Goal: Task Accomplishment & Management: Manage account settings

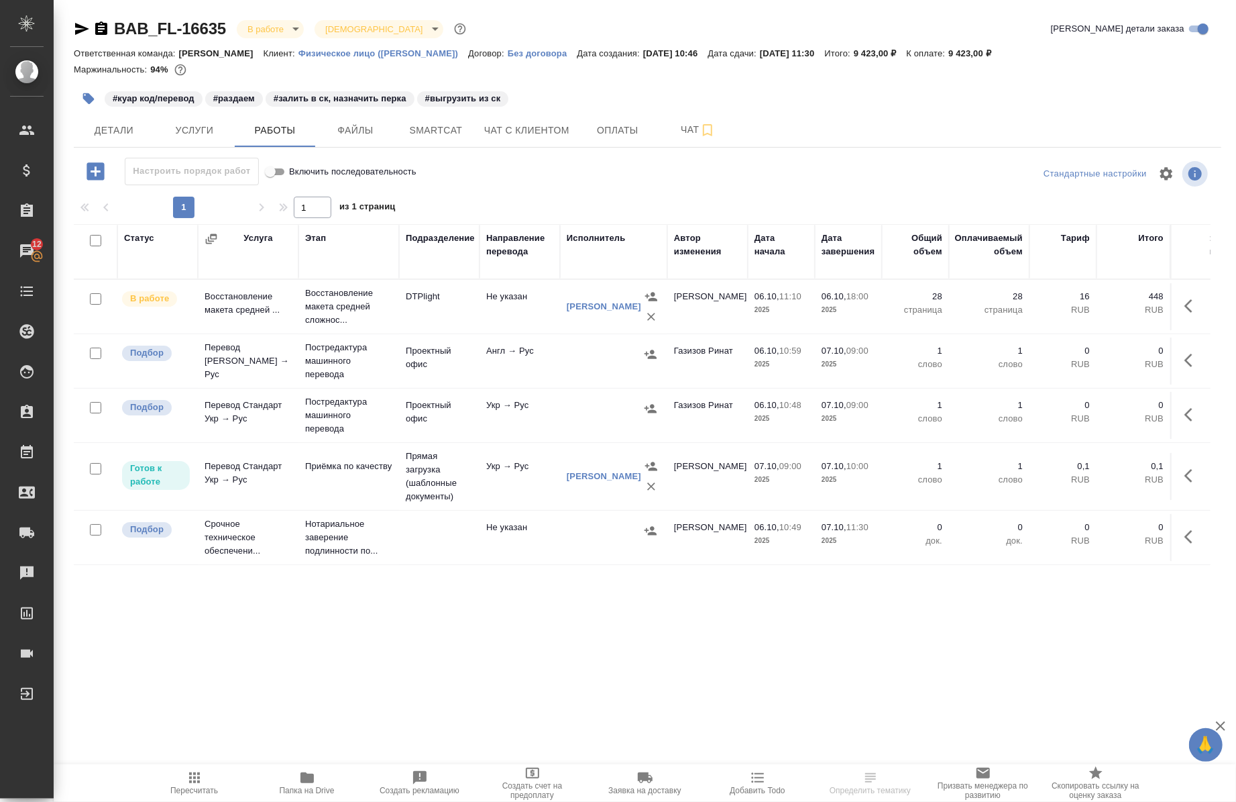
click at [306, 794] on span "Папка на Drive" at bounding box center [307, 789] width 55 height 9
click at [89, 121] on button "Детали" at bounding box center [114, 130] width 80 height 34
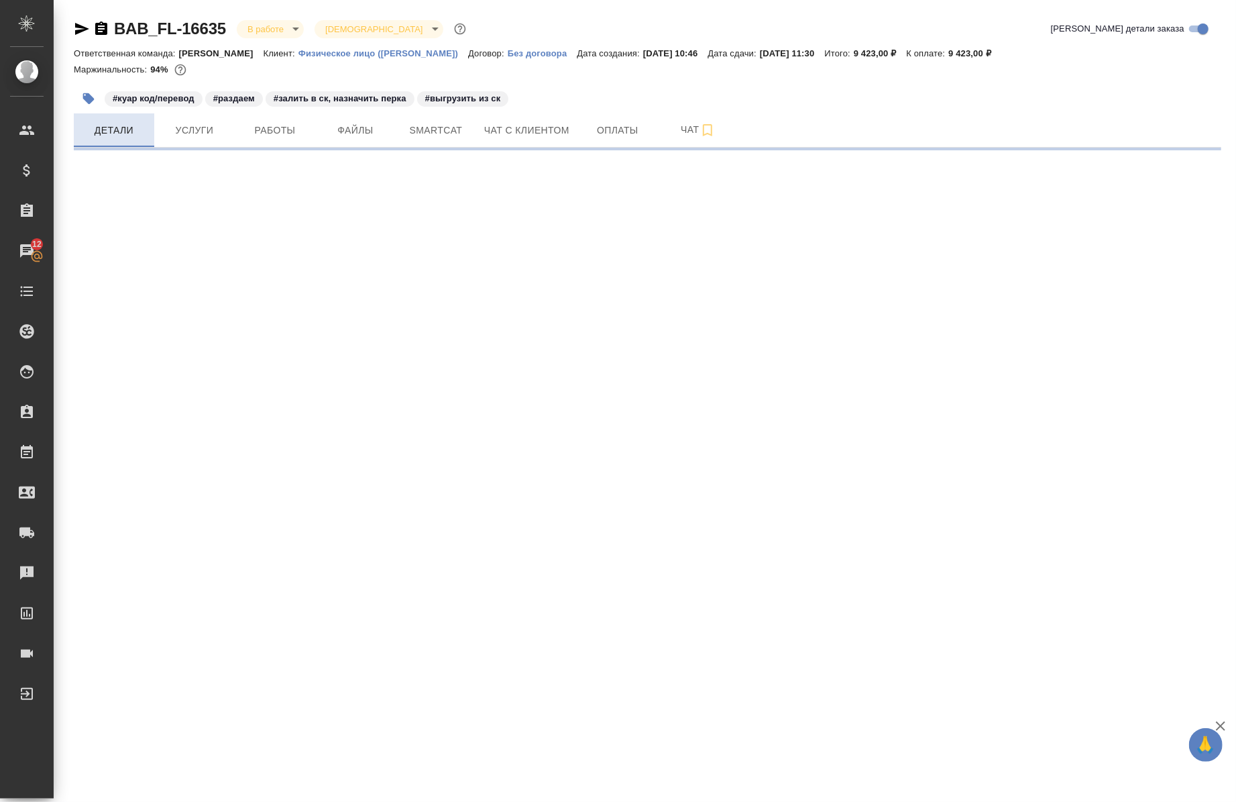
select select "RU"
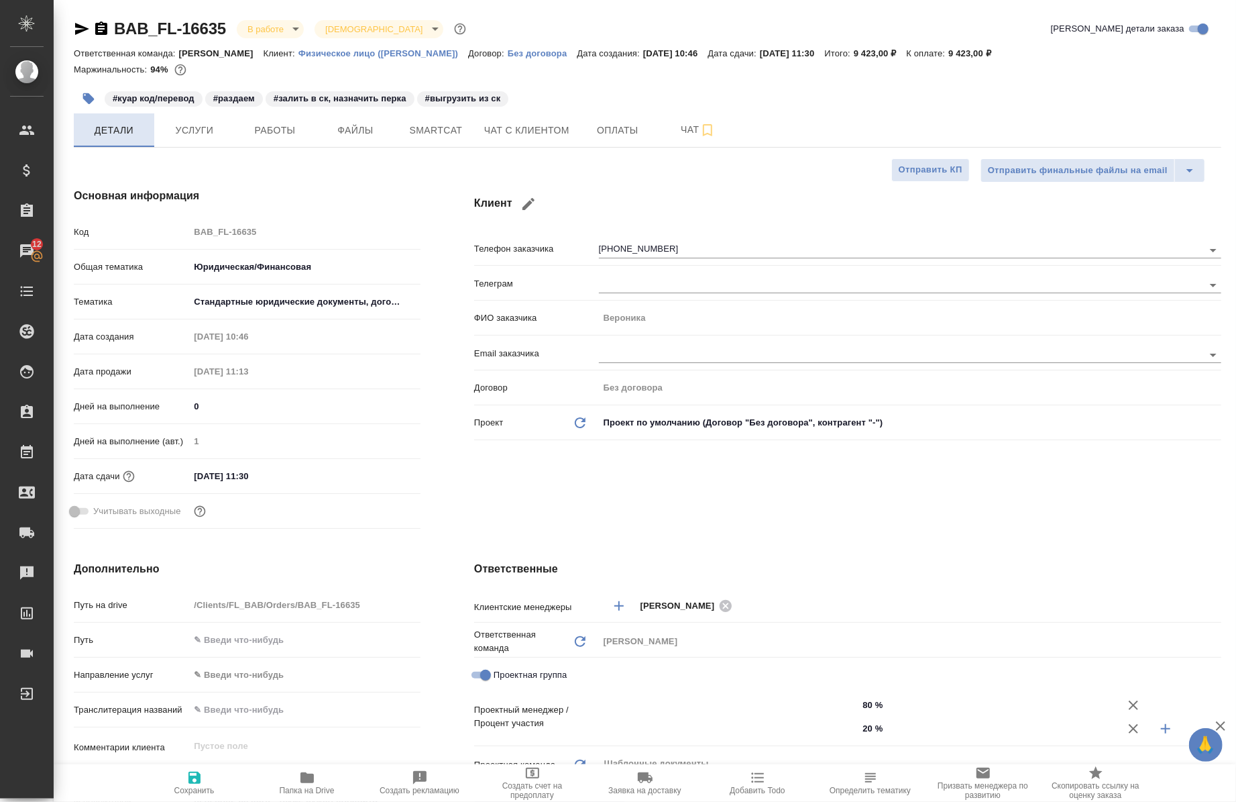
type textarea "x"
type input "Газизов Ринат"
type input "[PERSON_NAME]"
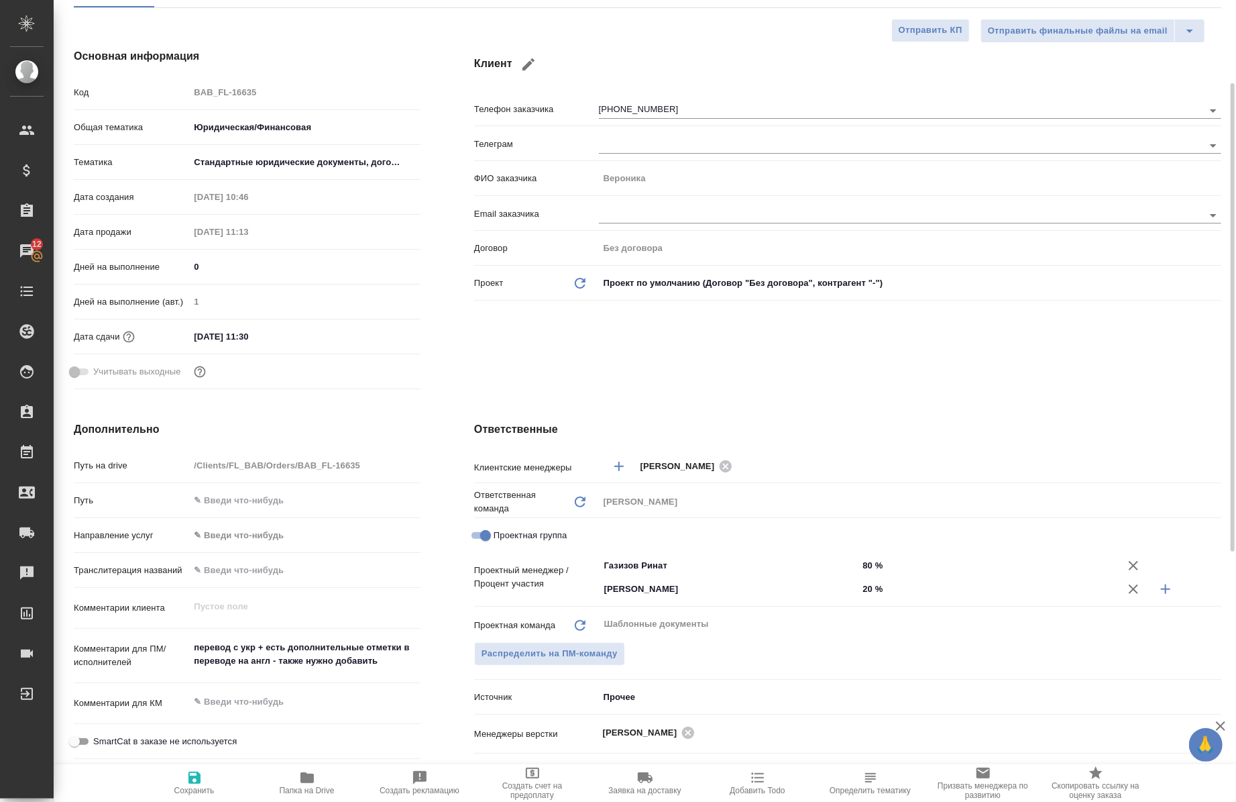
scroll to position [141, 0]
click at [1168, 591] on icon "button" at bounding box center [1166, 588] width 16 height 16
type textarea "x"
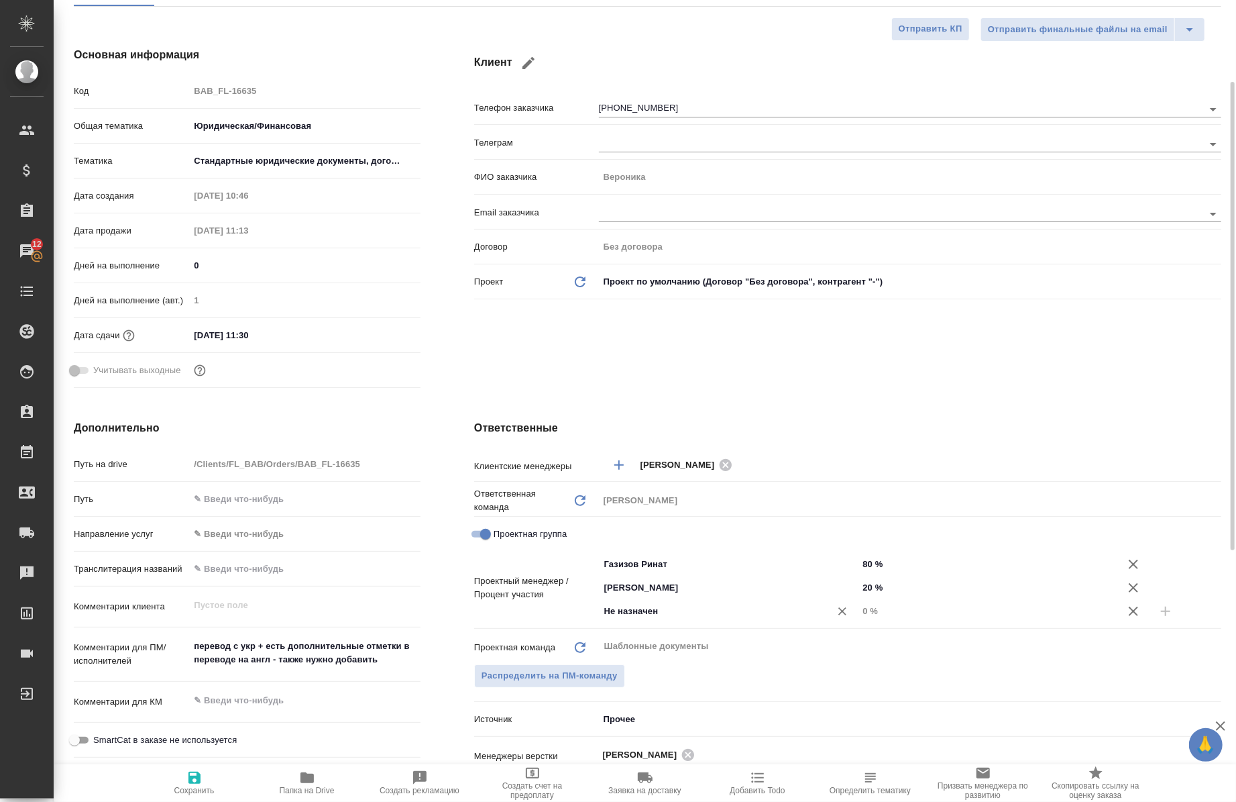
click at [787, 612] on input "Не назначен" at bounding box center [706, 611] width 207 height 16
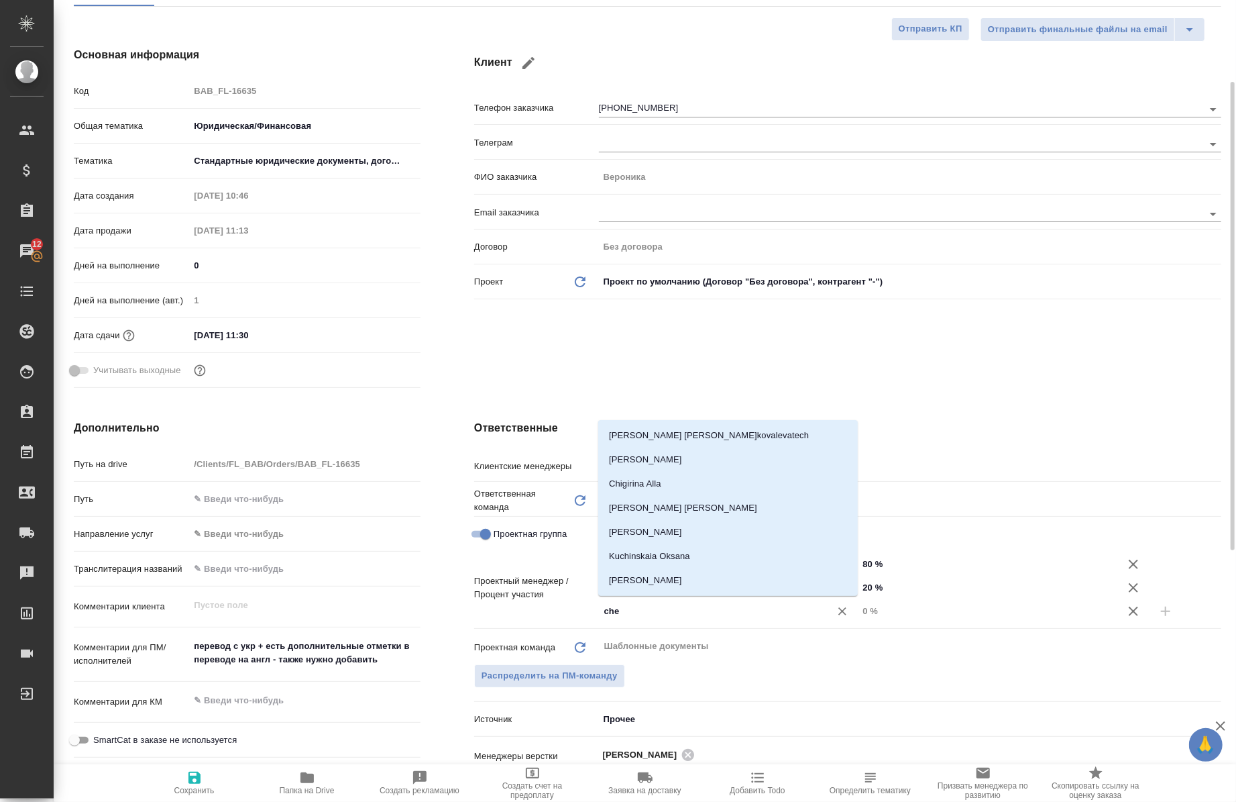
type input "cher"
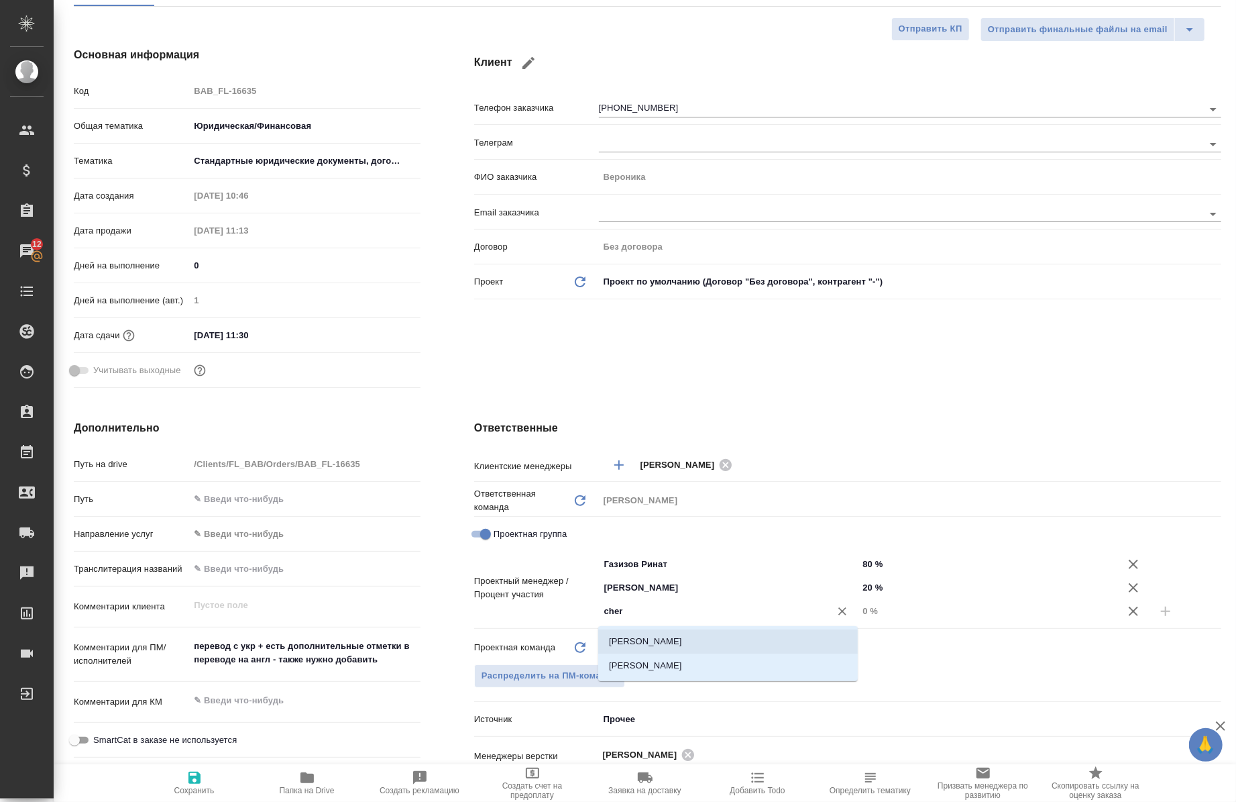
click at [736, 640] on li "[PERSON_NAME]" at bounding box center [728, 641] width 260 height 24
type textarea "x"
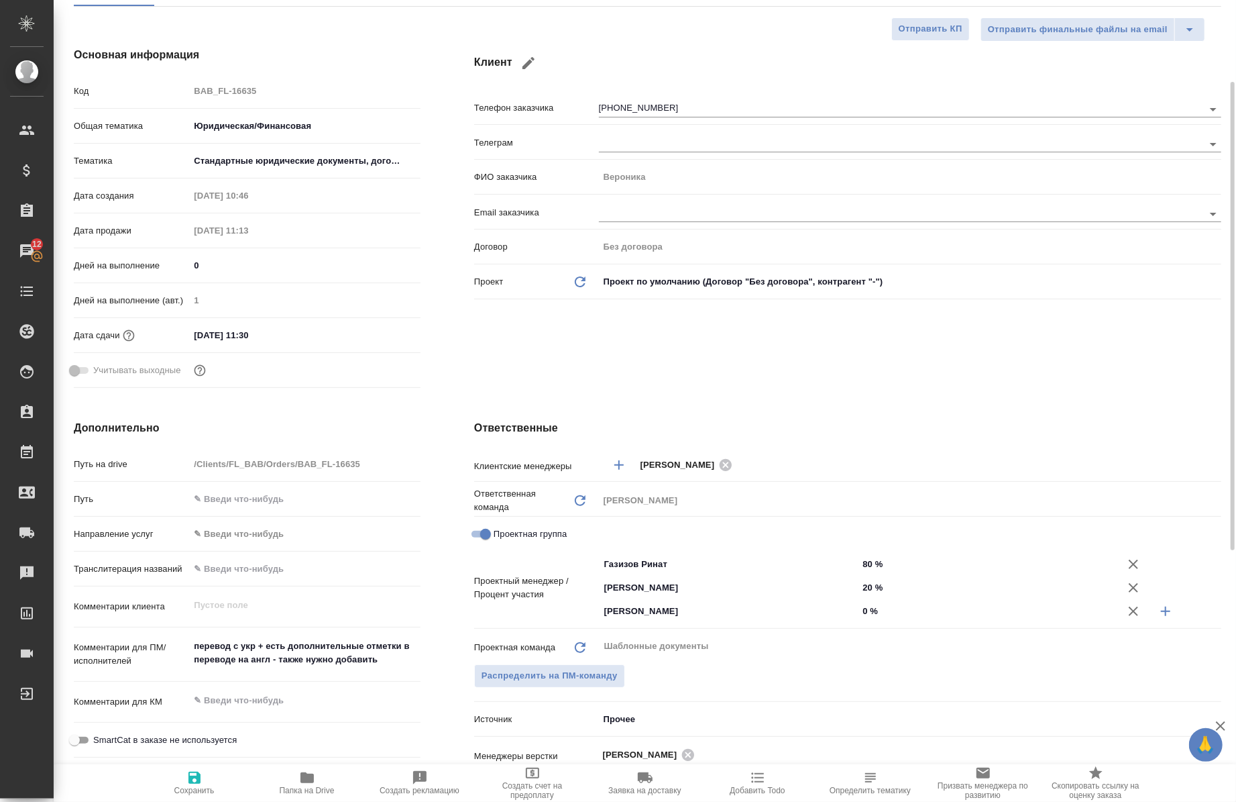
click at [861, 616] on input "0 %" at bounding box center [988, 610] width 260 height 19
type textarea "x"
type input "0 %"
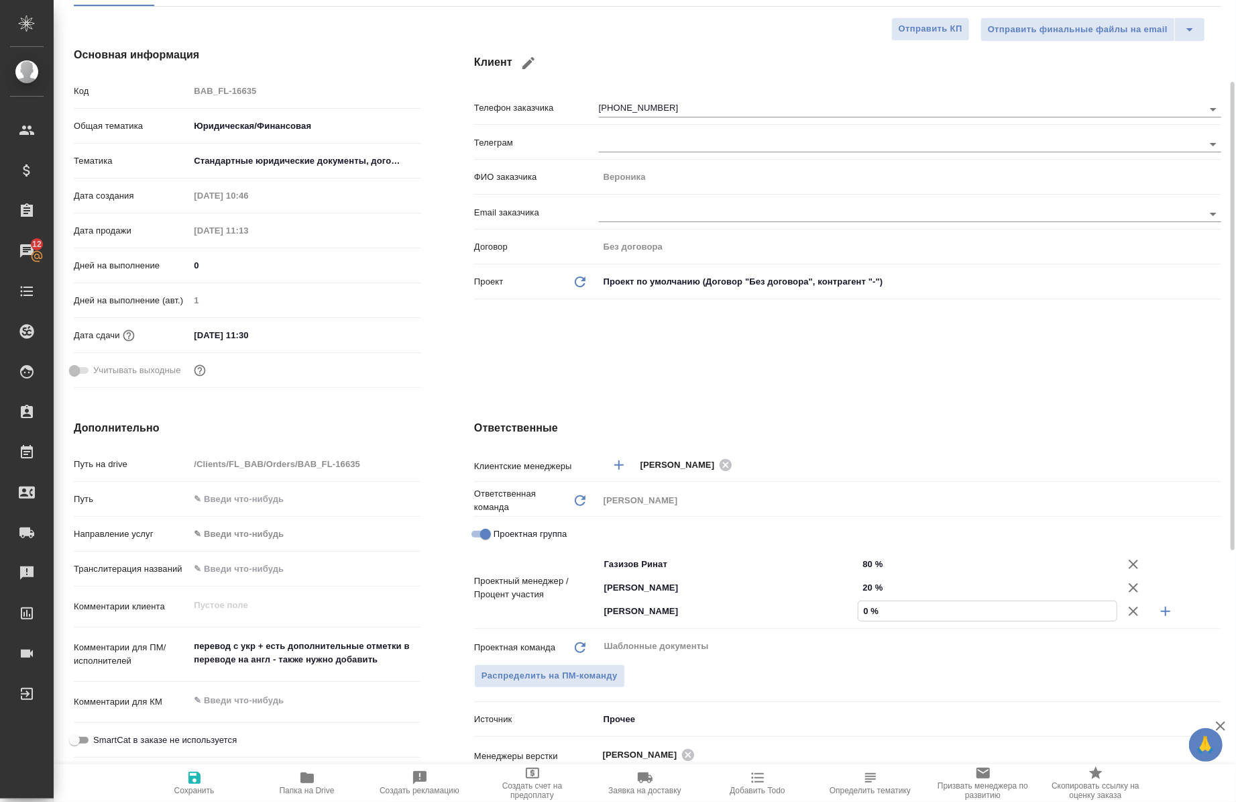
type textarea "x"
type input "20 %"
type textarea "x"
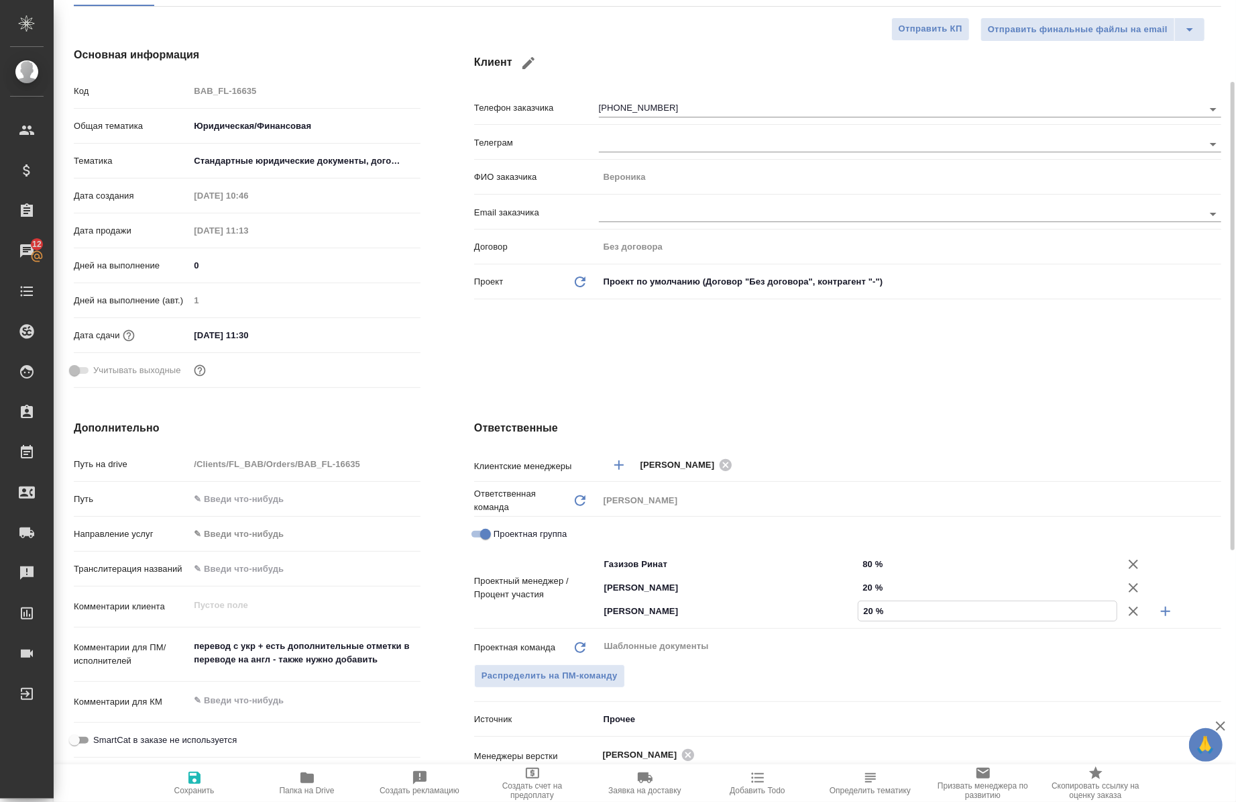
type textarea "x"
type input "20 %"
click at [866, 559] on input "80 %" at bounding box center [988, 563] width 258 height 19
type input "0 %"
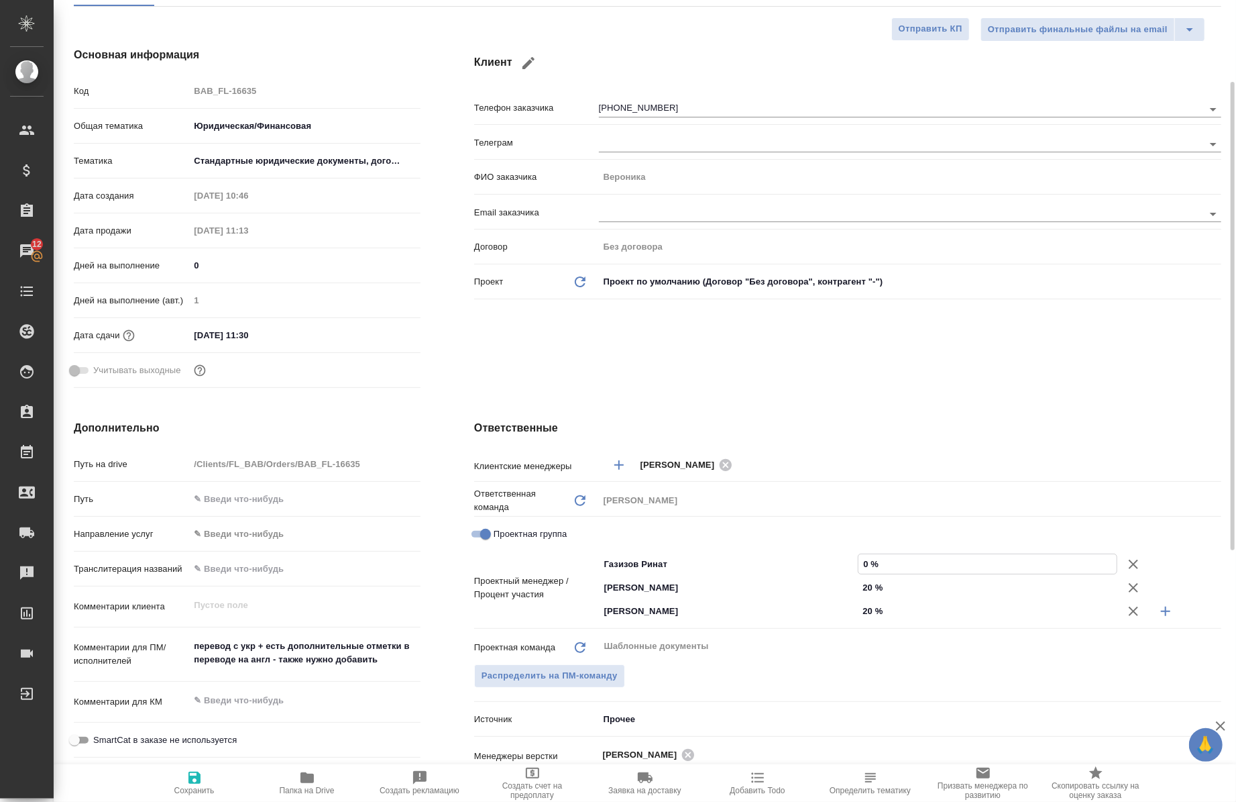
type textarea "x"
type input "60 %"
type textarea "x"
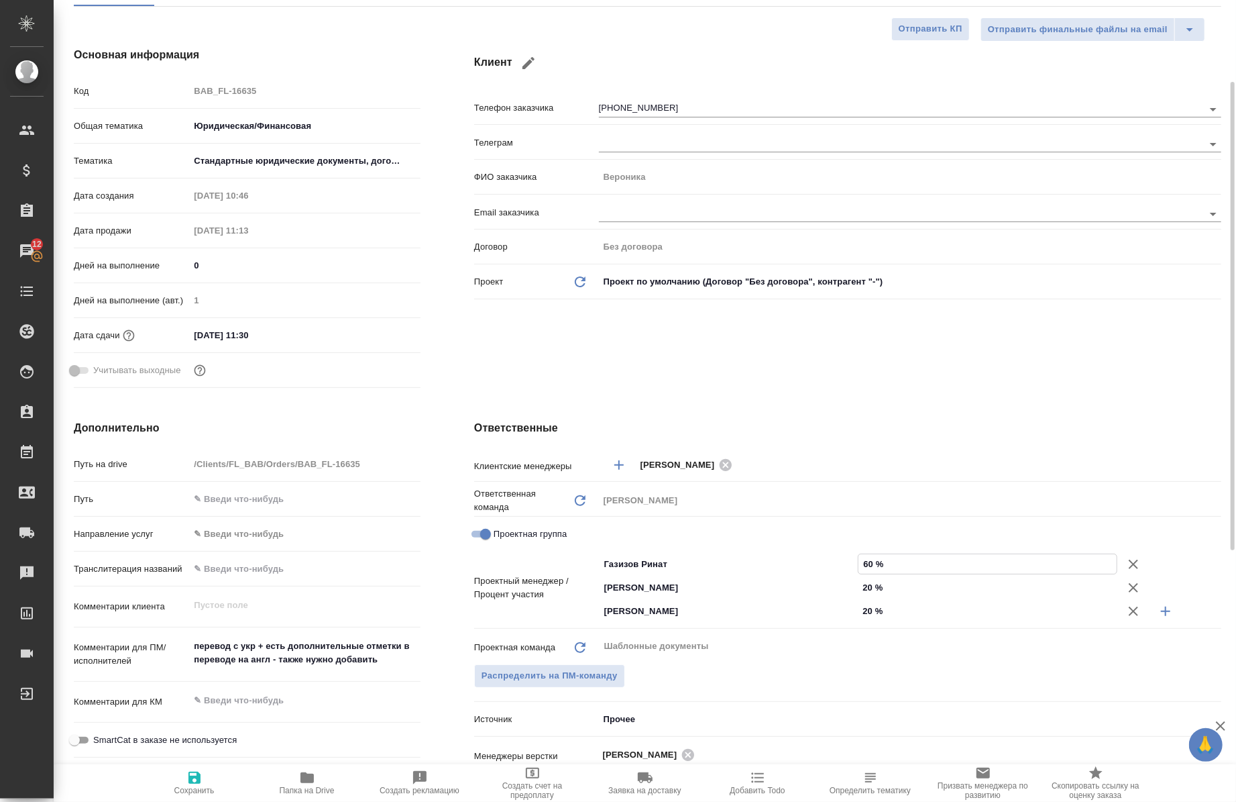
type textarea "x"
type input "60 %"
click at [891, 427] on h4 "Ответственные" at bounding box center [847, 428] width 747 height 16
click at [182, 776] on span "Сохранить" at bounding box center [194, 781] width 97 height 25
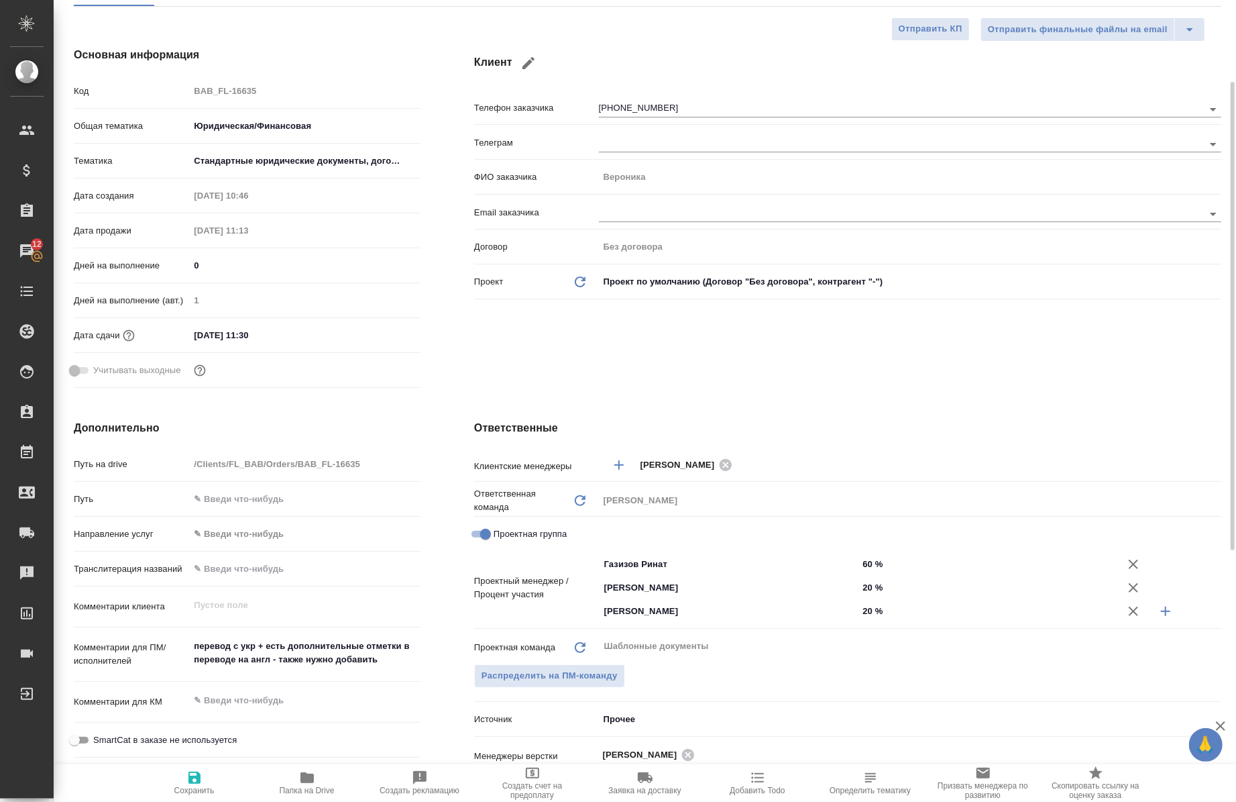
type textarea "x"
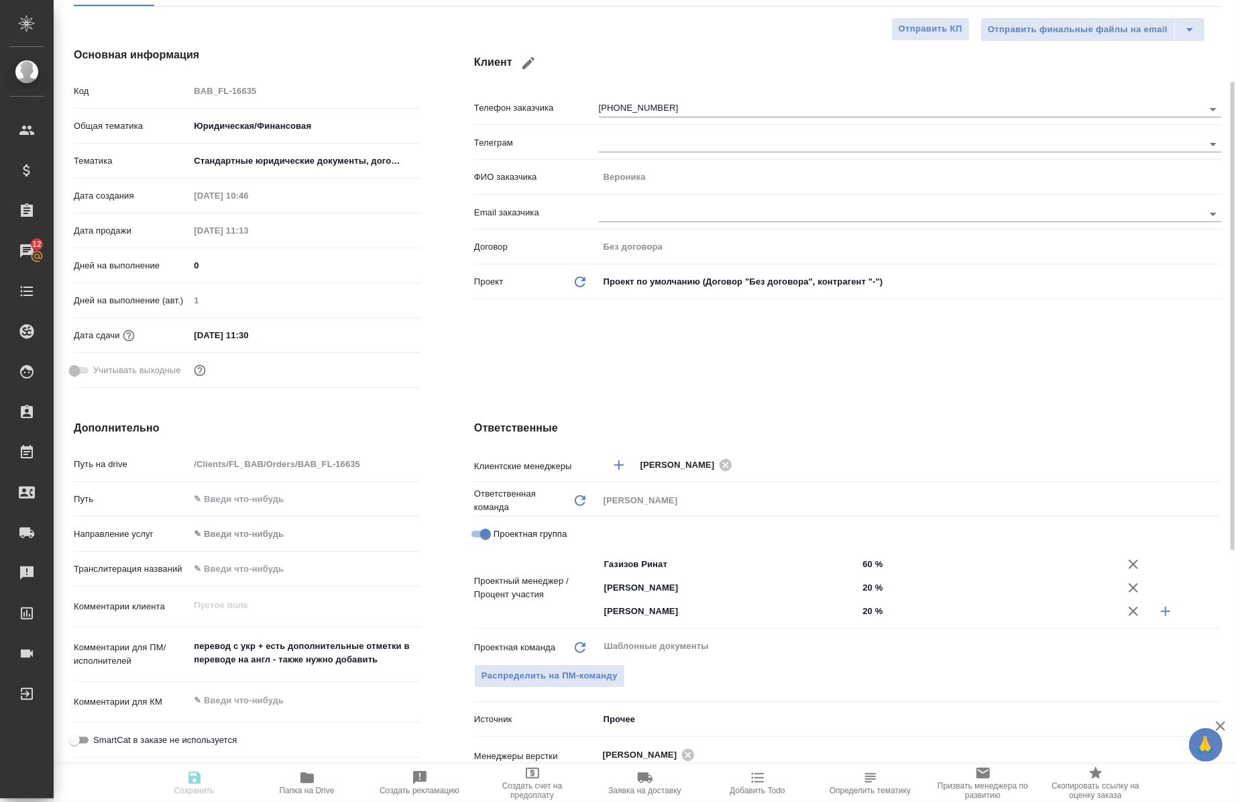
type textarea "x"
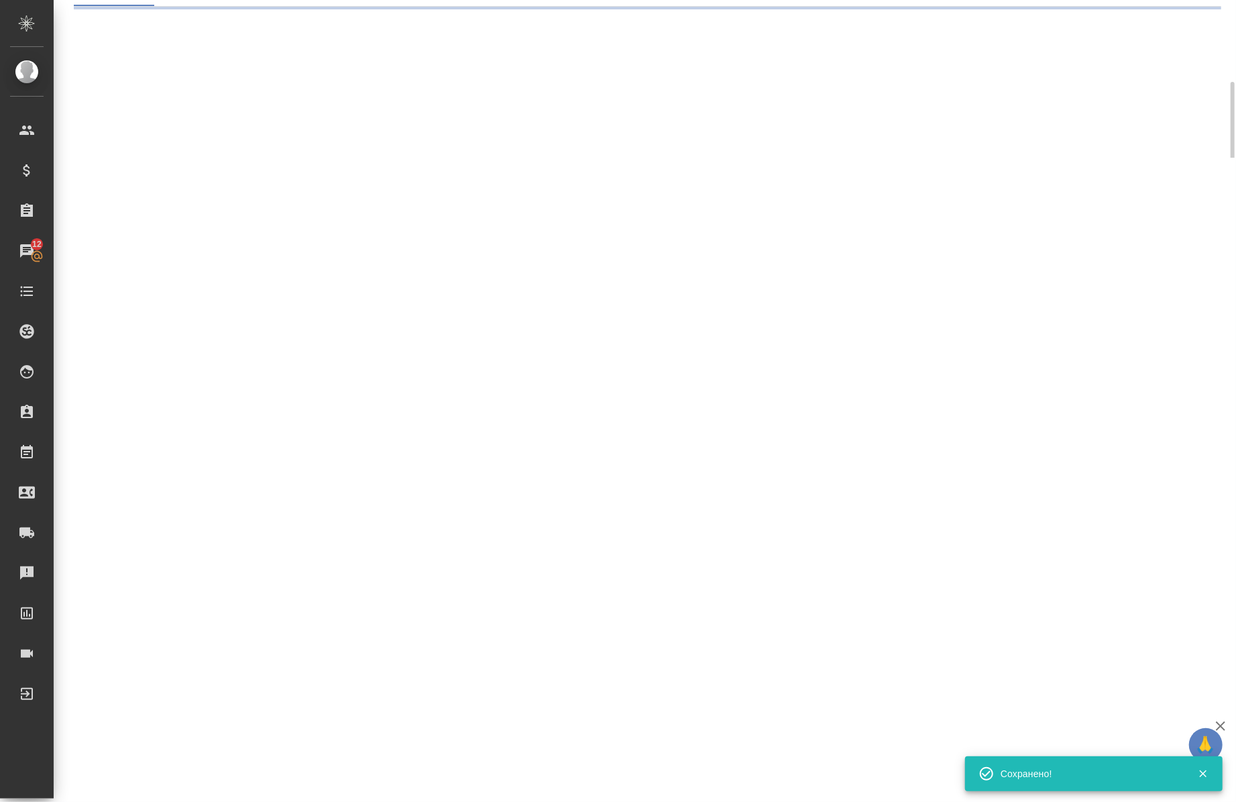
select select "RU"
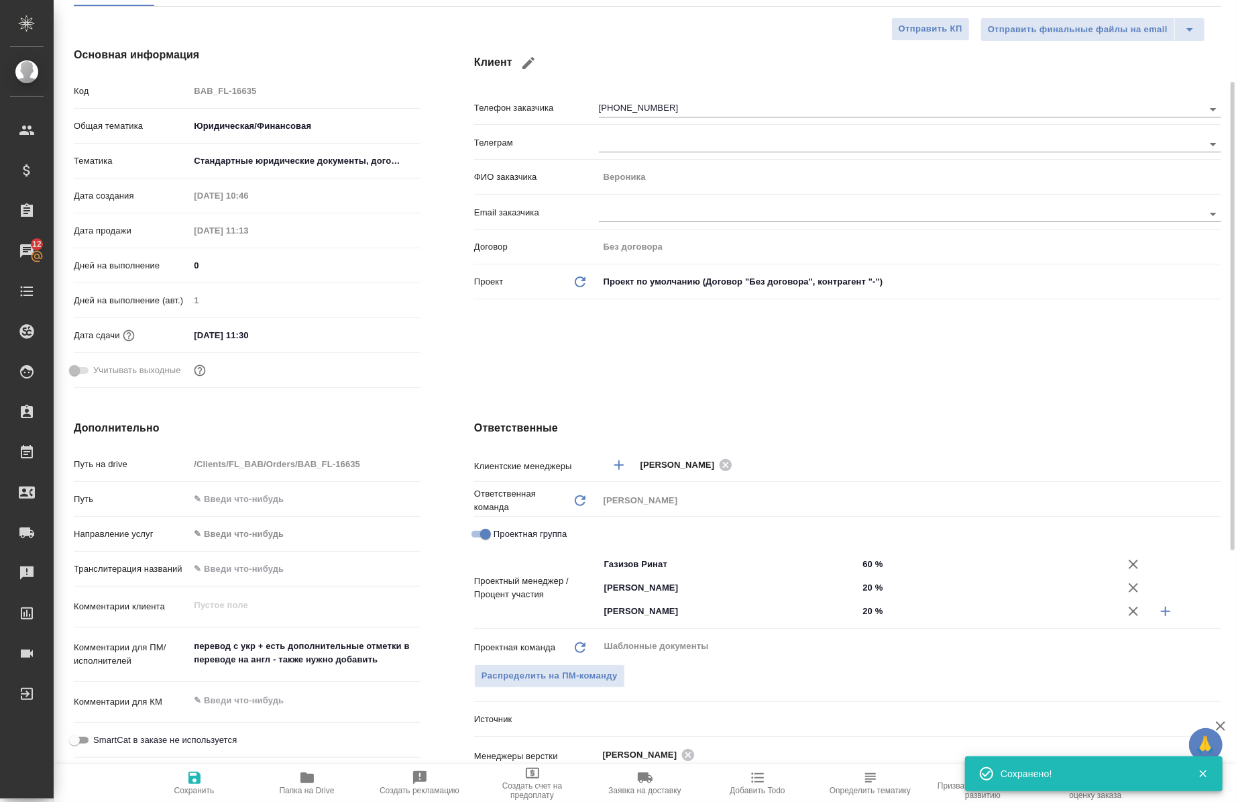
type textarea "x"
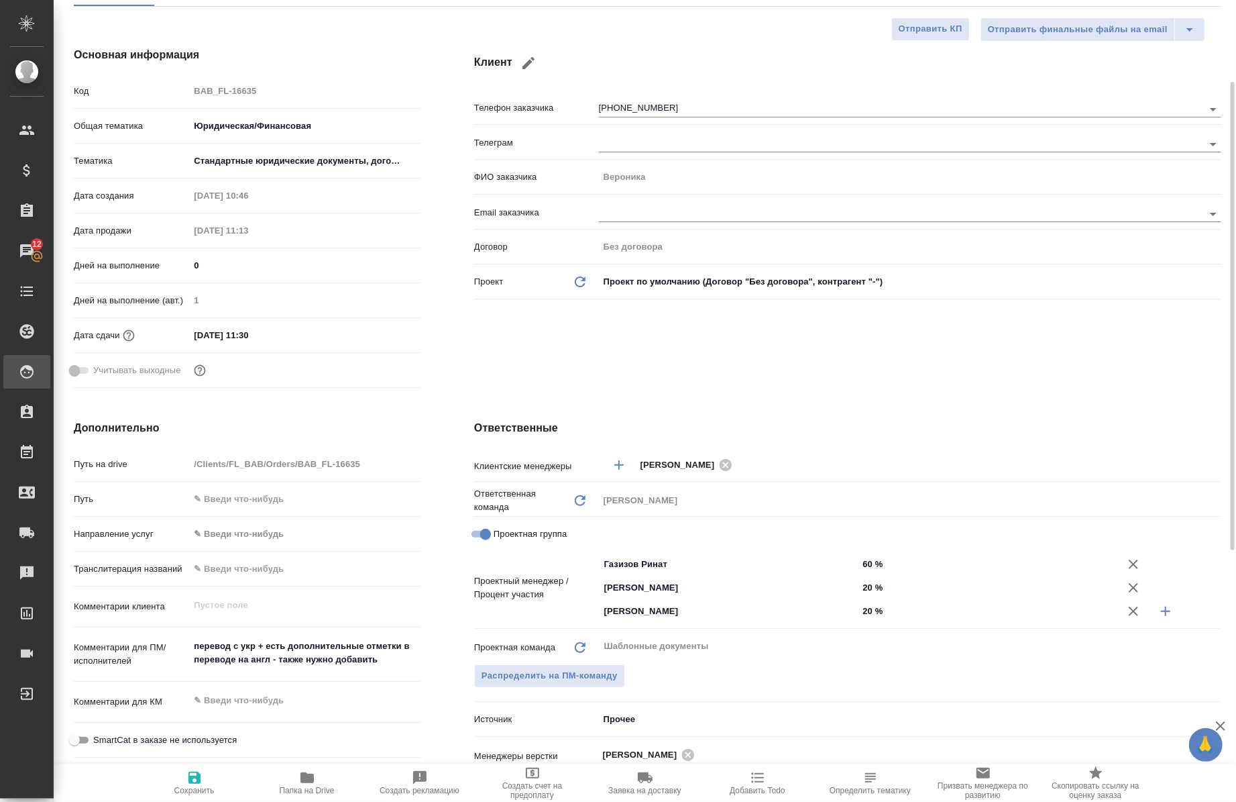
type textarea "x"
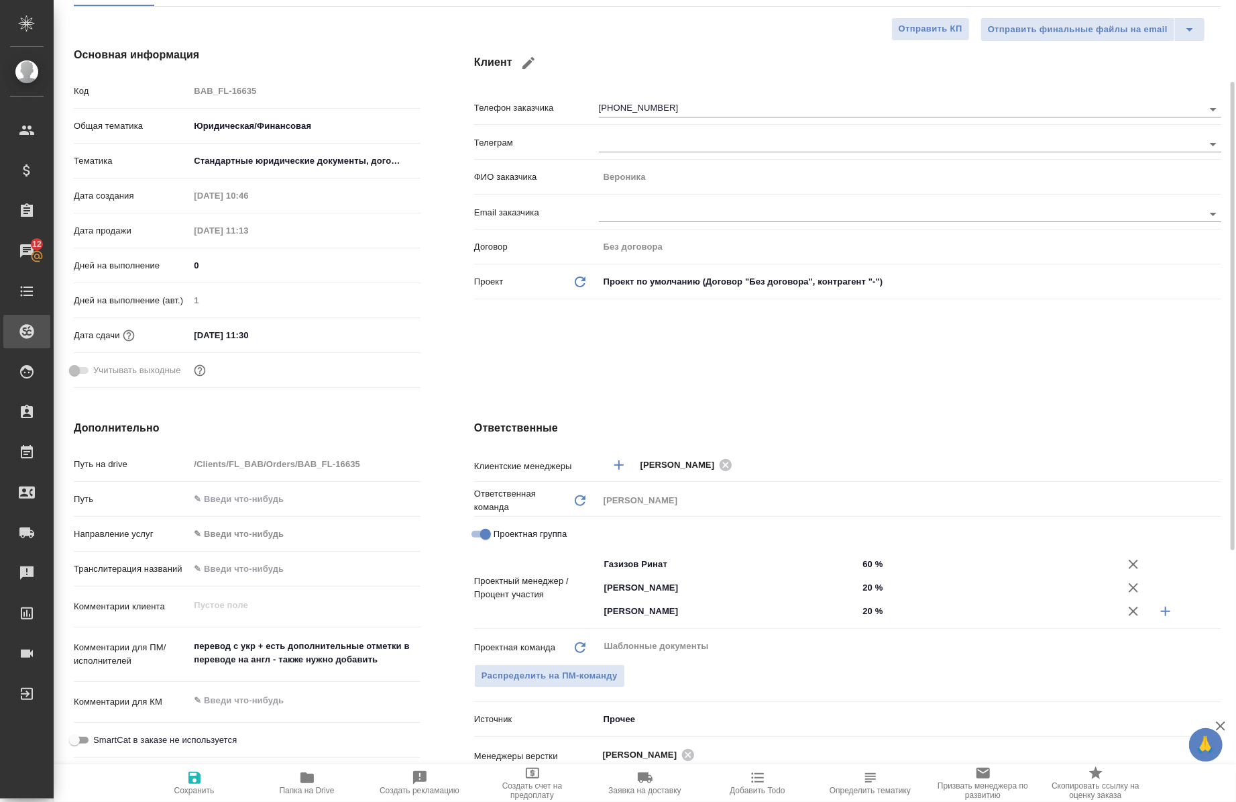
type textarea "x"
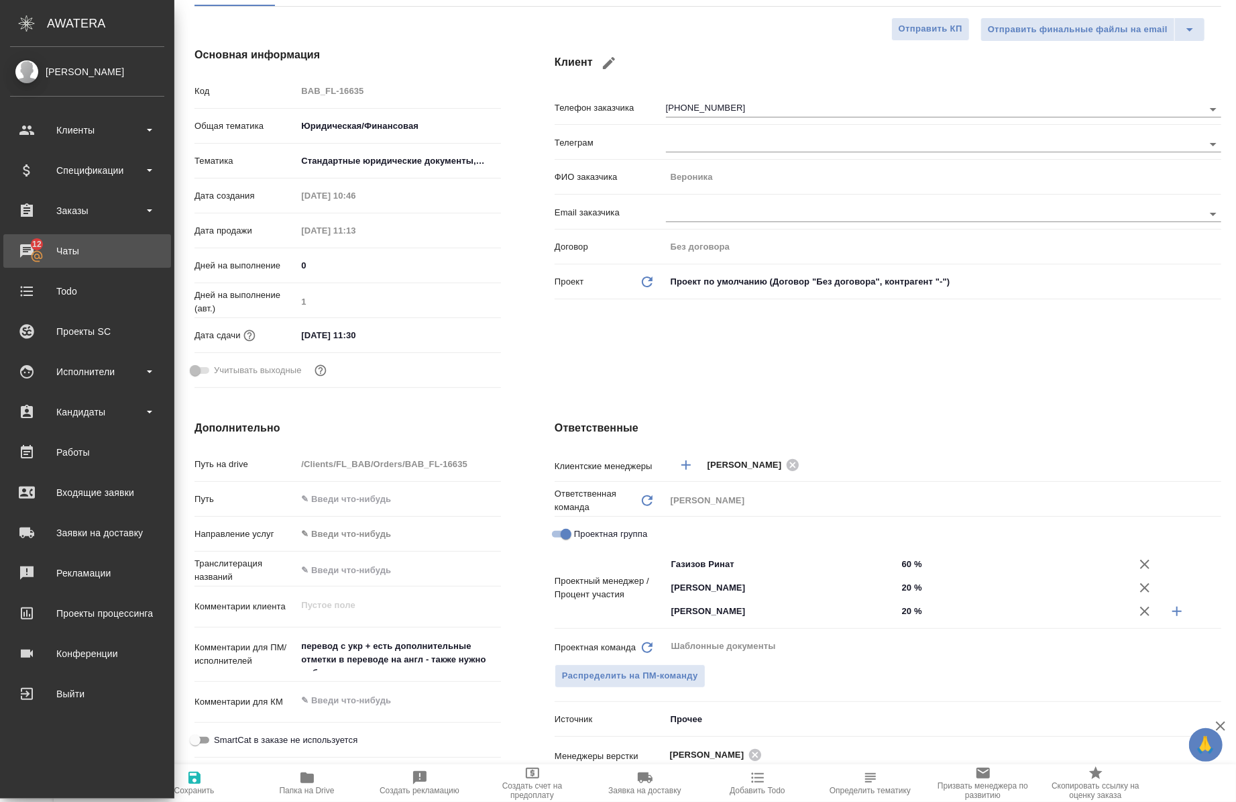
type textarea "x"
click at [21, 252] on div "Чаты" at bounding box center [87, 251] width 154 height 20
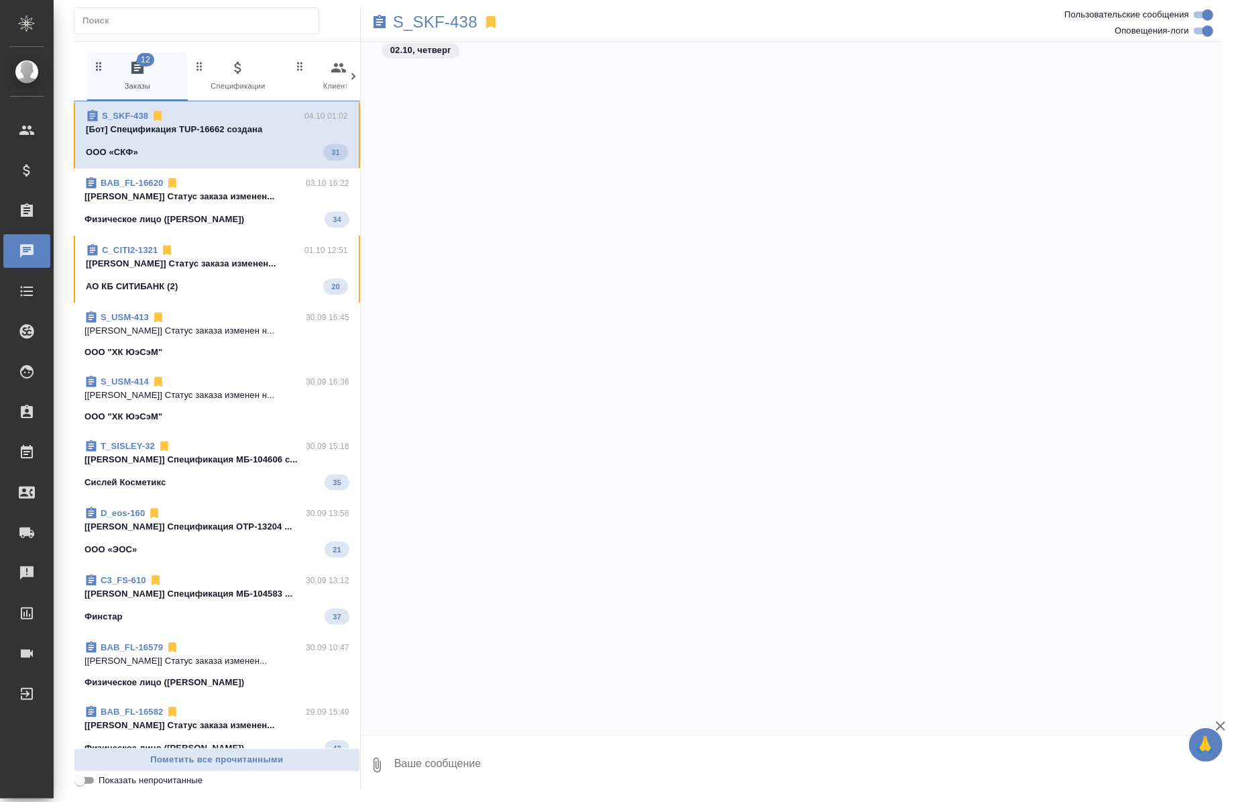
scroll to position [7146, 0]
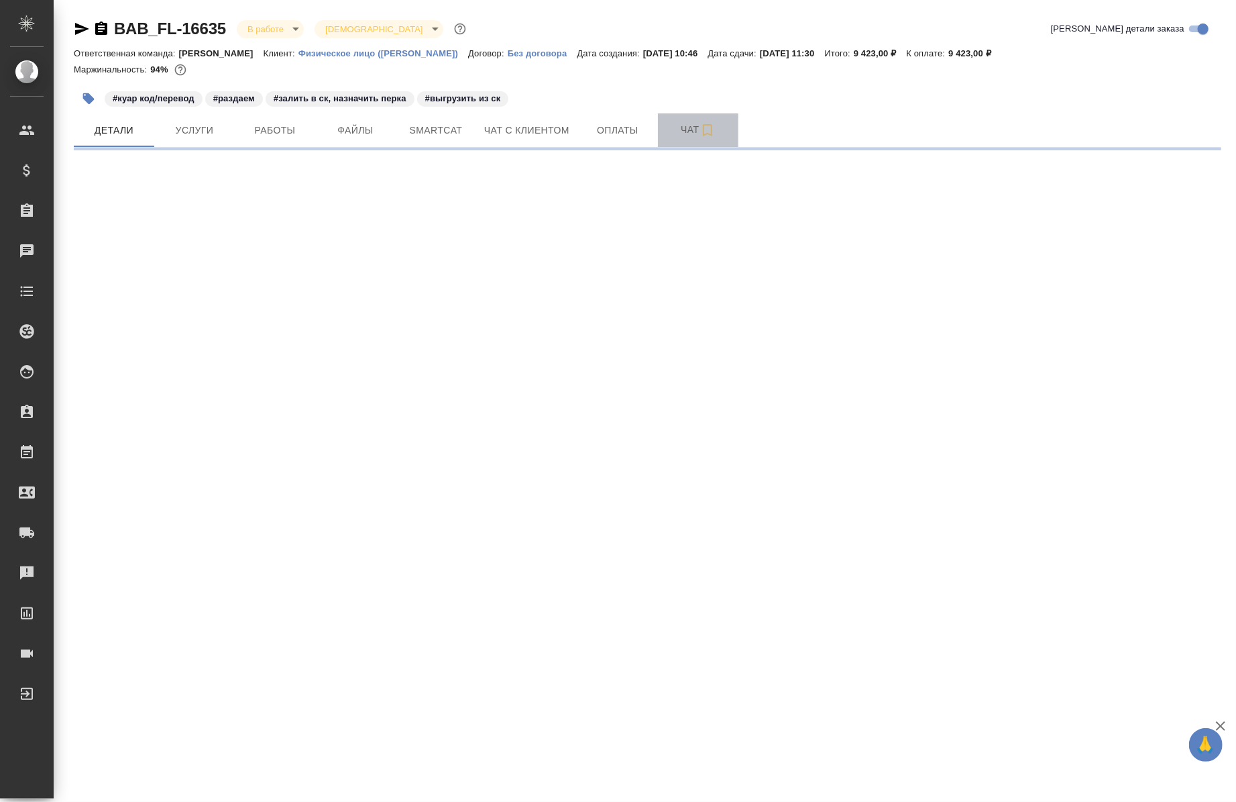
click at [696, 143] on button "Чат" at bounding box center [698, 130] width 80 height 34
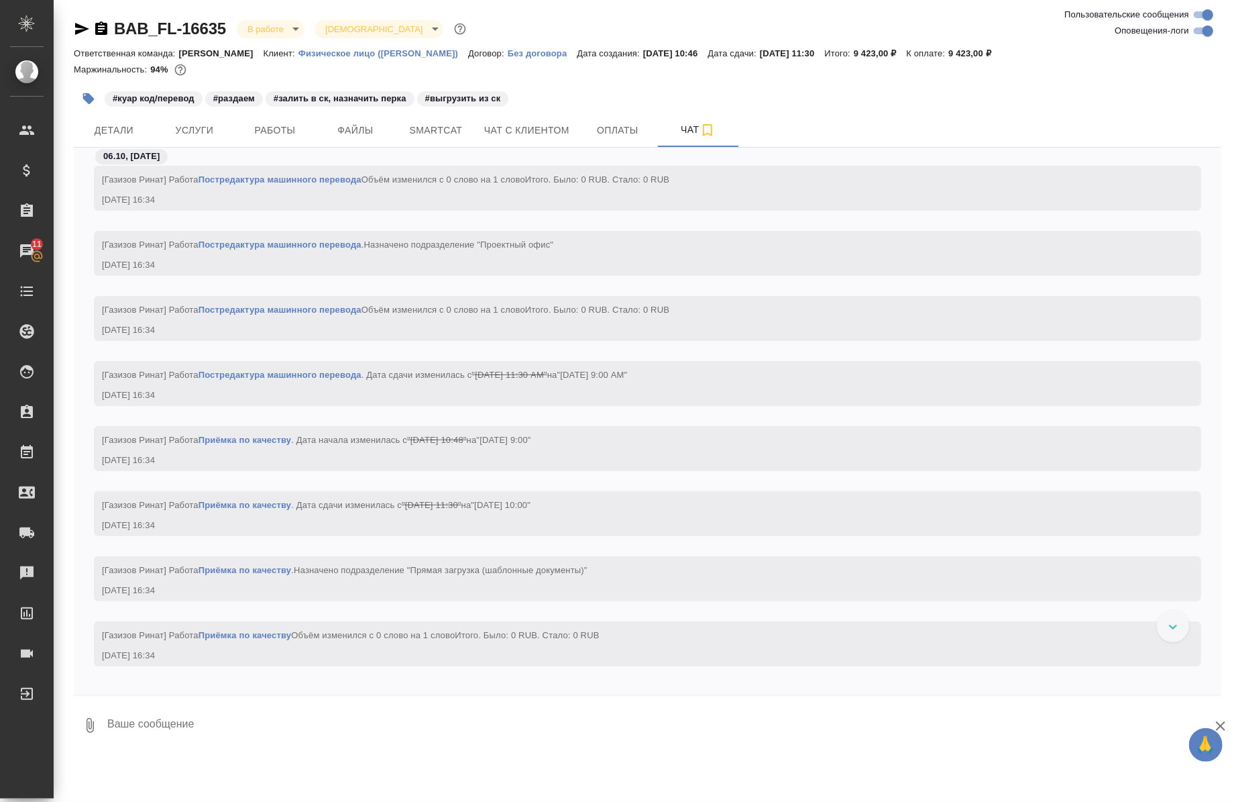
scroll to position [3194, 0]
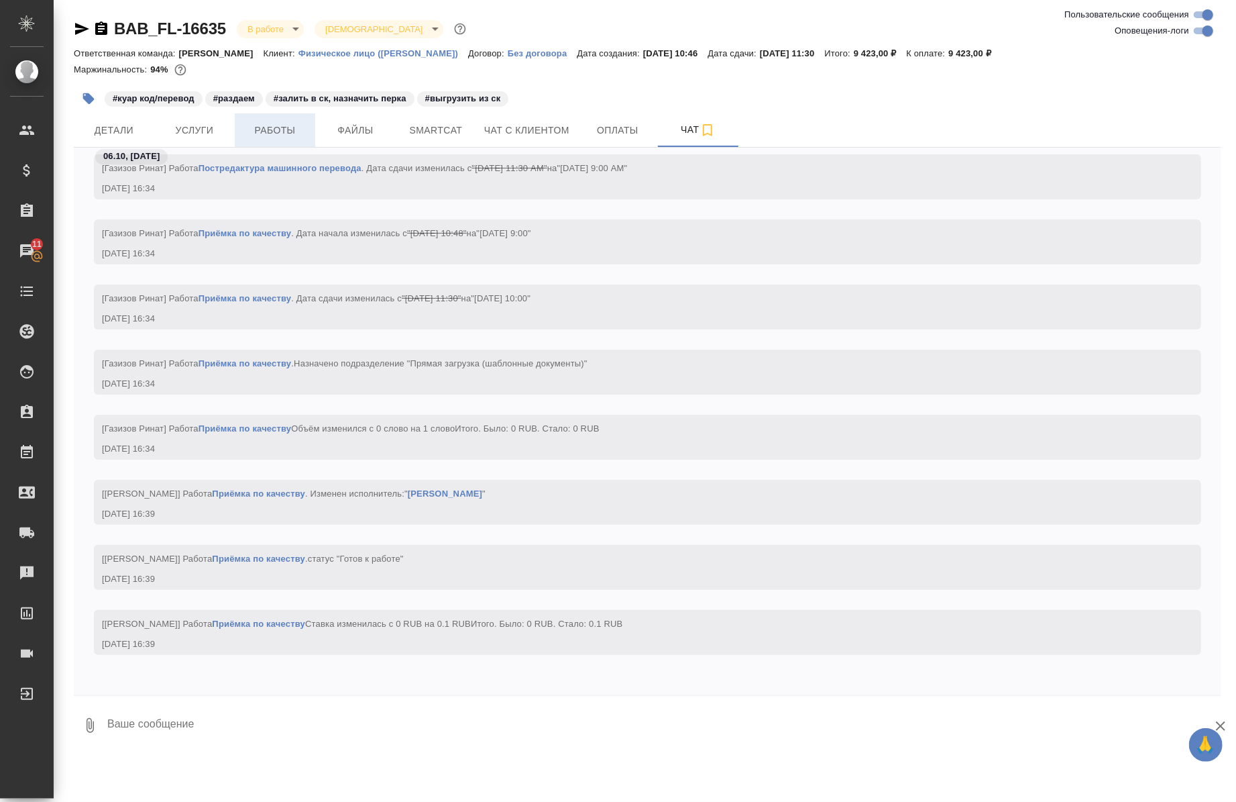
click at [296, 125] on span "Работы" at bounding box center [275, 130] width 64 height 17
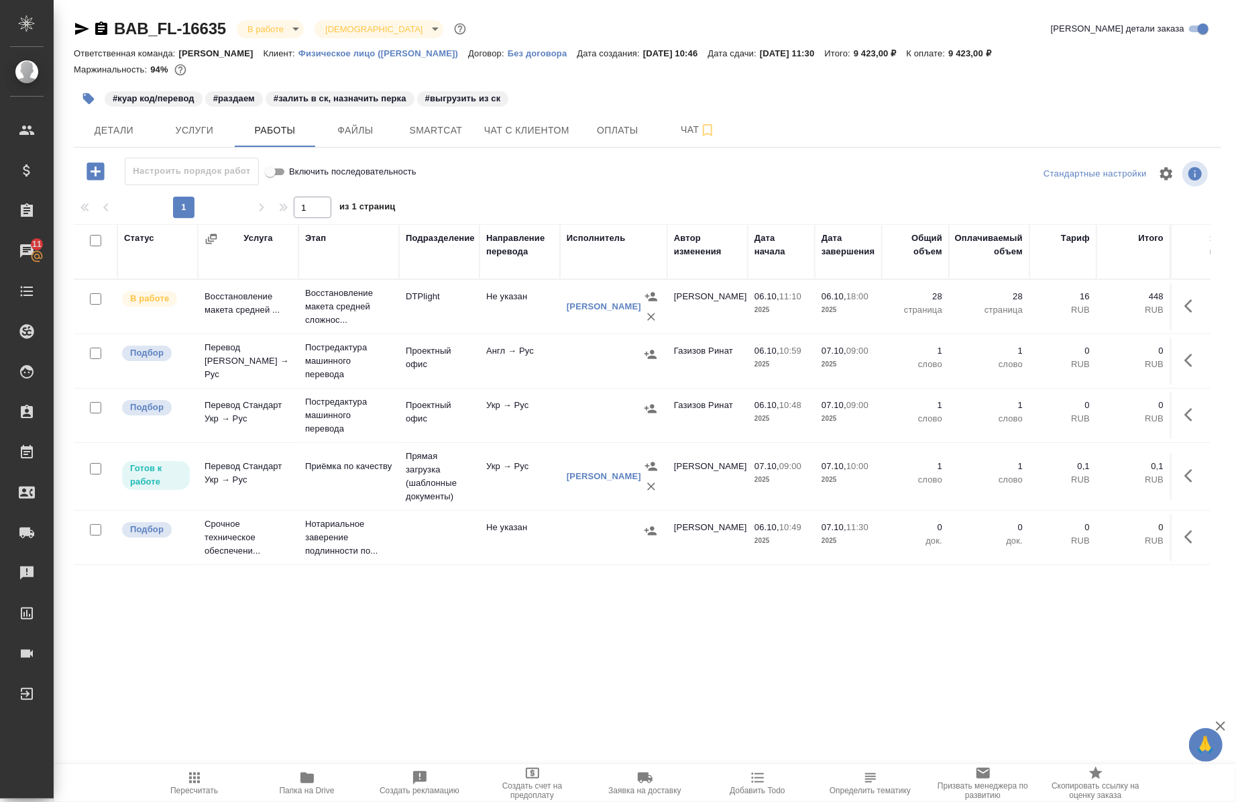
click at [190, 671] on div "Статус Услуга Этап Подразделение Направление перевода Исполнитель Автор изменен…" at bounding box center [642, 559] width 1137 height 671
click at [224, 590] on div "Статус Услуга Этап Подразделение Направление перевода Исполнитель Автор изменен…" at bounding box center [642, 559] width 1137 height 671
click at [296, 791] on span "Папка на Drive" at bounding box center [307, 789] width 55 height 9
click at [83, 29] on icon "button" at bounding box center [82, 29] width 16 height 16
click at [667, 142] on button "Чат" at bounding box center [698, 130] width 80 height 34
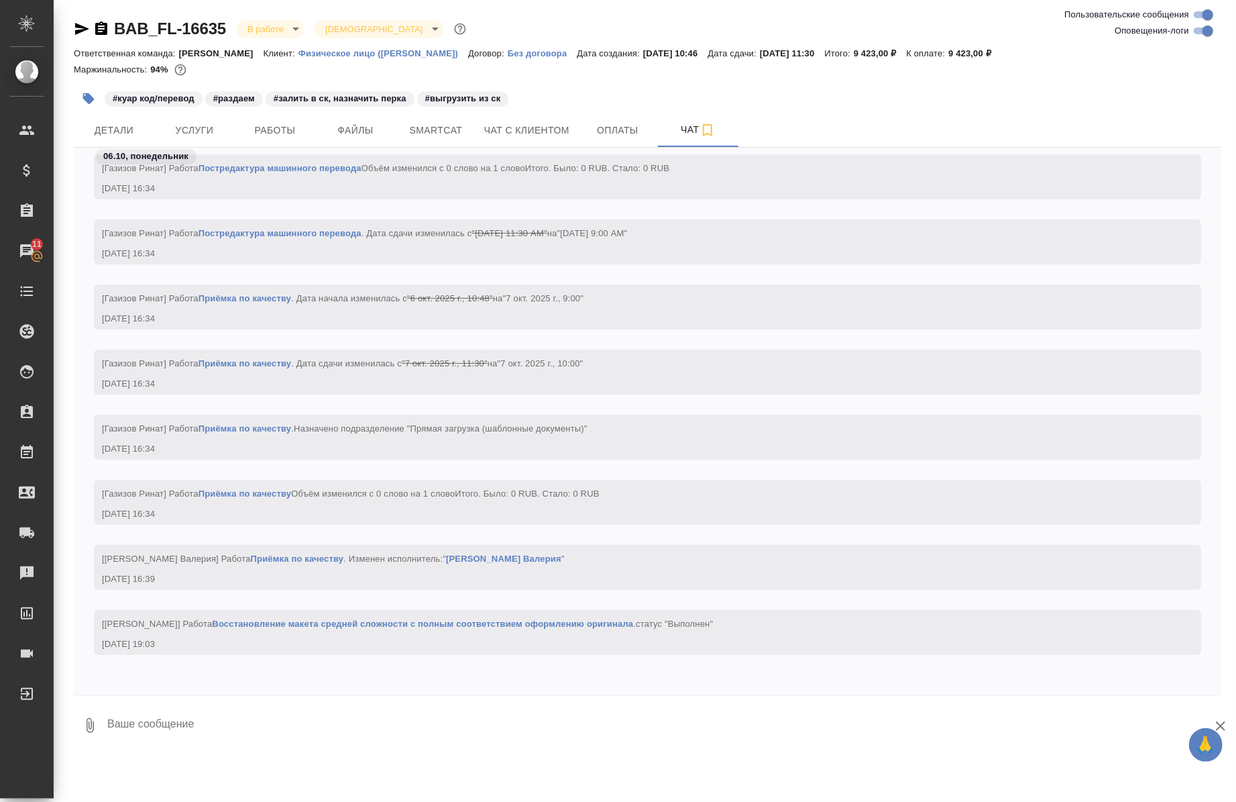
scroll to position [3102, 0]
click at [282, 138] on button "Работы" at bounding box center [275, 130] width 80 height 34
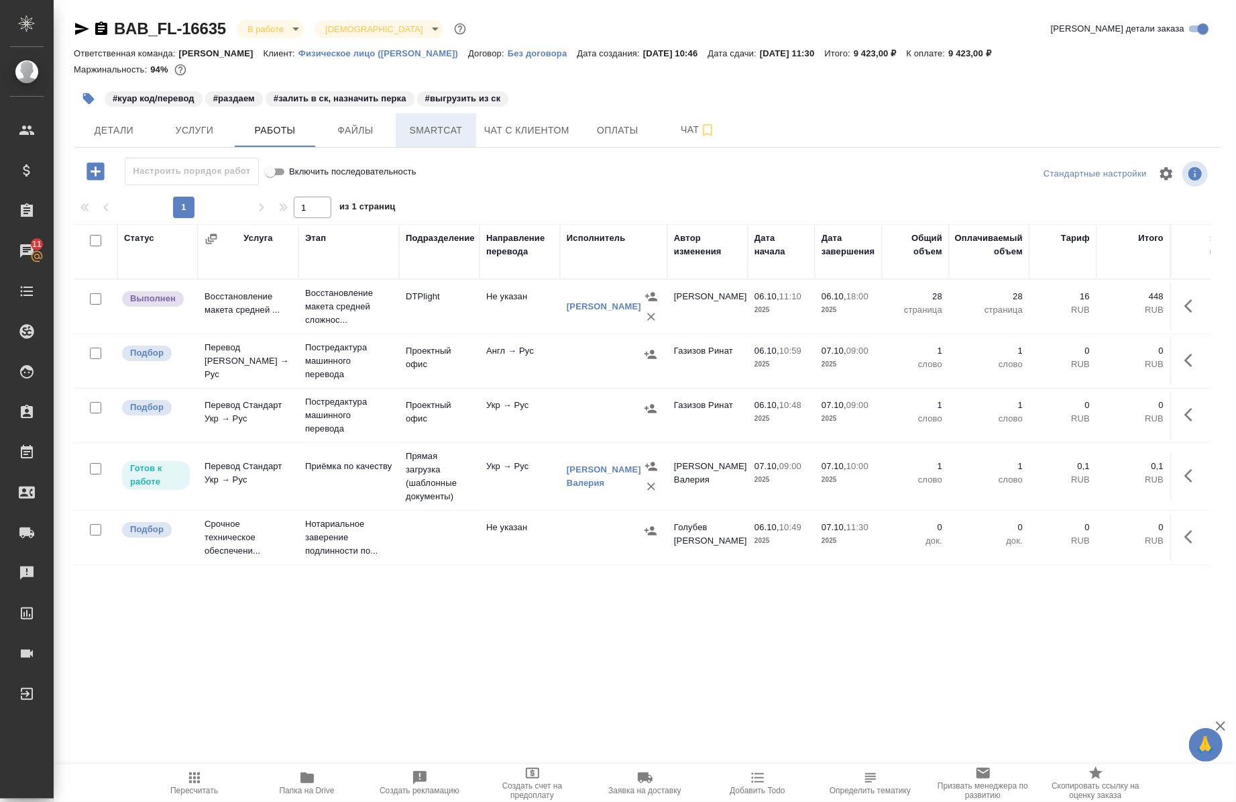
click at [421, 140] on button "Smartcat" at bounding box center [436, 130] width 80 height 34
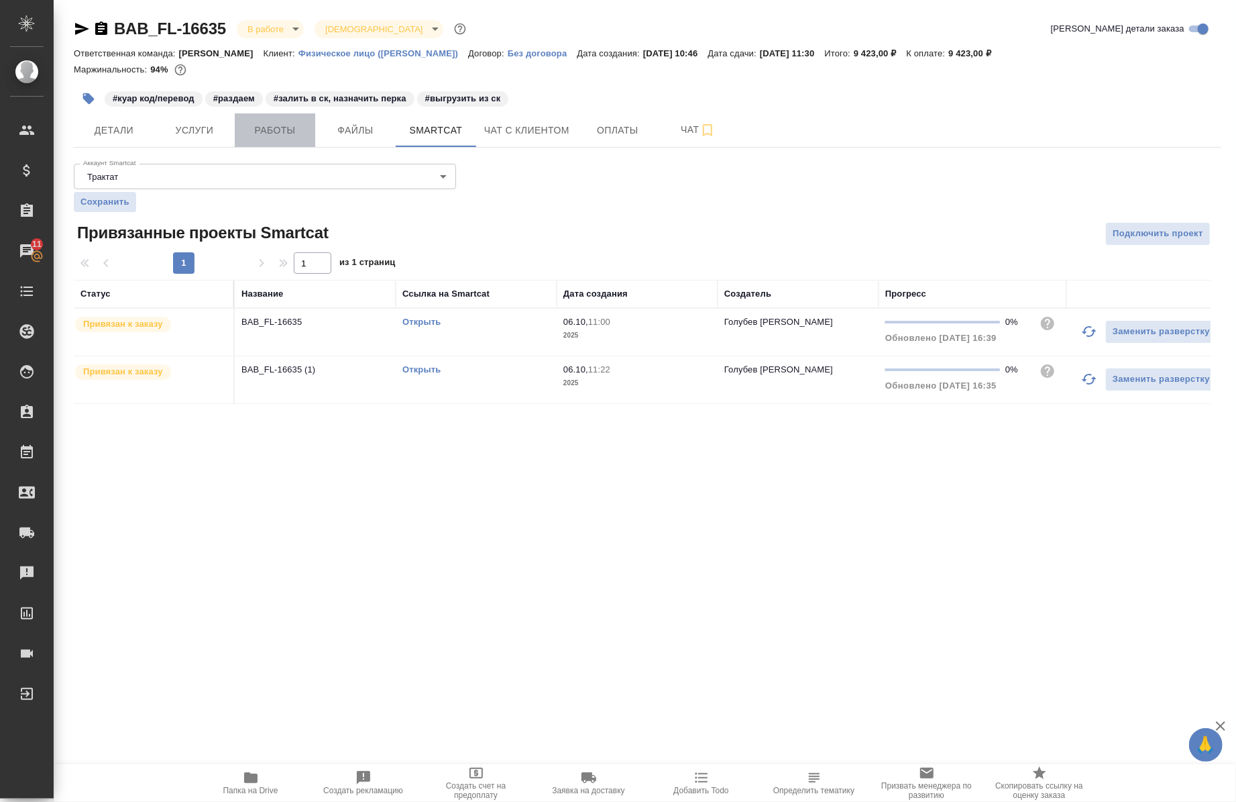
click at [250, 127] on span "Работы" at bounding box center [275, 130] width 64 height 17
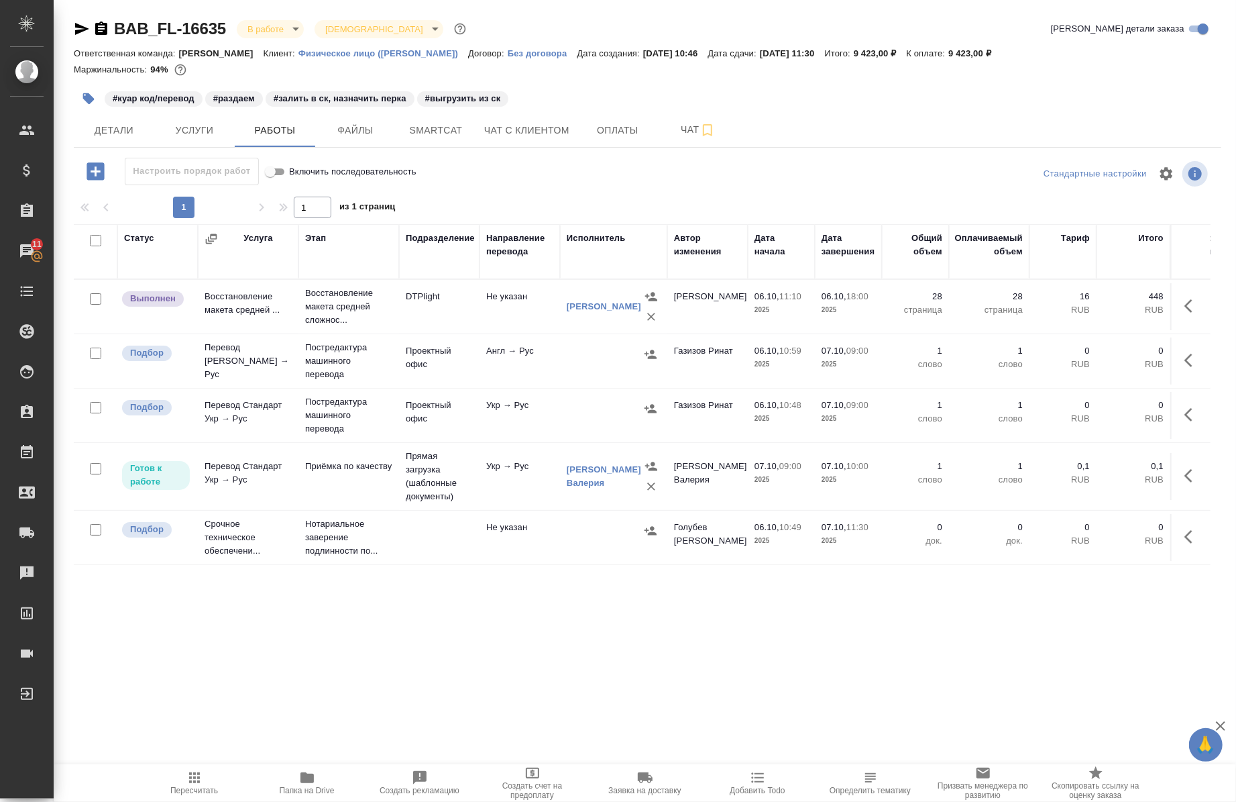
click at [305, 787] on span "Папка на Drive" at bounding box center [307, 789] width 55 height 9
click at [446, 135] on span "Smartcat" at bounding box center [436, 130] width 64 height 17
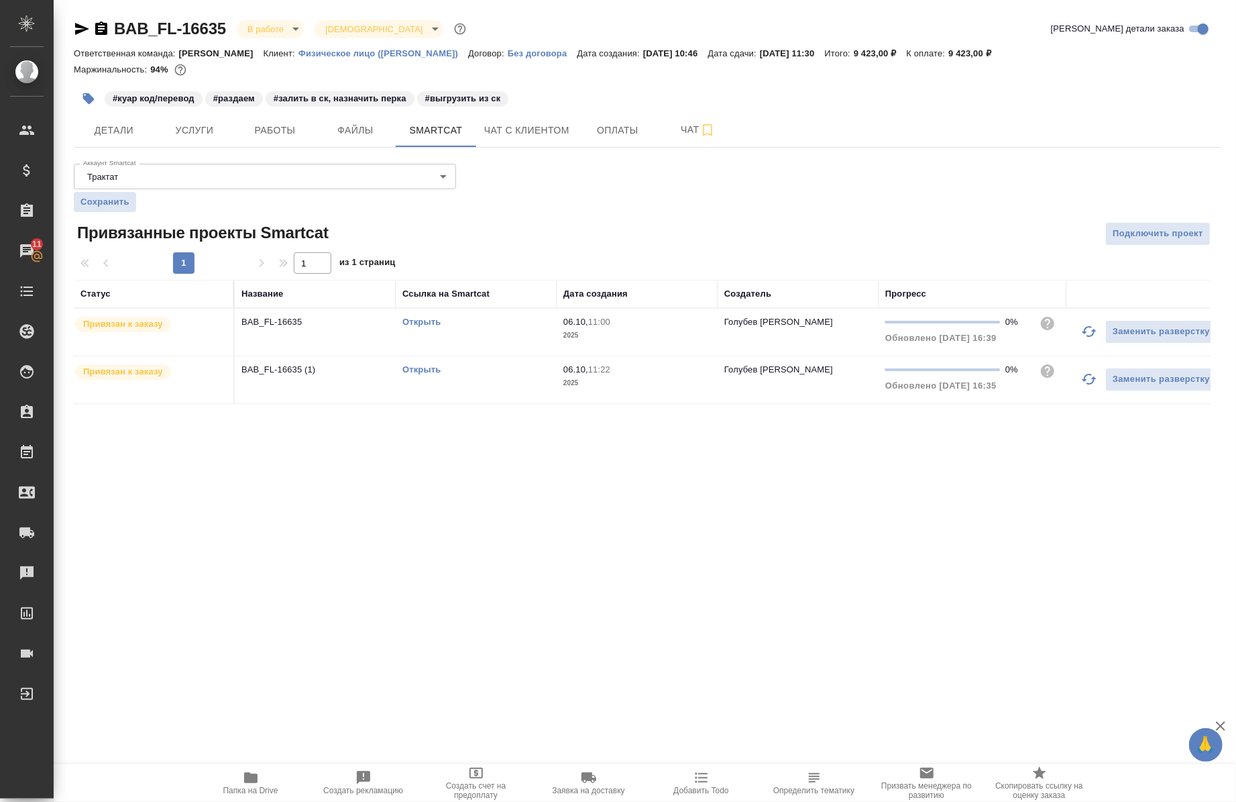
click at [430, 320] on link "Открыть" at bounding box center [421, 322] width 38 height 10
click at [427, 325] on link "Открыть" at bounding box center [421, 322] width 38 height 10
click at [278, 365] on p "BAB_FL-16635 (1)" at bounding box center [315, 369] width 148 height 13
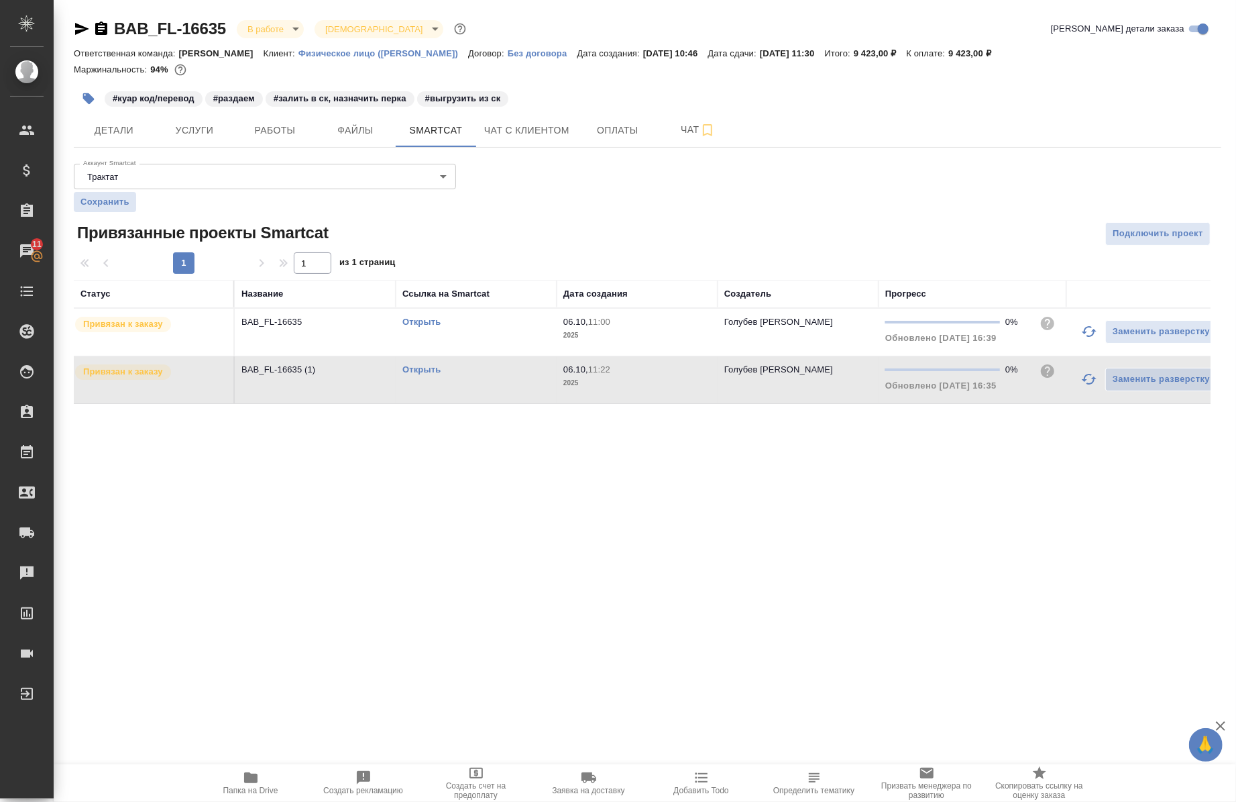
click at [407, 366] on link "Открыть" at bounding box center [421, 369] width 38 height 10
click at [282, 317] on p "BAB_FL-16635" at bounding box center [315, 321] width 148 height 13
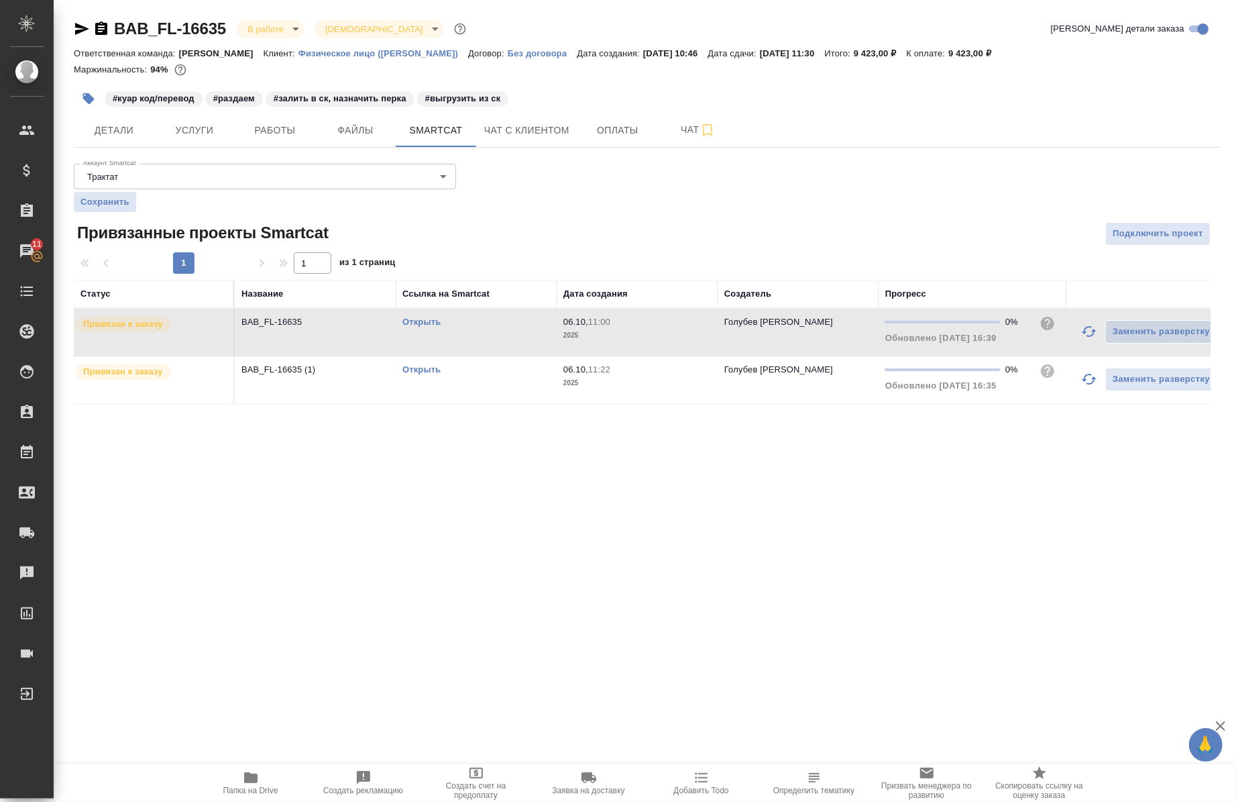
click at [450, 325] on div "Открыть" at bounding box center [476, 321] width 148 height 13
click at [570, 316] on span "06.10, 11:00" at bounding box center [637, 321] width 148 height 13
click at [177, 136] on span "Услуги" at bounding box center [194, 130] width 64 height 17
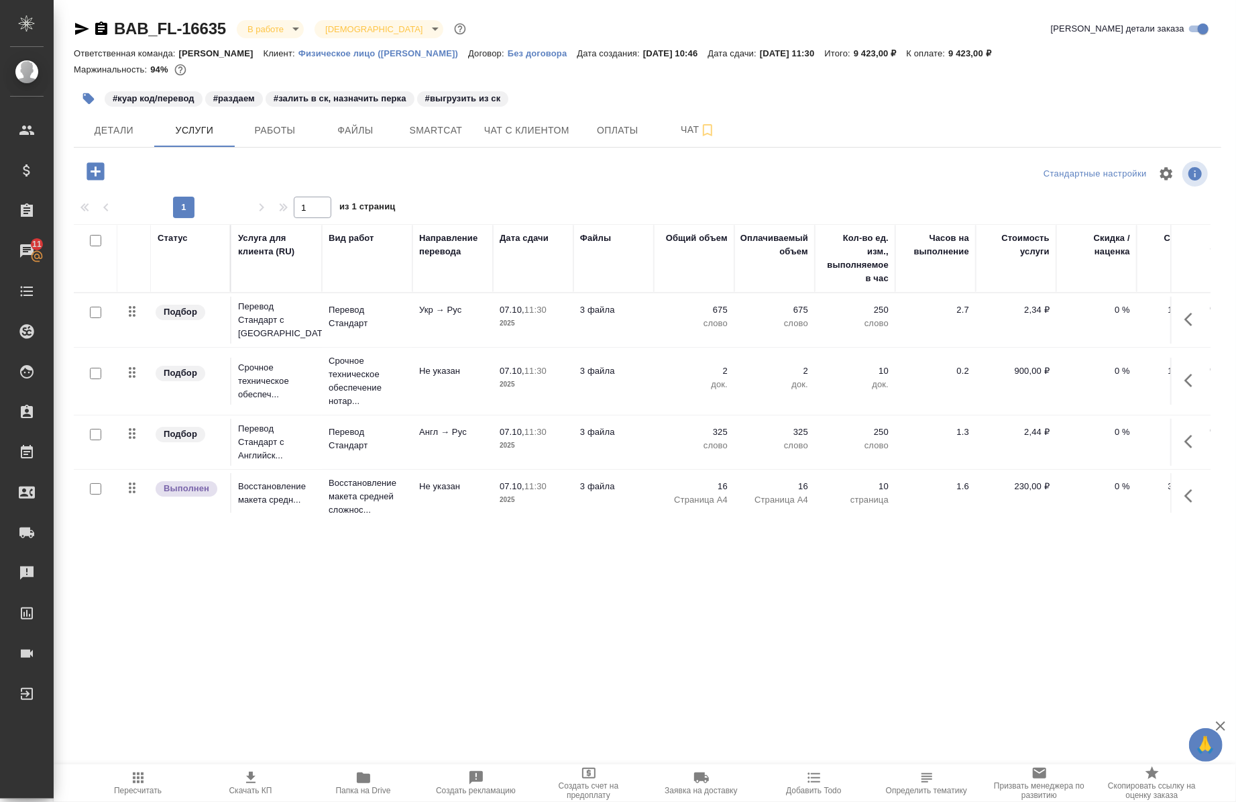
click at [1187, 321] on icon "button" at bounding box center [1193, 319] width 16 height 16
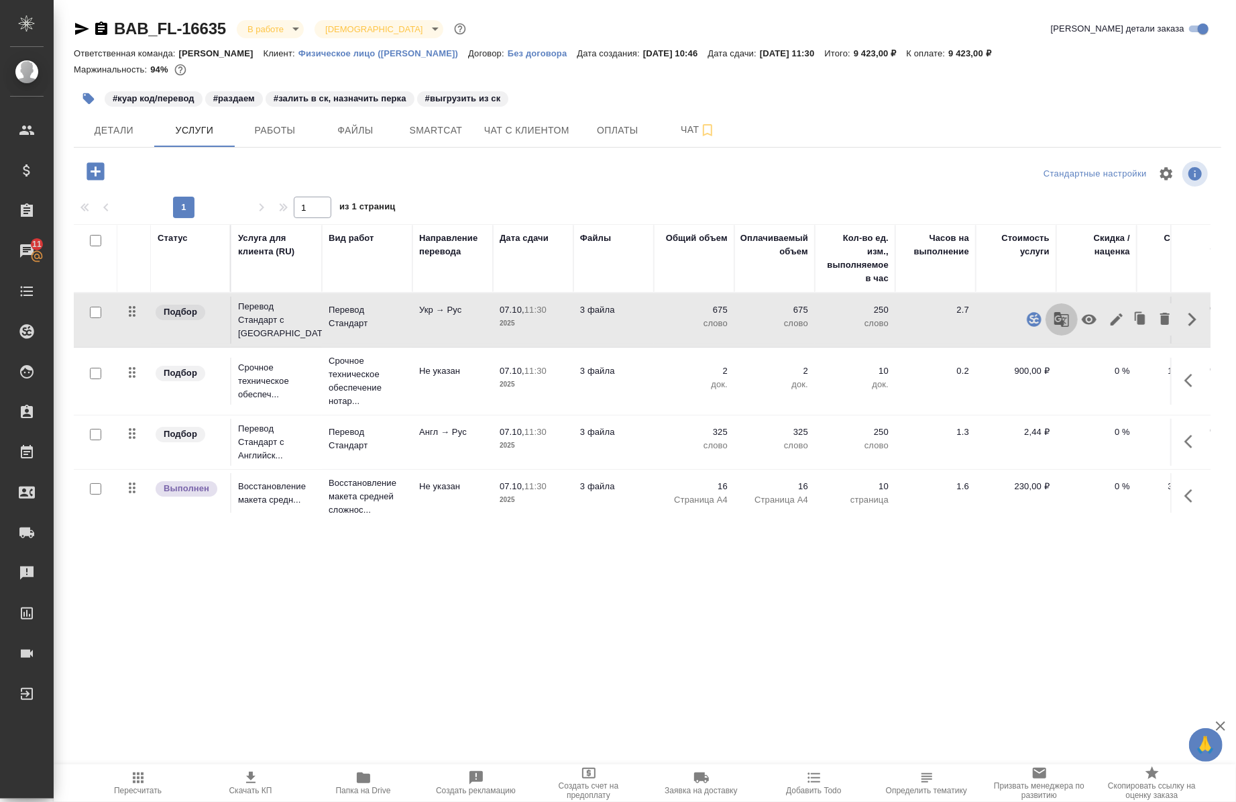
click at [1054, 322] on icon "button" at bounding box center [1061, 319] width 15 height 15
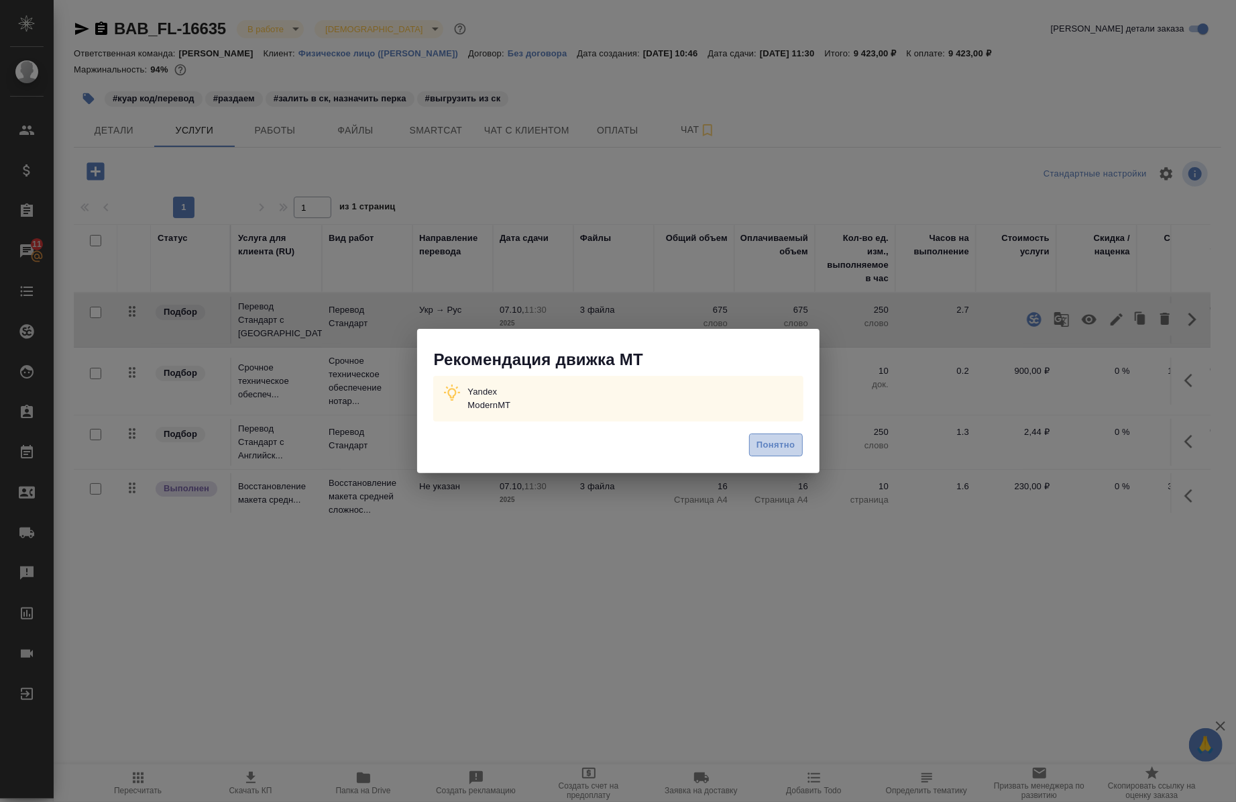
click at [787, 443] on span "Понятно" at bounding box center [776, 444] width 38 height 15
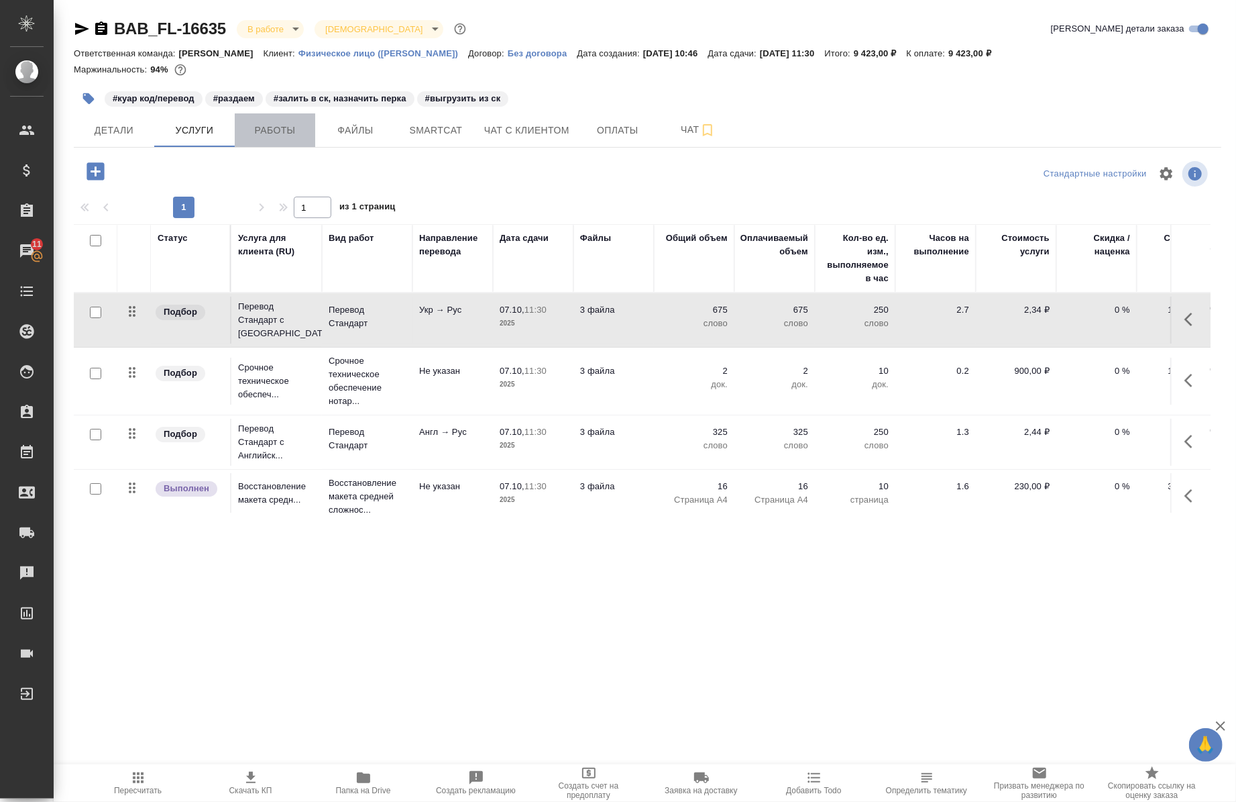
click at [266, 138] on button "Работы" at bounding box center [275, 130] width 80 height 34
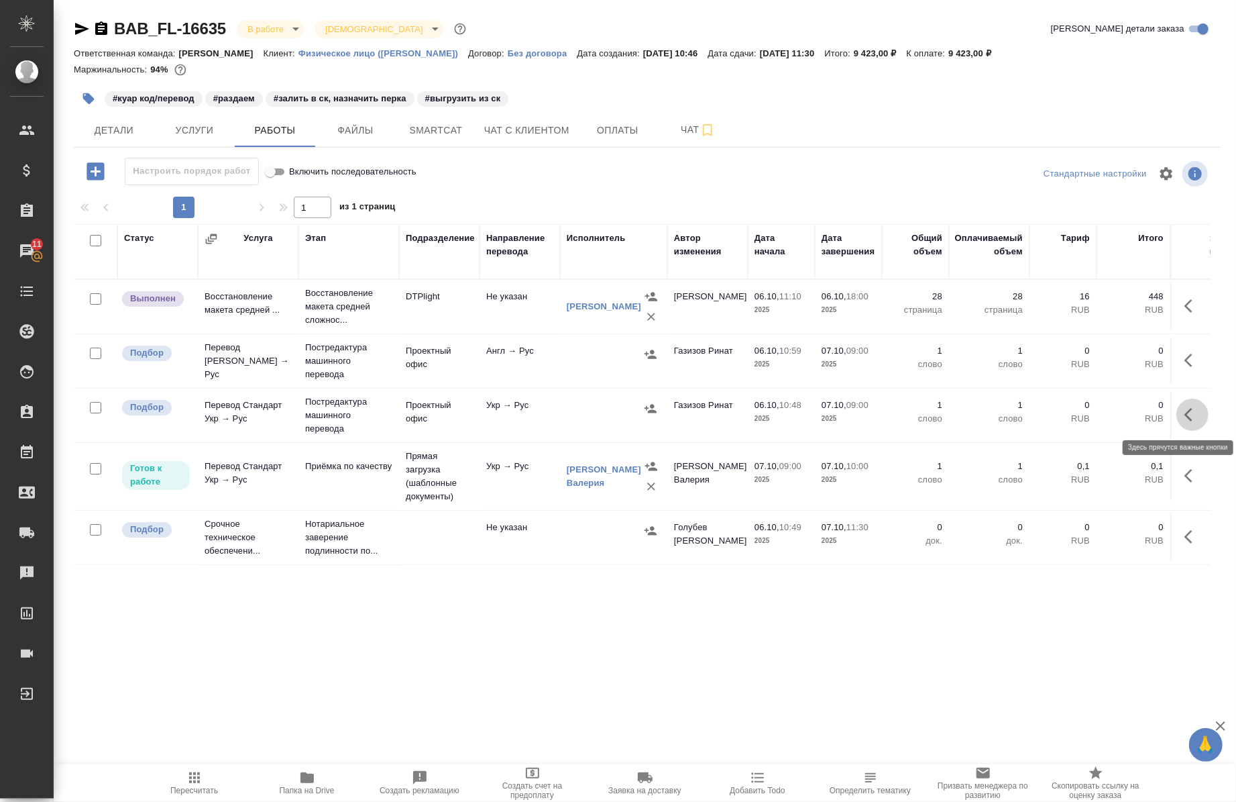
click at [1177, 412] on button "button" at bounding box center [1193, 414] width 32 height 32
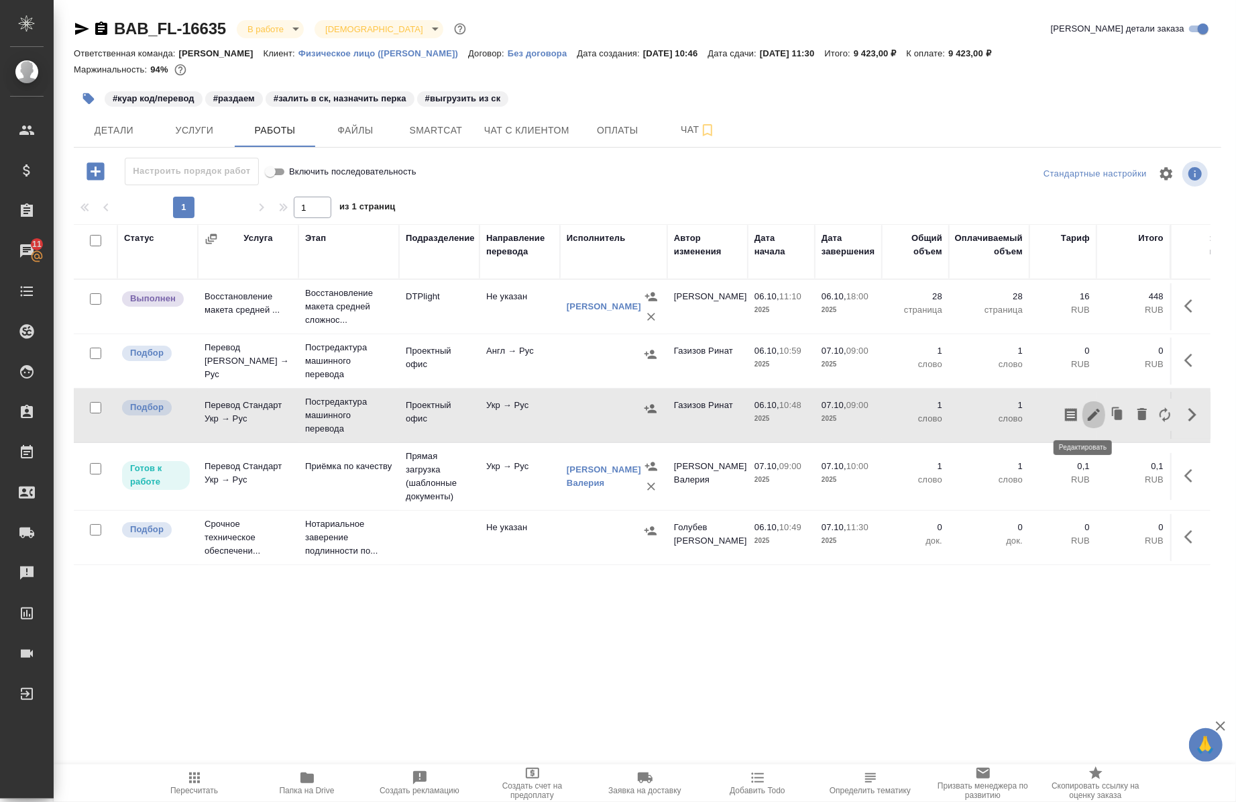
click at [1086, 420] on icon "button" at bounding box center [1094, 414] width 16 height 16
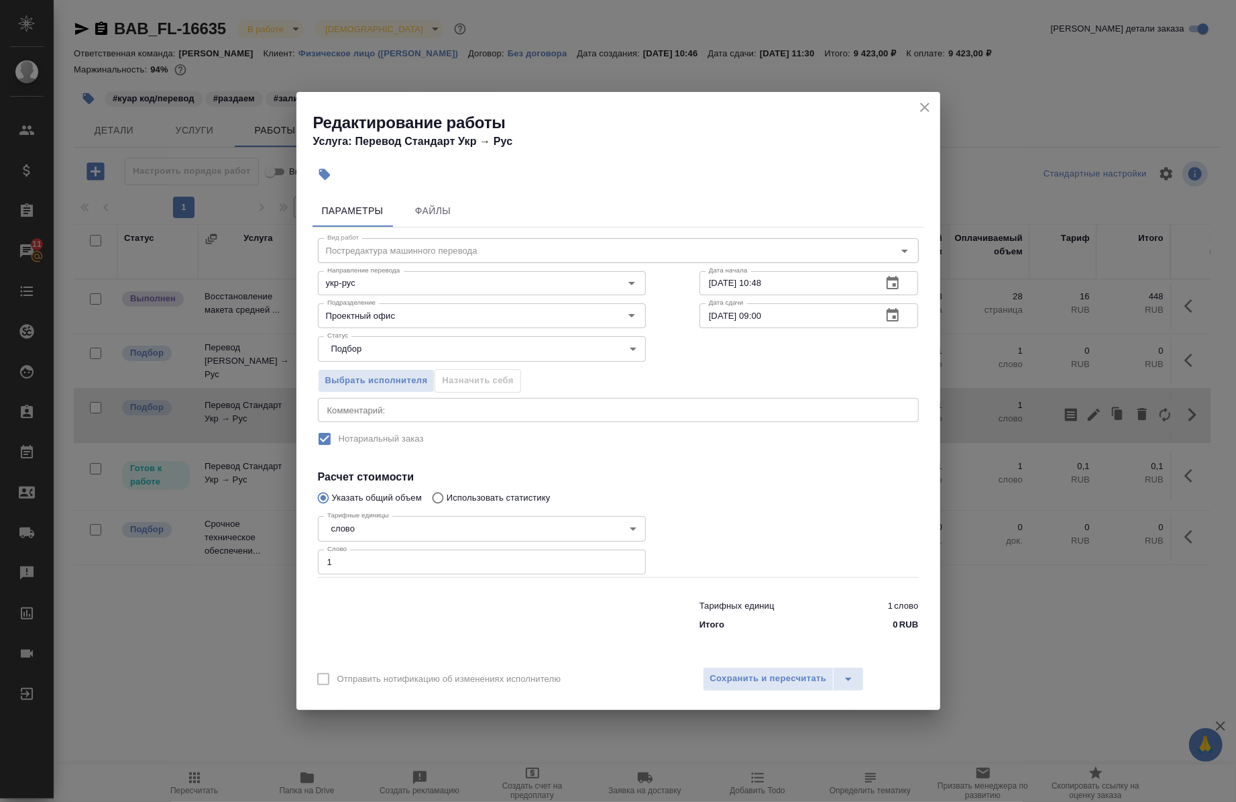
click at [495, 411] on textarea at bounding box center [618, 409] width 582 height 10
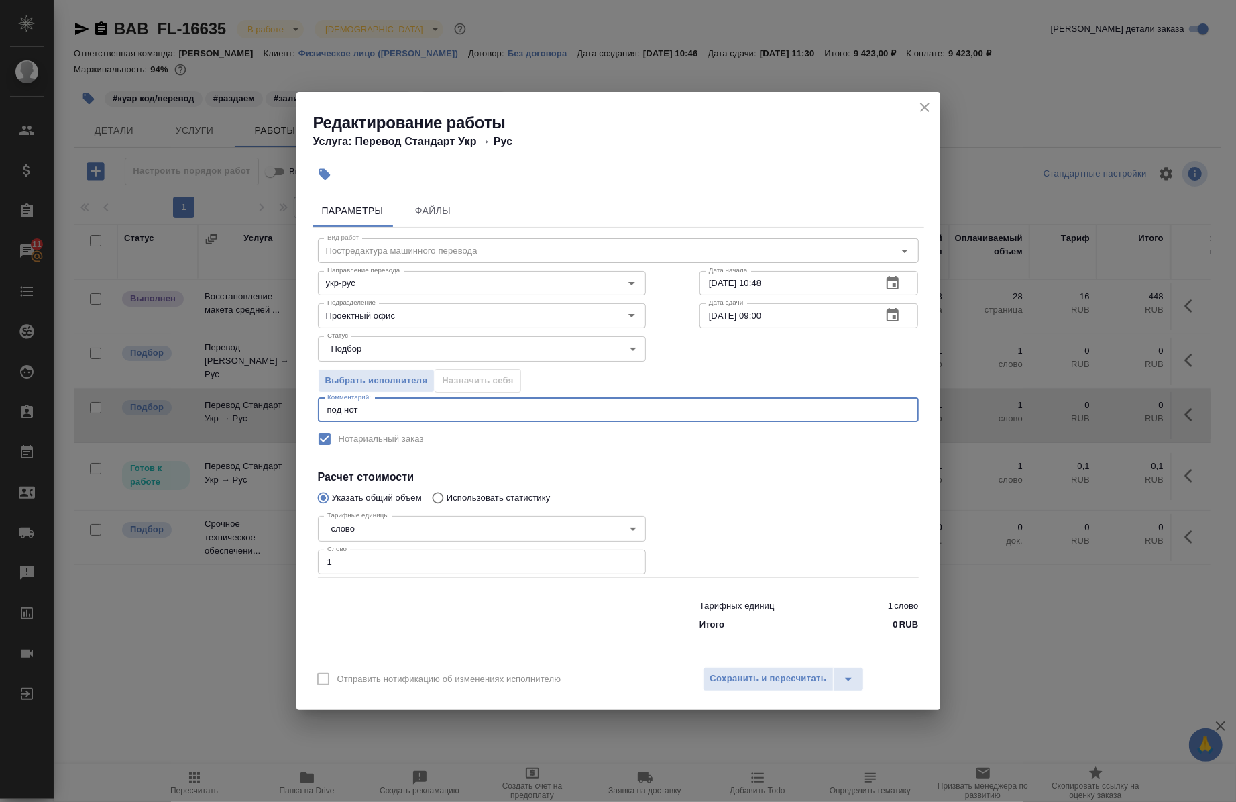
type textarea "под нот"
click at [508, 567] on input "1" at bounding box center [482, 561] width 328 height 24
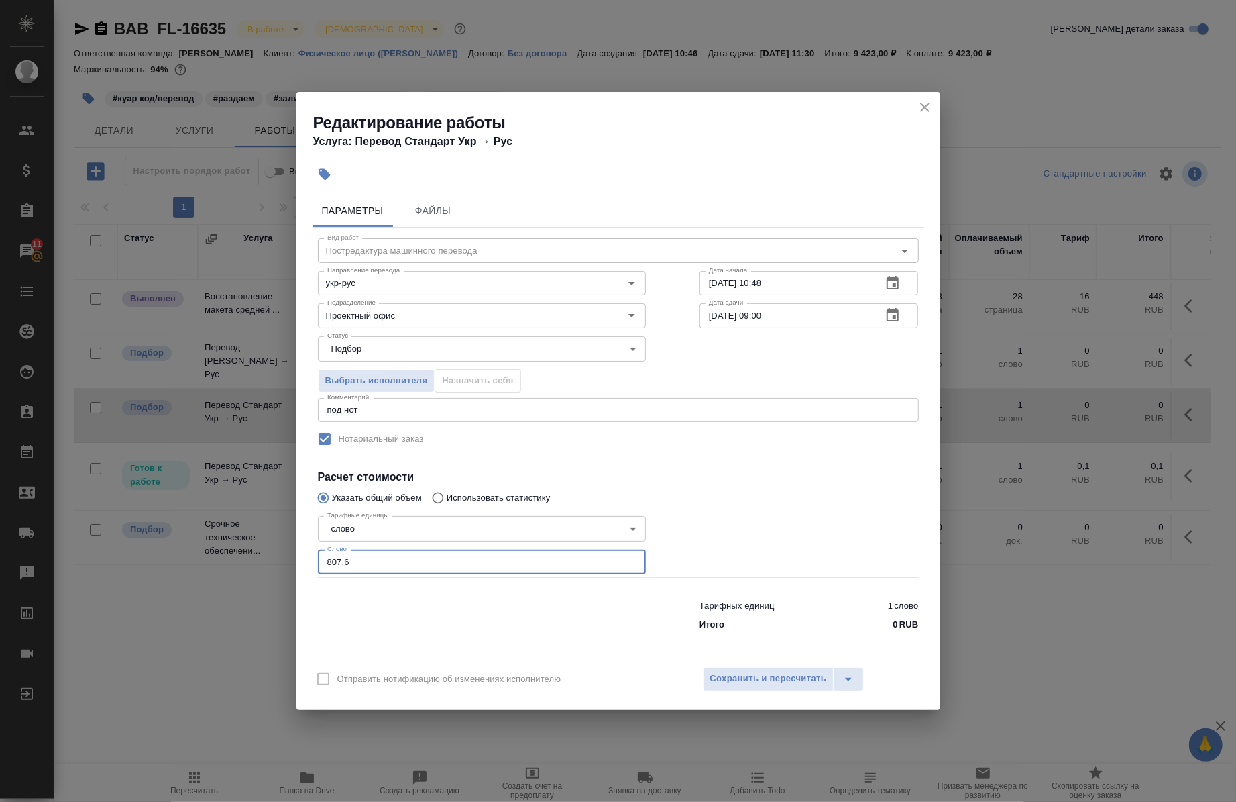
type input "807"
type input "807.6"
click at [743, 679] on span "Сохранить и пересчитать" at bounding box center [768, 678] width 117 height 15
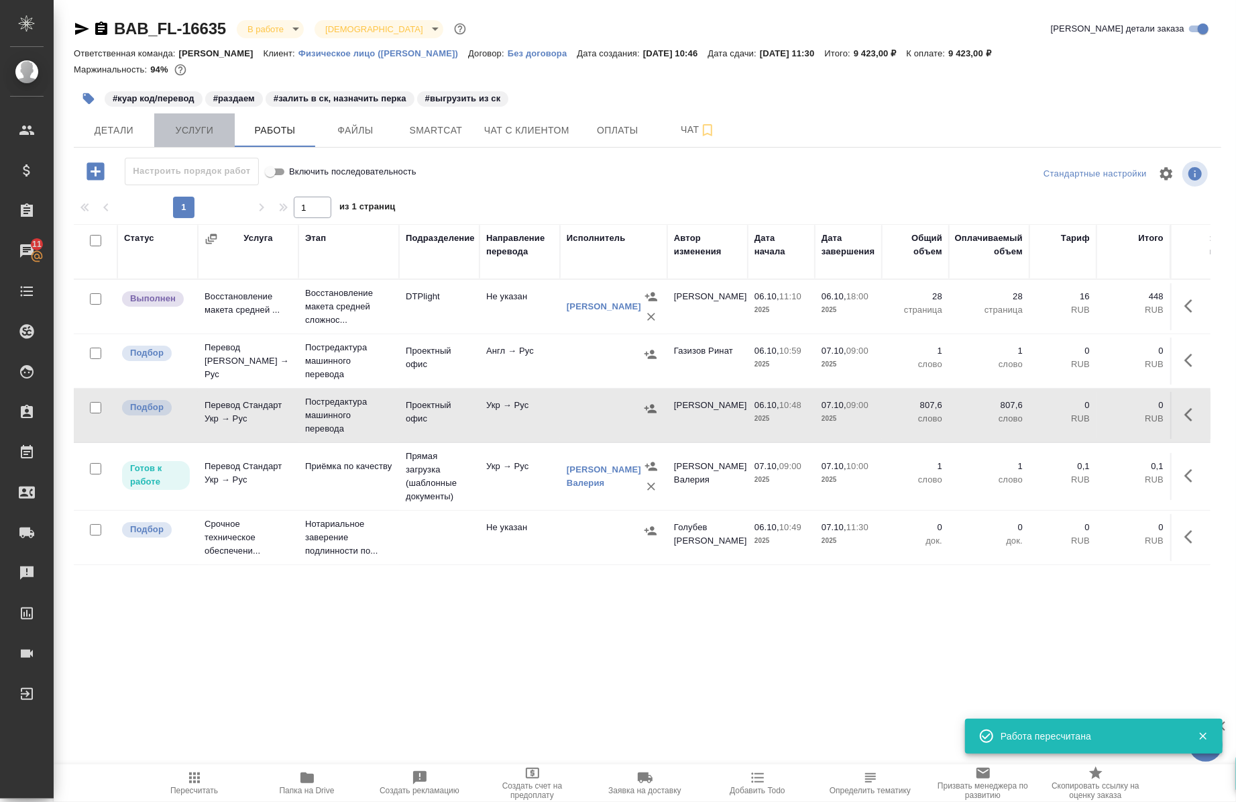
click at [181, 146] on button "Услуги" at bounding box center [194, 130] width 80 height 34
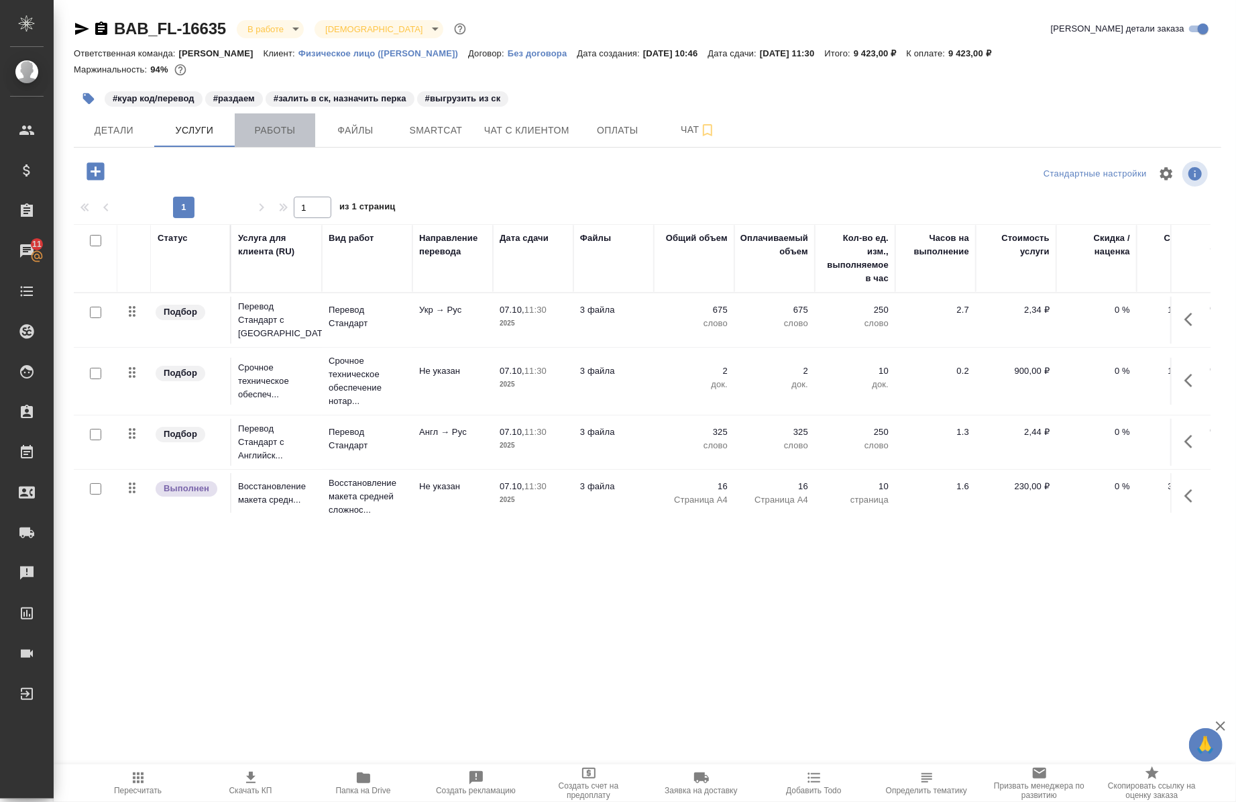
click at [247, 125] on span "Работы" at bounding box center [275, 130] width 64 height 17
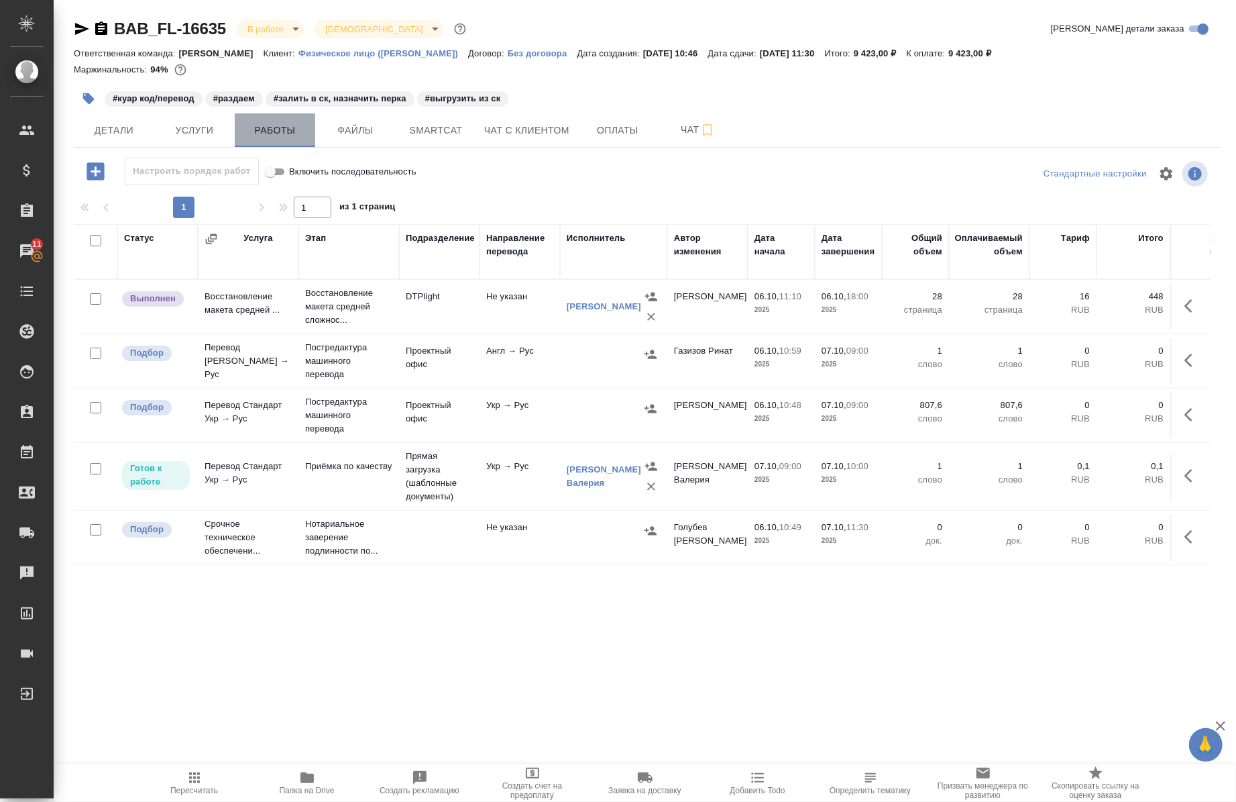
click at [247, 125] on span "Работы" at bounding box center [275, 130] width 64 height 17
click at [1185, 415] on icon "button" at bounding box center [1193, 414] width 16 height 16
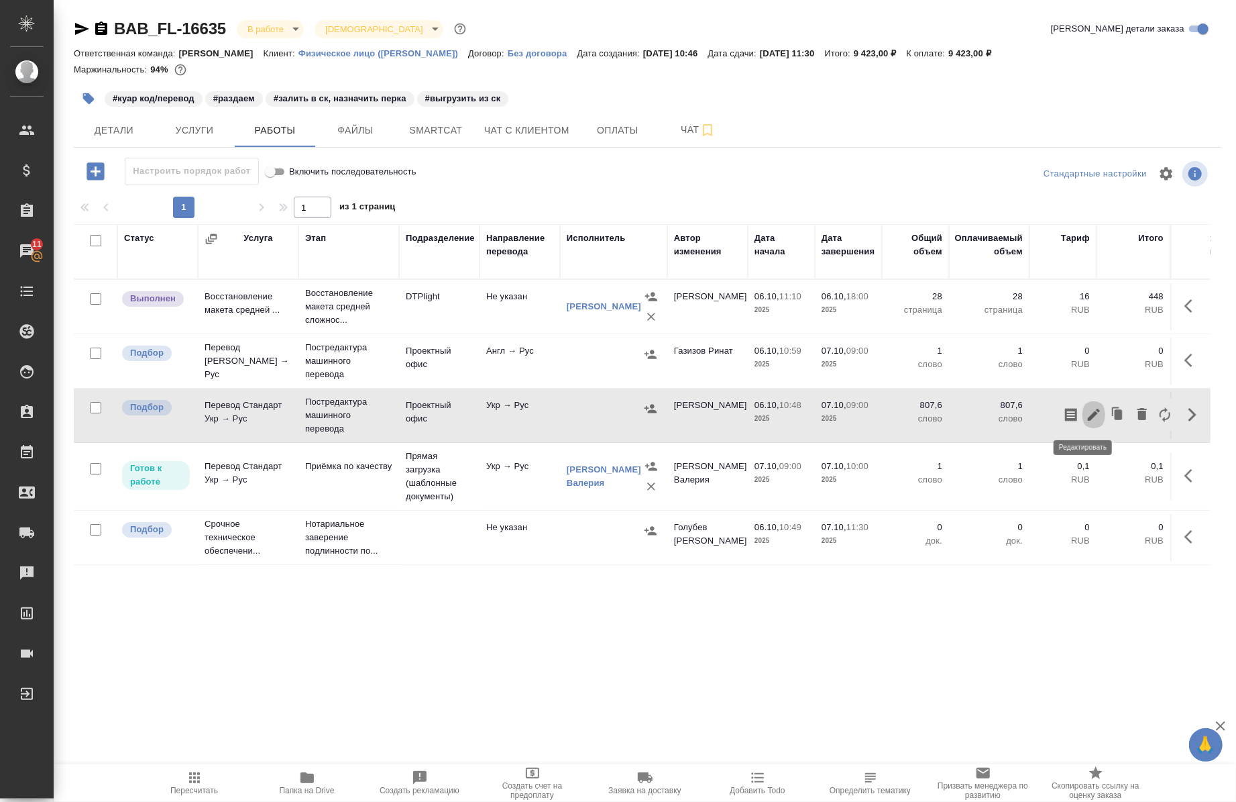
click at [1087, 417] on icon "button" at bounding box center [1094, 414] width 16 height 16
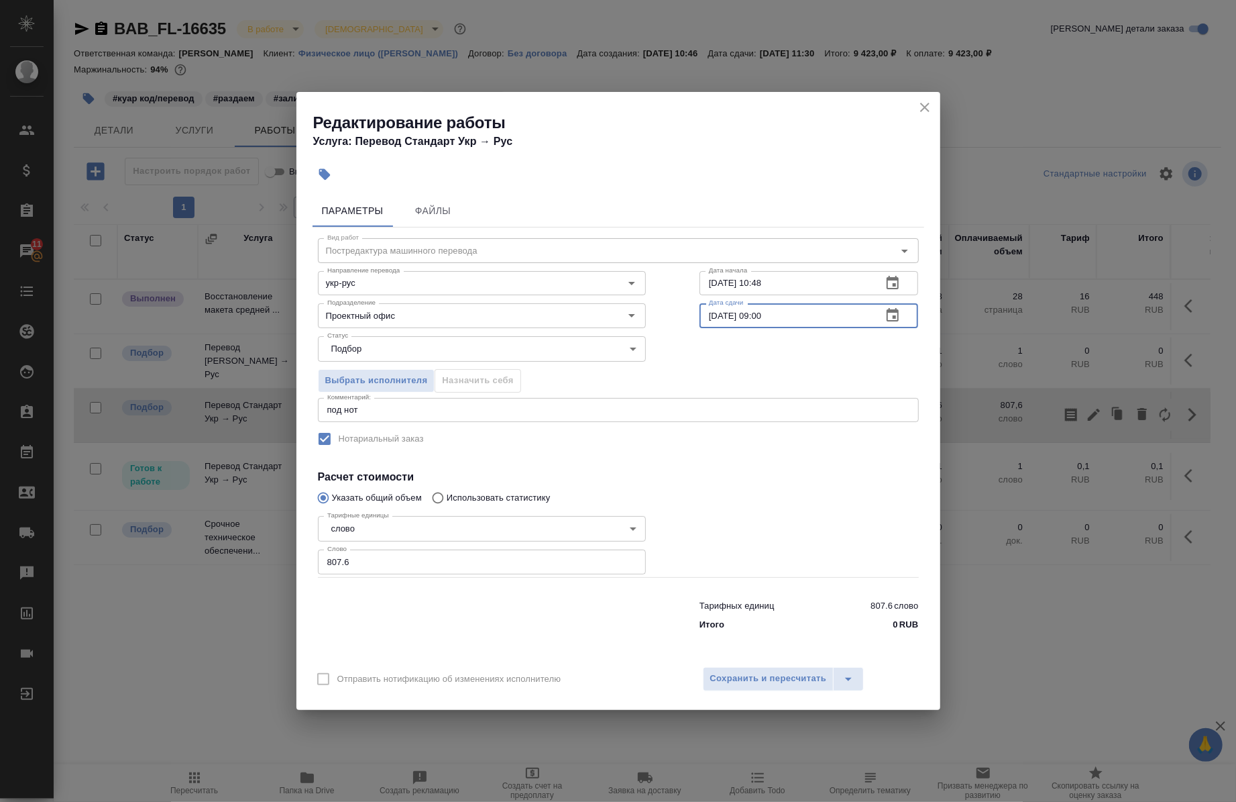
click at [763, 309] on input "07.10.2025 09:00" at bounding box center [786, 315] width 172 height 24
type input "07.10.2025 10:00"
click at [781, 287] on input "06.10.2025 10:48" at bounding box center [786, 283] width 172 height 24
type input "06.10.2025 19:30"
click at [765, 669] on button "Сохранить и пересчитать" at bounding box center [768, 679] width 131 height 24
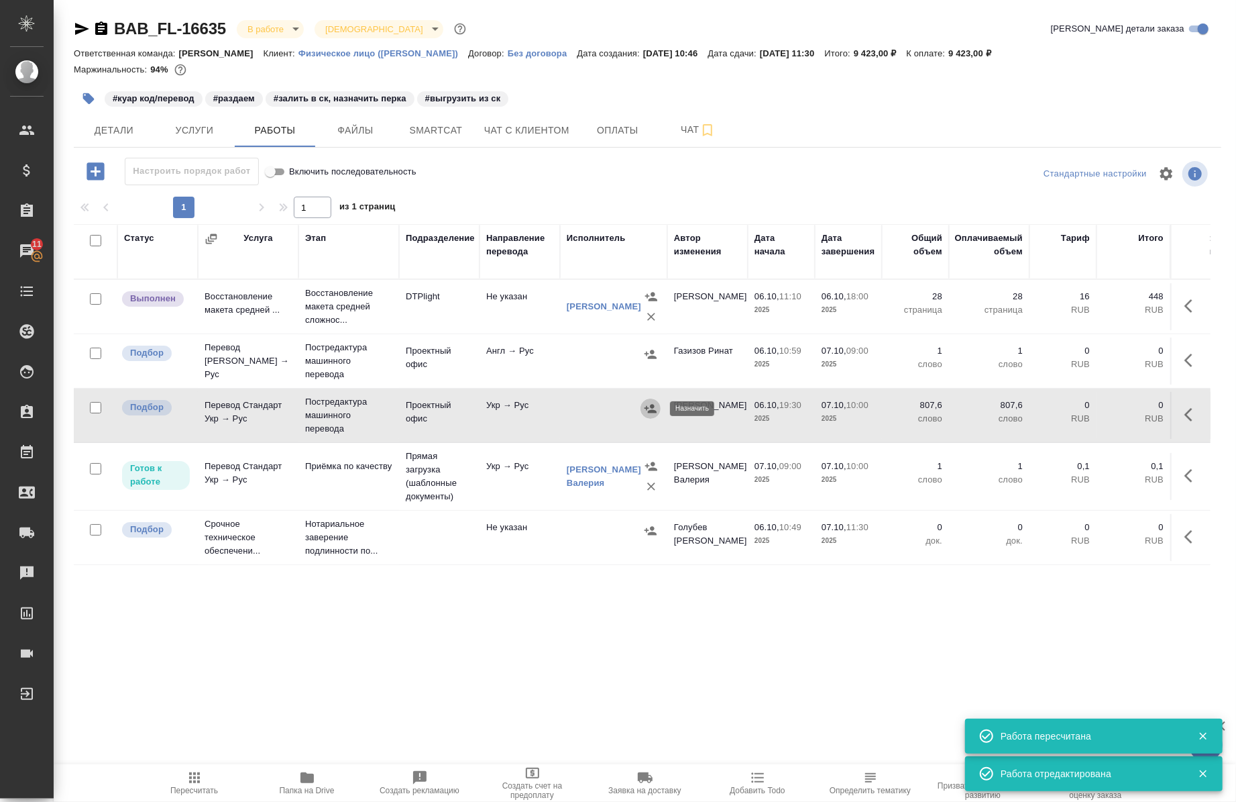
click at [651, 410] on icon "button" at bounding box center [650, 408] width 13 height 13
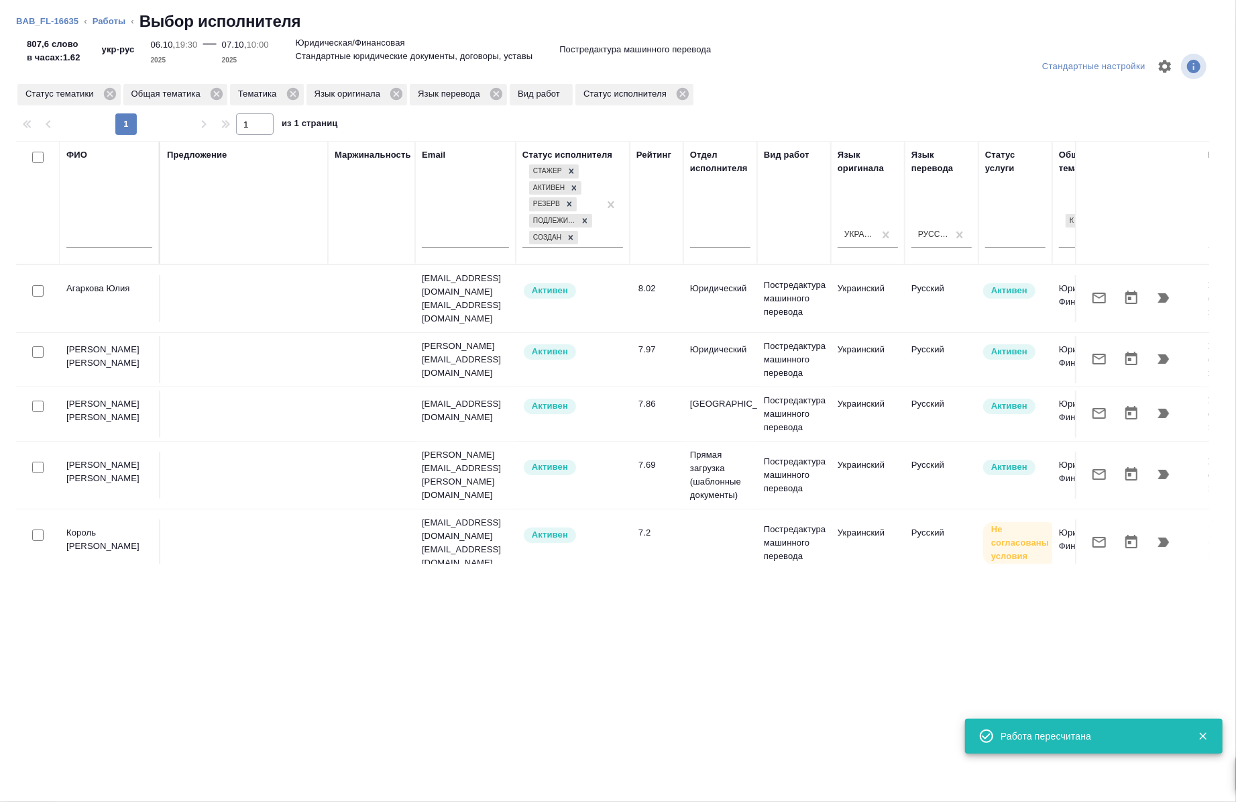
scroll to position [0, 766]
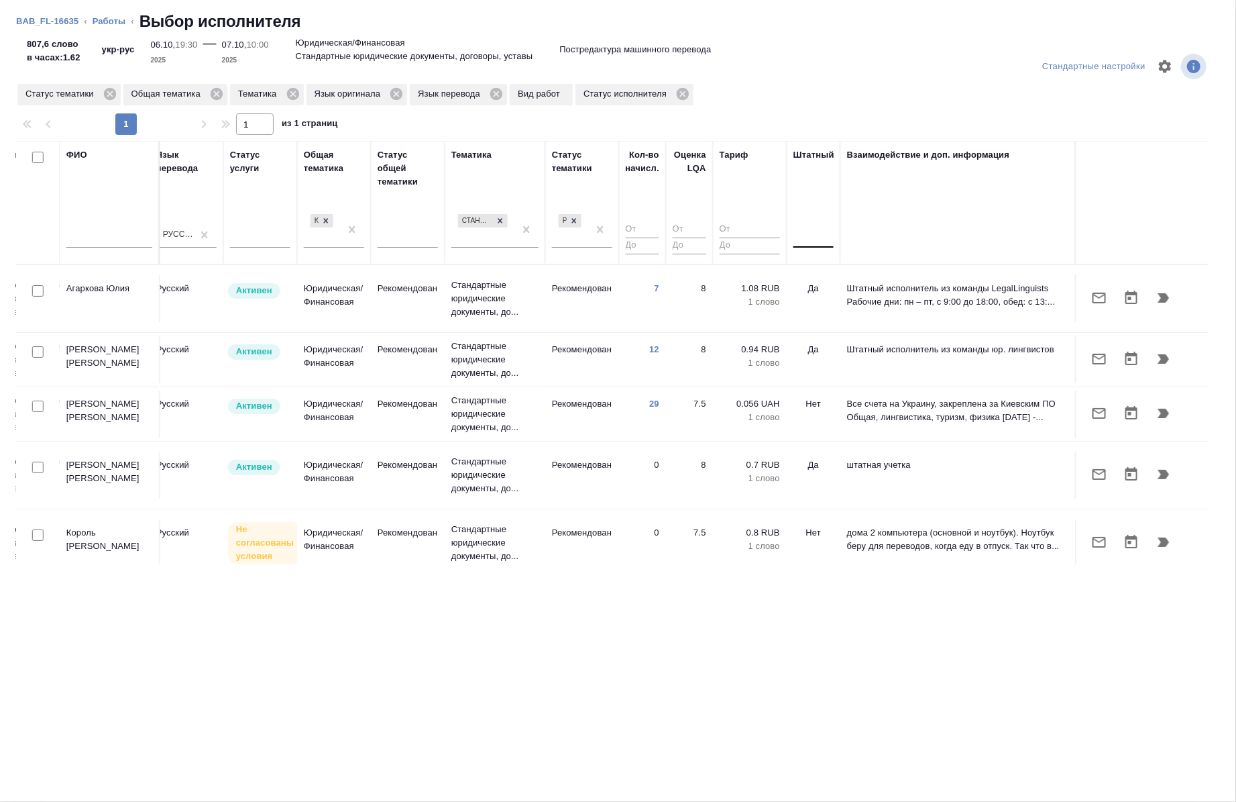
click at [794, 237] on div at bounding box center [814, 234] width 40 height 19
click at [809, 275] on div "Нет" at bounding box center [894, 277] width 201 height 24
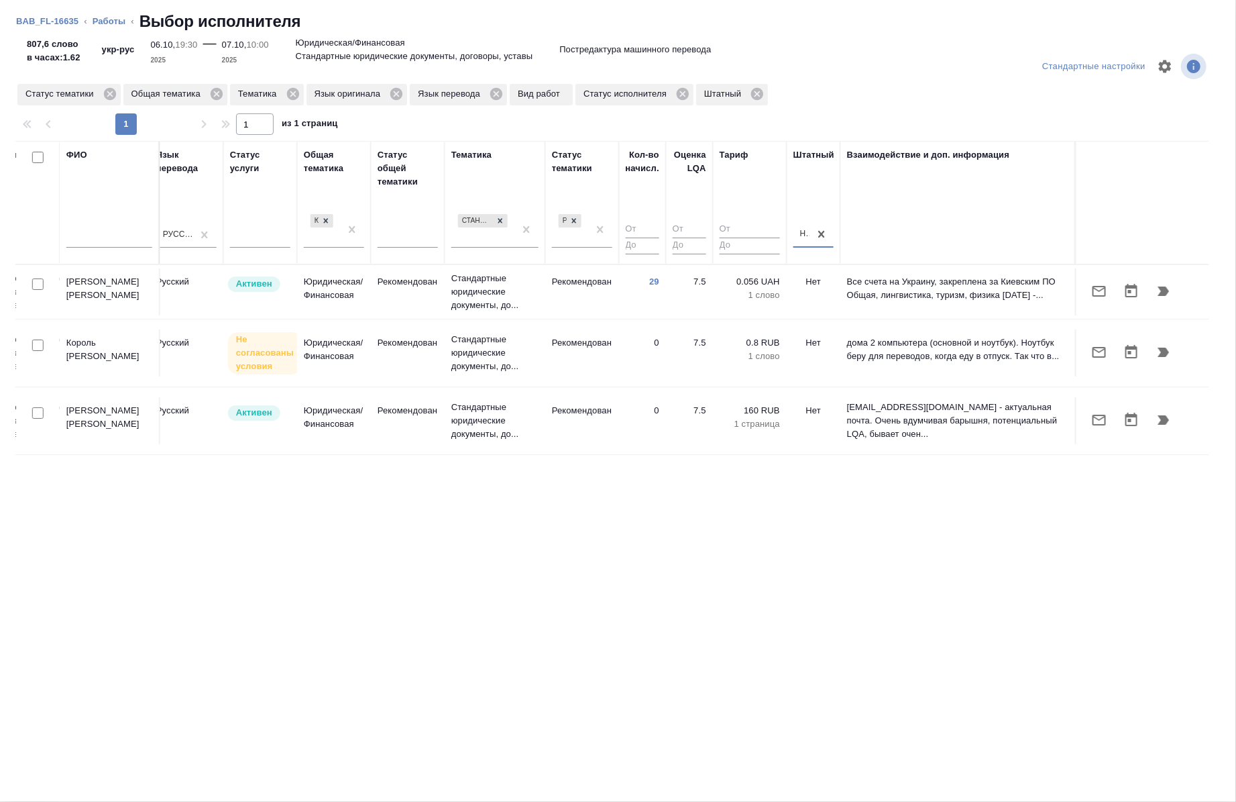
scroll to position [0, 755]
click at [41, 284] on input "checkbox" at bounding box center [37, 283] width 11 height 11
checkbox input "true"
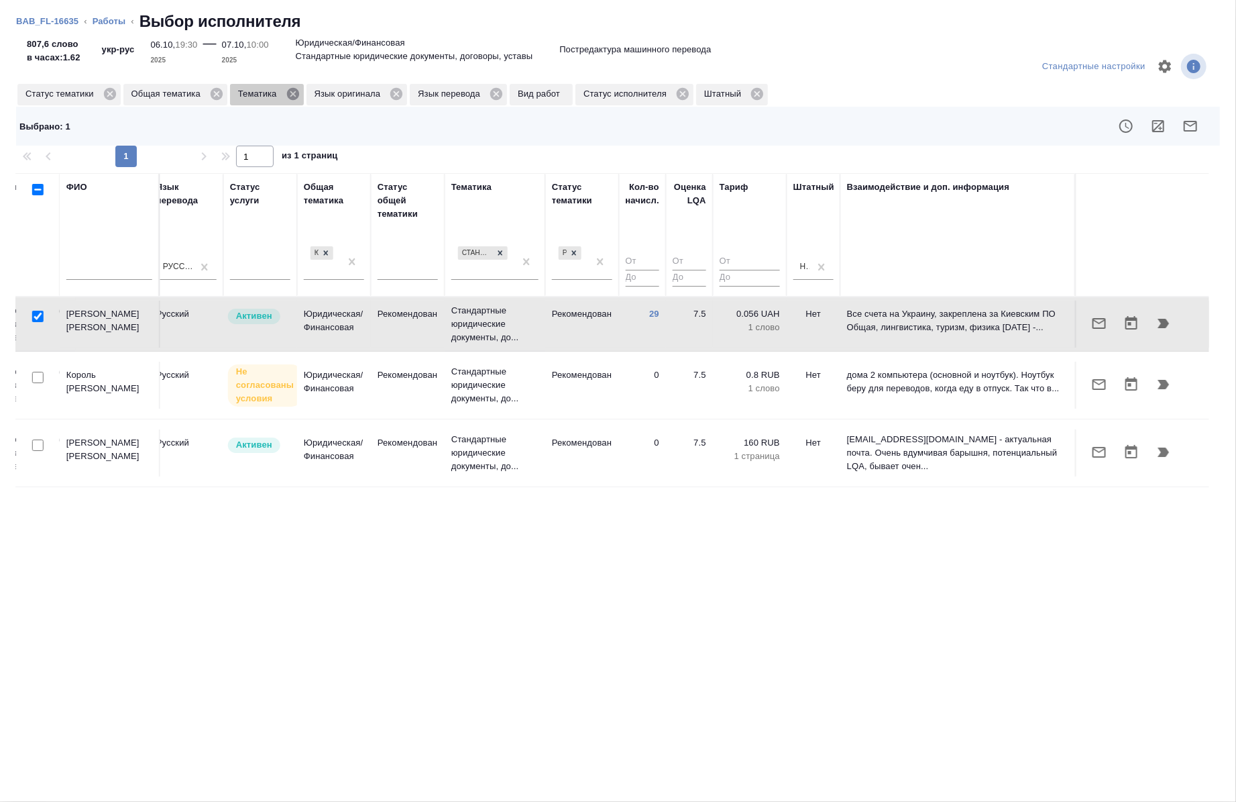
click at [292, 97] on icon at bounding box center [292, 94] width 12 height 12
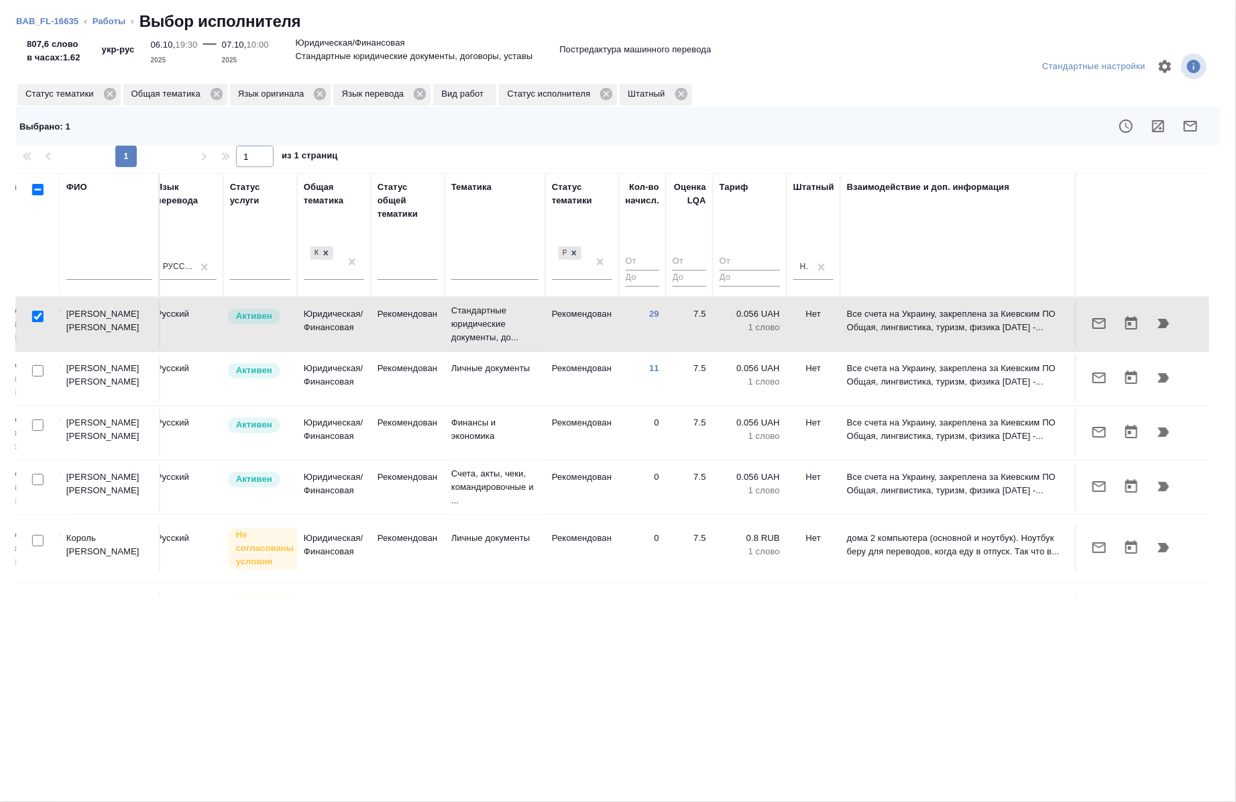
drag, startPoint x: 606, startPoint y: 584, endPoint x: 542, endPoint y: 586, distance: 63.8
click at [542, 586] on div "ФИО Предложение Маржинальность Email Статус исполнителя Стажер Активен Резерв П…" at bounding box center [612, 384] width 1193 height 423
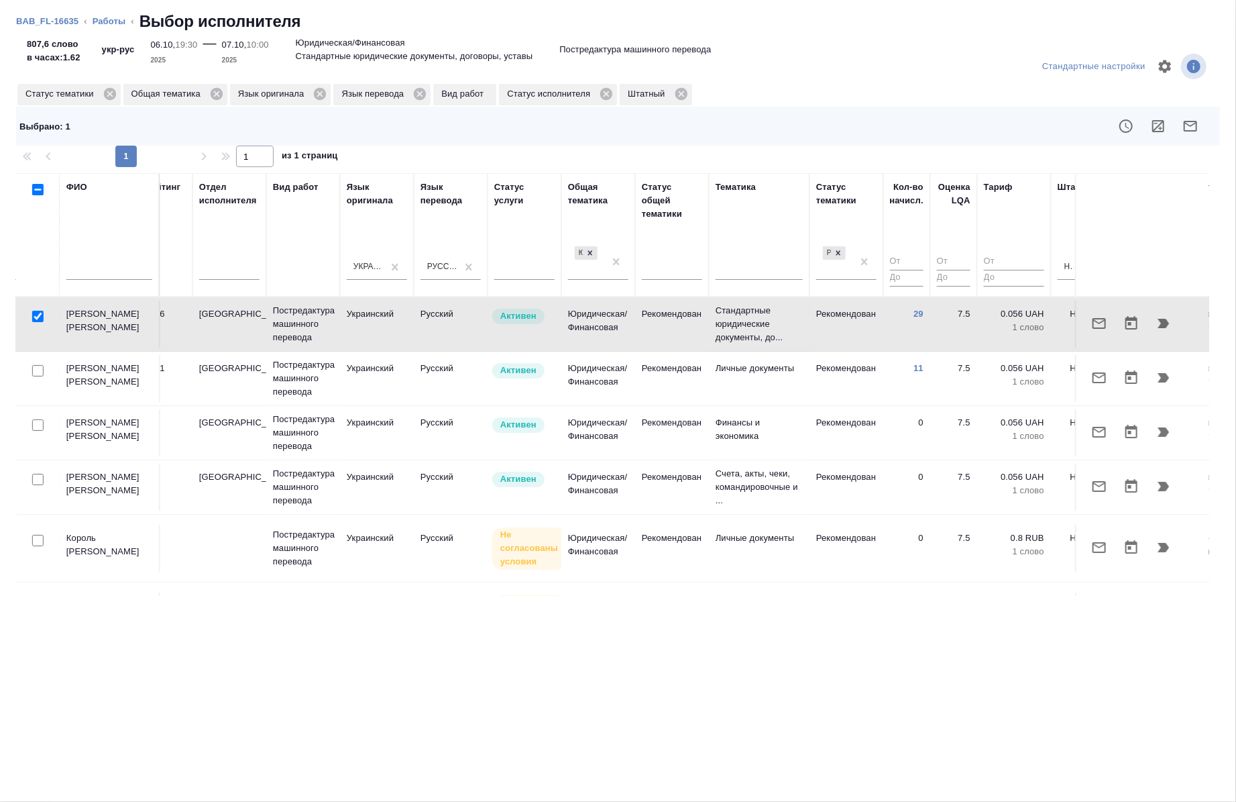
scroll to position [0, 492]
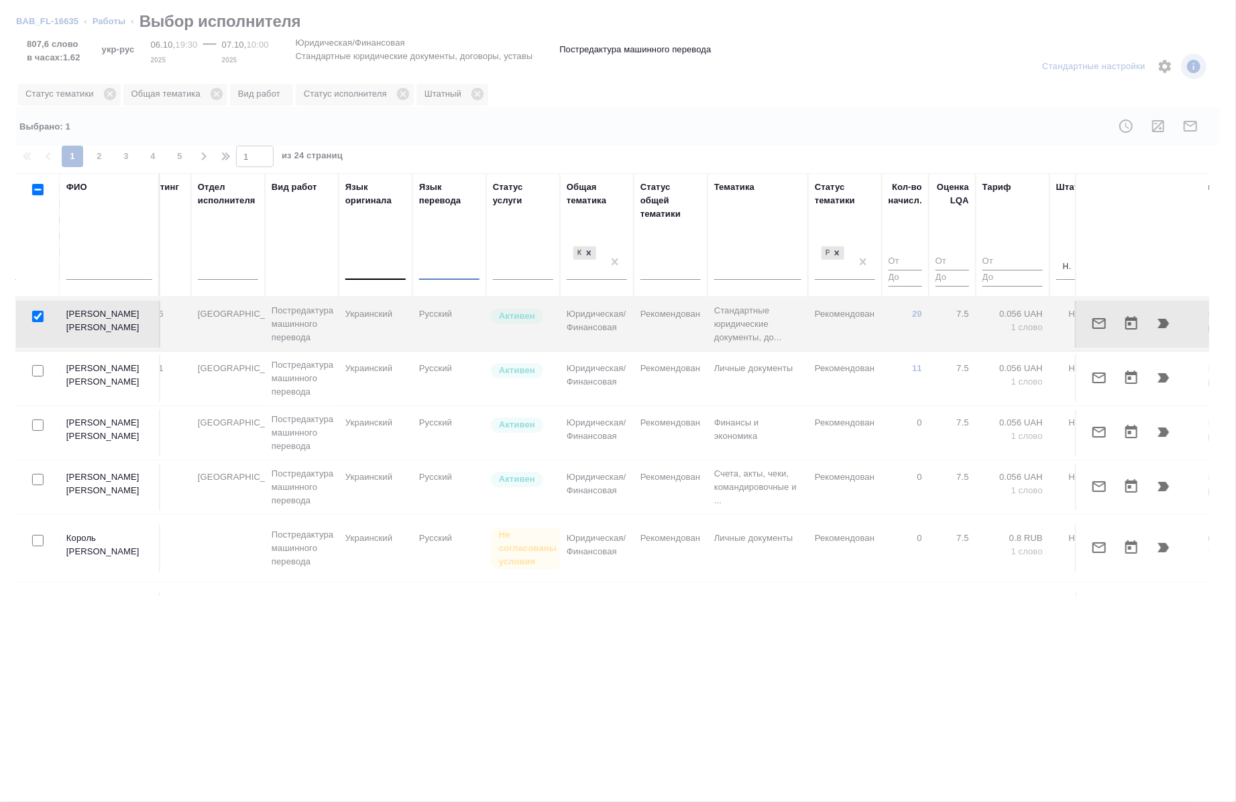
click at [370, 266] on div at bounding box center [375, 266] width 60 height 19
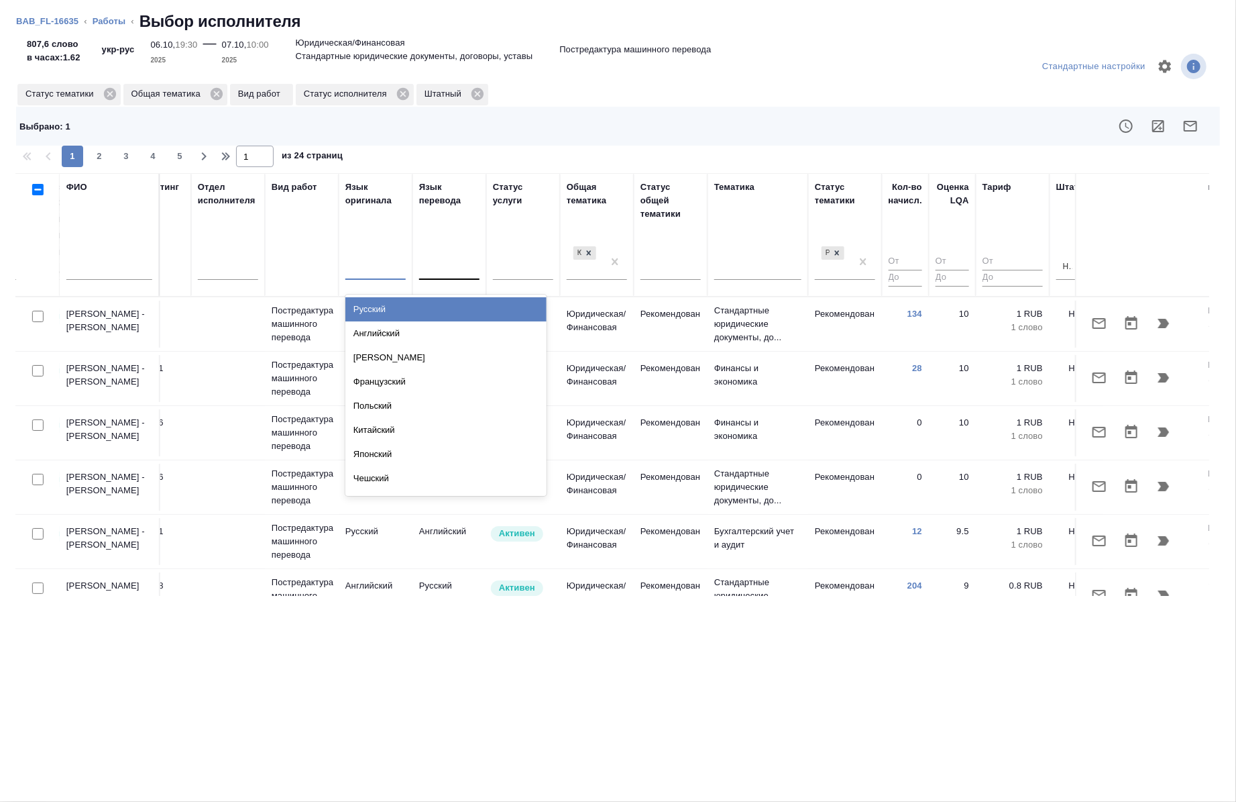
click at [381, 300] on div "Русский" at bounding box center [445, 309] width 201 height 24
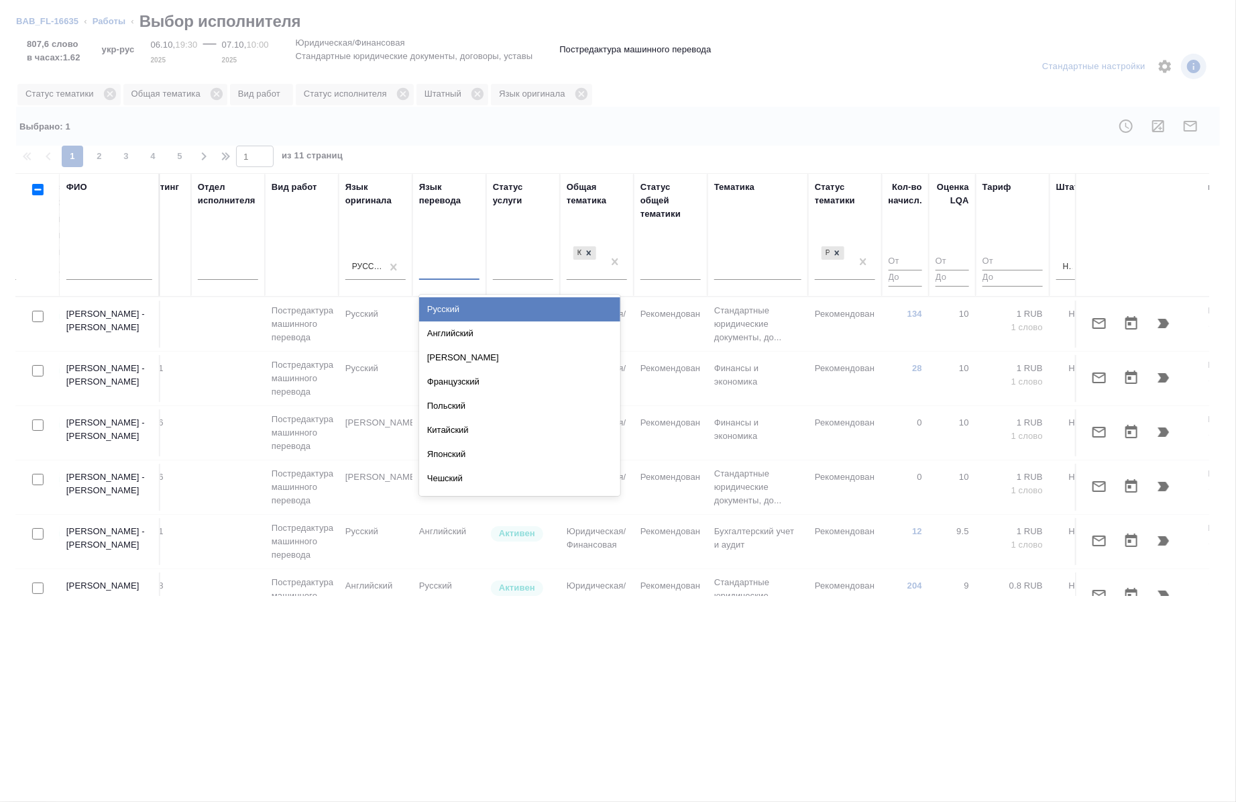
click at [452, 272] on div at bounding box center [449, 266] width 60 height 19
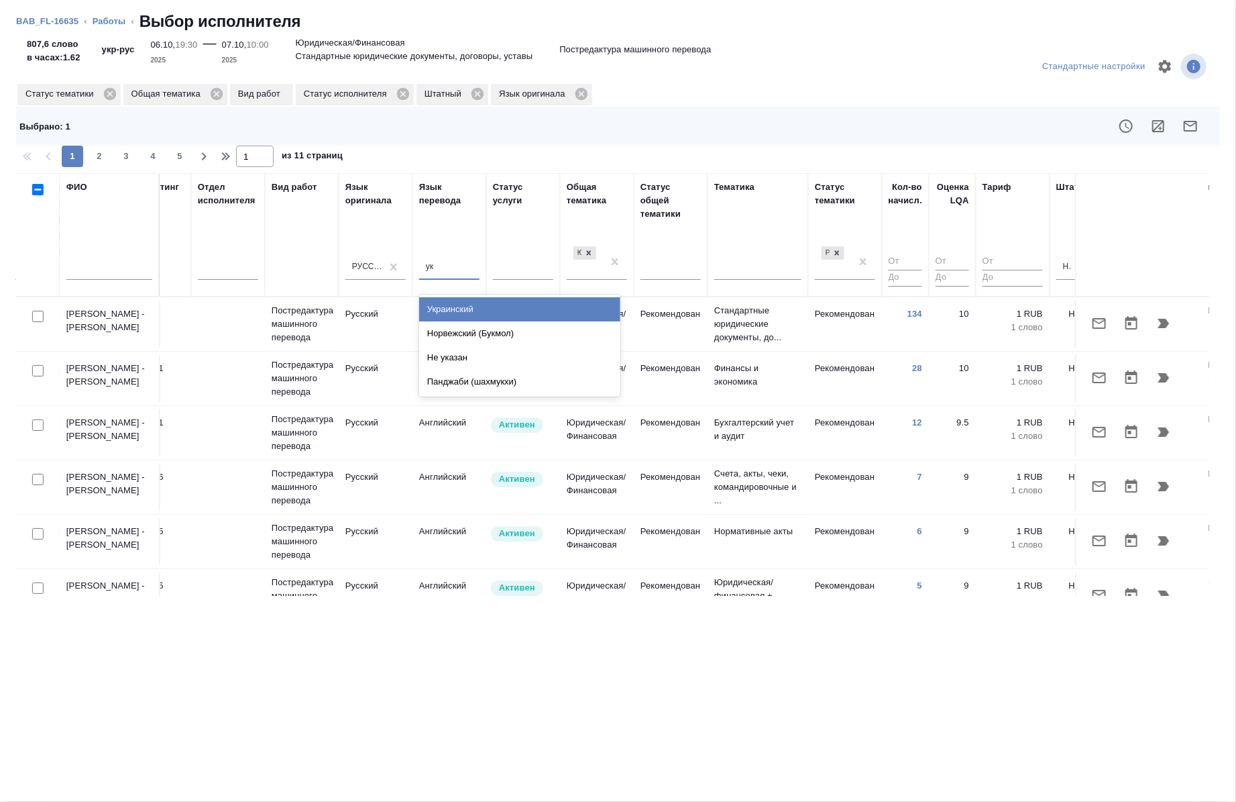
type input "укр"
click at [468, 314] on div "Украинский" at bounding box center [519, 309] width 201 height 24
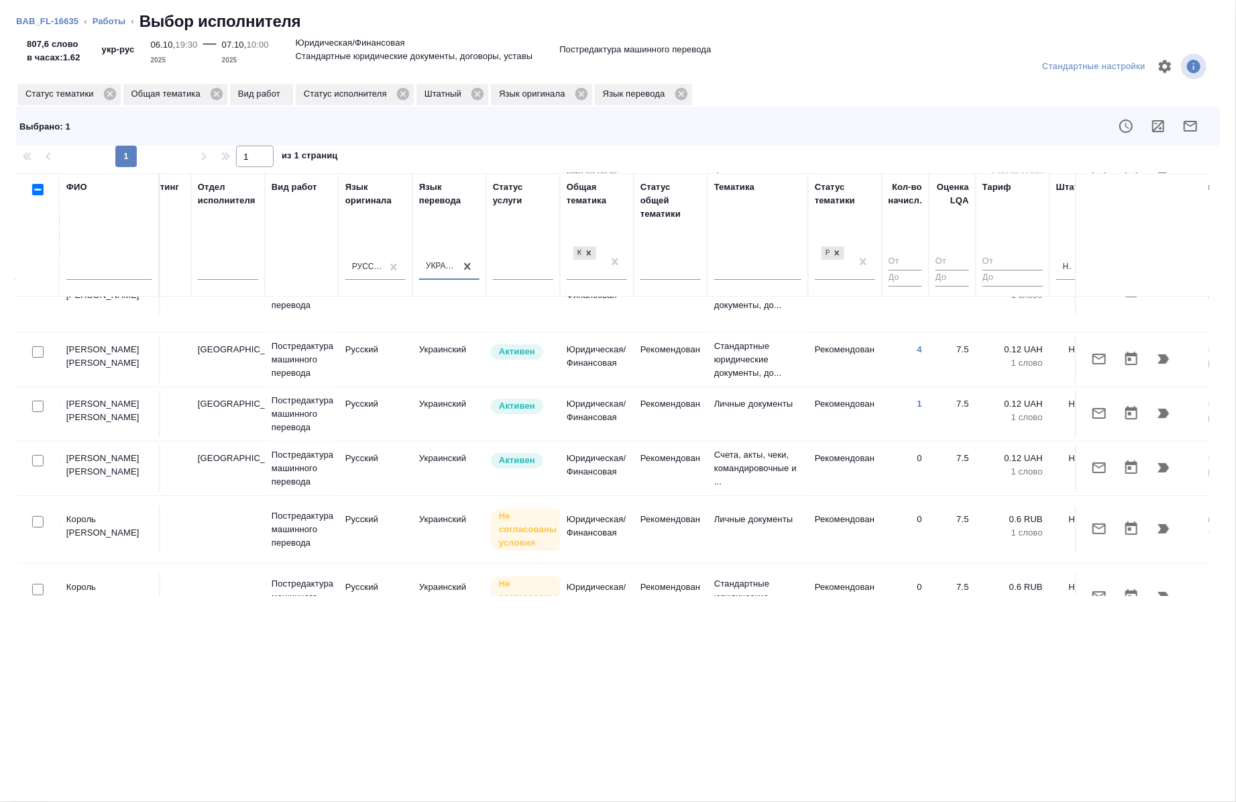
scroll to position [153, 492]
click at [36, 402] on input "checkbox" at bounding box center [37, 407] width 11 height 11
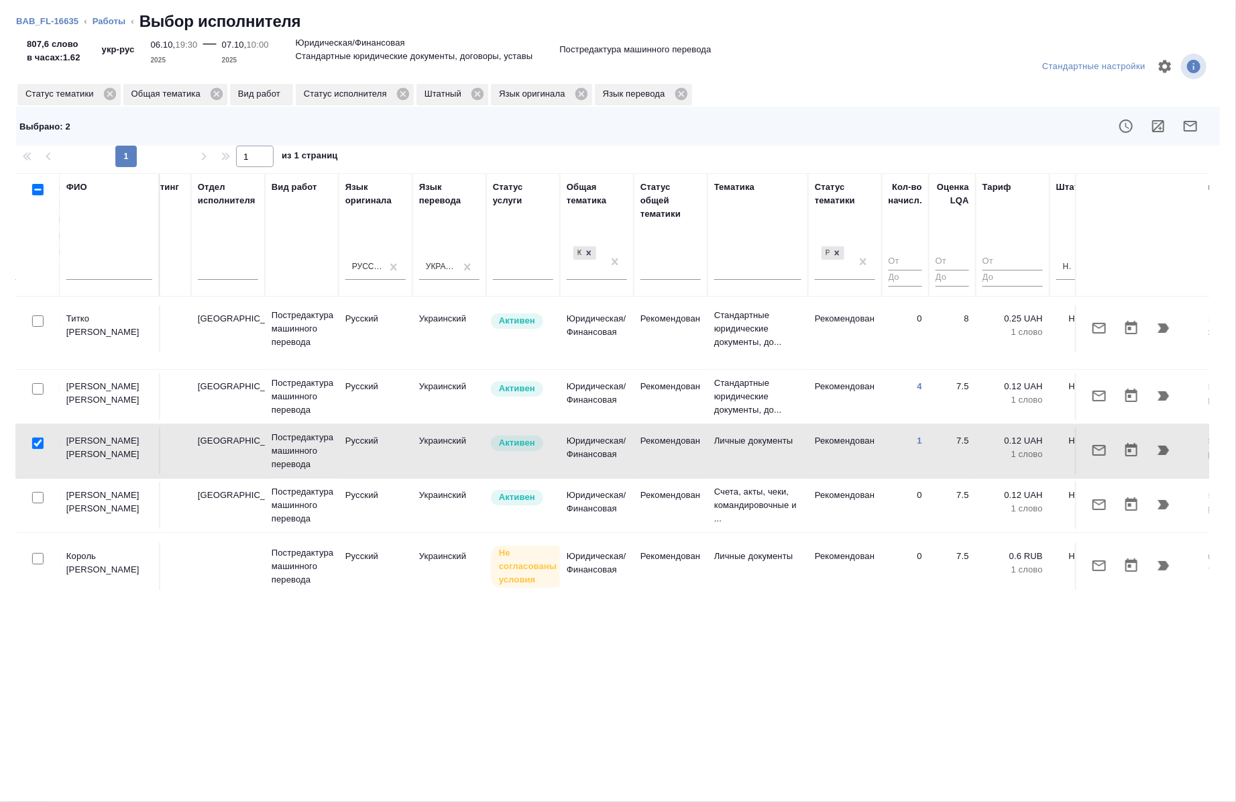
scroll to position [117, 492]
click at [36, 437] on input "checkbox" at bounding box center [37, 442] width 11 height 11
checkbox input "false"
click at [42, 383] on input "checkbox" at bounding box center [37, 388] width 11 height 11
checkbox input "true"
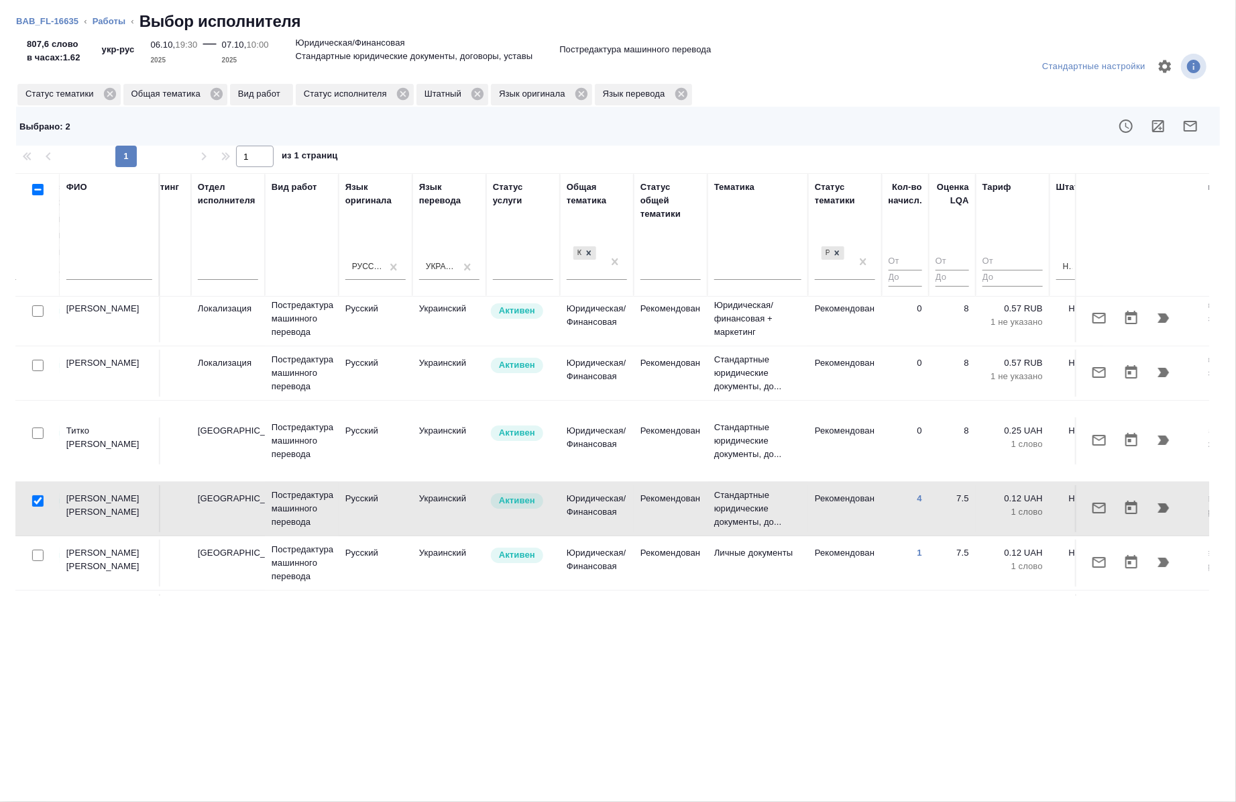
scroll to position [0, 492]
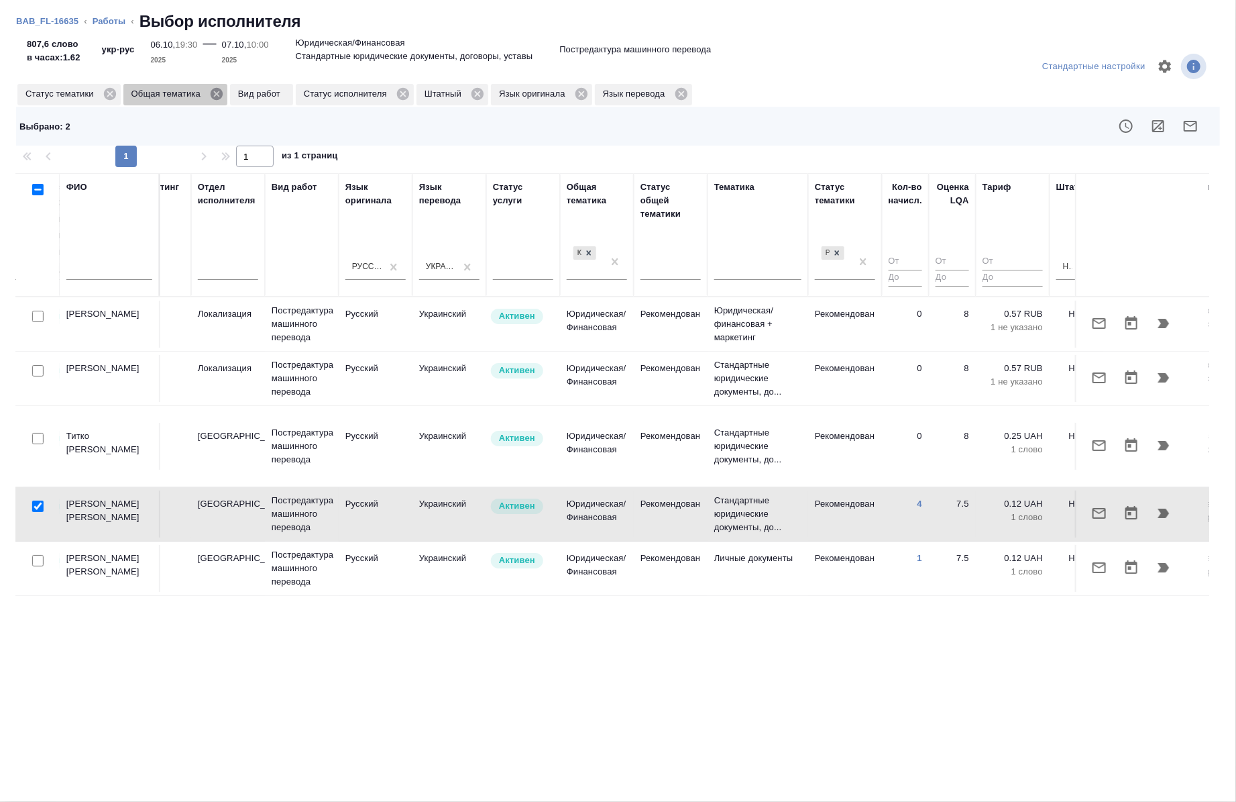
click at [217, 91] on icon at bounding box center [217, 94] width 12 height 12
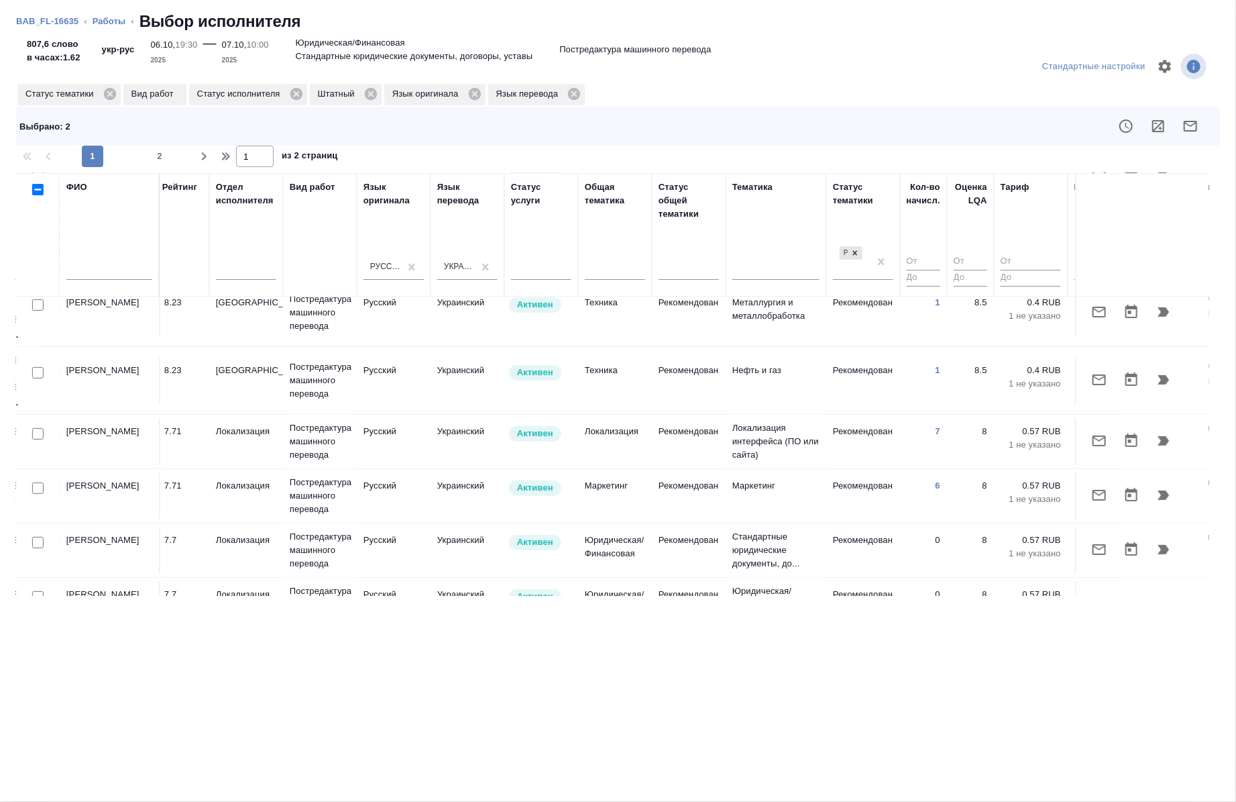
scroll to position [219, 474]
click at [40, 484] on input "checkbox" at bounding box center [37, 489] width 11 height 11
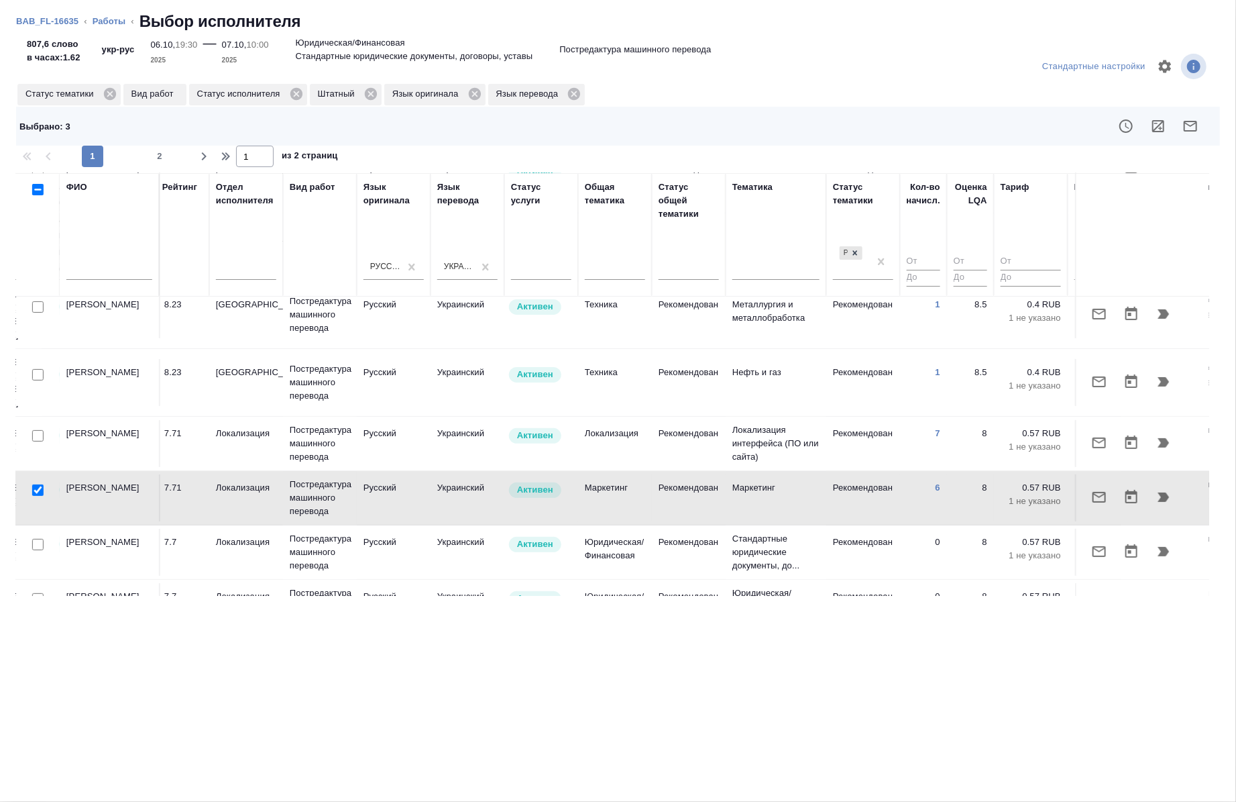
click at [36, 484] on input "checkbox" at bounding box center [37, 489] width 11 height 11
checkbox input "false"
click at [37, 430] on input "checkbox" at bounding box center [37, 435] width 11 height 11
checkbox input "true"
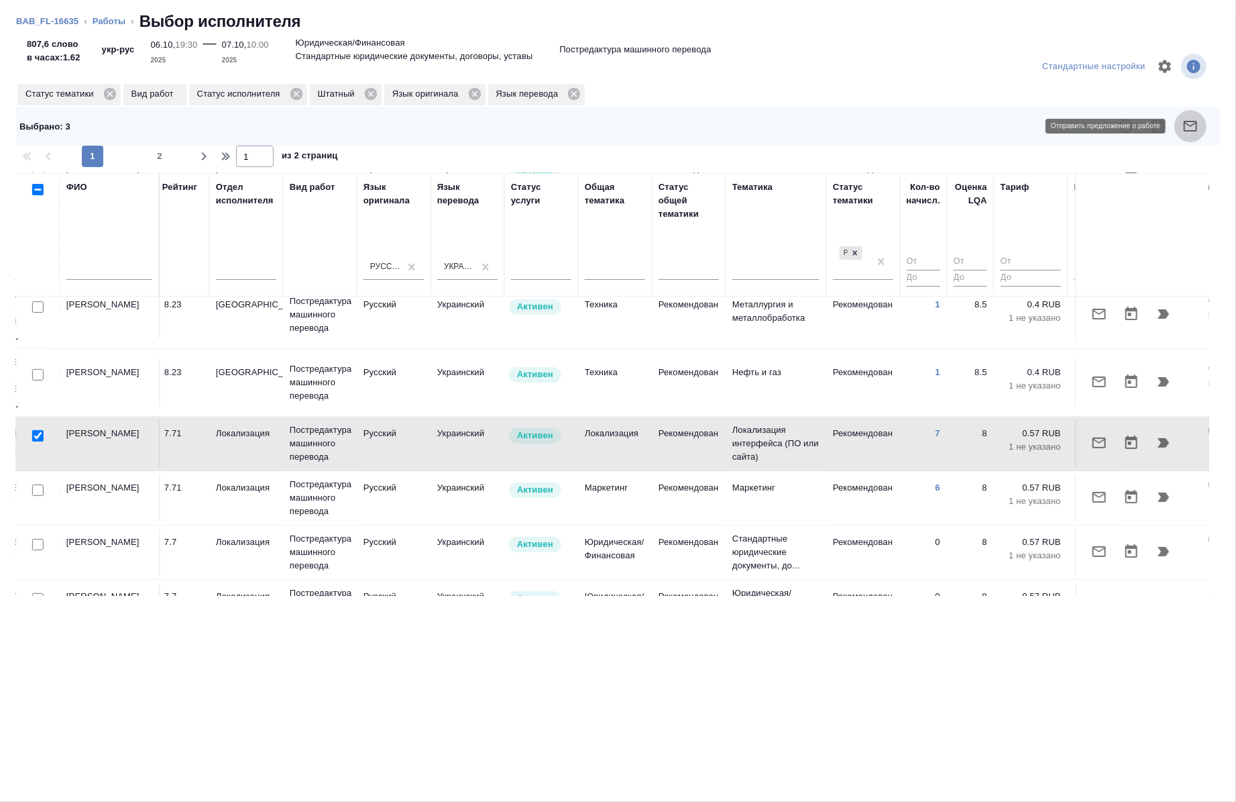
click at [1191, 117] on button "button" at bounding box center [1190, 126] width 32 height 32
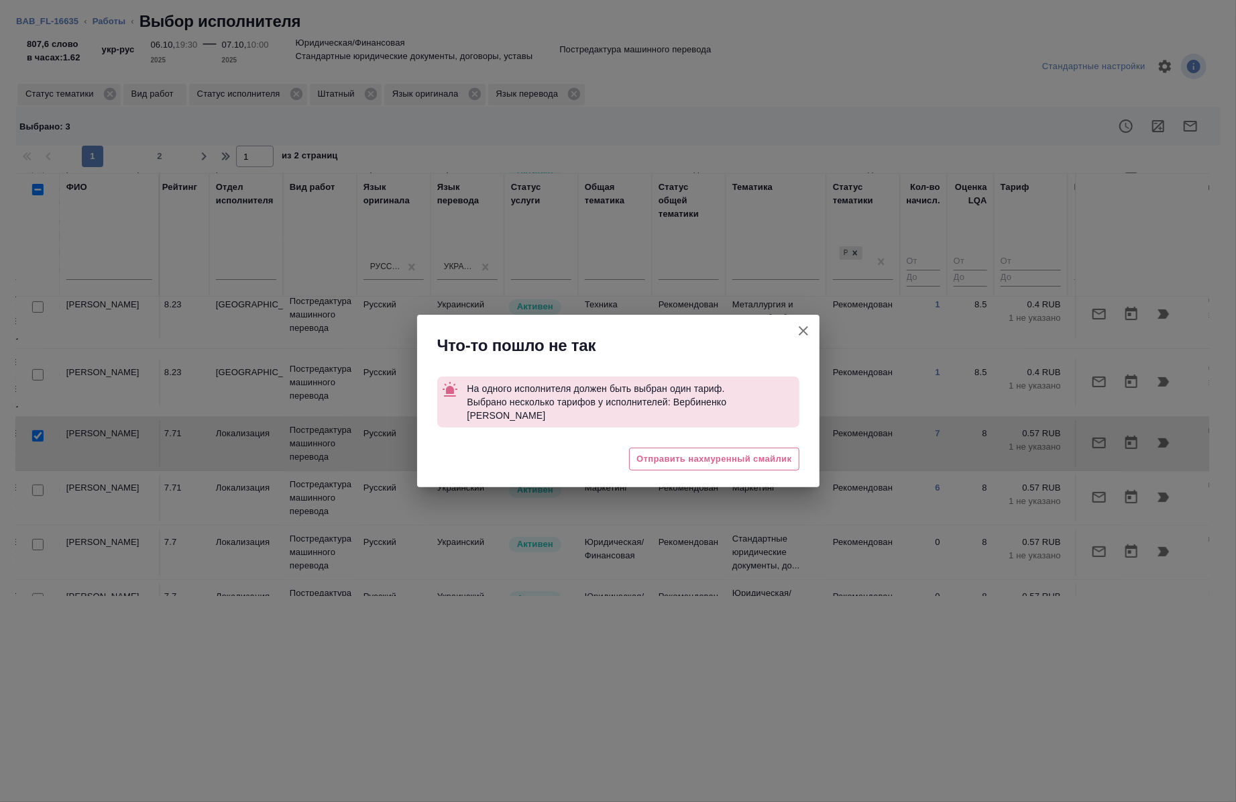
click at [806, 339] on icon "button" at bounding box center [804, 331] width 16 height 16
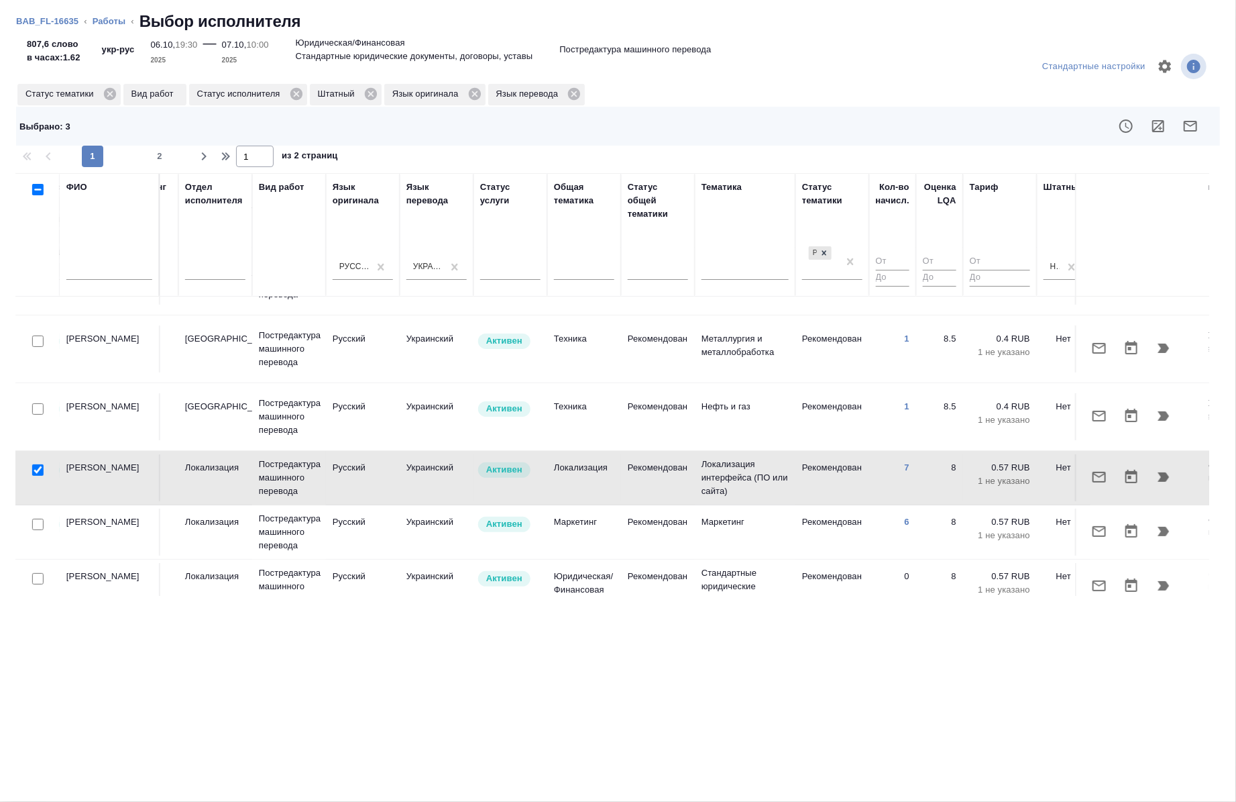
scroll to position [186, 505]
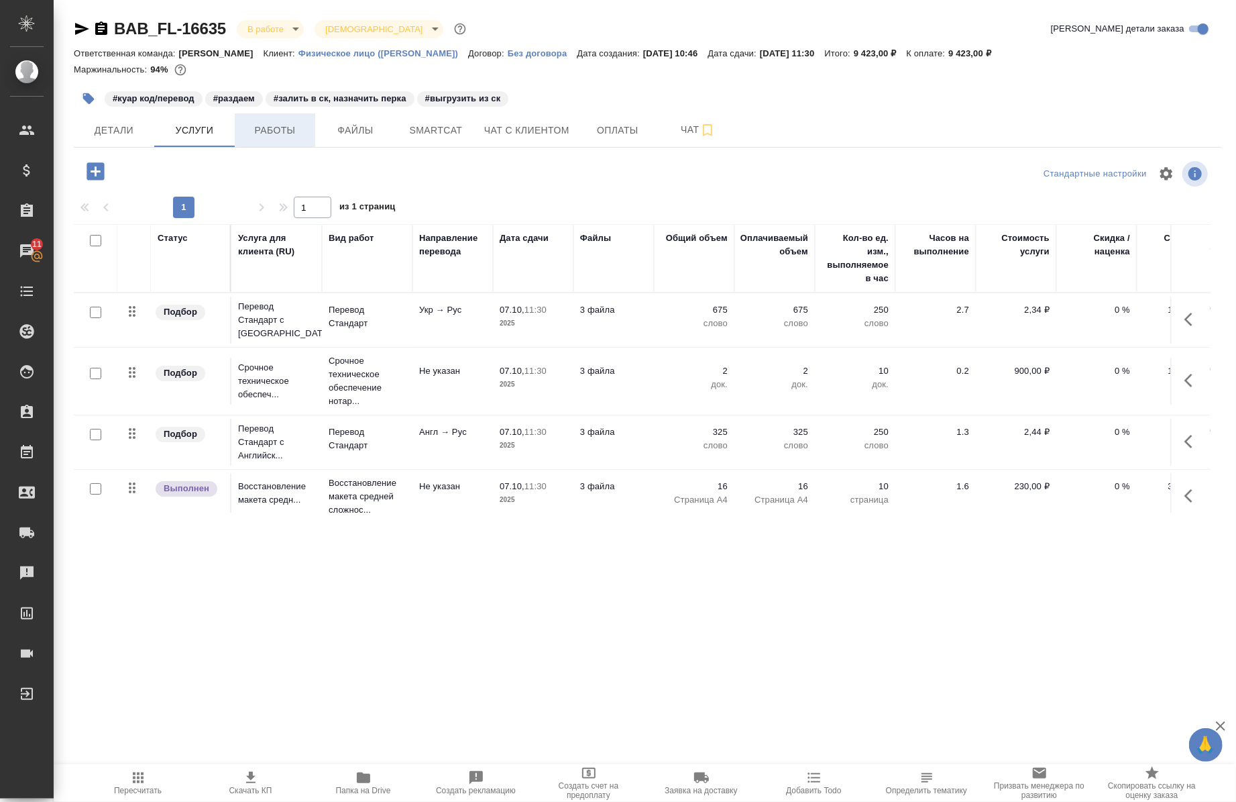
click at [280, 131] on span "Работы" at bounding box center [275, 130] width 64 height 17
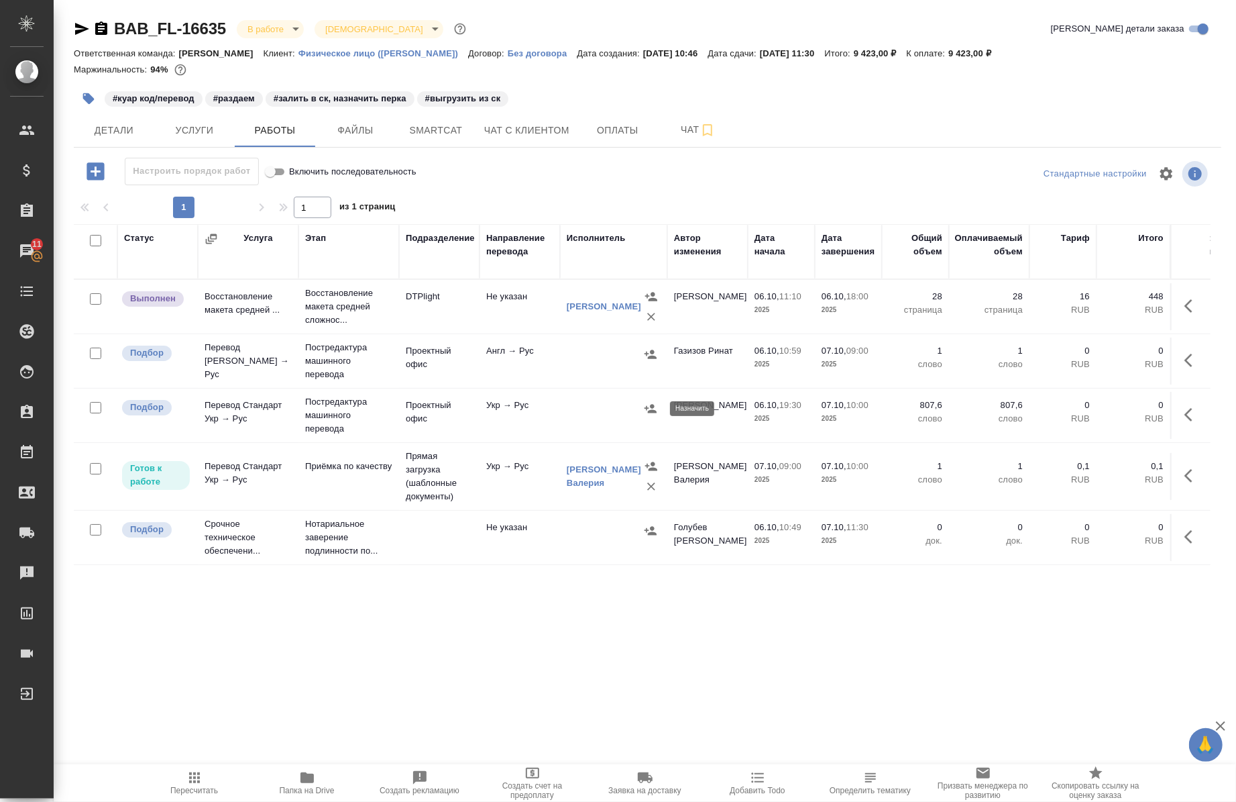
click at [652, 406] on icon "button" at bounding box center [651, 408] width 12 height 9
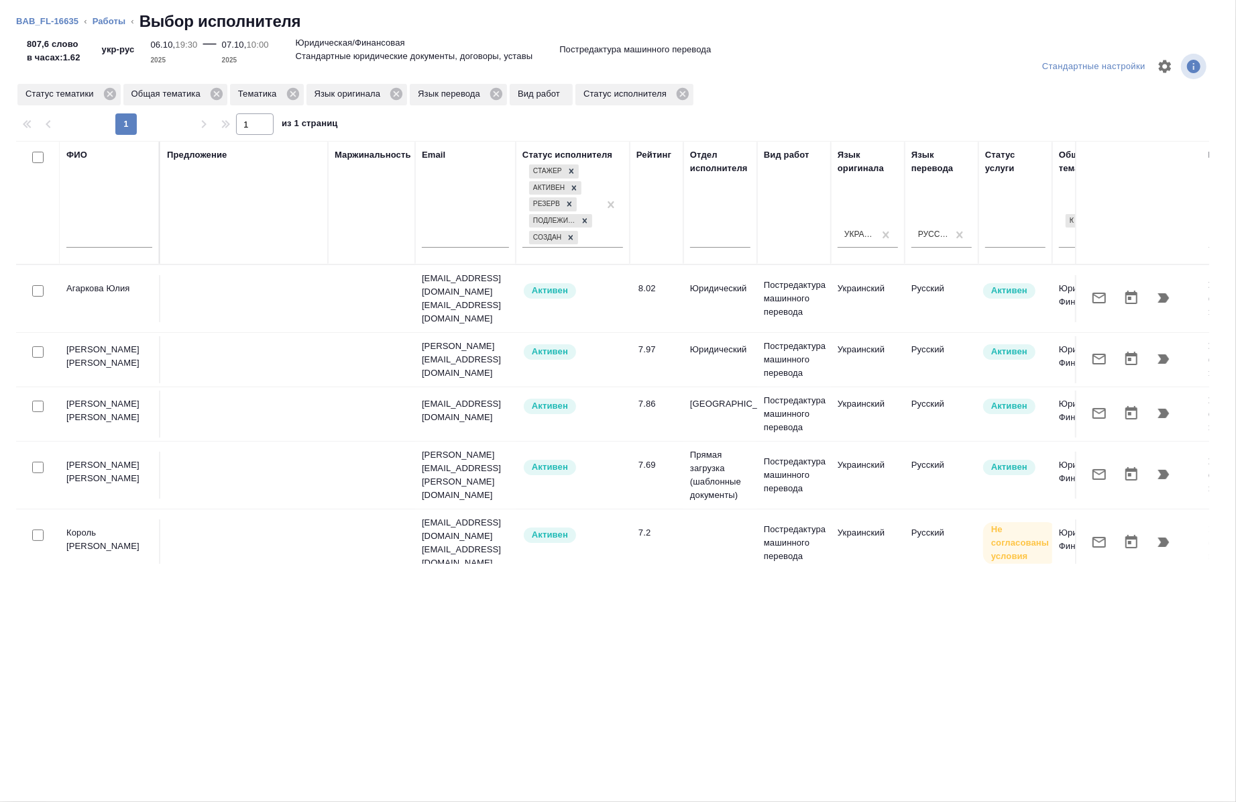
scroll to position [0, 757]
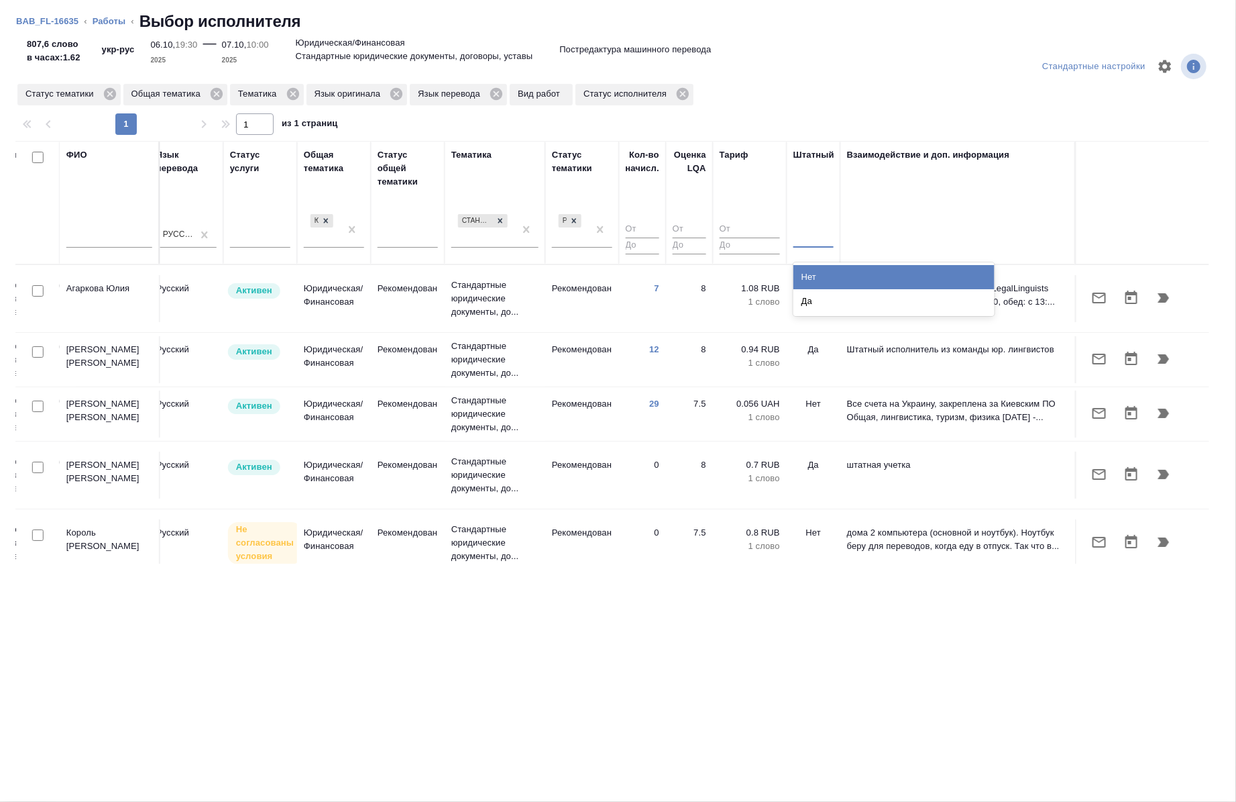
click at [802, 225] on div at bounding box center [814, 234] width 40 height 19
click at [809, 280] on div "Нет" at bounding box center [894, 277] width 201 height 24
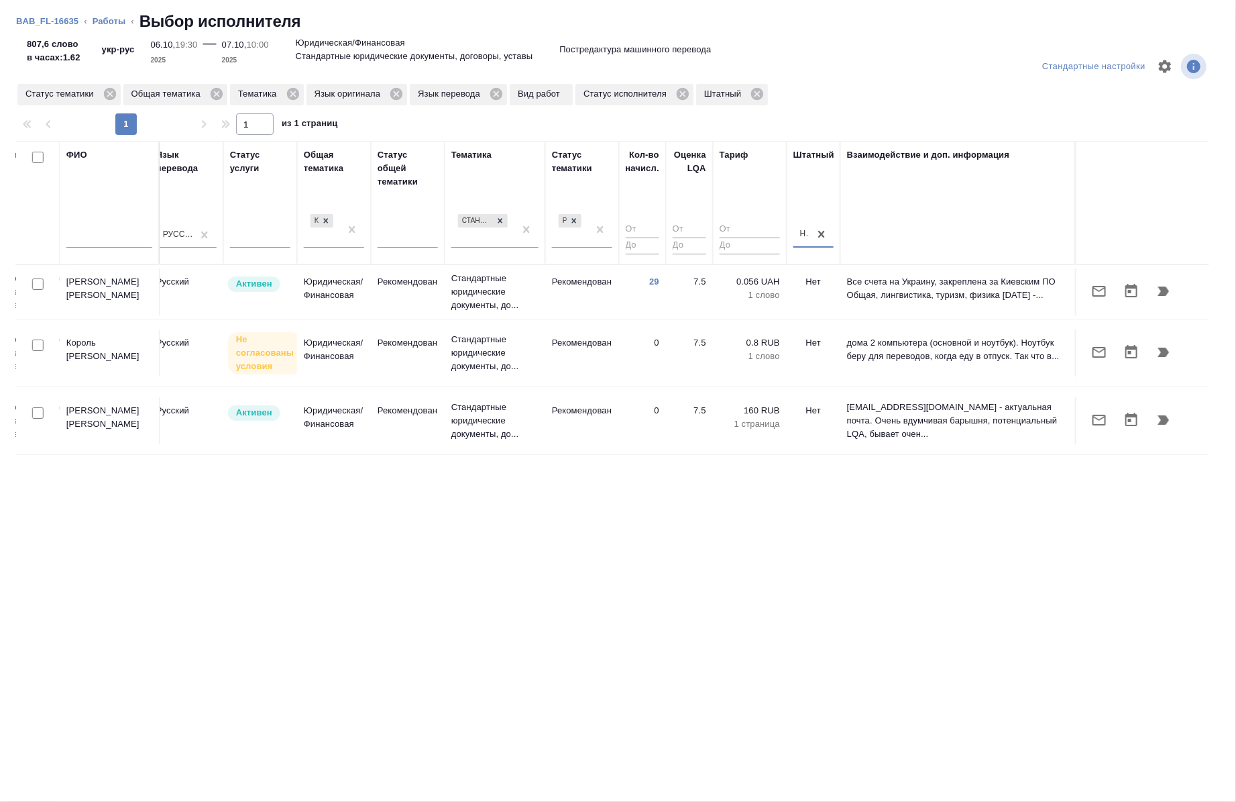
scroll to position [0, 755]
click at [42, 285] on input "checkbox" at bounding box center [37, 283] width 11 height 11
checkbox input "true"
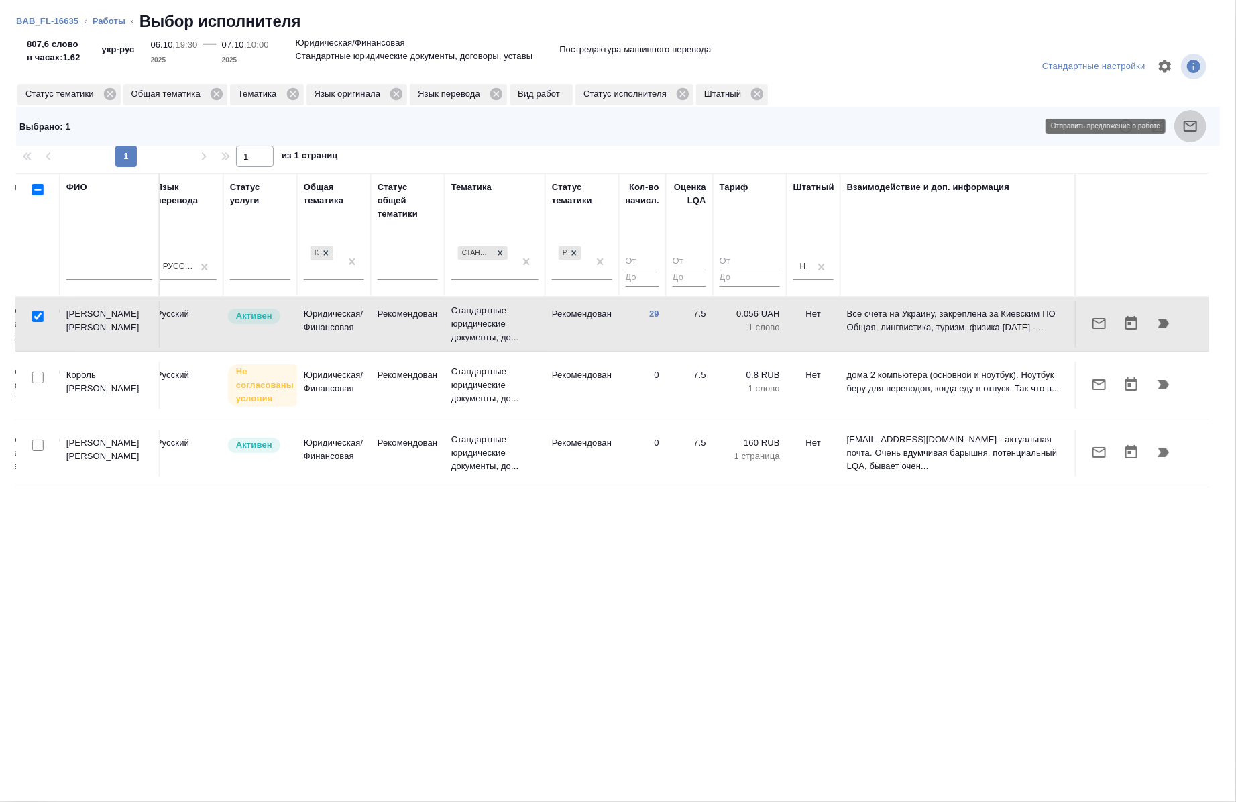
click at [1201, 119] on button "button" at bounding box center [1190, 126] width 32 height 32
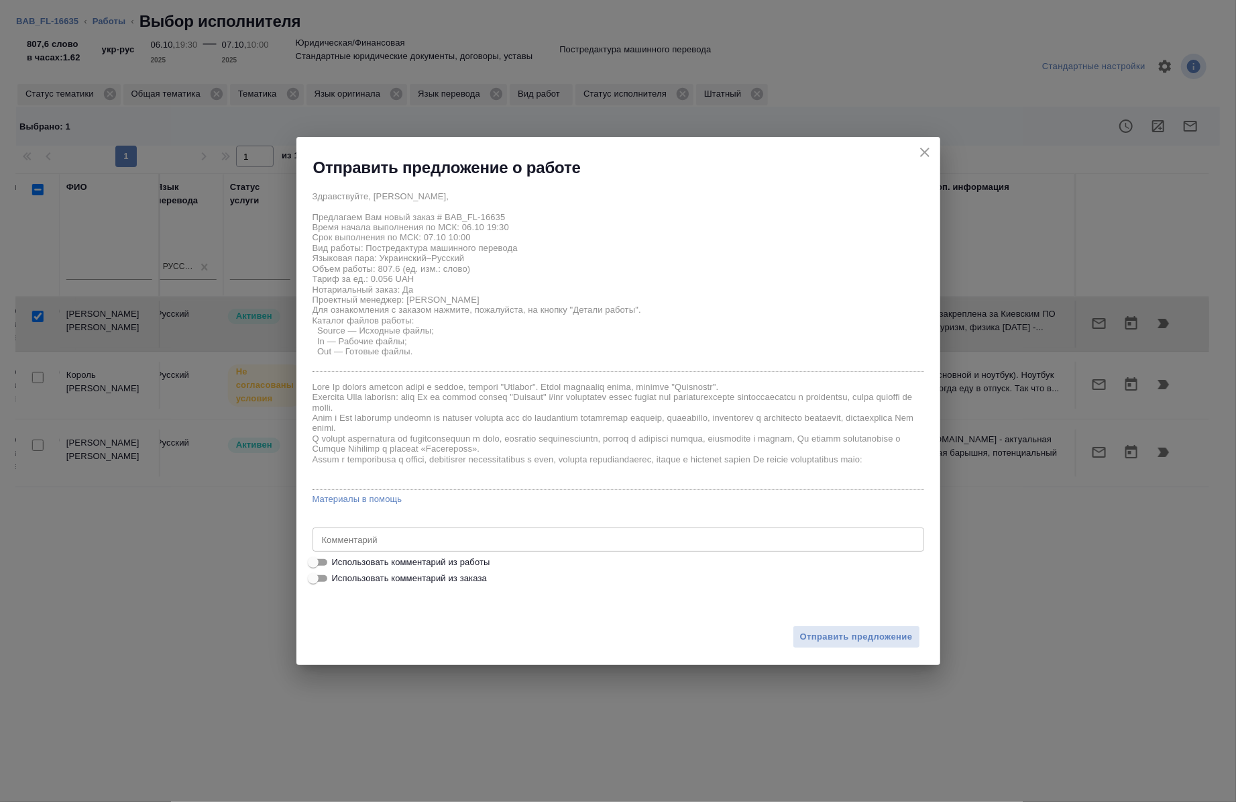
drag, startPoint x: 488, startPoint y: 559, endPoint x: 420, endPoint y: 568, distance: 68.3
click at [420, 568] on label "Использовать комментарий из работы" at bounding box center [609, 562] width 609 height 16
click at [337, 568] on input "Использовать комментарий из работы" at bounding box center [313, 562] width 48 height 16
checkbox input "true"
type textarea "под нот"
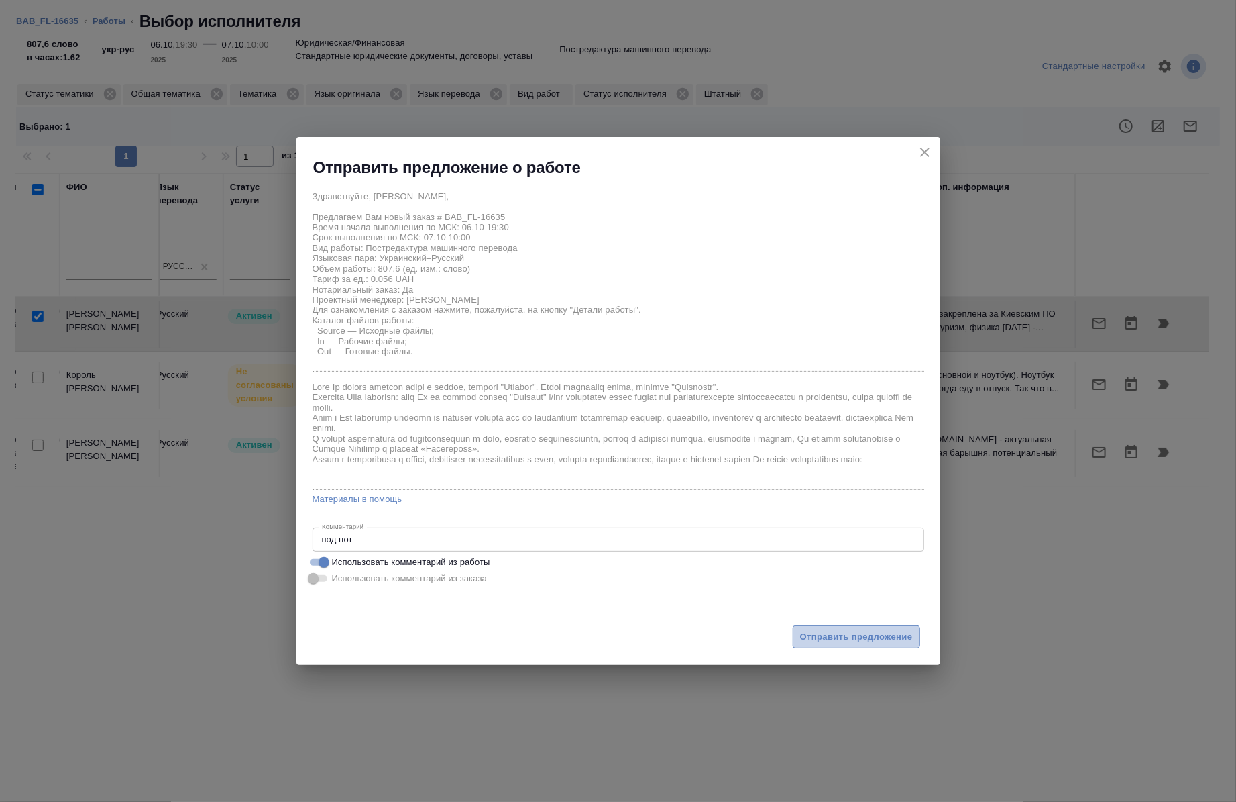
click at [834, 644] on span "Отправить предложение" at bounding box center [856, 636] width 113 height 15
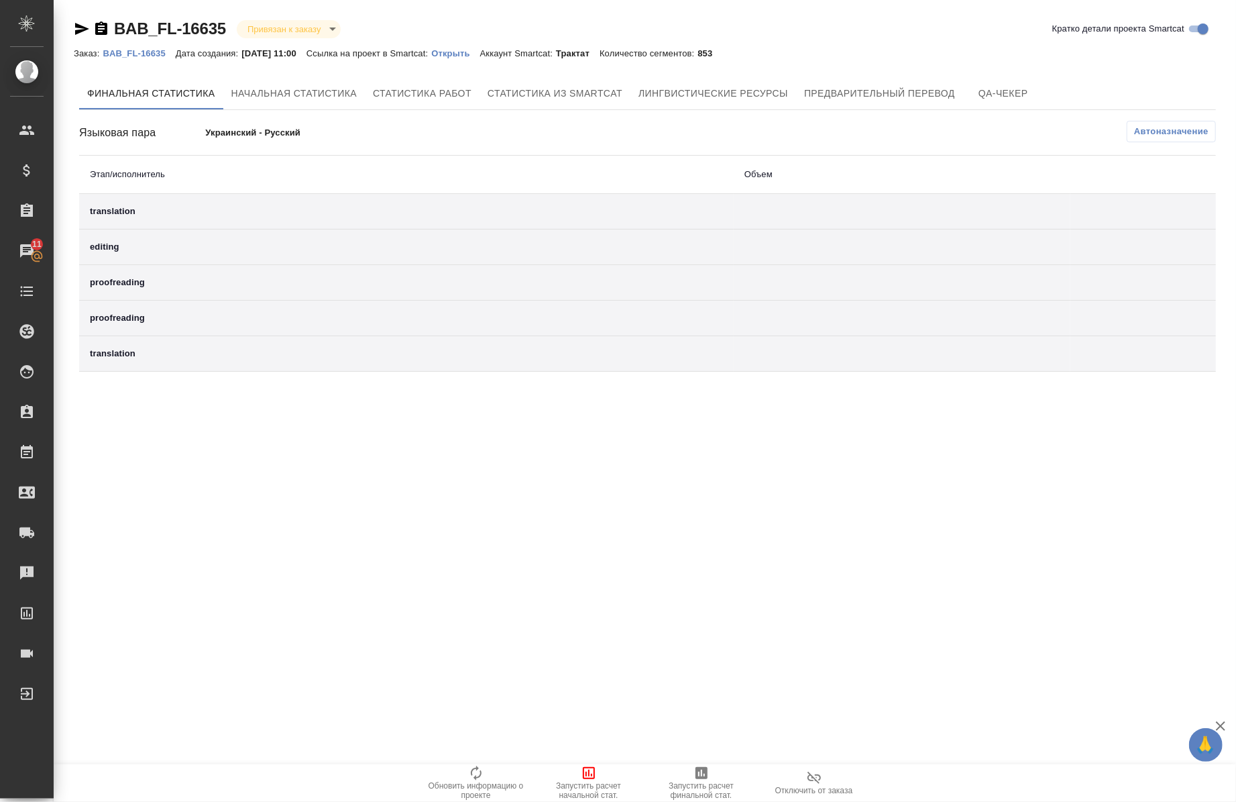
click at [457, 54] on p "Открыть" at bounding box center [455, 53] width 48 height 10
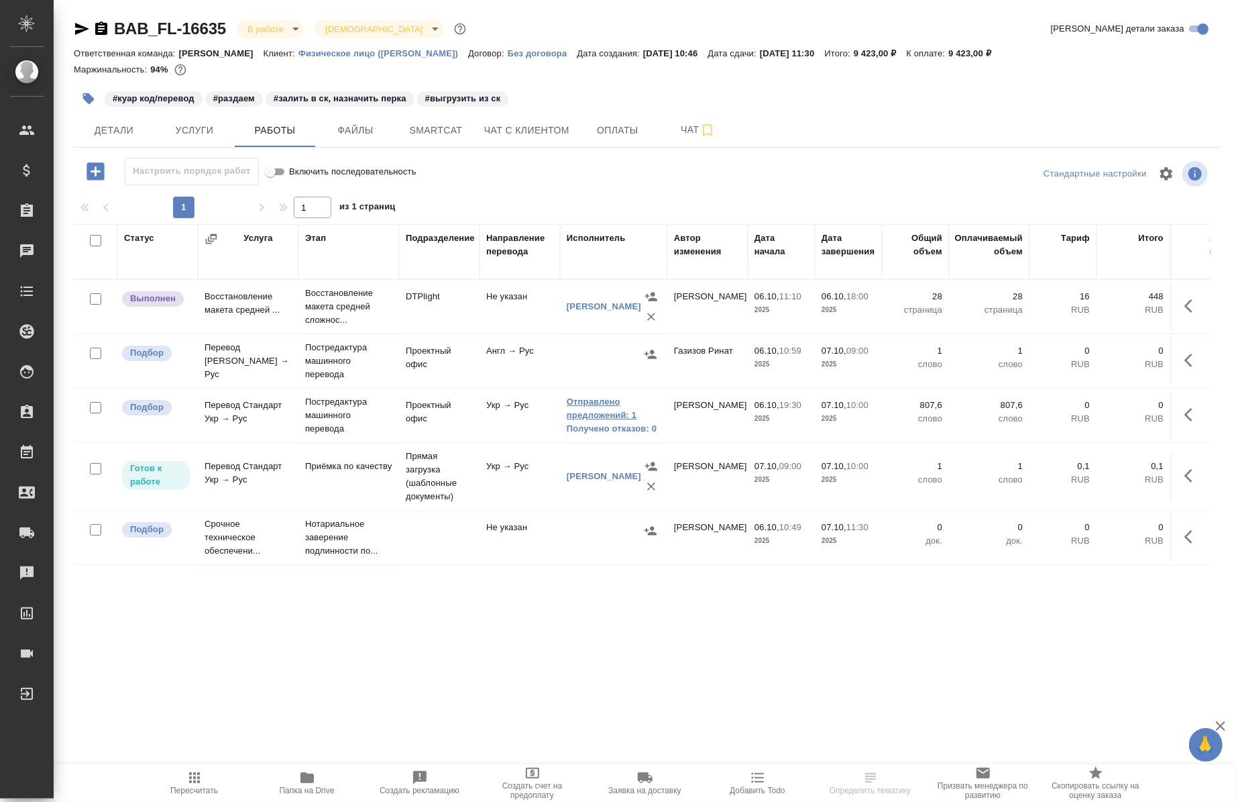
click at [596, 415] on link "Отправлено предложений: 1" at bounding box center [614, 408] width 94 height 27
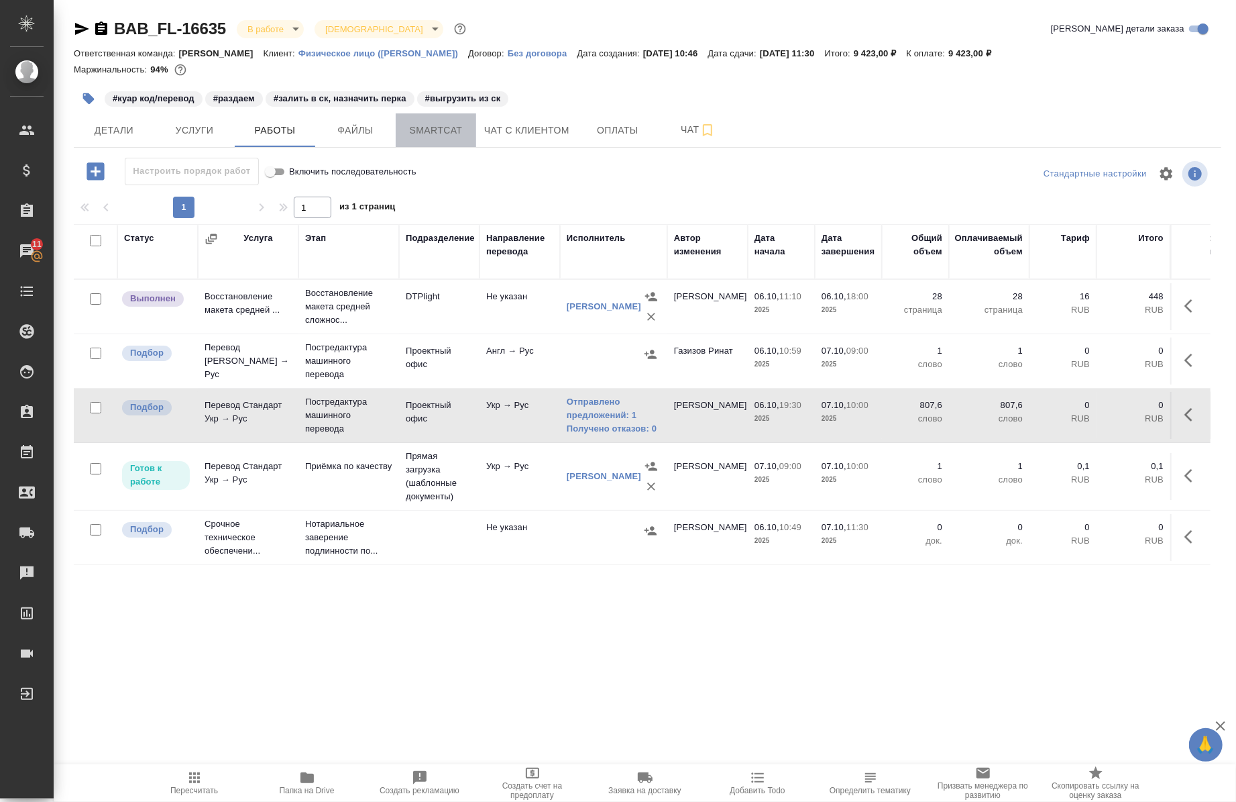
click at [445, 135] on span "Smartcat" at bounding box center [436, 130] width 64 height 17
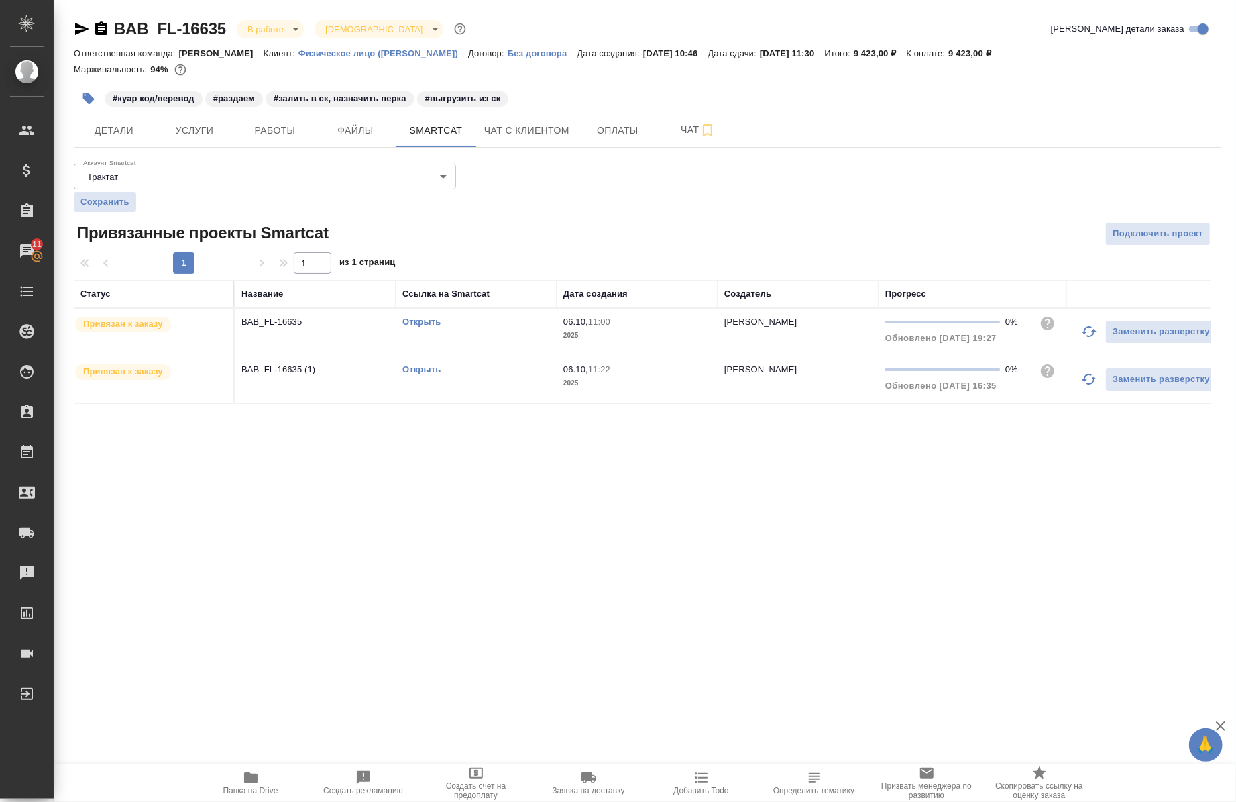
click at [428, 365] on link "Открыть" at bounding box center [421, 369] width 38 height 10
click at [300, 138] on button "Работы" at bounding box center [275, 130] width 80 height 34
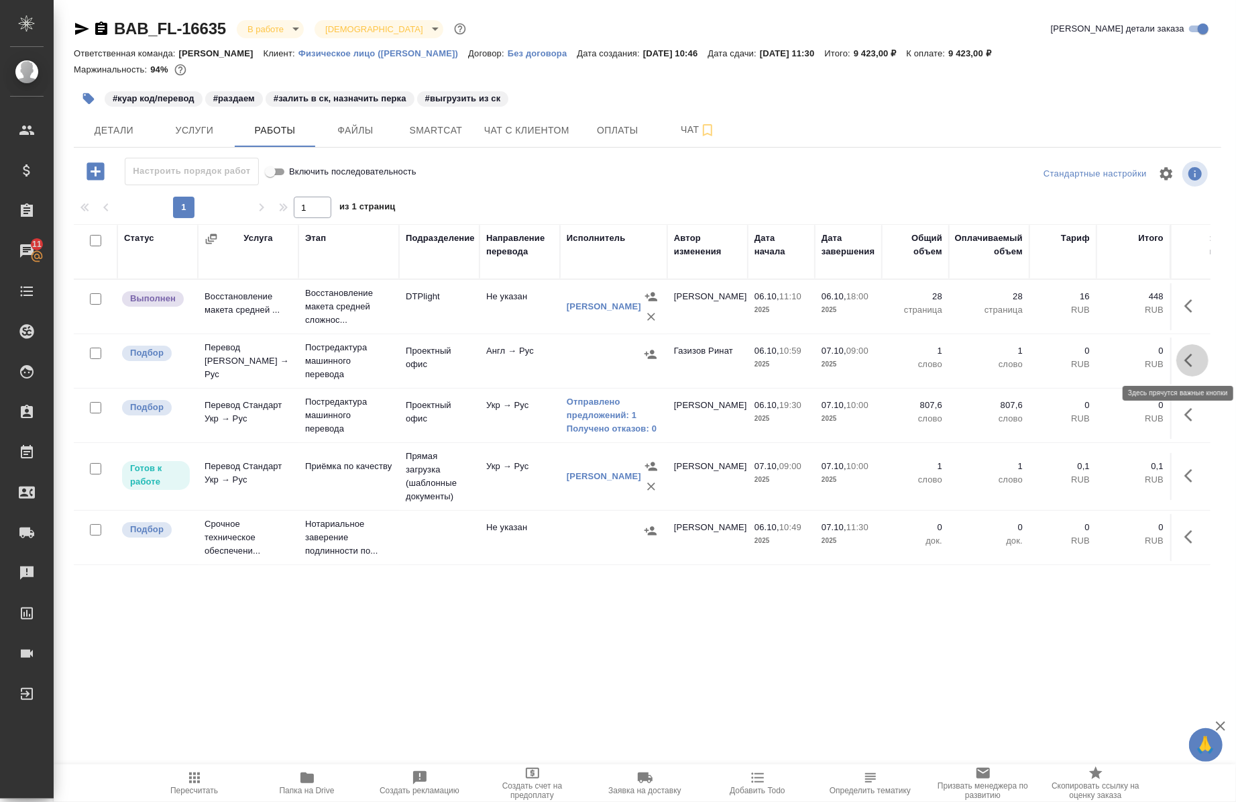
click at [1185, 365] on icon "button" at bounding box center [1193, 360] width 16 height 16
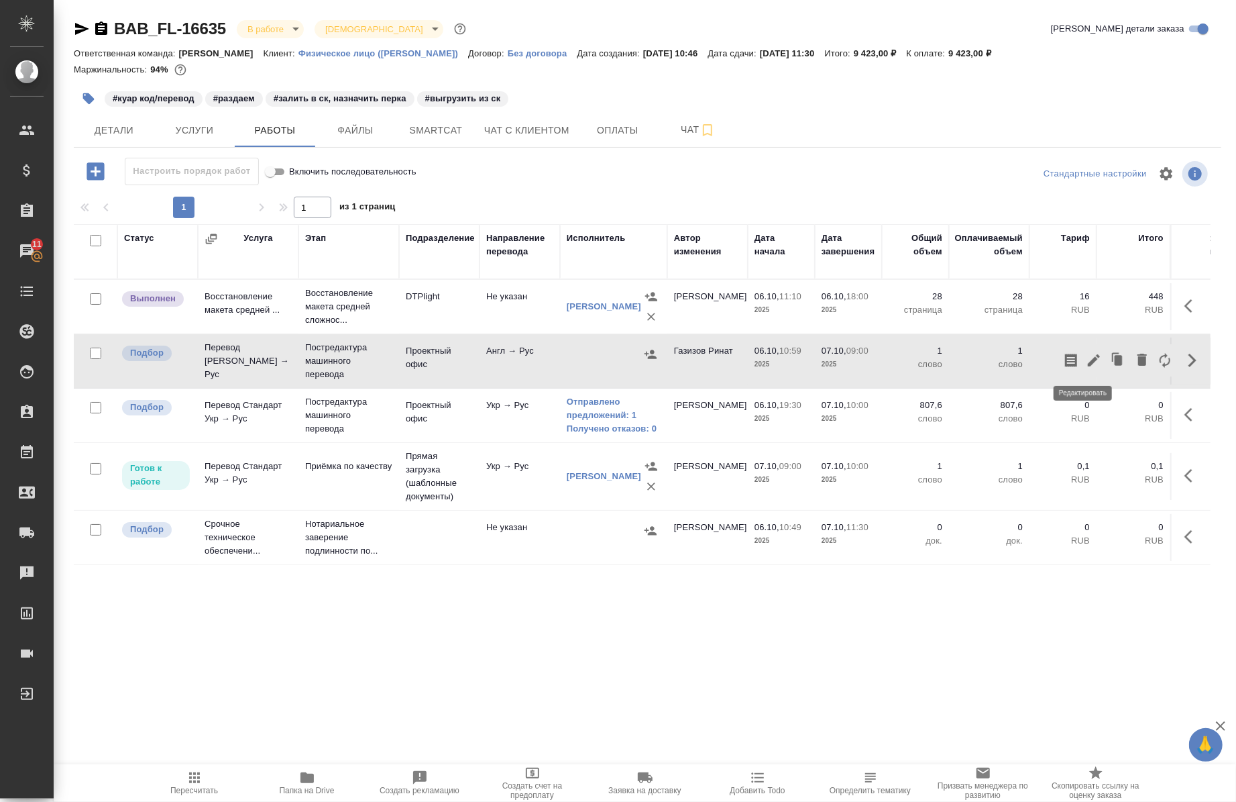
click at [1086, 352] on icon "button" at bounding box center [1094, 360] width 16 height 16
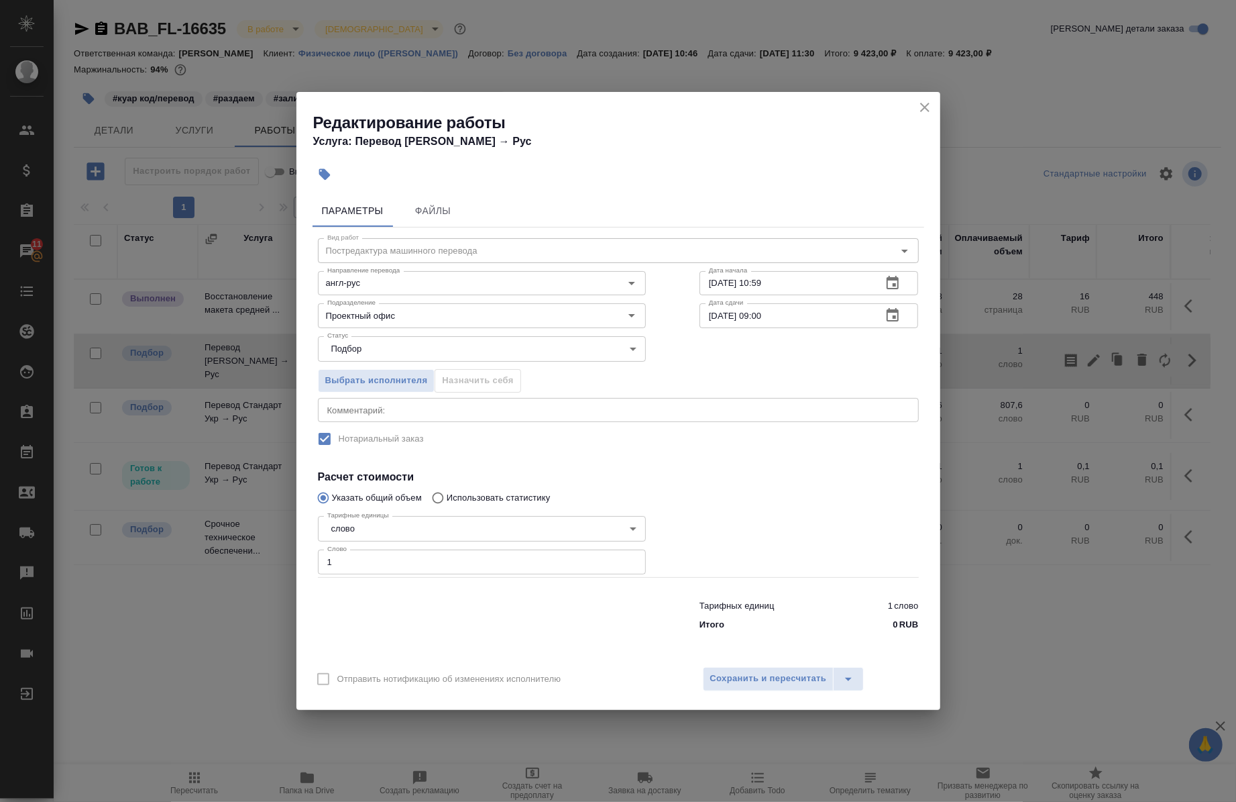
click at [374, 565] on input "1" at bounding box center [482, 561] width 328 height 24
paste input "3515.1"
type input "3515.1"
click at [793, 323] on input "[DATE] 09:00" at bounding box center [786, 315] width 172 height 24
type input "[DATE] 10:30"
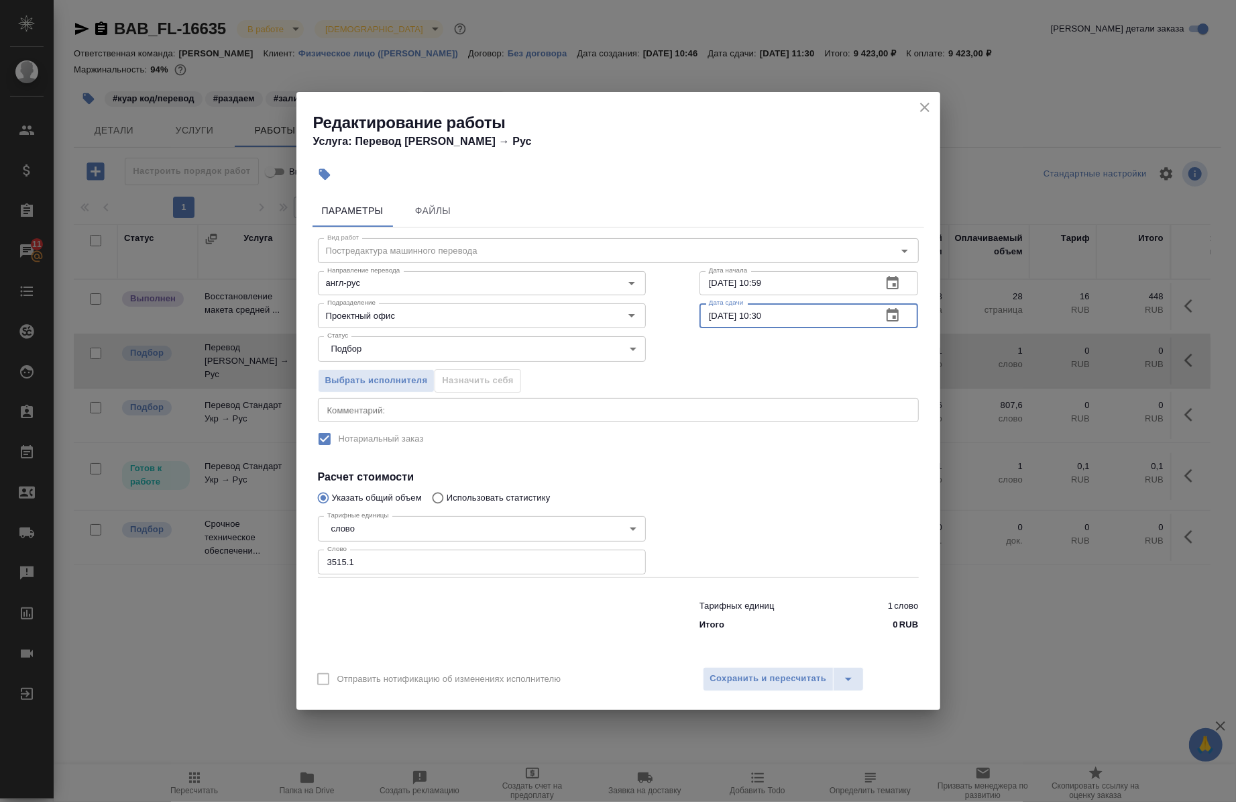
click at [793, 285] on input "[DATE] 10:59" at bounding box center [786, 283] width 172 height 24
type input "[DATE] 19:30"
click at [418, 412] on textarea at bounding box center [618, 409] width 582 height 10
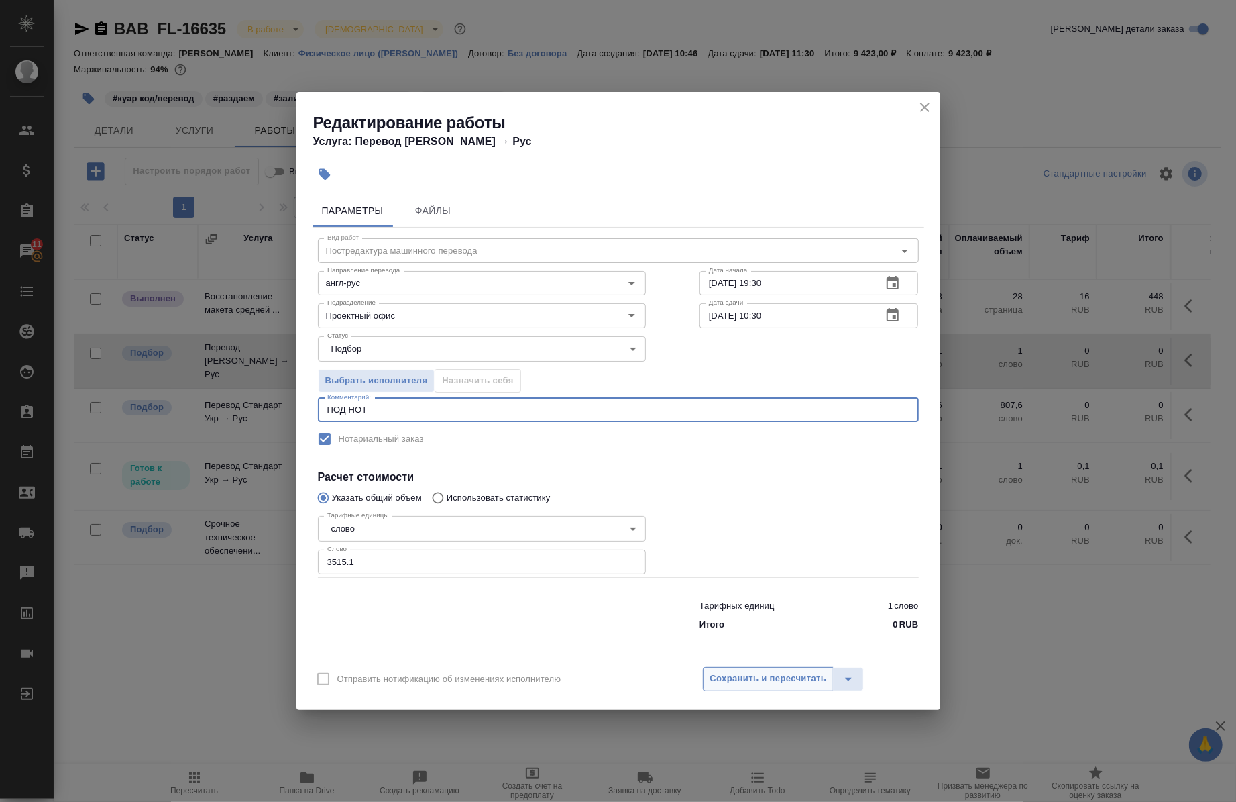
type textarea "ПОД НОТ"
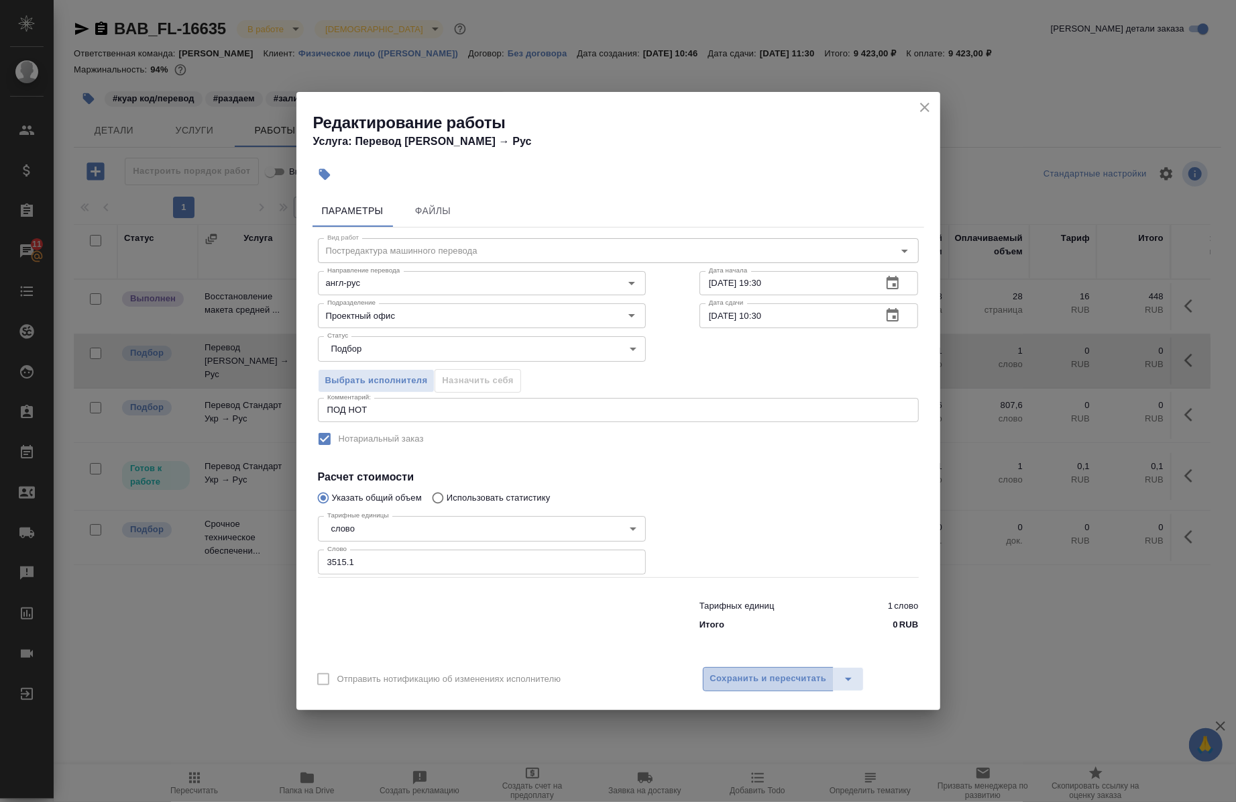
click at [749, 669] on button "Сохранить и пересчитать" at bounding box center [768, 679] width 131 height 24
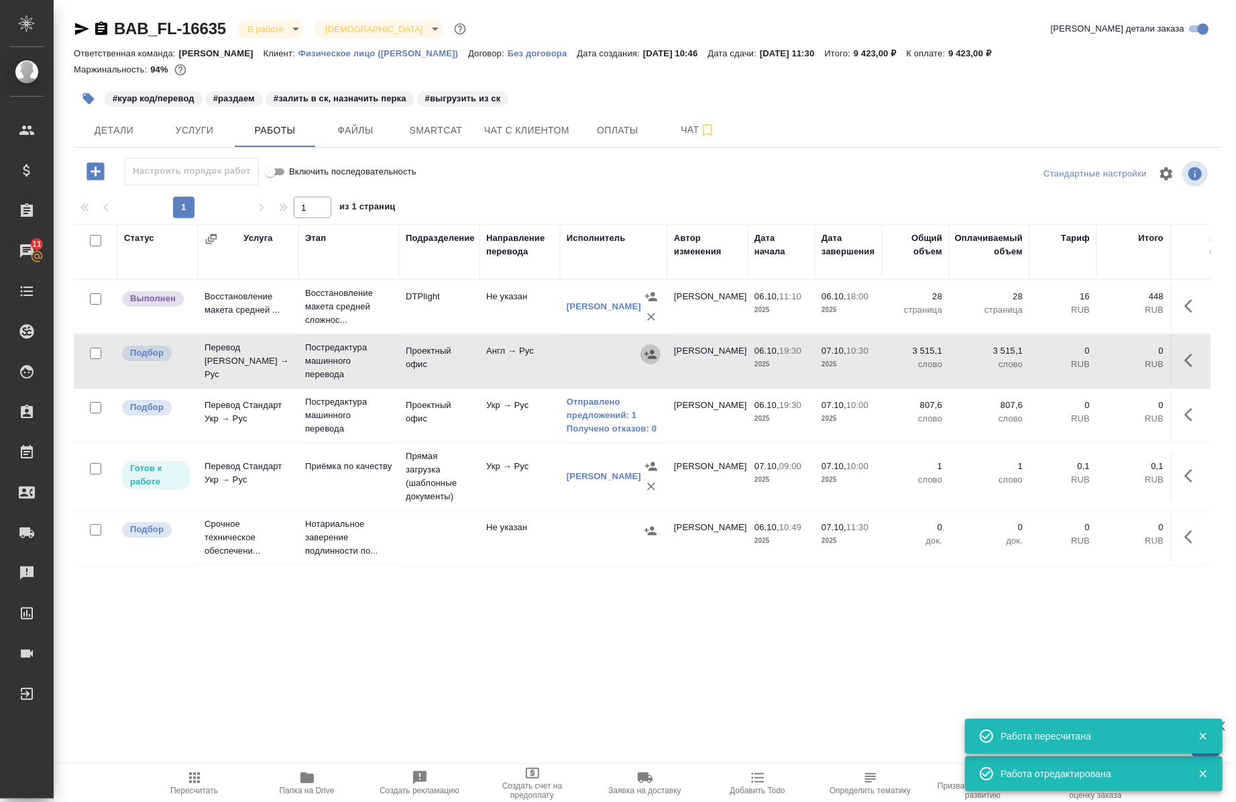
click at [651, 349] on icon "button" at bounding box center [650, 353] width 13 height 13
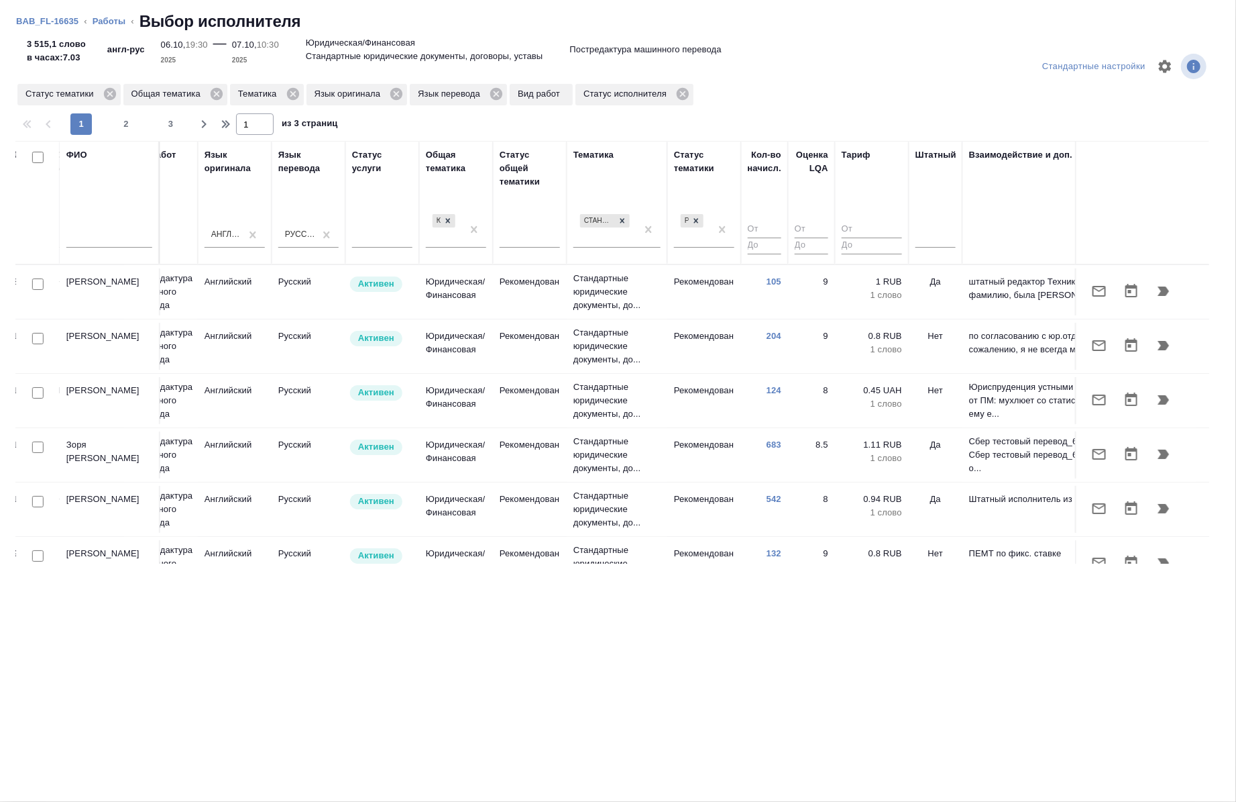
scroll to position [0, 766]
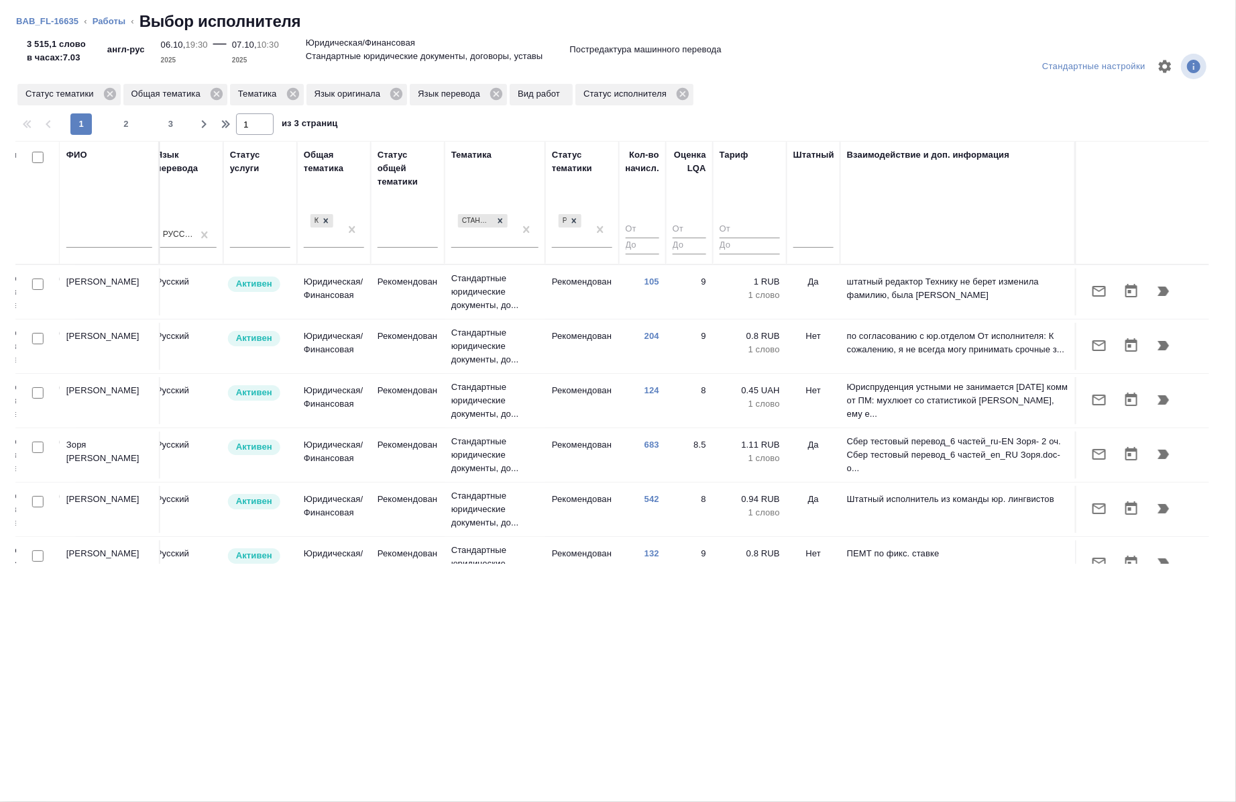
click at [794, 210] on div "Штатный" at bounding box center [814, 202] width 40 height 109
click at [800, 239] on div at bounding box center [814, 234] width 40 height 19
click at [816, 272] on div "Нет" at bounding box center [894, 277] width 201 height 24
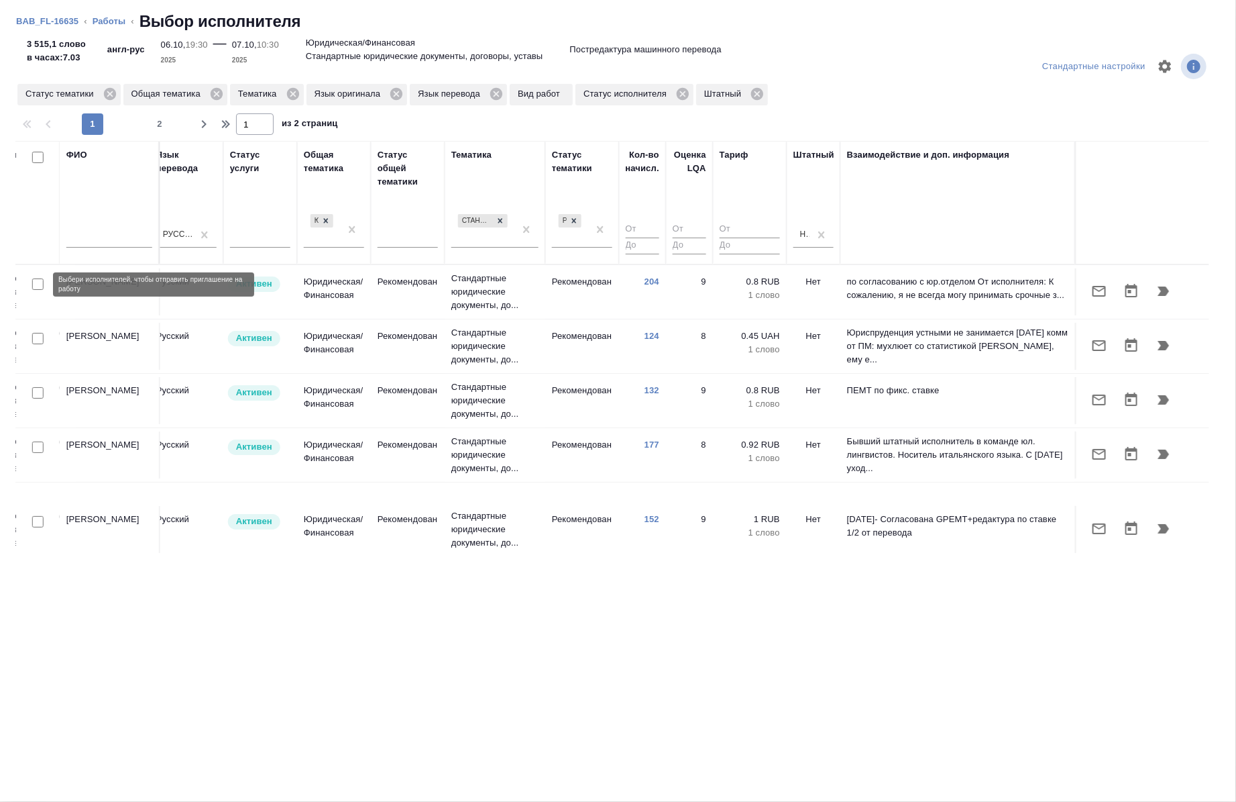
click at [36, 287] on input "checkbox" at bounding box center [37, 283] width 11 height 11
checkbox input "true"
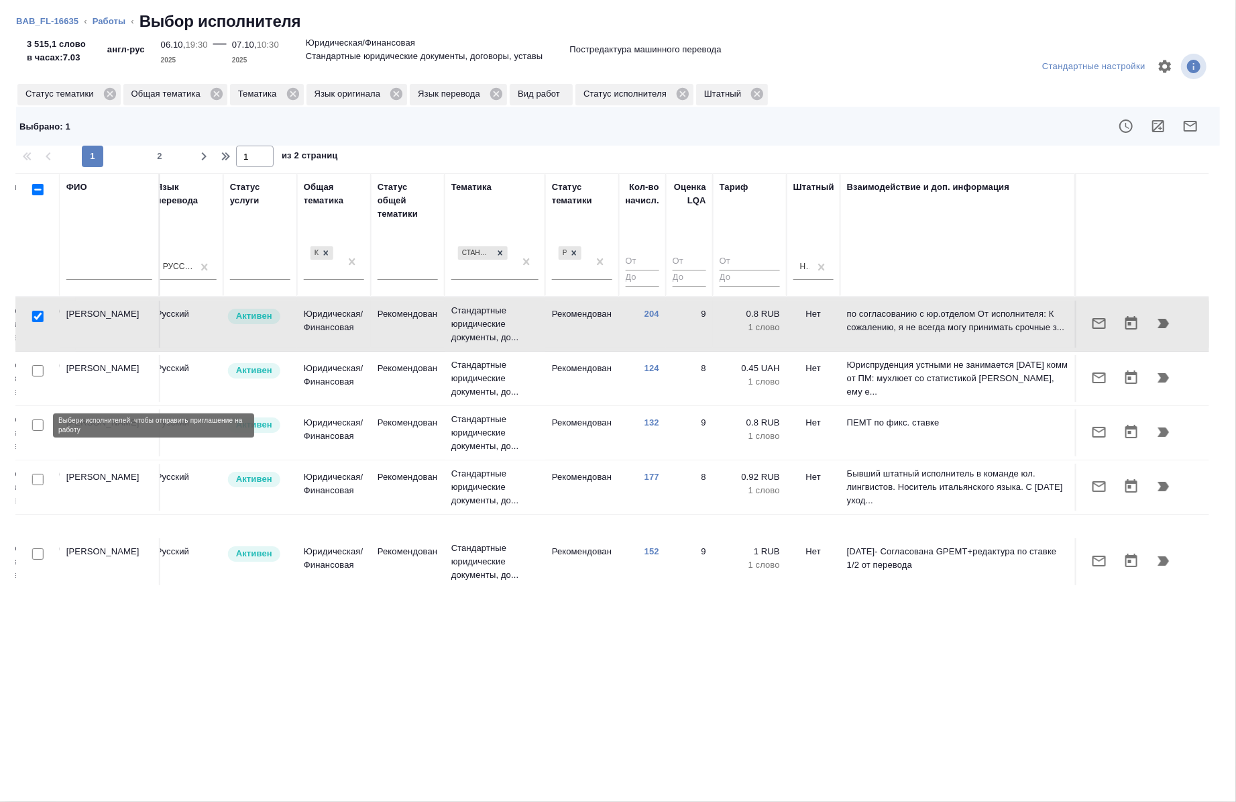
click at [38, 429] on input "checkbox" at bounding box center [37, 424] width 11 height 11
checkbox input "true"
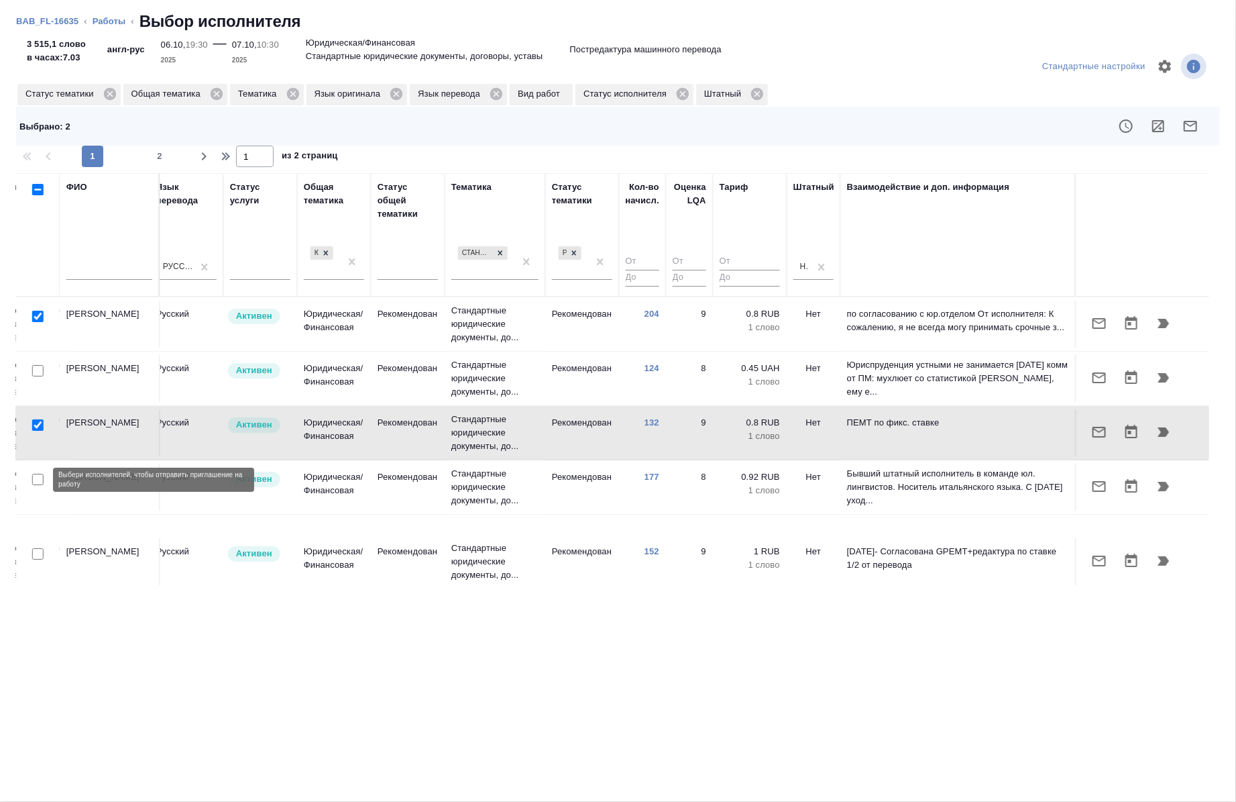
click at [38, 481] on input "checkbox" at bounding box center [37, 479] width 11 height 11
checkbox input "true"
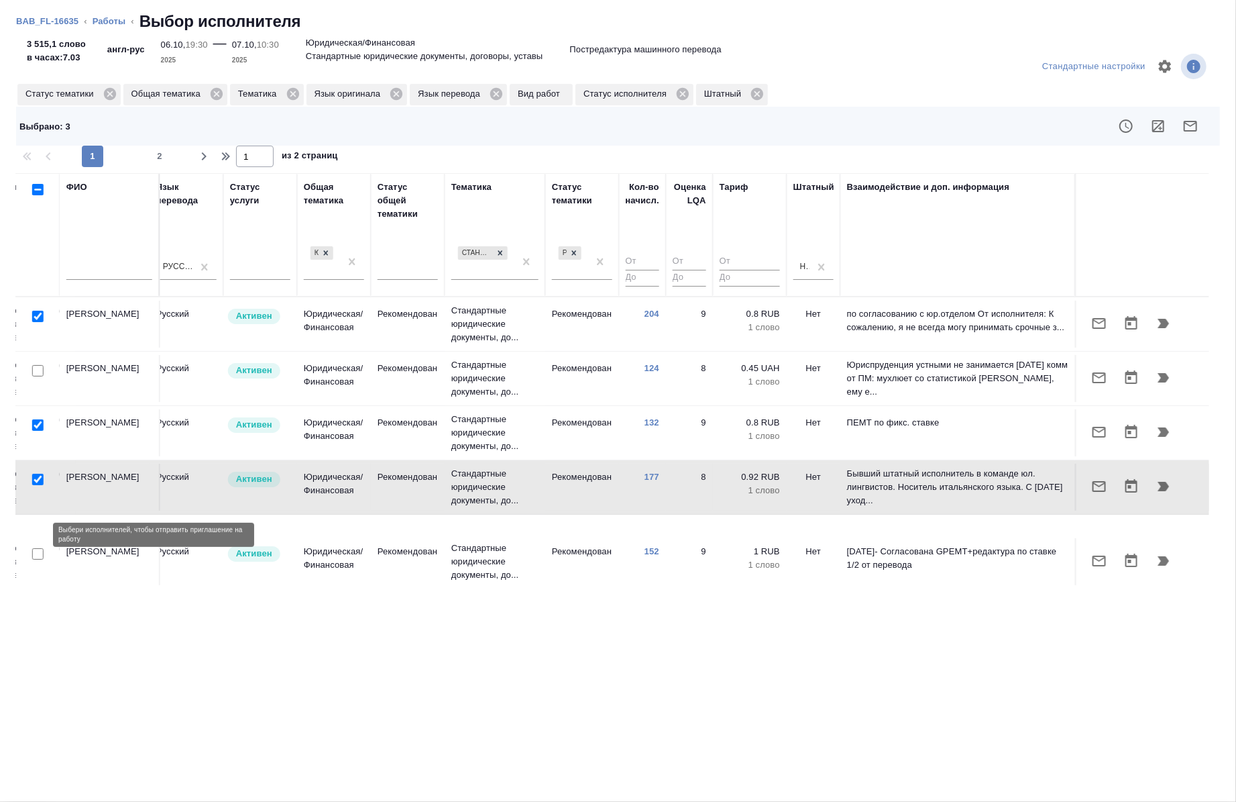
click at [34, 548] on input "checkbox" at bounding box center [37, 553] width 11 height 11
checkbox input "true"
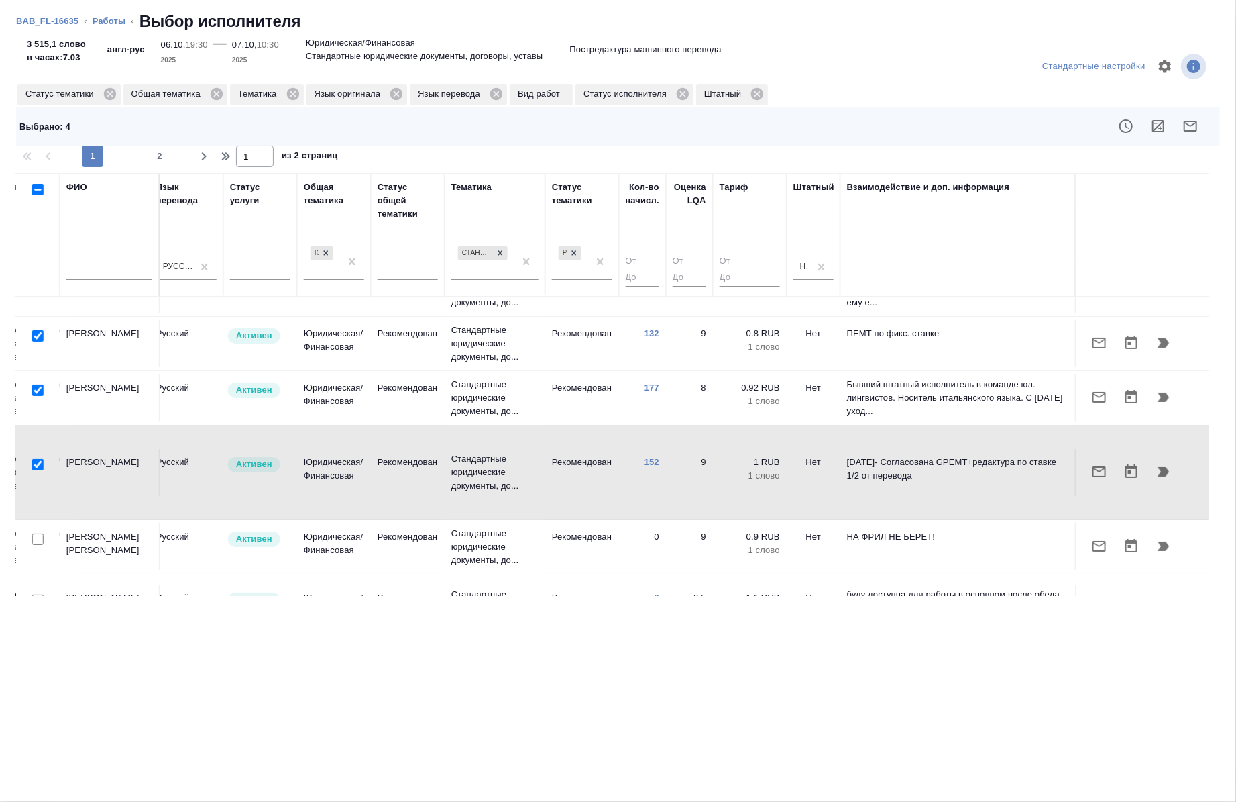
scroll to position [96, 766]
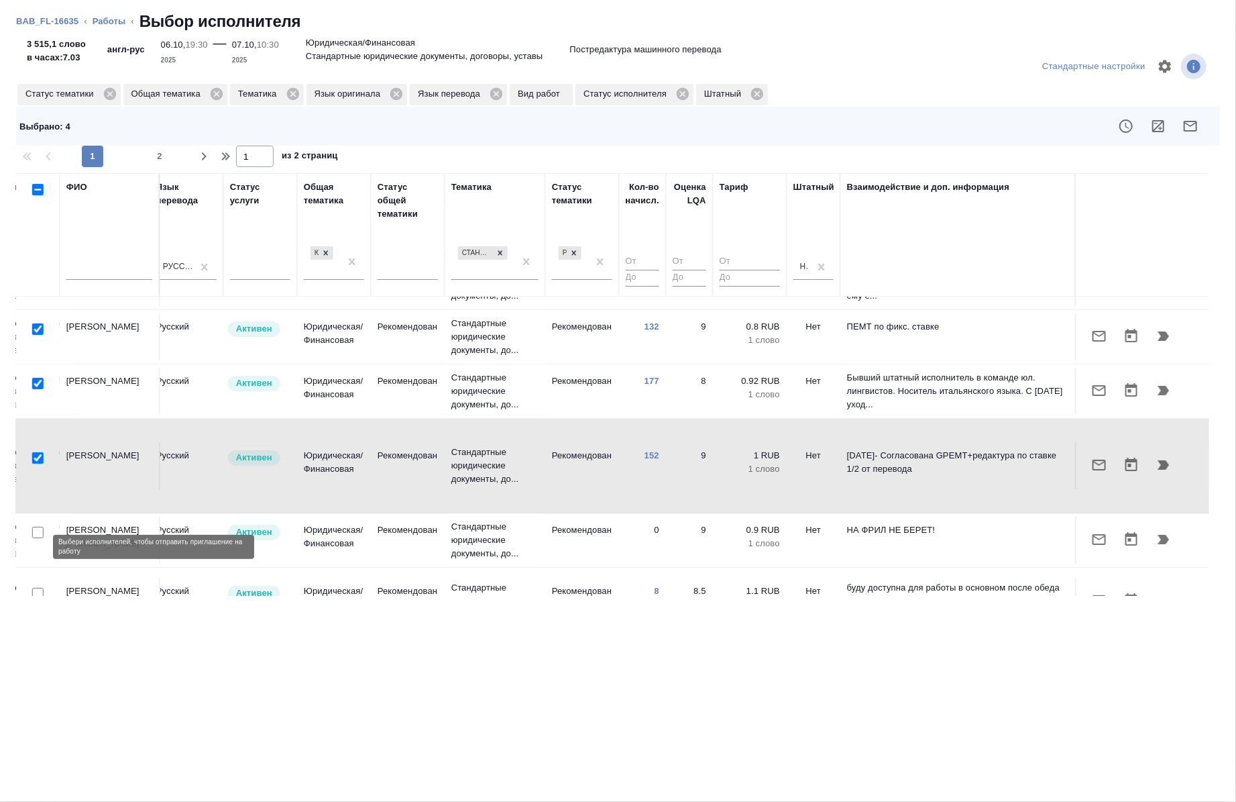
click at [32, 588] on input "checkbox" at bounding box center [37, 593] width 11 height 11
checkbox input "true"
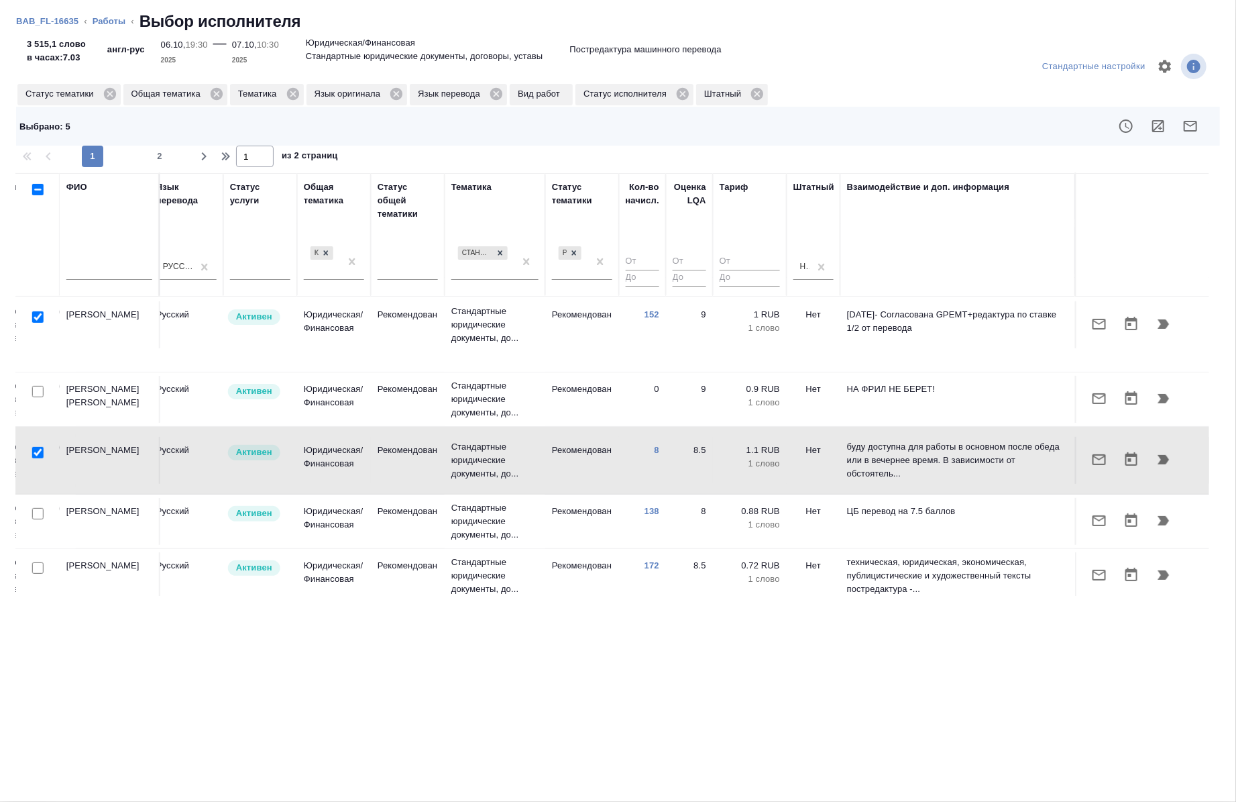
scroll to position [236, 766]
click at [1192, 125] on icon "button" at bounding box center [1190, 126] width 13 height 11
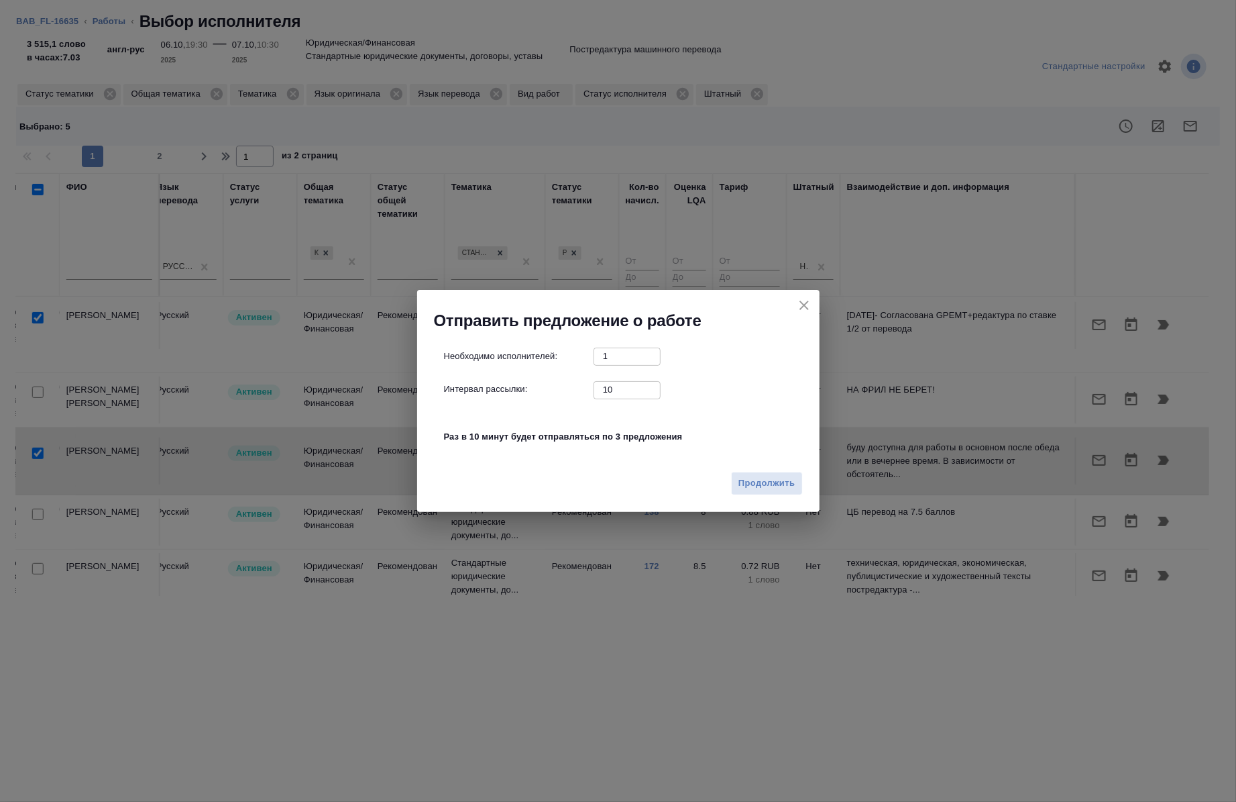
click at [629, 387] on input "10" at bounding box center [627, 389] width 67 height 17
type input "0"
click at [750, 488] on span "Продолжить" at bounding box center [767, 483] width 56 height 15
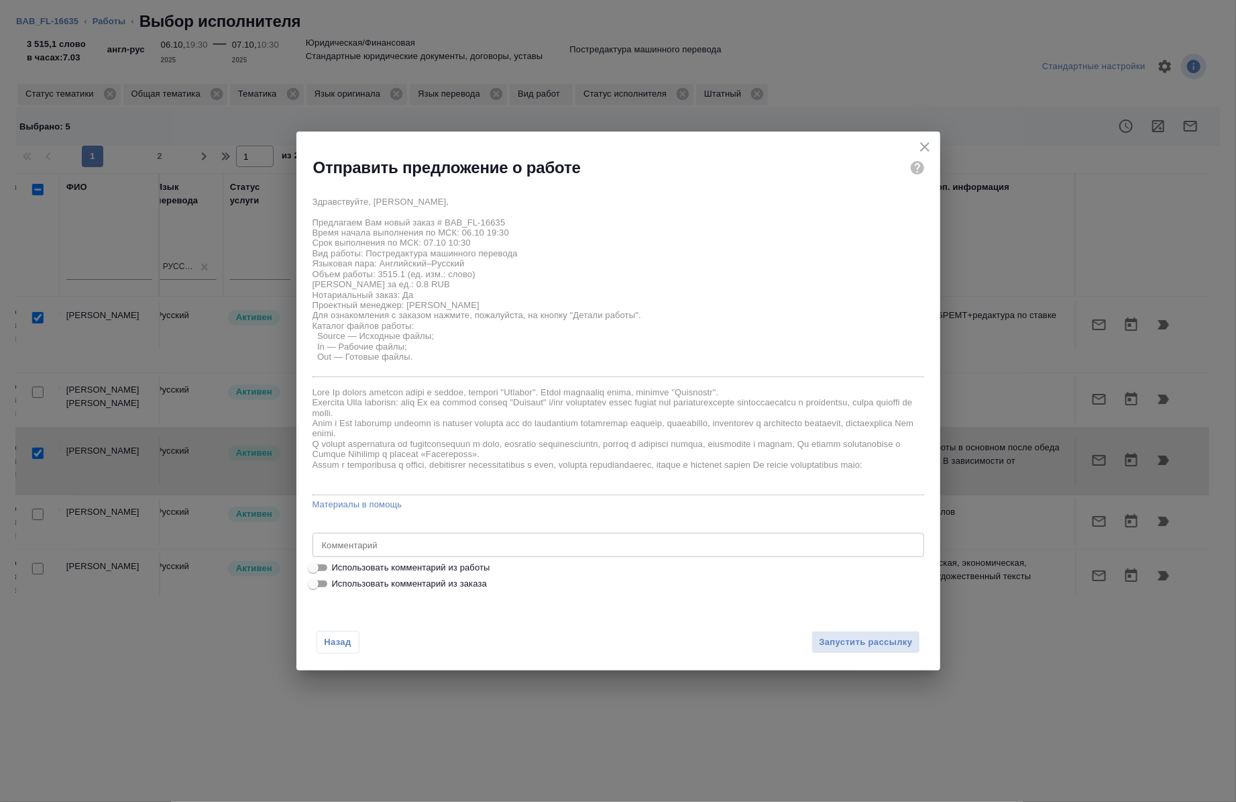
click at [405, 566] on span "Использовать комментарий из работы" at bounding box center [411, 567] width 158 height 13
click at [337, 566] on input "Использовать комментарий из работы" at bounding box center [313, 567] width 48 height 16
checkbox input "true"
type textarea "ПОД НОТ"
click at [877, 655] on div "Назад Запустить рассылку" at bounding box center [618, 634] width 644 height 74
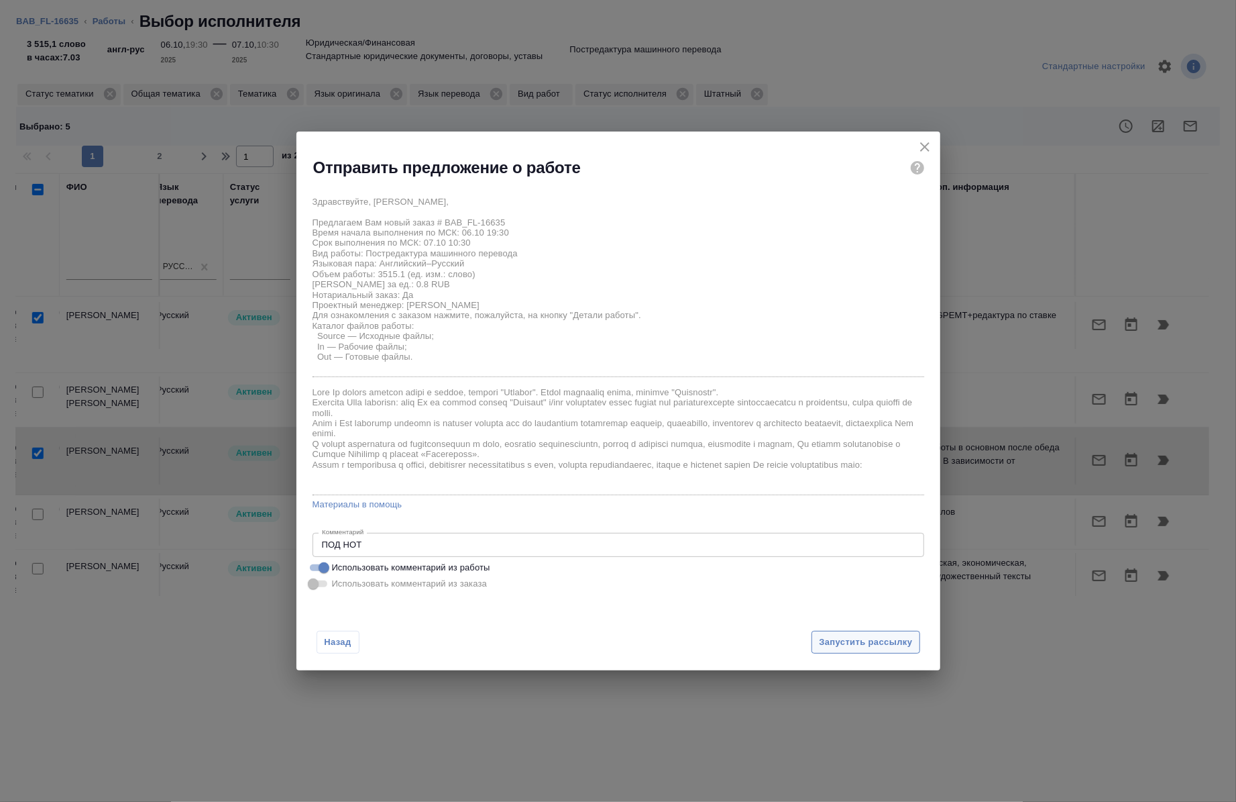
click at [869, 641] on span "Запустить рассылку" at bounding box center [865, 642] width 93 height 15
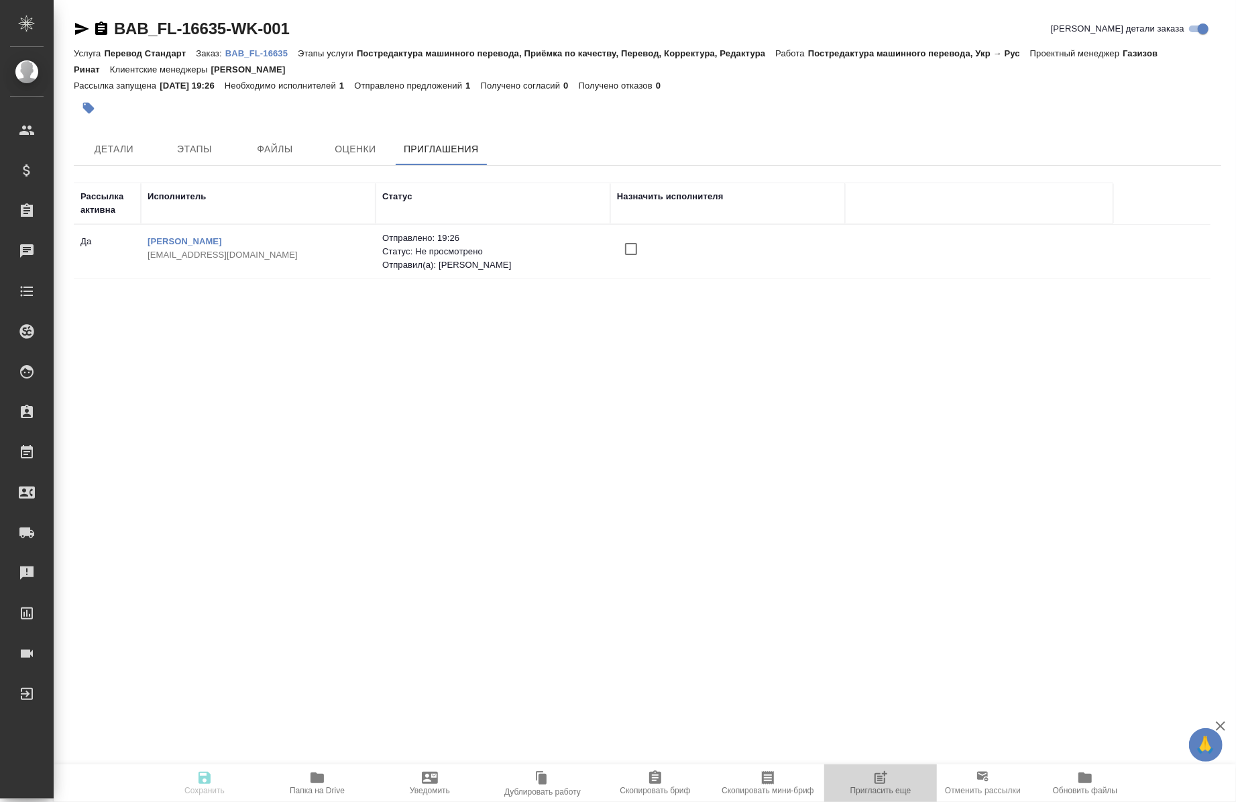
click at [863, 794] on span "Пригласить еще" at bounding box center [881, 789] width 61 height 9
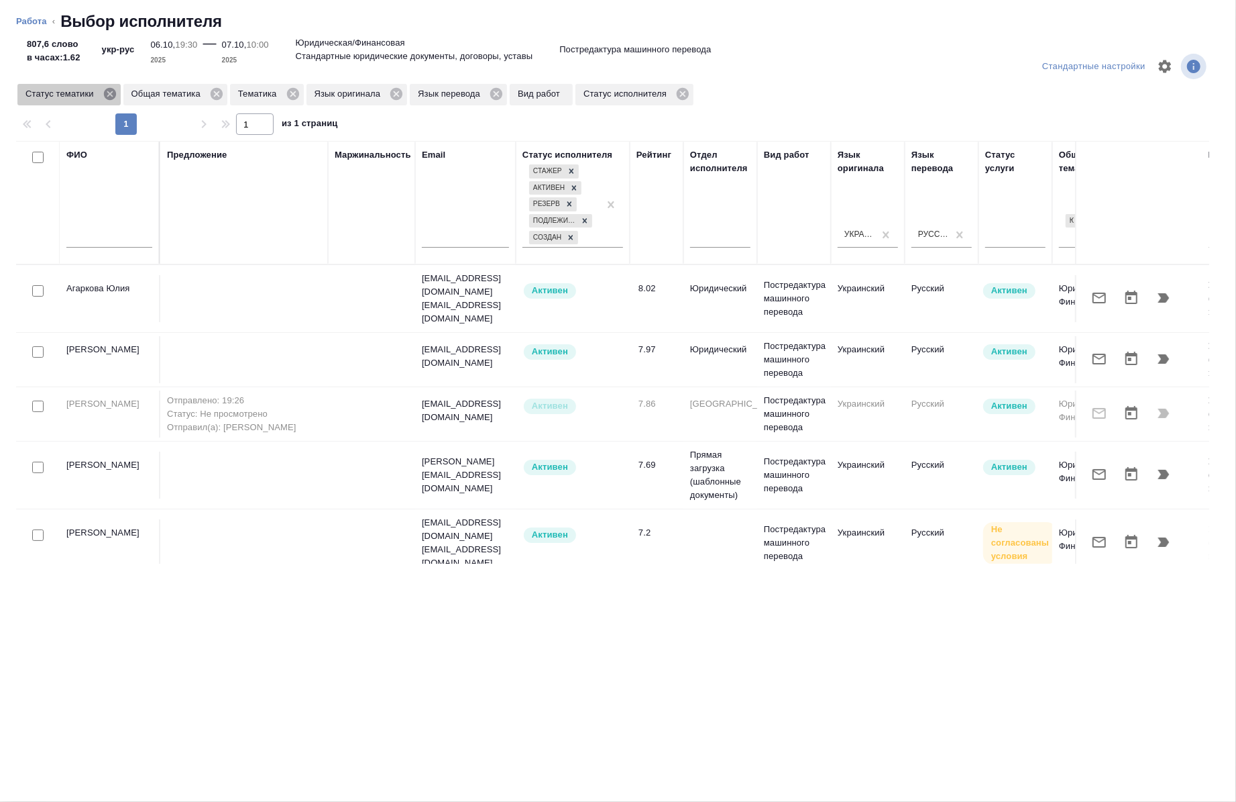
click at [106, 93] on icon at bounding box center [109, 94] width 12 height 12
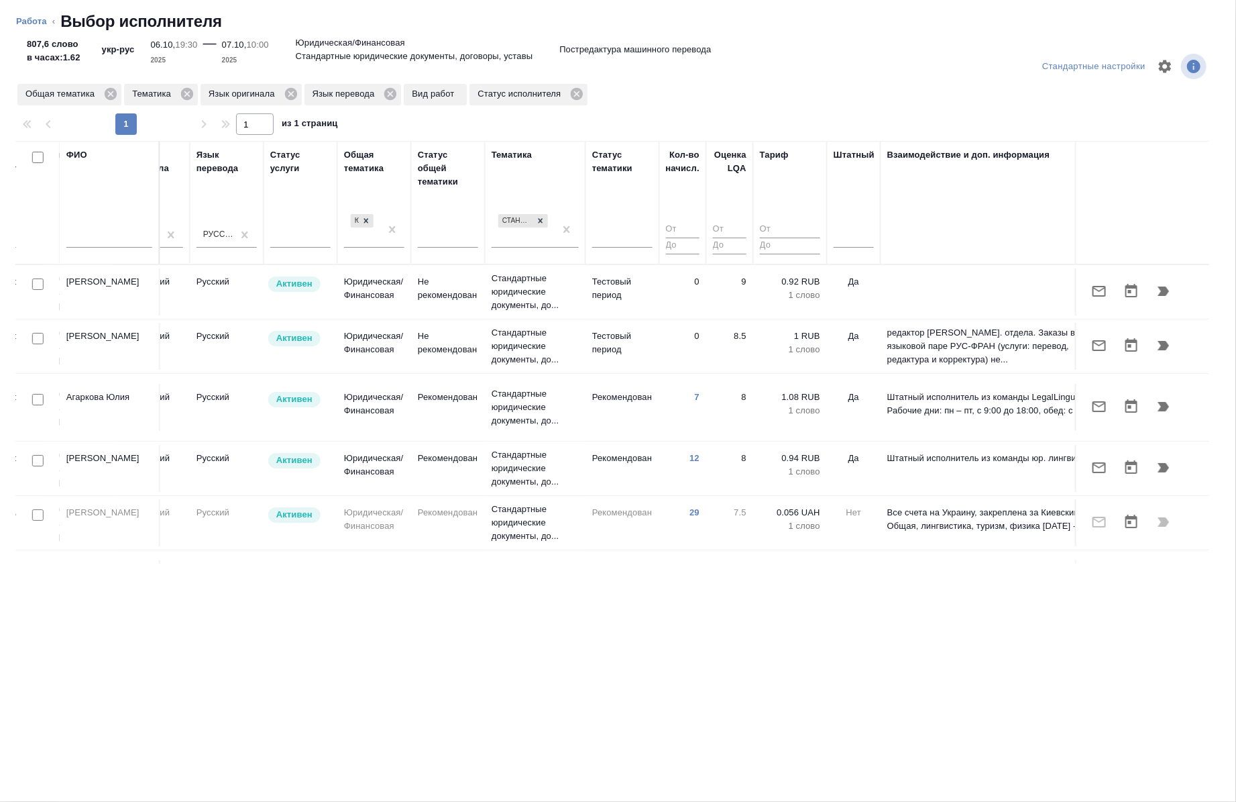
scroll to position [0, 716]
click at [849, 242] on div at bounding box center [852, 234] width 40 height 19
click at [854, 284] on div "Нет" at bounding box center [932, 277] width 201 height 24
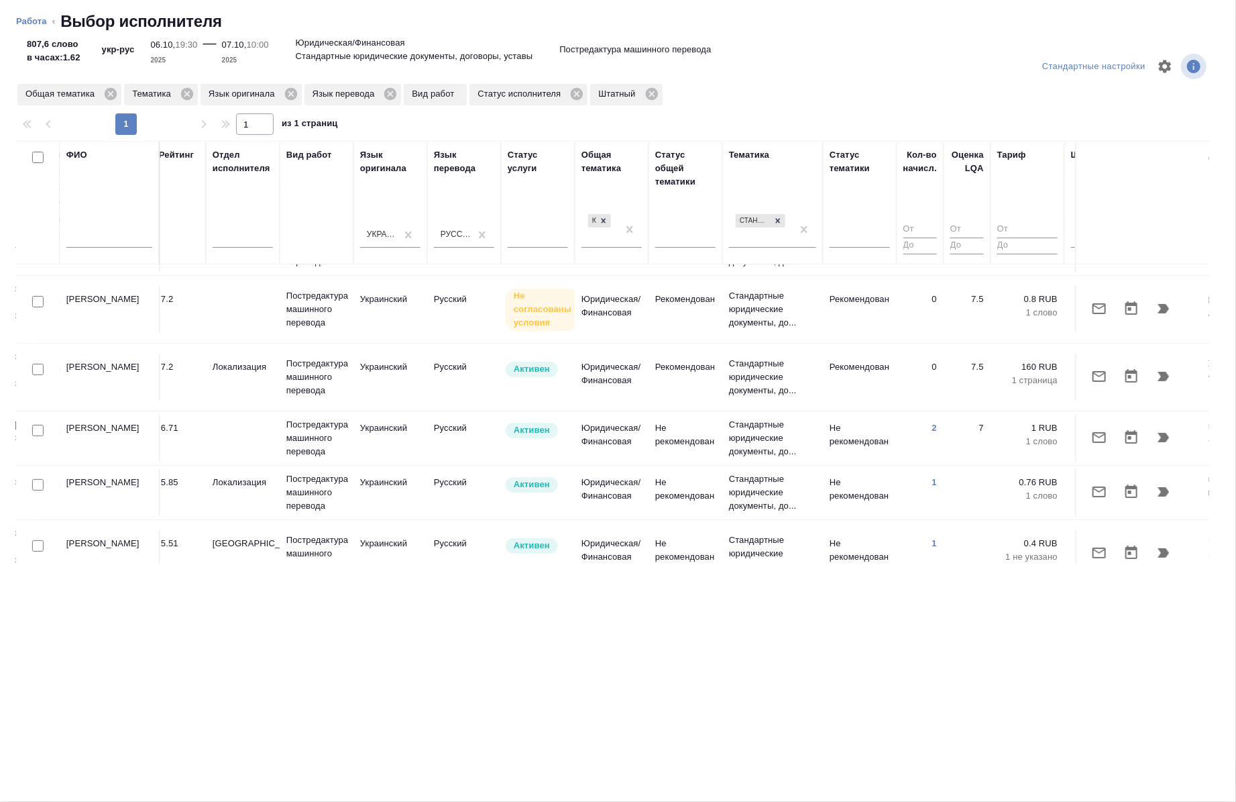
scroll to position [97, 478]
click at [34, 426] on input "checkbox" at bounding box center [37, 431] width 11 height 11
checkbox input "true"
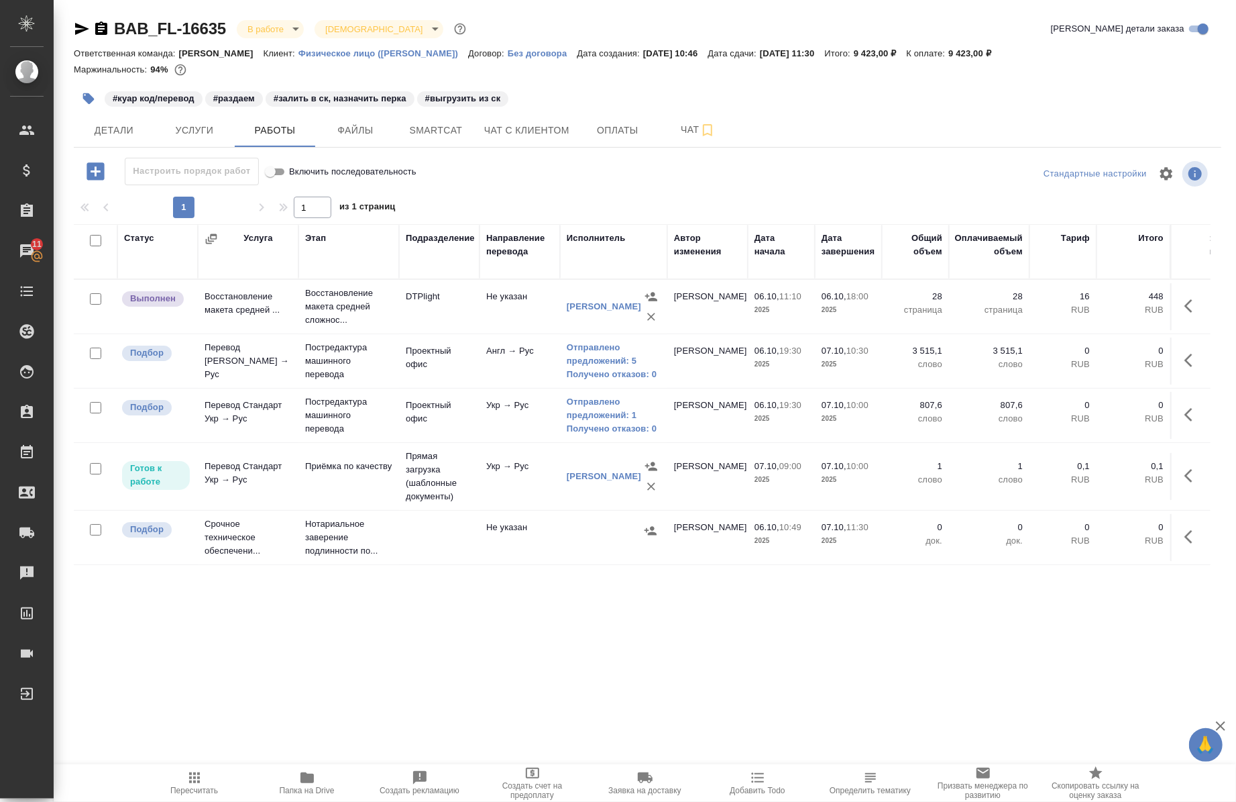
click at [89, 101] on icon "button" at bounding box center [88, 98] width 11 height 11
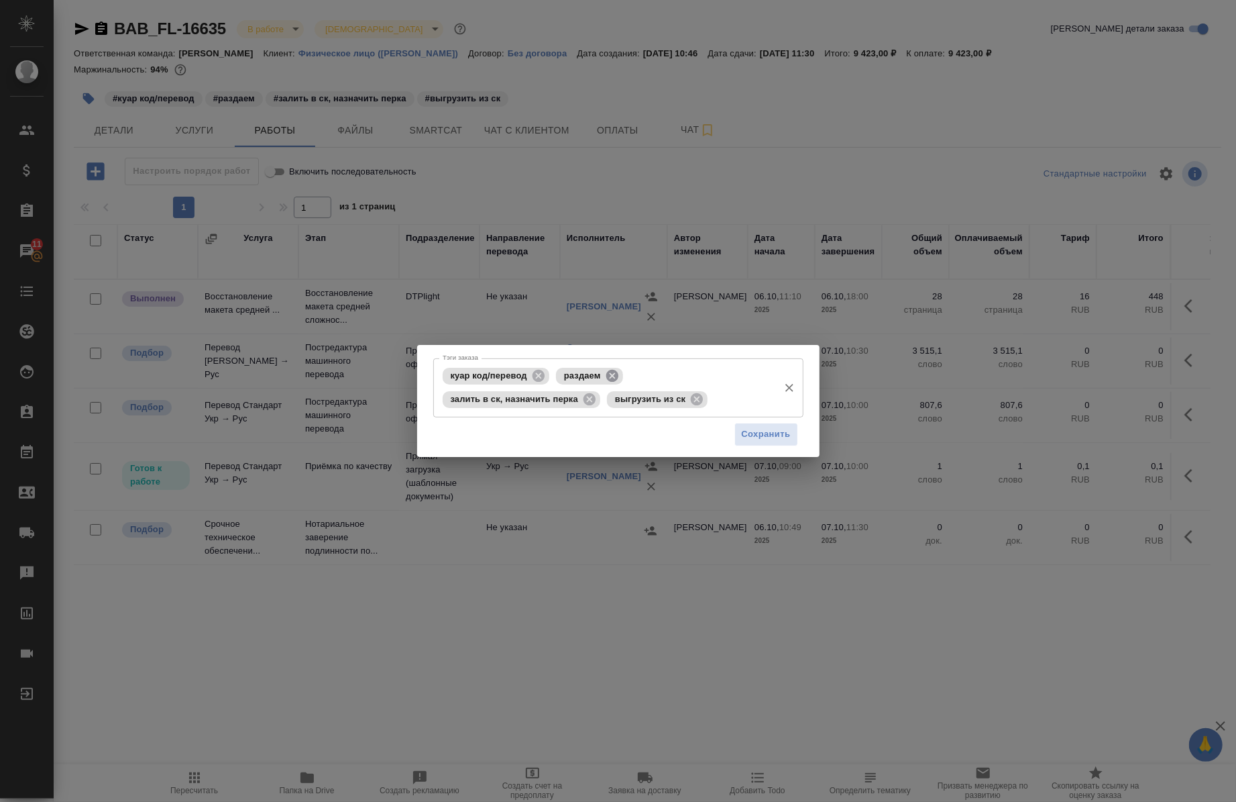
click at [612, 377] on icon at bounding box center [612, 375] width 12 height 12
click at [775, 434] on span "Сохранить" at bounding box center [766, 434] width 49 height 15
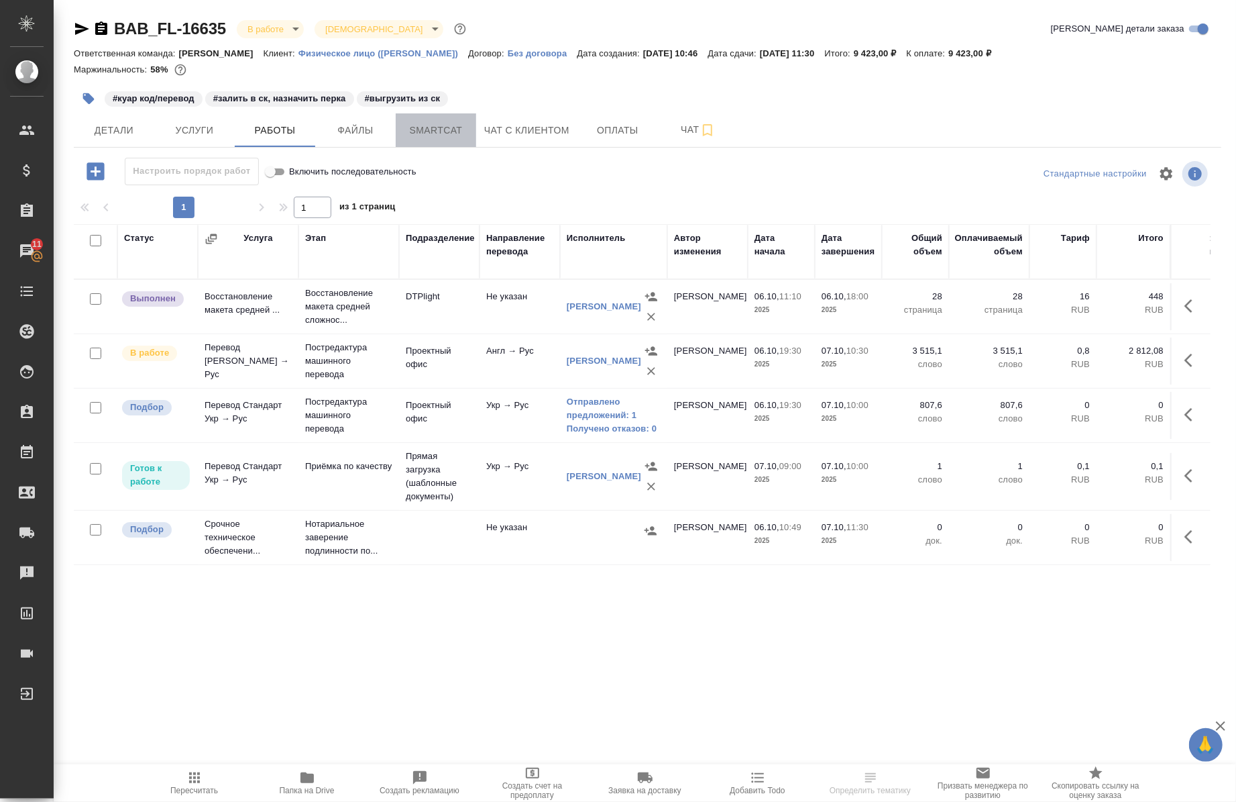
click at [428, 123] on span "Smartcat" at bounding box center [436, 130] width 64 height 17
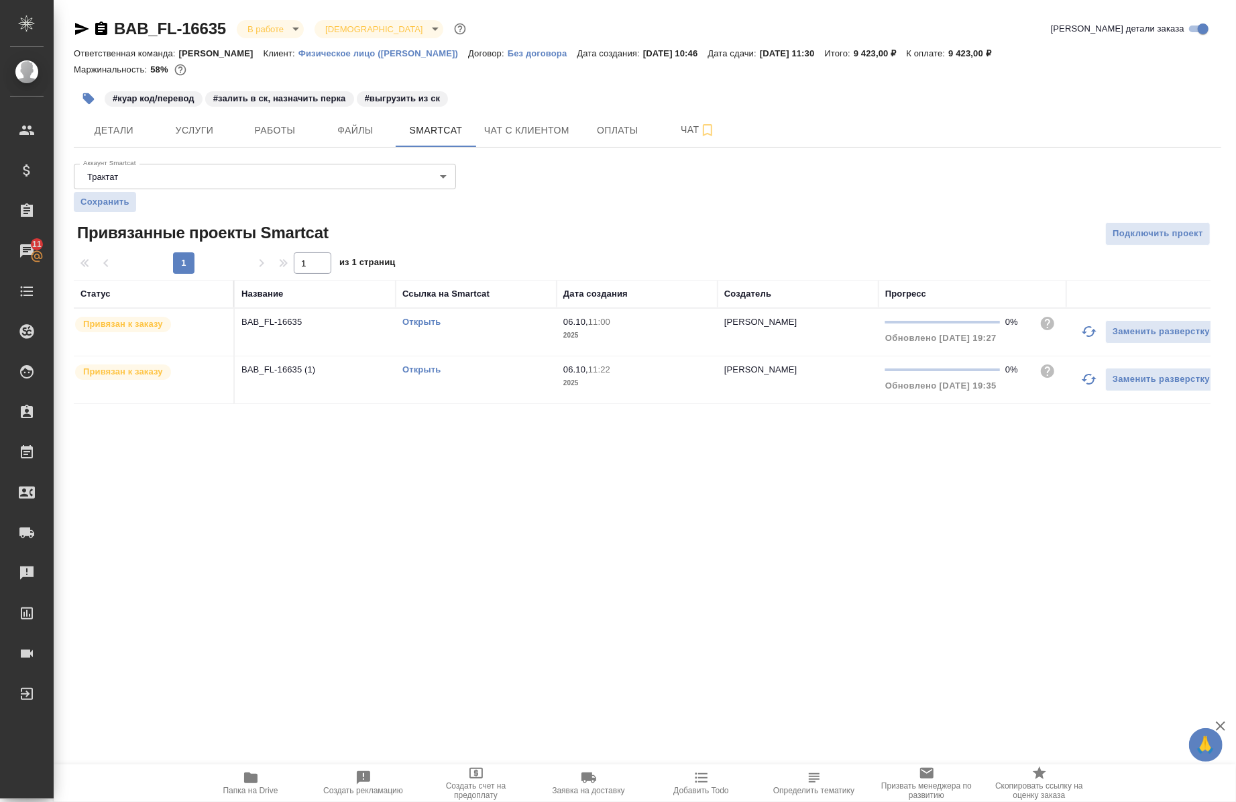
click at [419, 368] on link "Открыть" at bounding box center [421, 369] width 38 height 10
click at [276, 119] on button "Работы" at bounding box center [275, 130] width 80 height 34
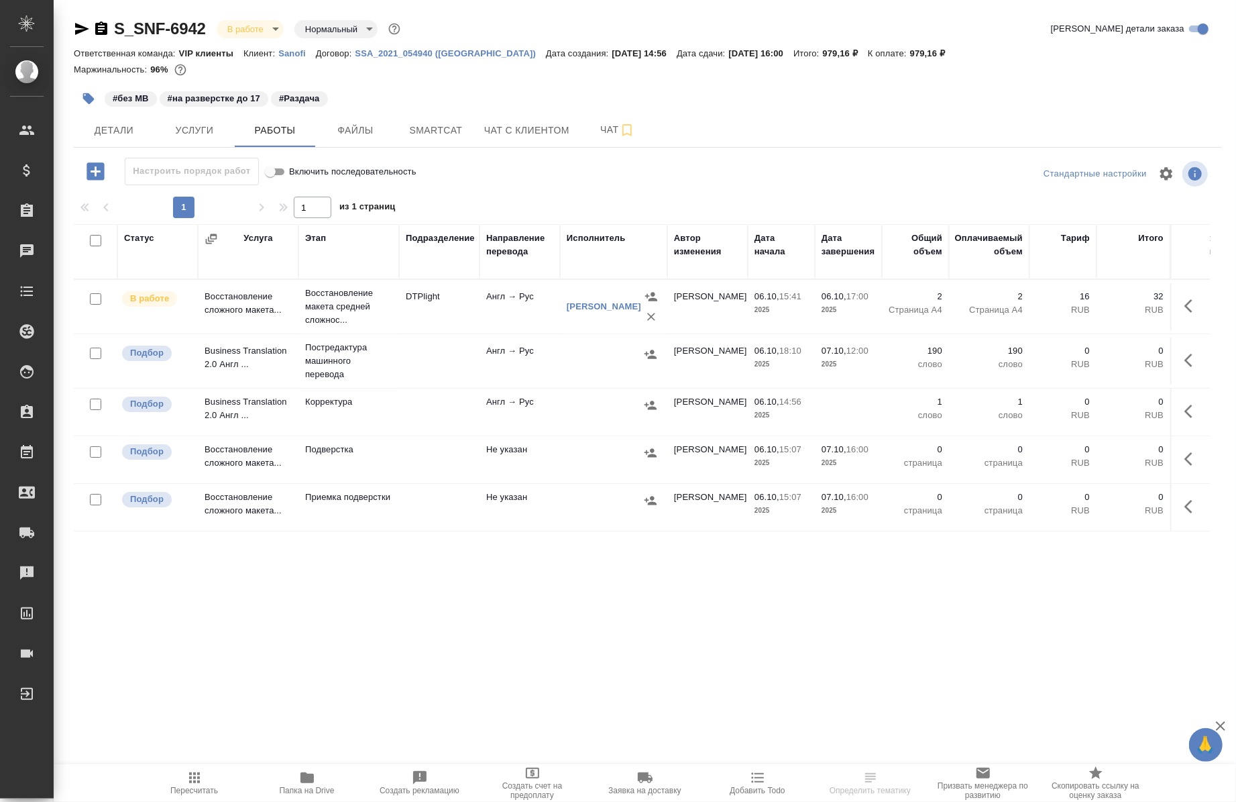
click at [307, 790] on span "Папка на Drive" at bounding box center [307, 789] width 55 height 9
click at [101, 30] on icon "button" at bounding box center [101, 27] width 12 height 13
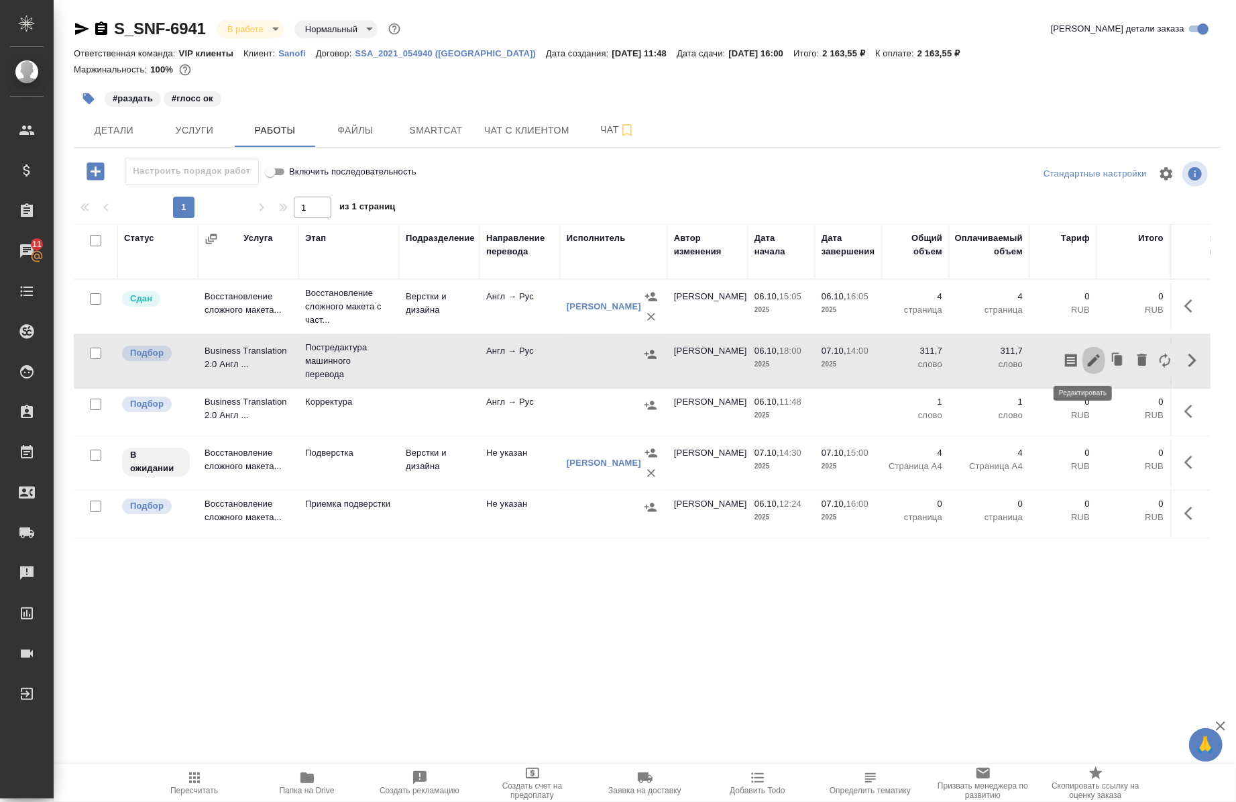
click at [1086, 364] on icon "button" at bounding box center [1094, 360] width 16 height 16
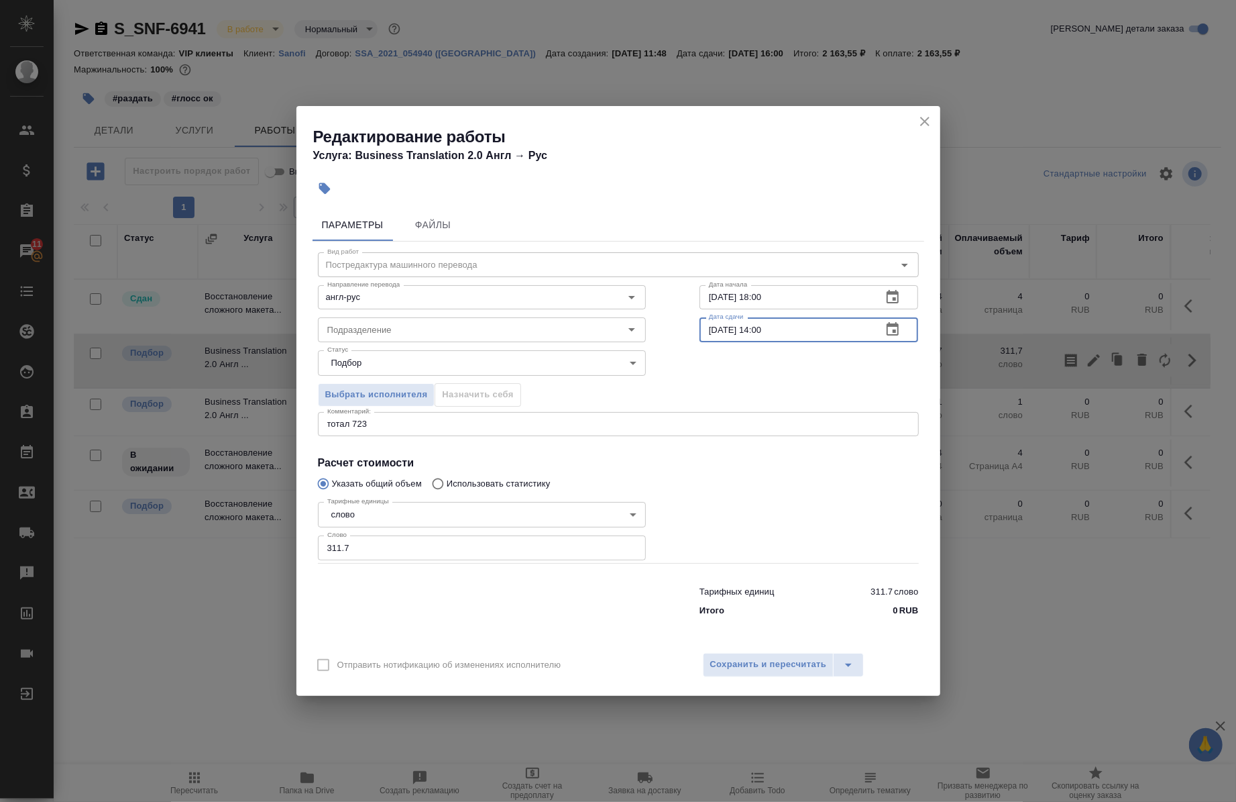
click at [779, 325] on input "[DATE] 14:00" at bounding box center [786, 329] width 172 height 24
type input "[DATE] 11:30"
click at [728, 664] on span "Сохранить и пересчитать" at bounding box center [768, 664] width 117 height 15
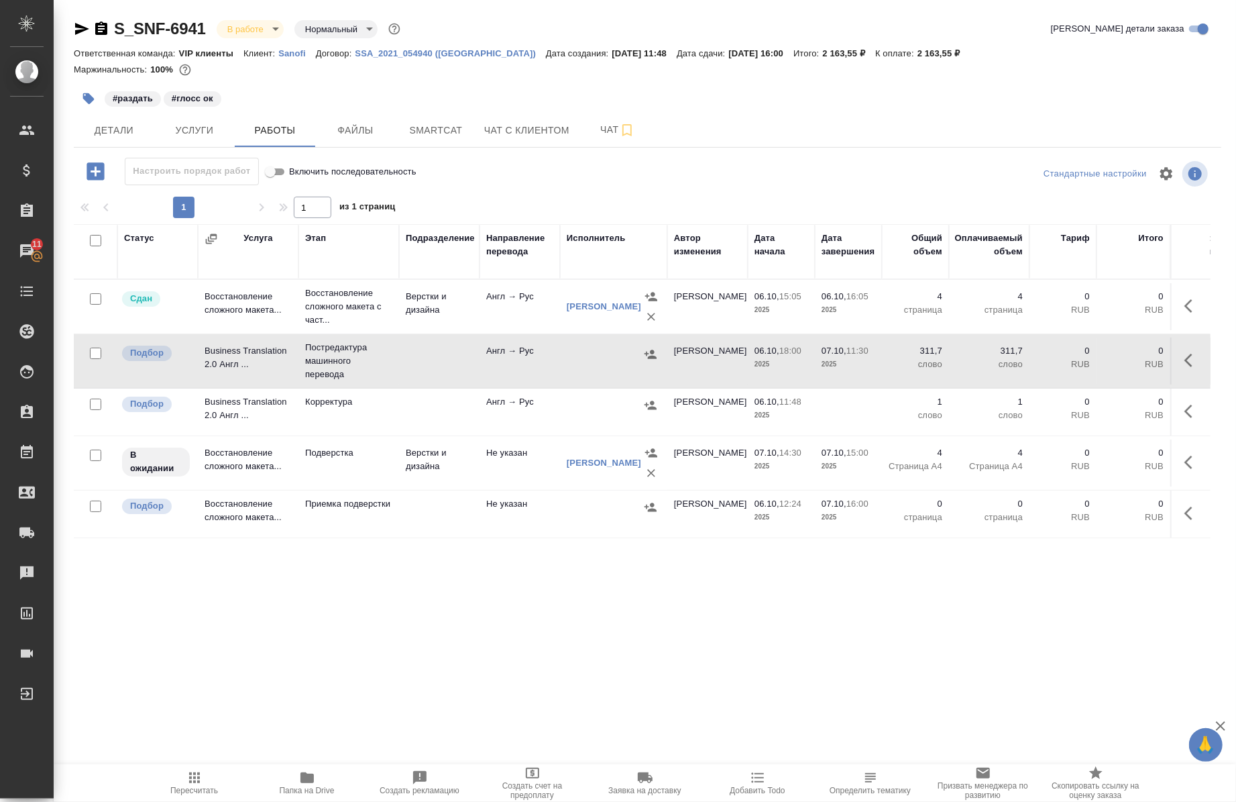
click at [649, 350] on icon "button" at bounding box center [650, 353] width 13 height 13
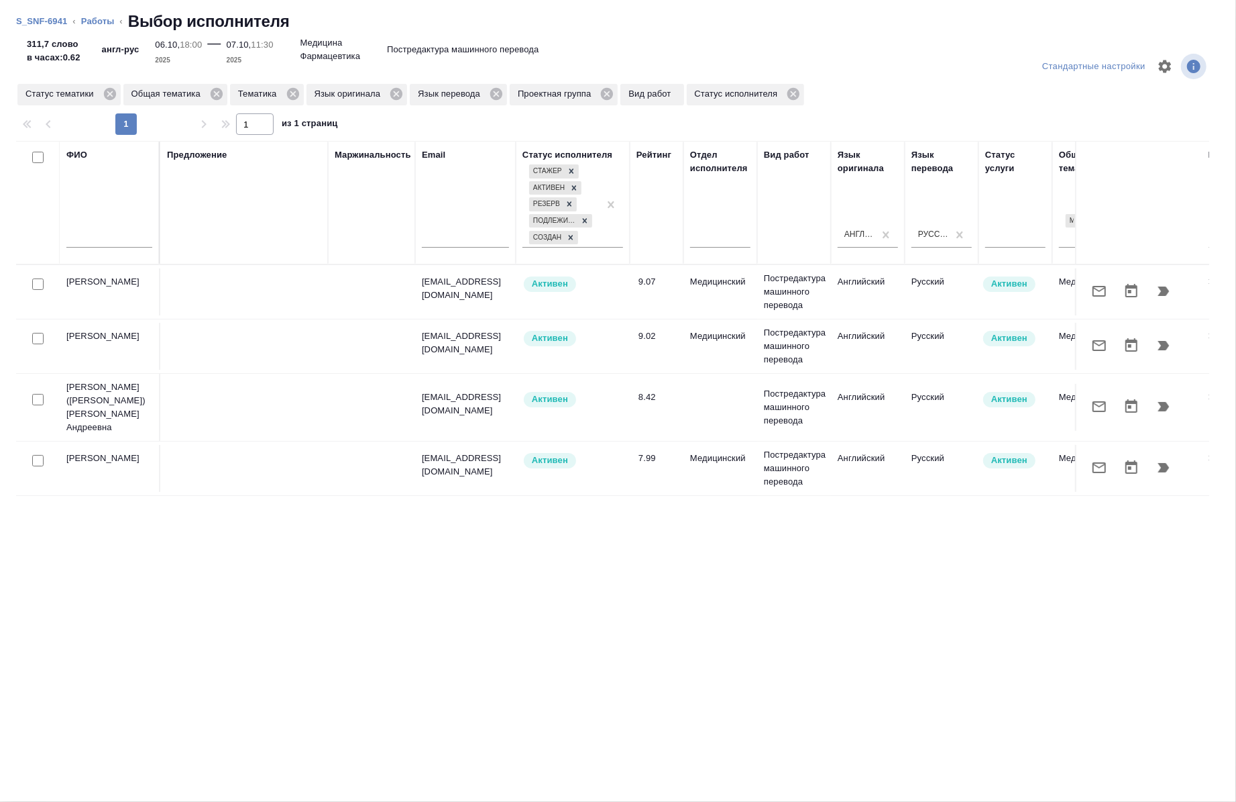
click at [101, 237] on input "text" at bounding box center [109, 239] width 86 height 17
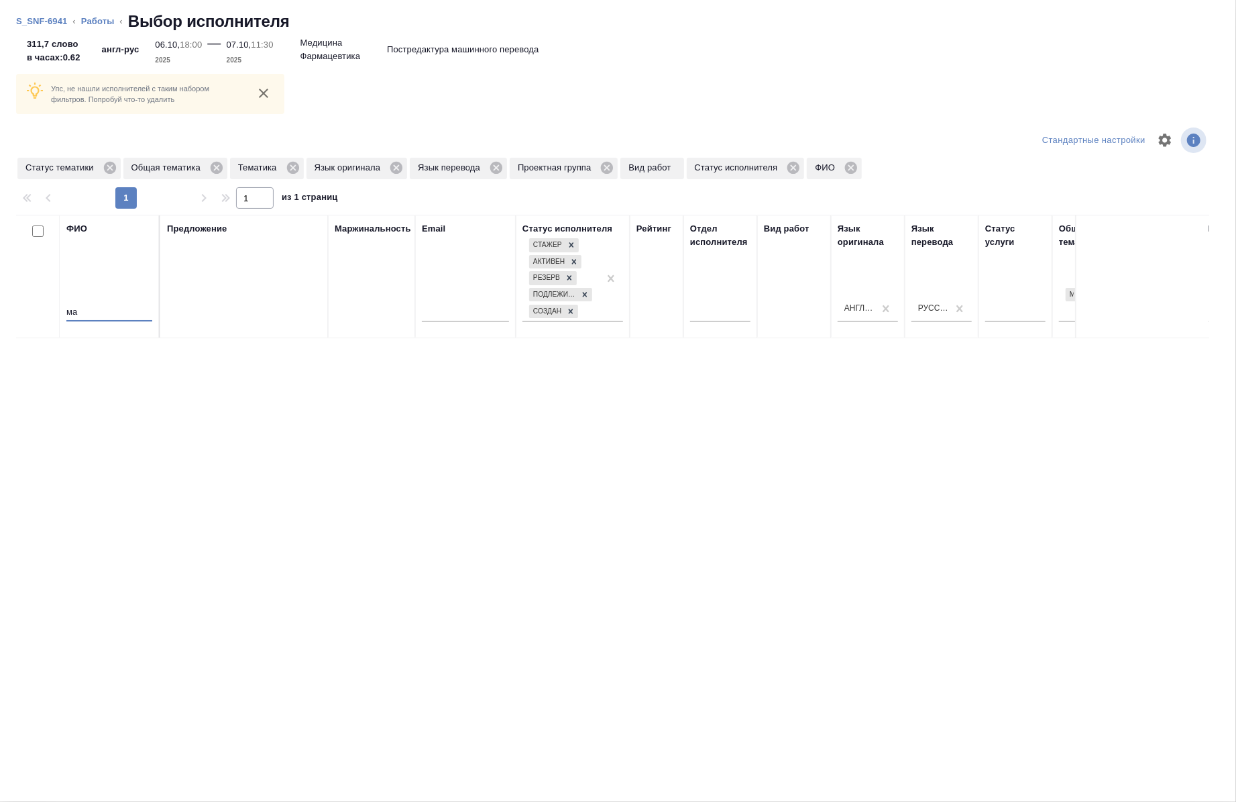
type input "м"
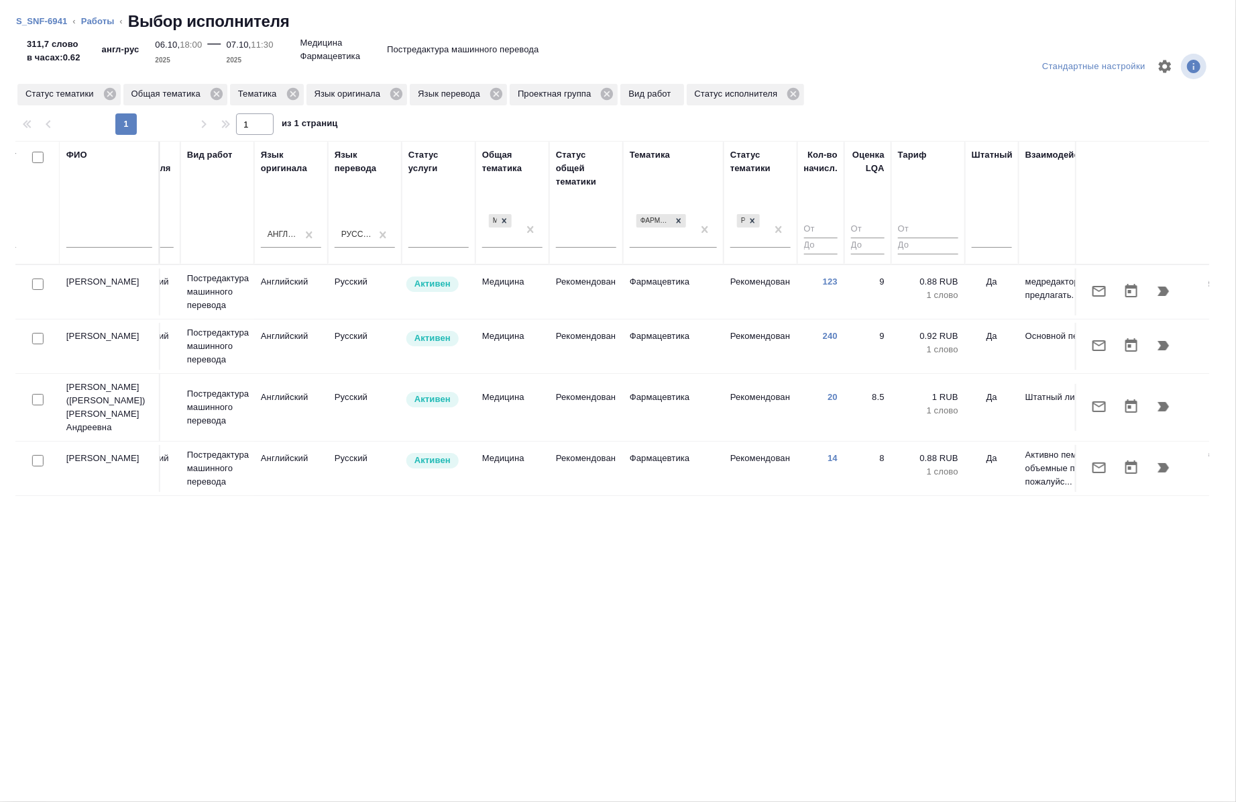
scroll to position [0, 635]
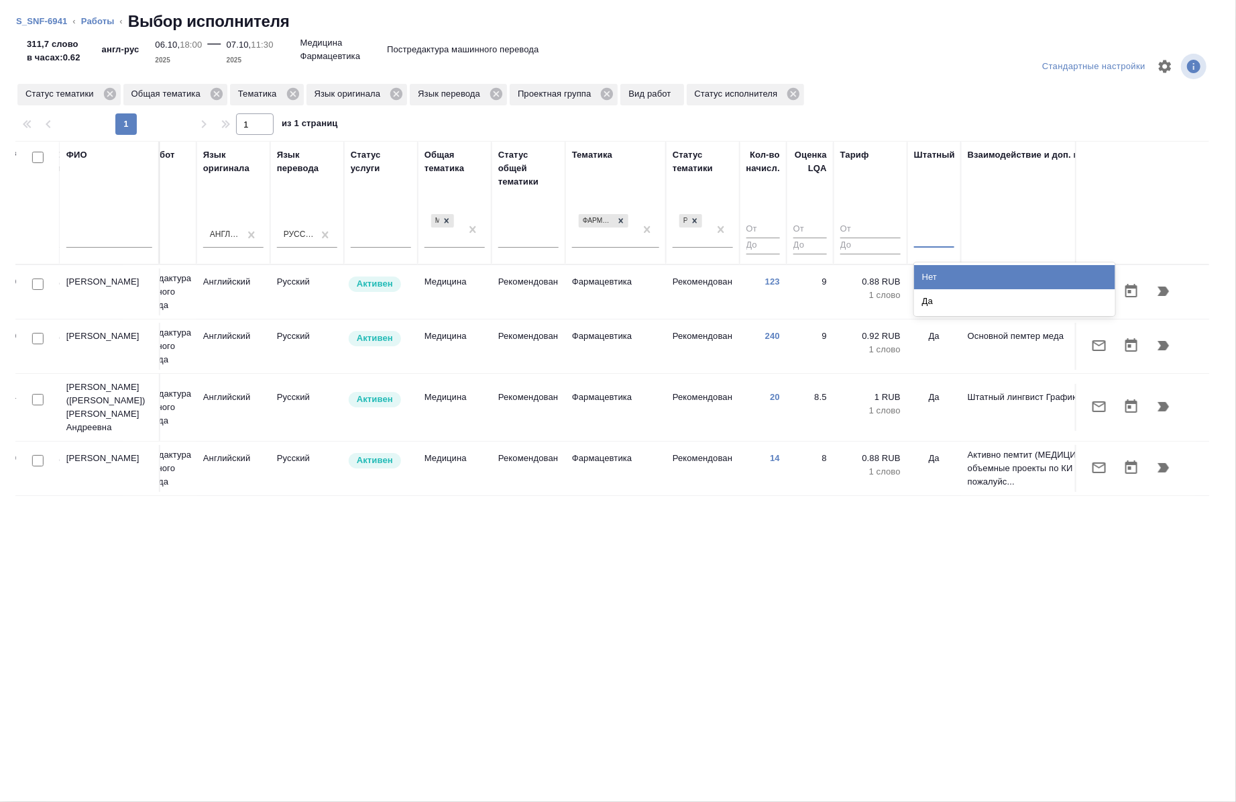
click at [927, 233] on div at bounding box center [934, 234] width 40 height 19
click at [928, 271] on div "Нет" at bounding box center [1014, 277] width 201 height 24
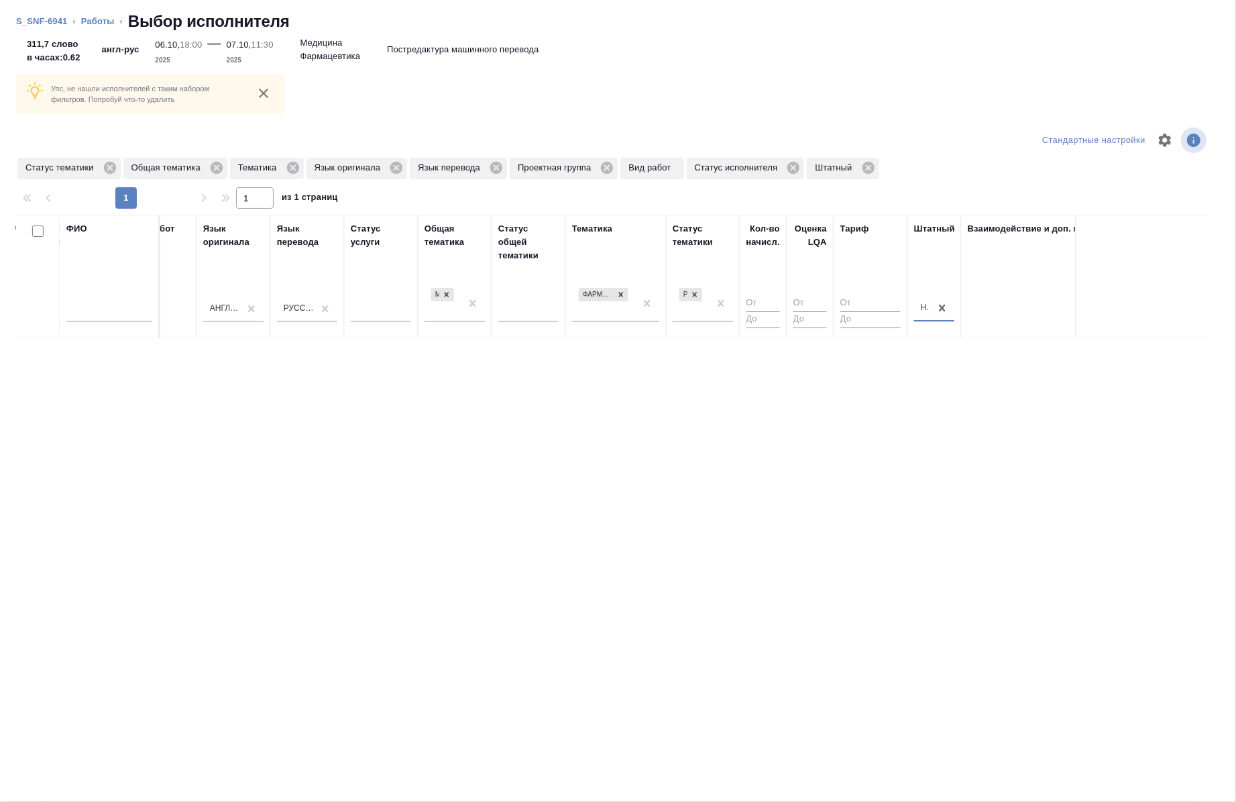
click at [115, 300] on div at bounding box center [109, 314] width 86 height 33
click at [123, 314] on input "text" at bounding box center [109, 313] width 86 height 17
click at [108, 164] on icon at bounding box center [109, 168] width 12 height 12
click at [109, 166] on icon at bounding box center [110, 167] width 15 height 15
click at [78, 165] on icon at bounding box center [80, 168] width 12 height 12
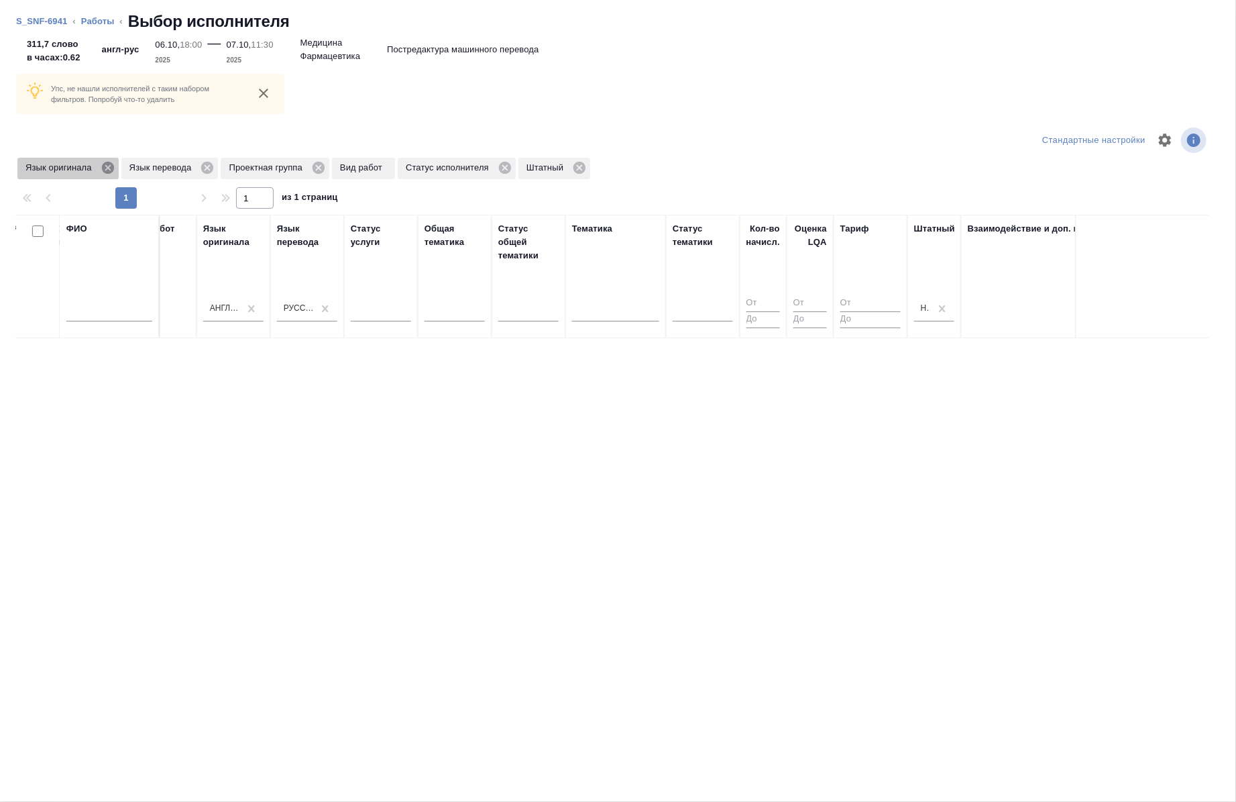
click at [109, 162] on icon at bounding box center [107, 168] width 12 height 12
click at [101, 165] on icon at bounding box center [104, 167] width 15 height 15
click at [110, 168] on icon at bounding box center [115, 168] width 12 height 12
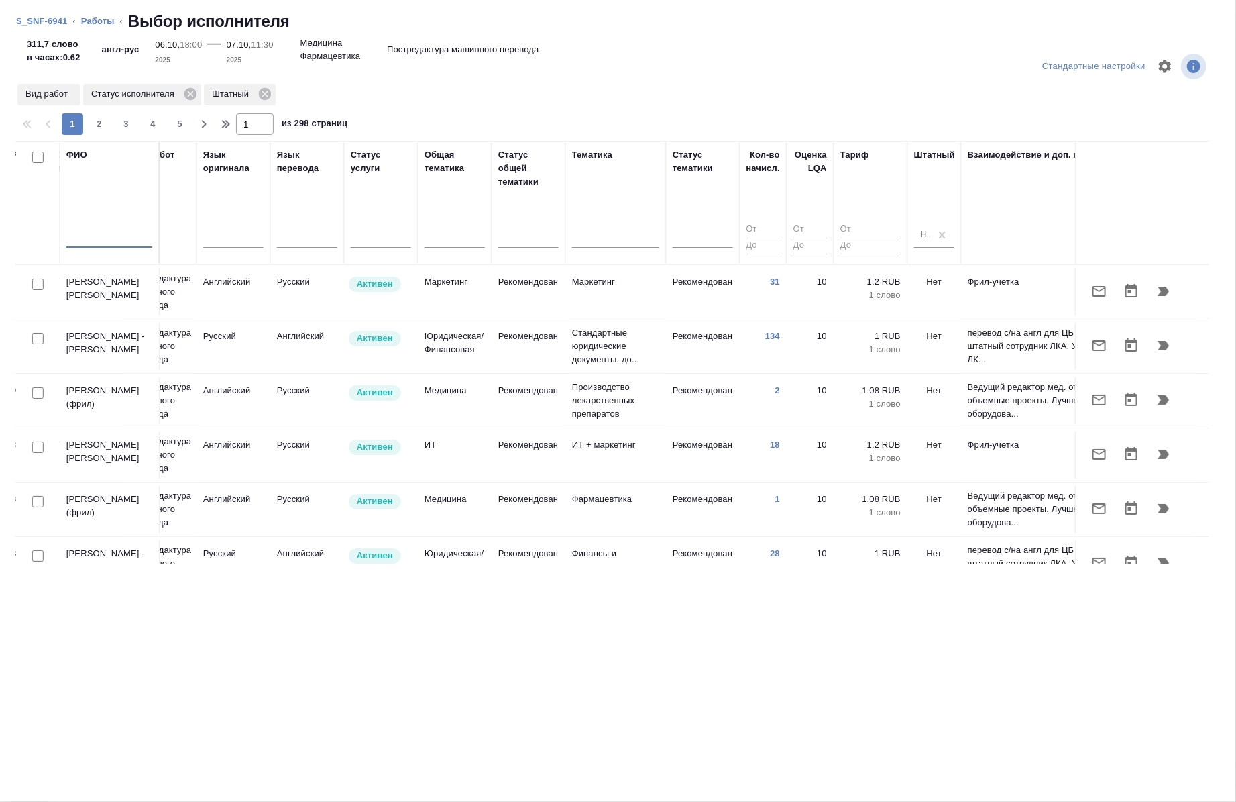
click at [99, 238] on input "text" at bounding box center [109, 239] width 86 height 17
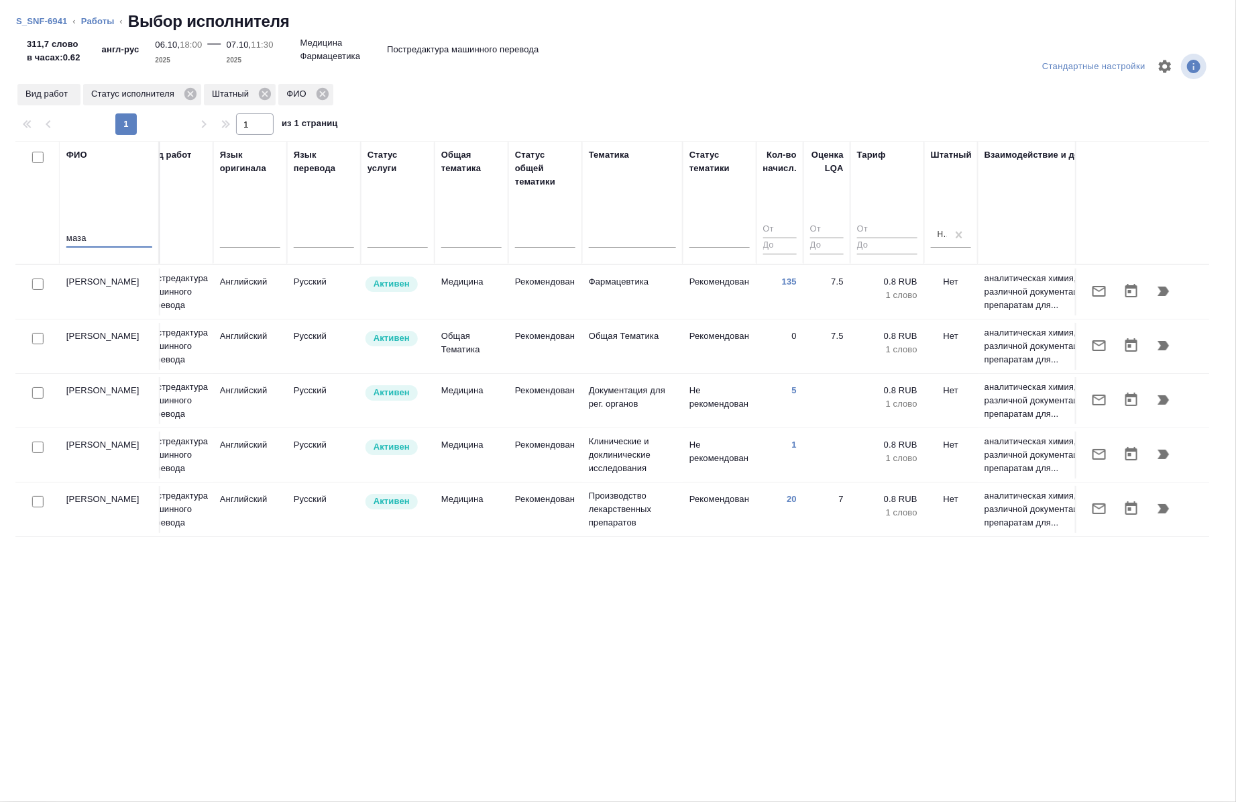
scroll to position [0, 628]
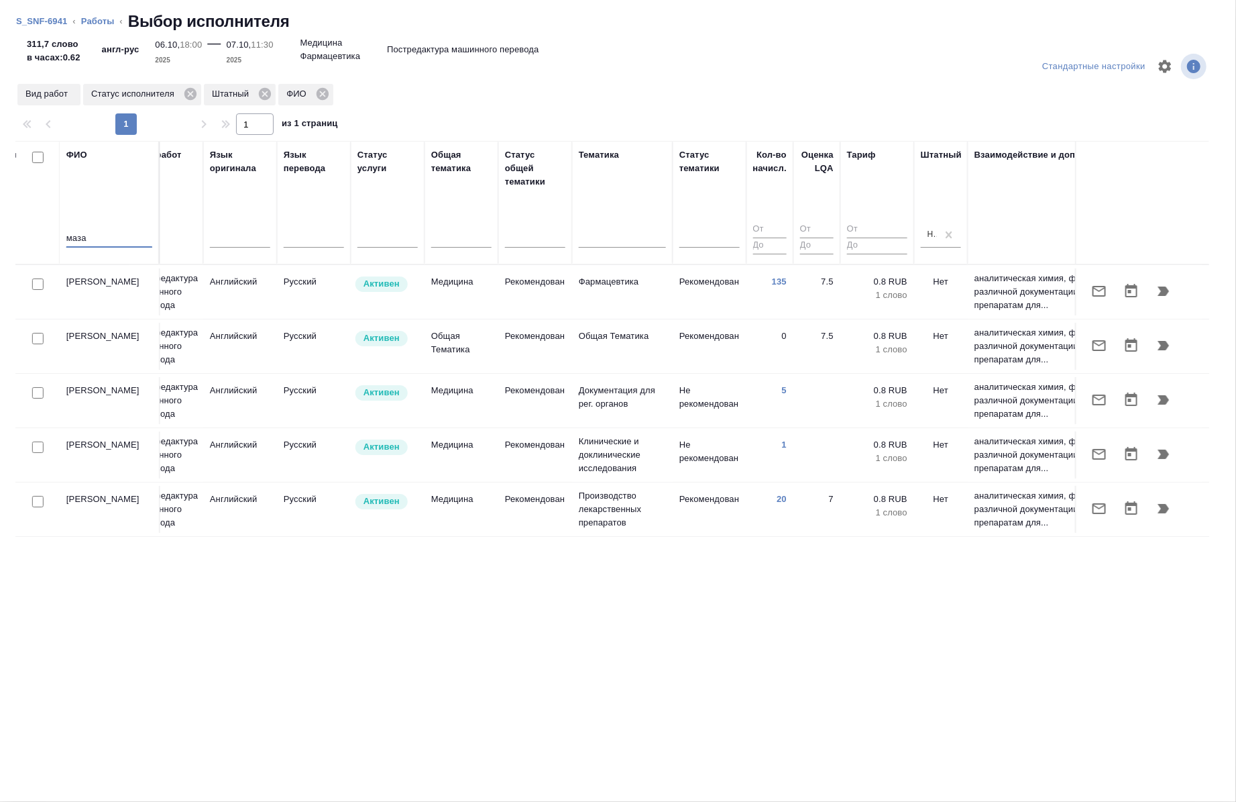
type input "маза"
click at [36, 287] on input "checkbox" at bounding box center [37, 283] width 11 height 11
checkbox input "true"
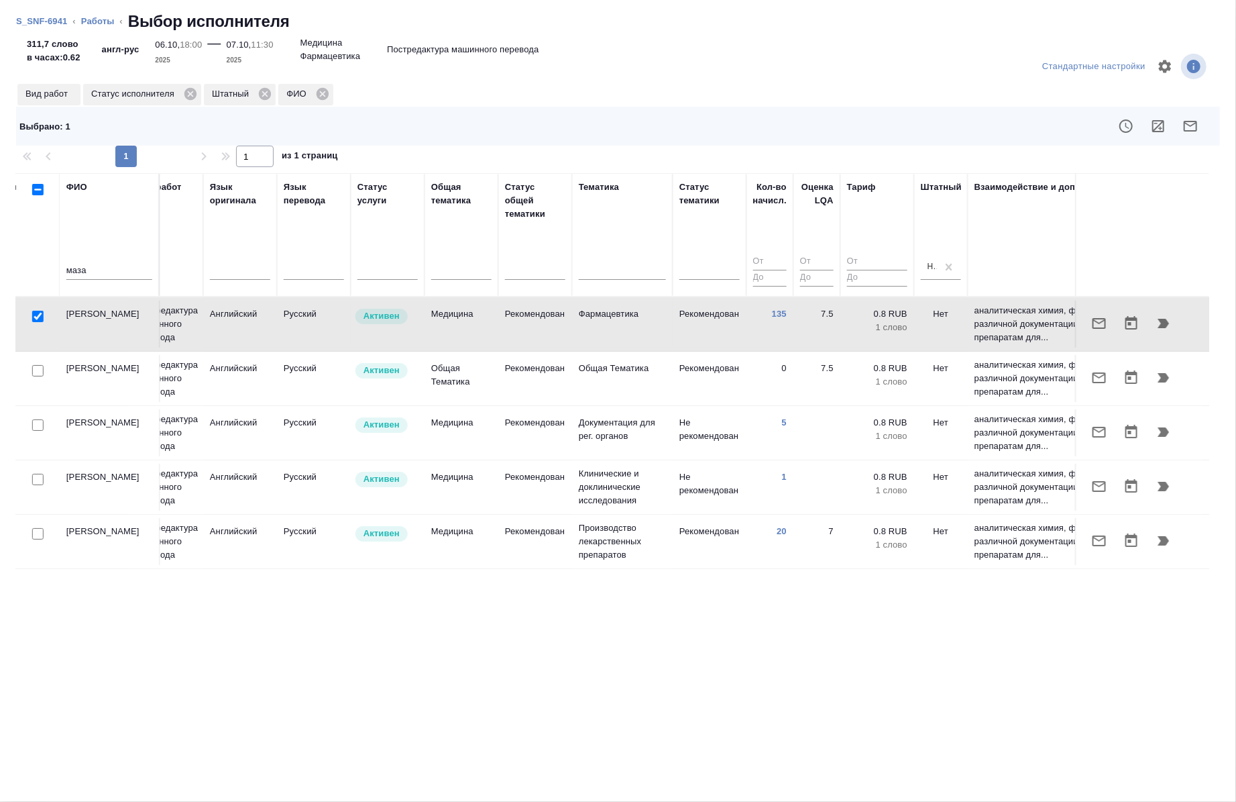
click at [123, 280] on div "маза" at bounding box center [109, 272] width 86 height 33
click at [109, 262] on div "маза" at bounding box center [109, 272] width 86 height 33
click at [111, 271] on input "маза" at bounding box center [109, 271] width 86 height 17
type input "м"
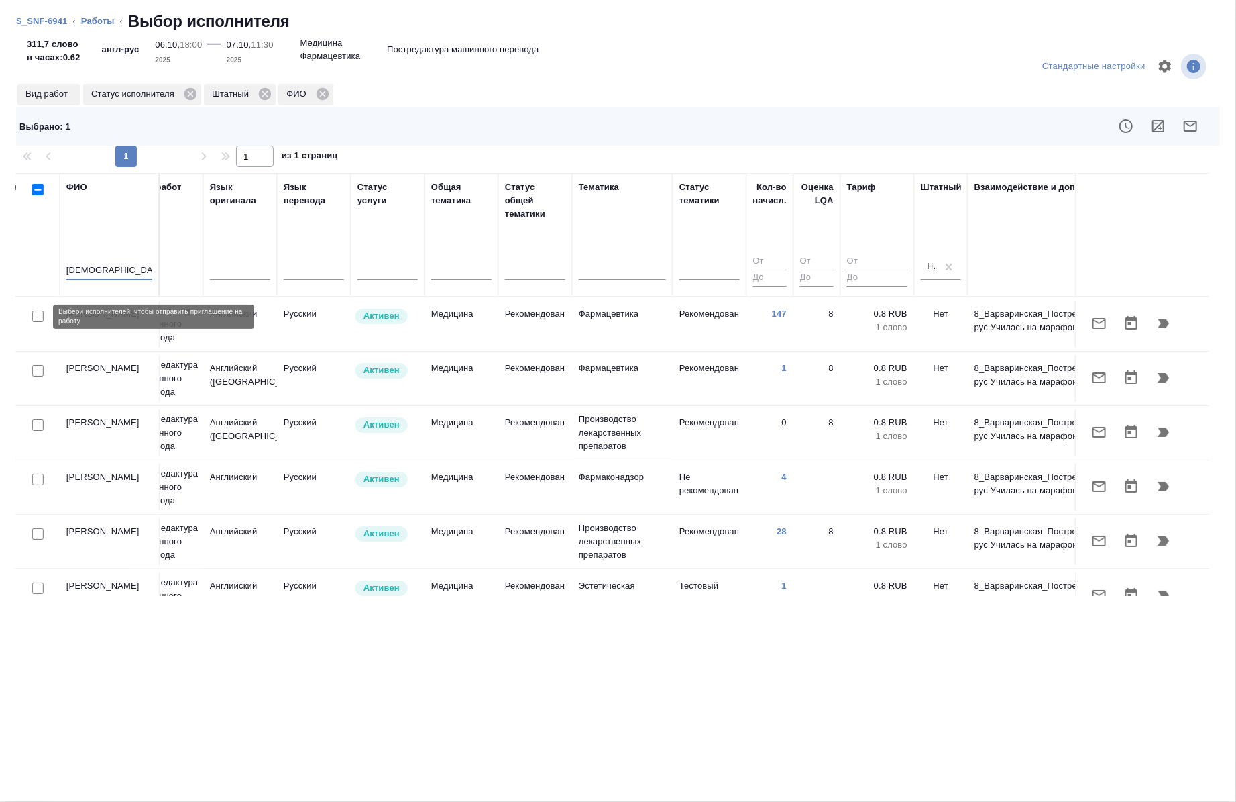
type input "варвар"
click at [36, 313] on input "checkbox" at bounding box center [37, 316] width 11 height 11
checkbox input "true"
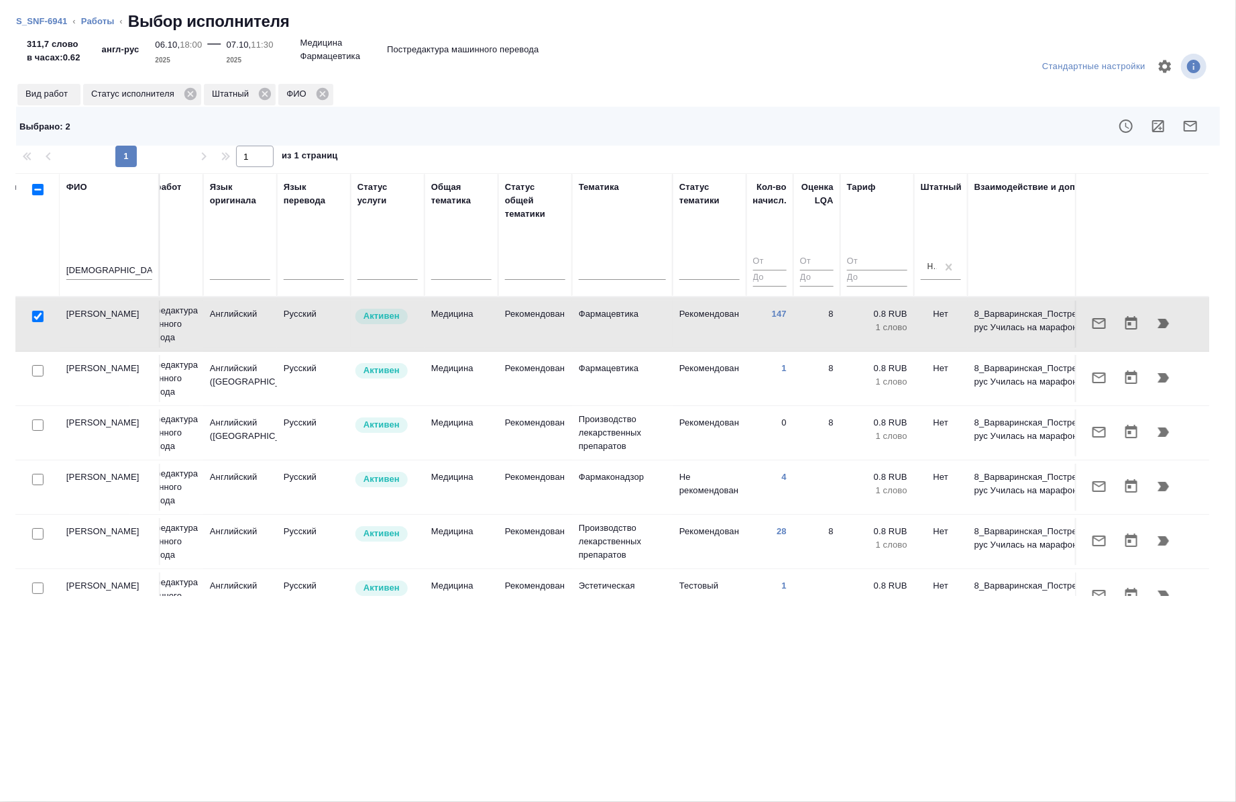
click at [1194, 126] on icon "button" at bounding box center [1191, 126] width 16 height 16
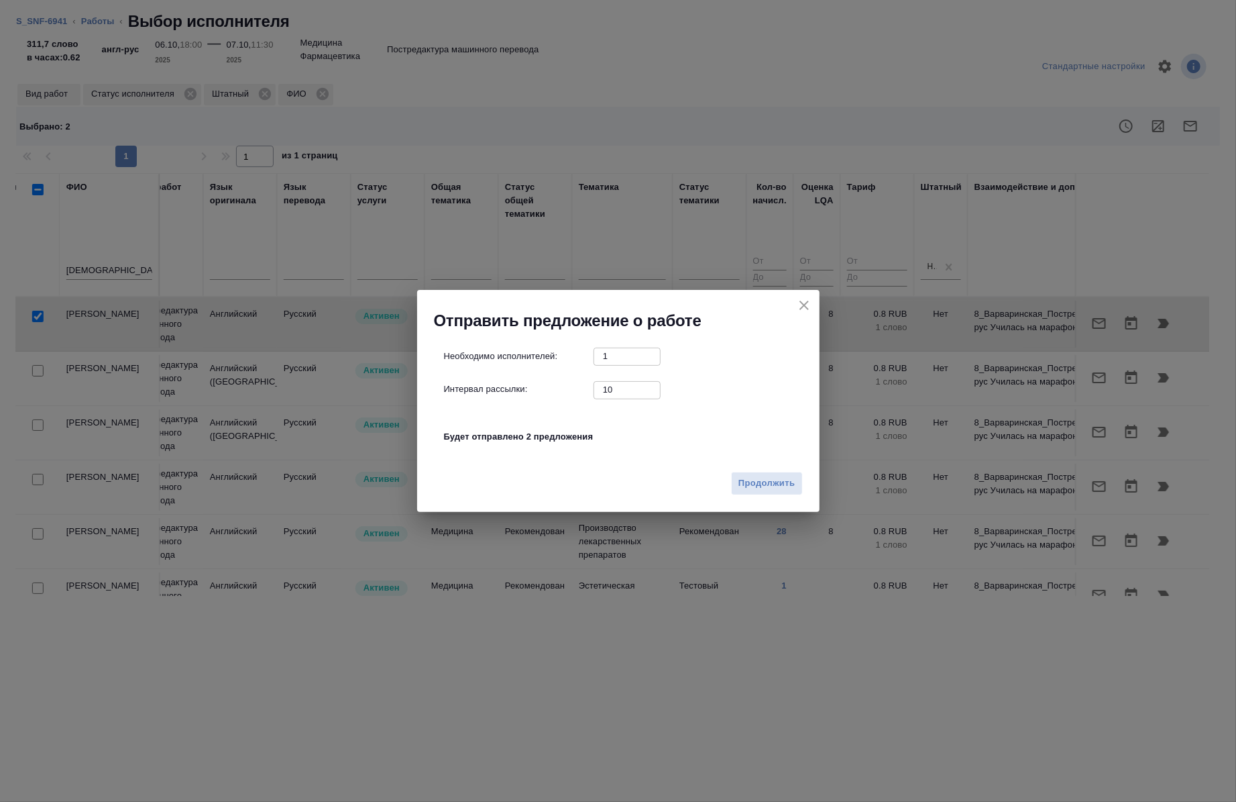
click at [620, 393] on input "10" at bounding box center [627, 389] width 67 height 17
type input "0"
click at [755, 485] on span "Продолжить" at bounding box center [767, 483] width 56 height 15
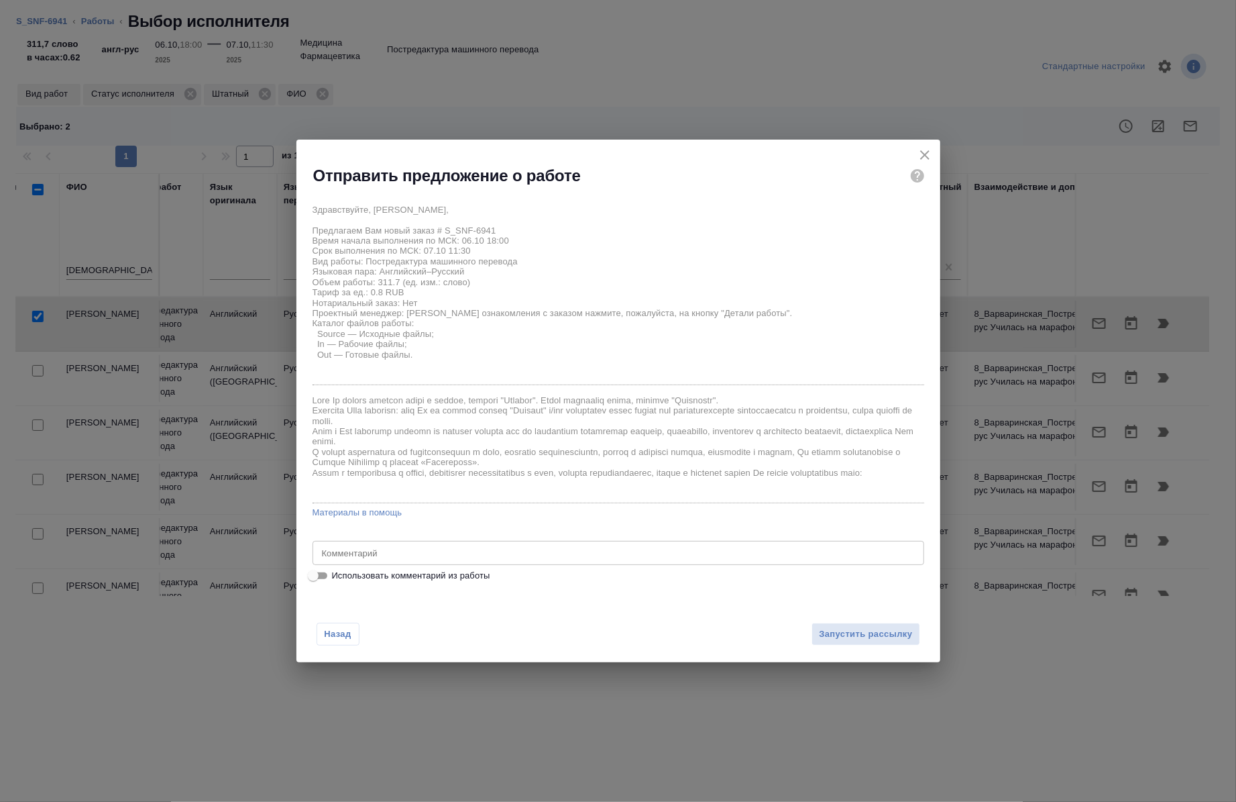
click at [428, 584] on div "Здравствуйте, Анна, Предлагаем Вам новый заказ # S_SNF-6941 Время начала выполн…" at bounding box center [618, 390] width 644 height 397
click at [419, 581] on span "Использовать комментарий из работы" at bounding box center [411, 575] width 158 height 13
click at [337, 581] on input "Использовать комментарий из работы" at bounding box center [313, 575] width 48 height 16
checkbox input "true"
type textarea "тотал 723"
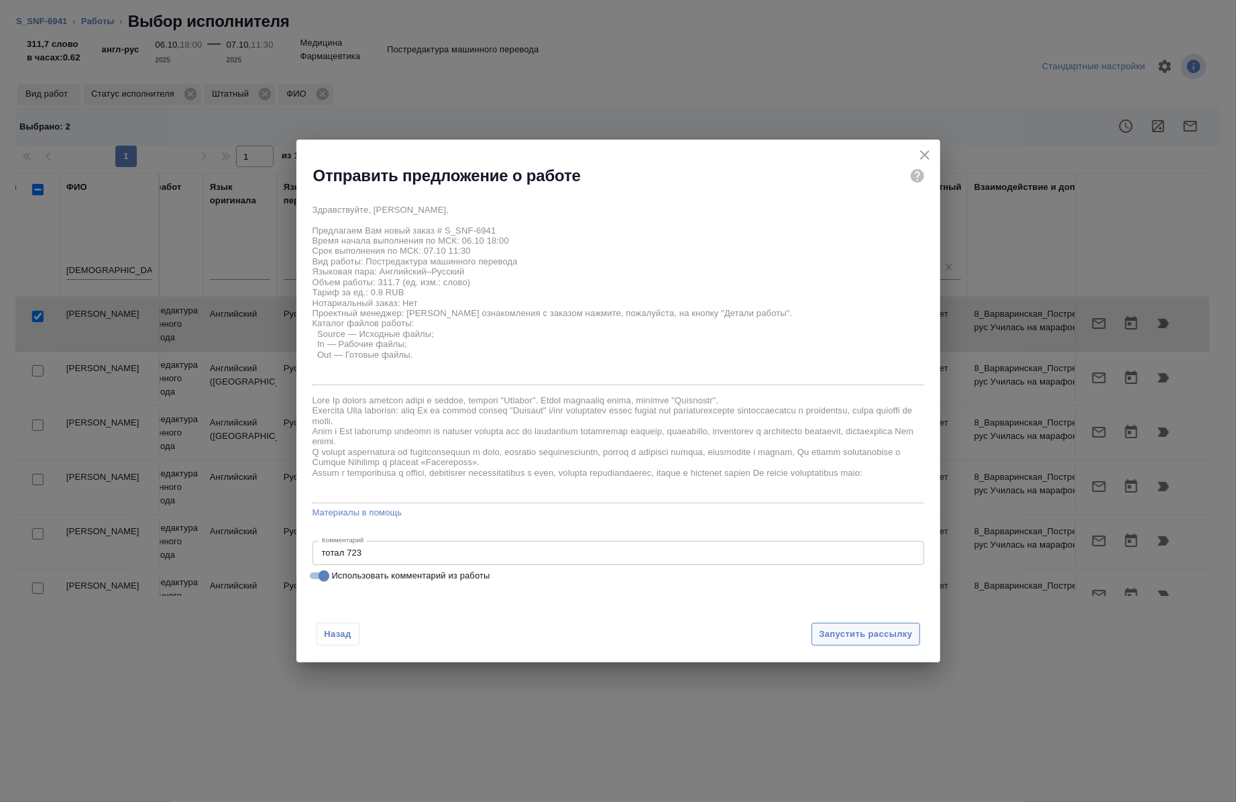
click at [824, 629] on span "Запустить рассылку" at bounding box center [865, 633] width 93 height 15
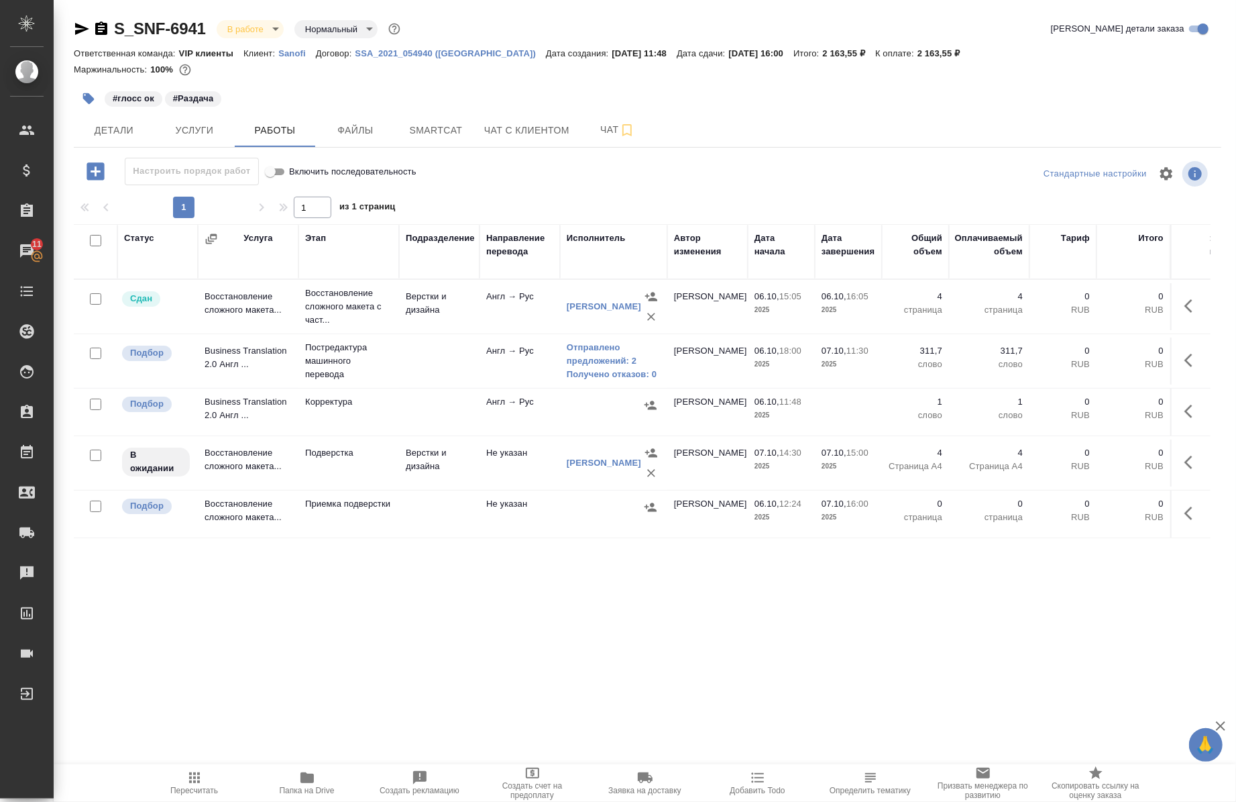
click at [679, 423] on td "[PERSON_NAME]" at bounding box center [707, 411] width 80 height 47
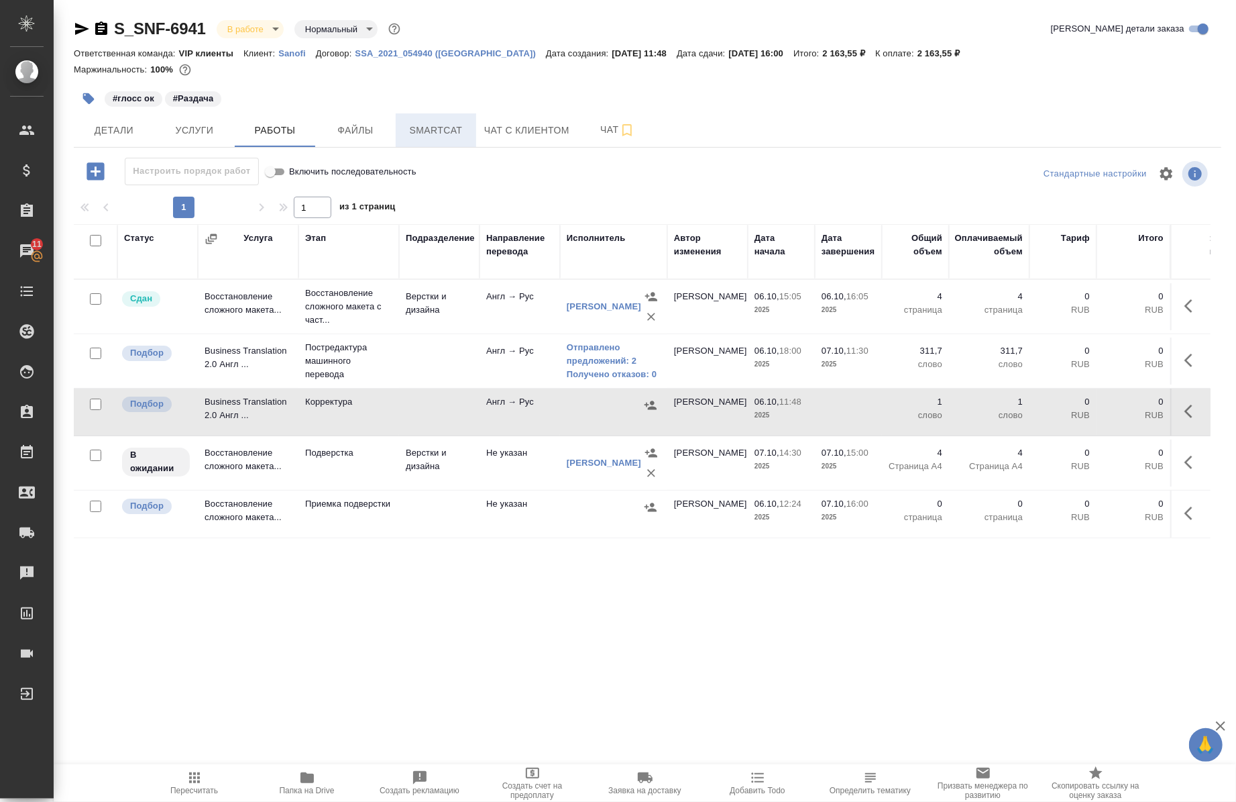
click at [441, 133] on span "Smartcat" at bounding box center [436, 130] width 64 height 17
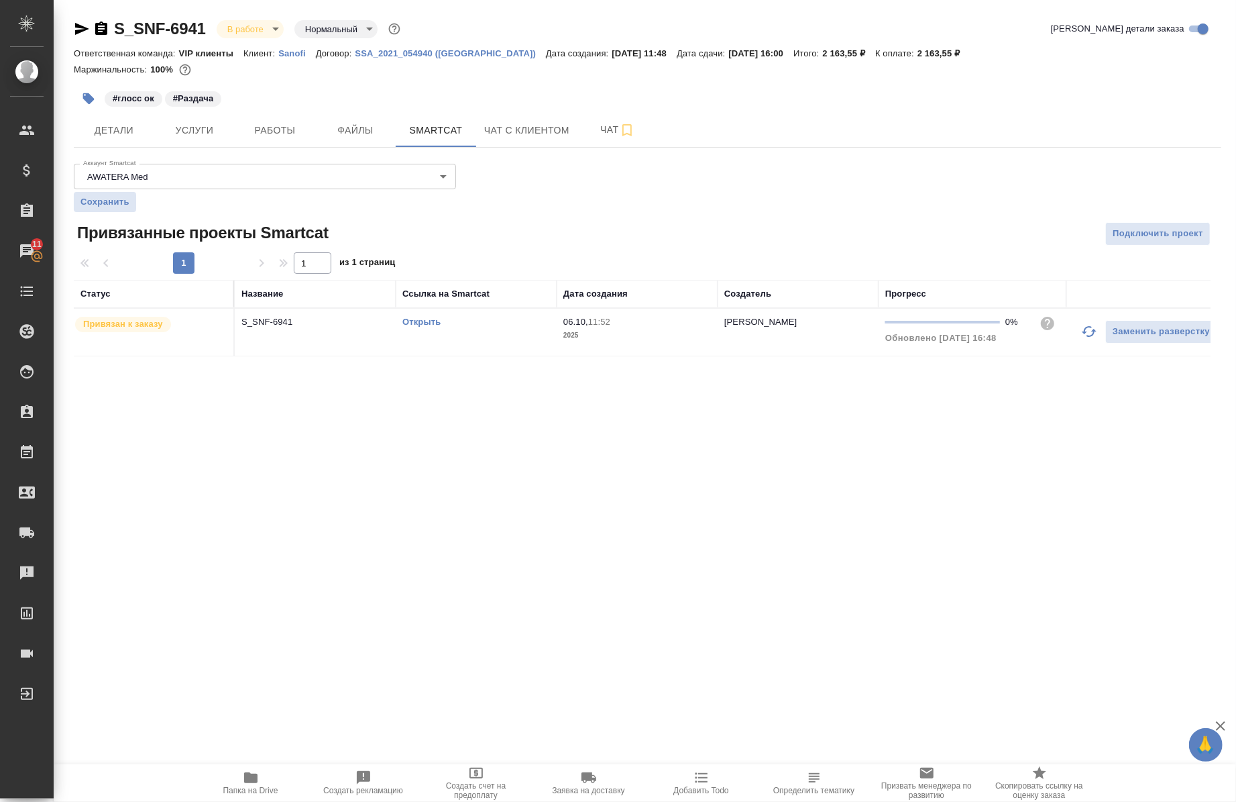
click at [416, 319] on link "Открыть" at bounding box center [421, 322] width 38 height 10
click at [276, 126] on span "Работы" at bounding box center [275, 130] width 64 height 17
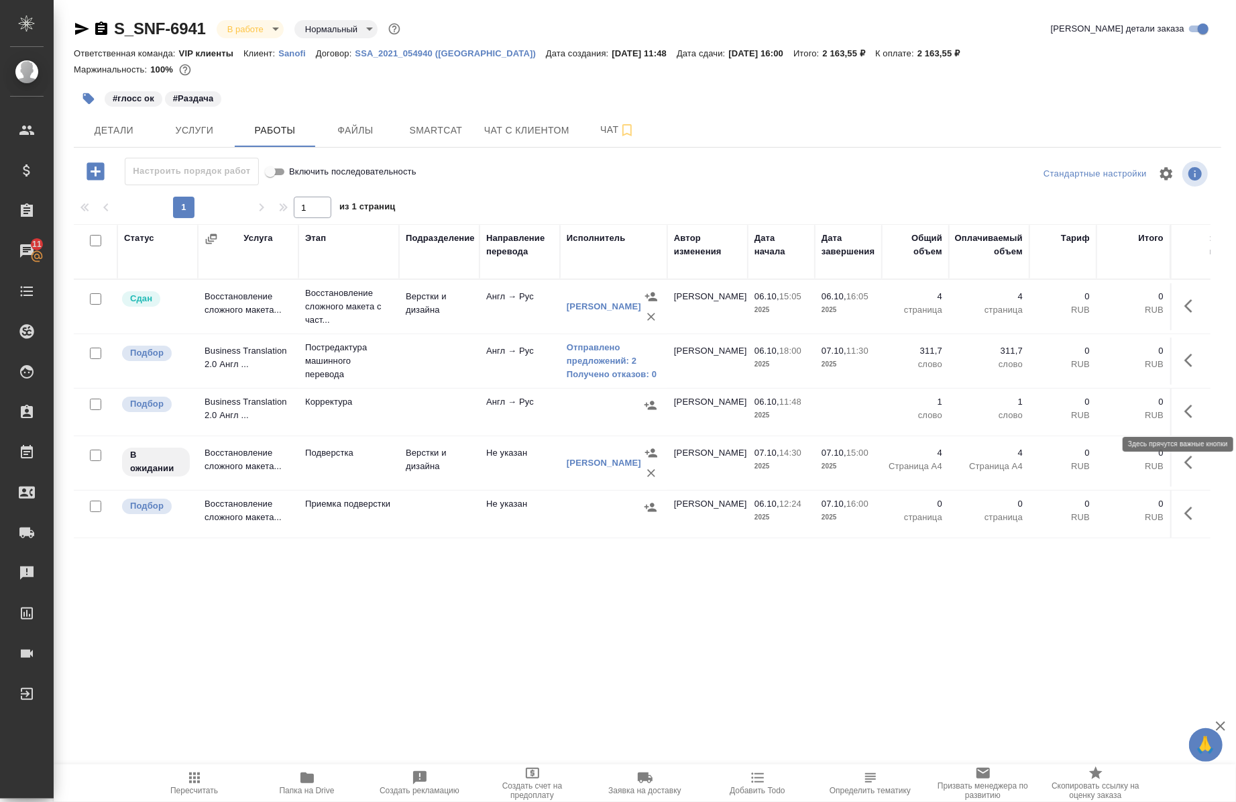
click at [1177, 419] on button "button" at bounding box center [1193, 411] width 32 height 32
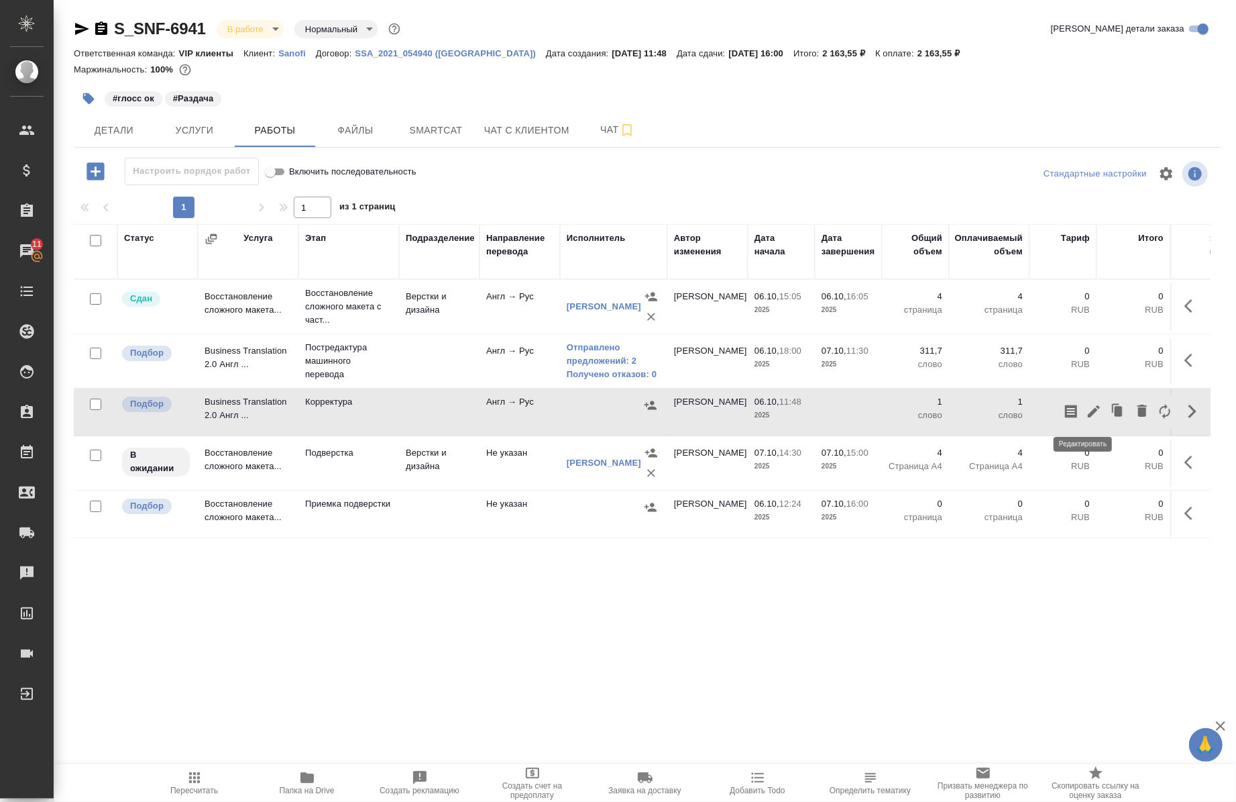
click at [1088, 410] on icon "button" at bounding box center [1094, 411] width 12 height 12
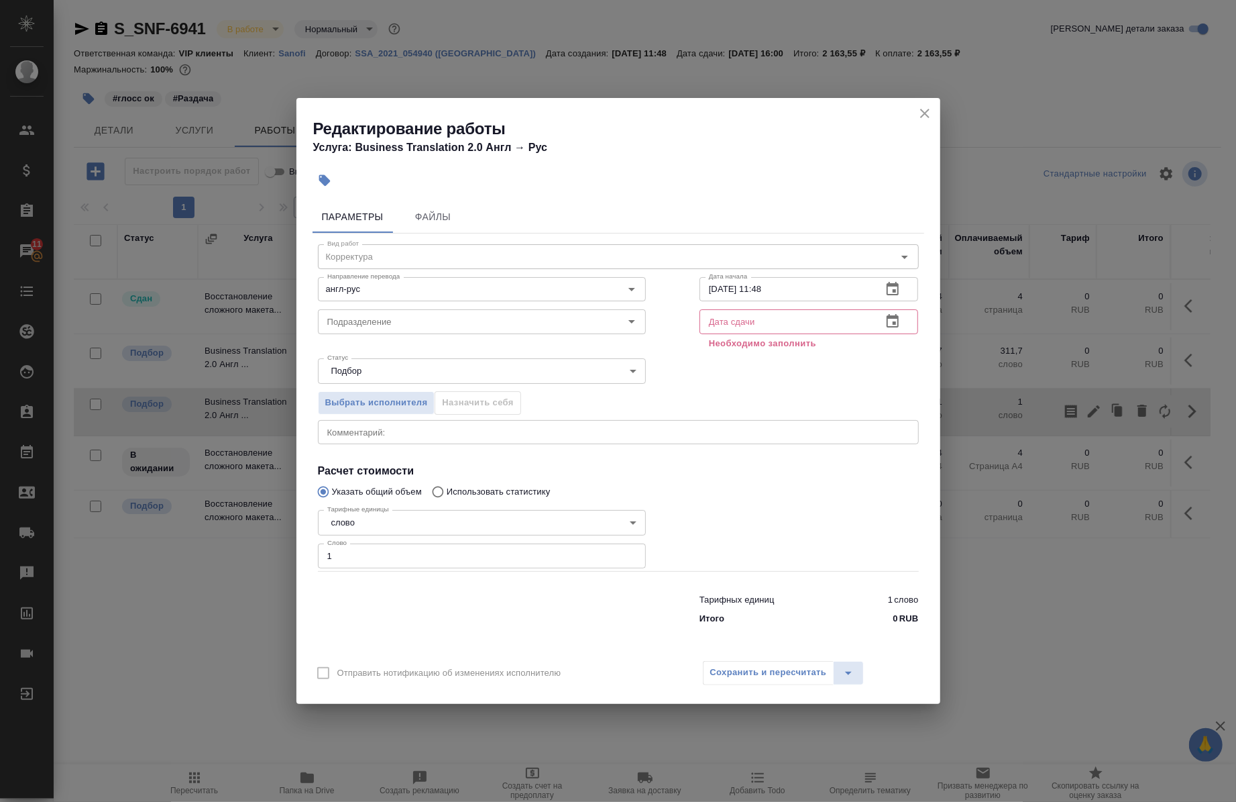
click at [406, 432] on textarea at bounding box center [618, 432] width 582 height 10
click at [360, 567] on input "1" at bounding box center [482, 555] width 328 height 24
type input "691"
click at [787, 285] on input "06.10.2025 11:48" at bounding box center [786, 289] width 172 height 24
click at [924, 106] on icon "close" at bounding box center [925, 113] width 16 height 16
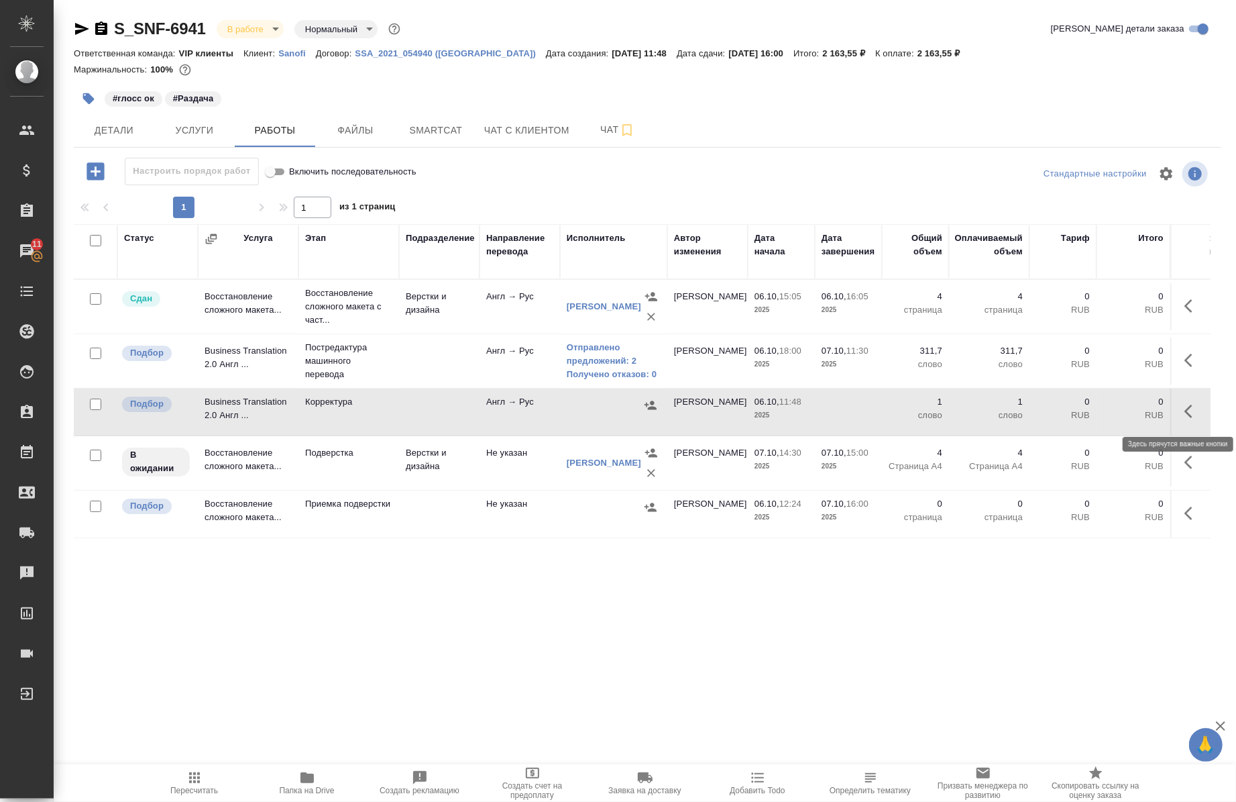
click at [1185, 408] on icon "button" at bounding box center [1193, 411] width 16 height 16
click at [1086, 408] on icon "button" at bounding box center [1094, 411] width 16 height 16
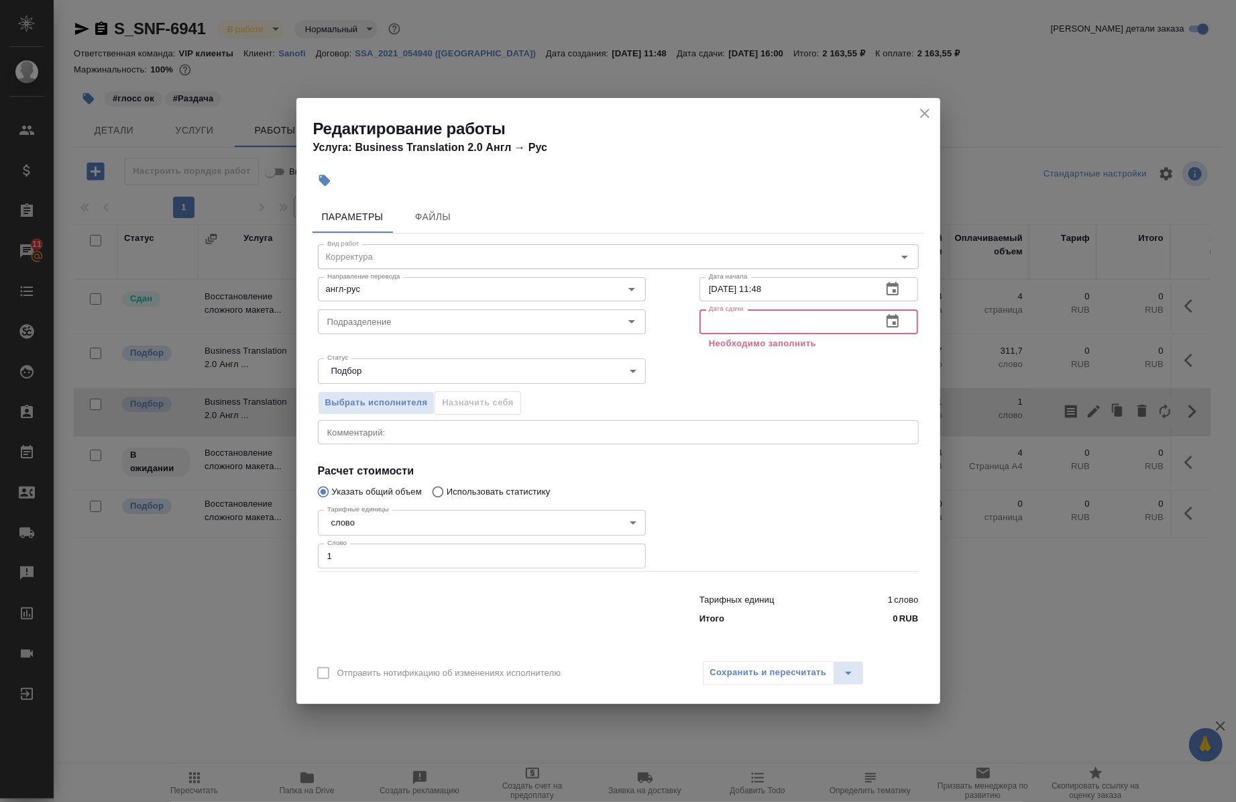
click at [756, 314] on input "text" at bounding box center [786, 321] width 172 height 24
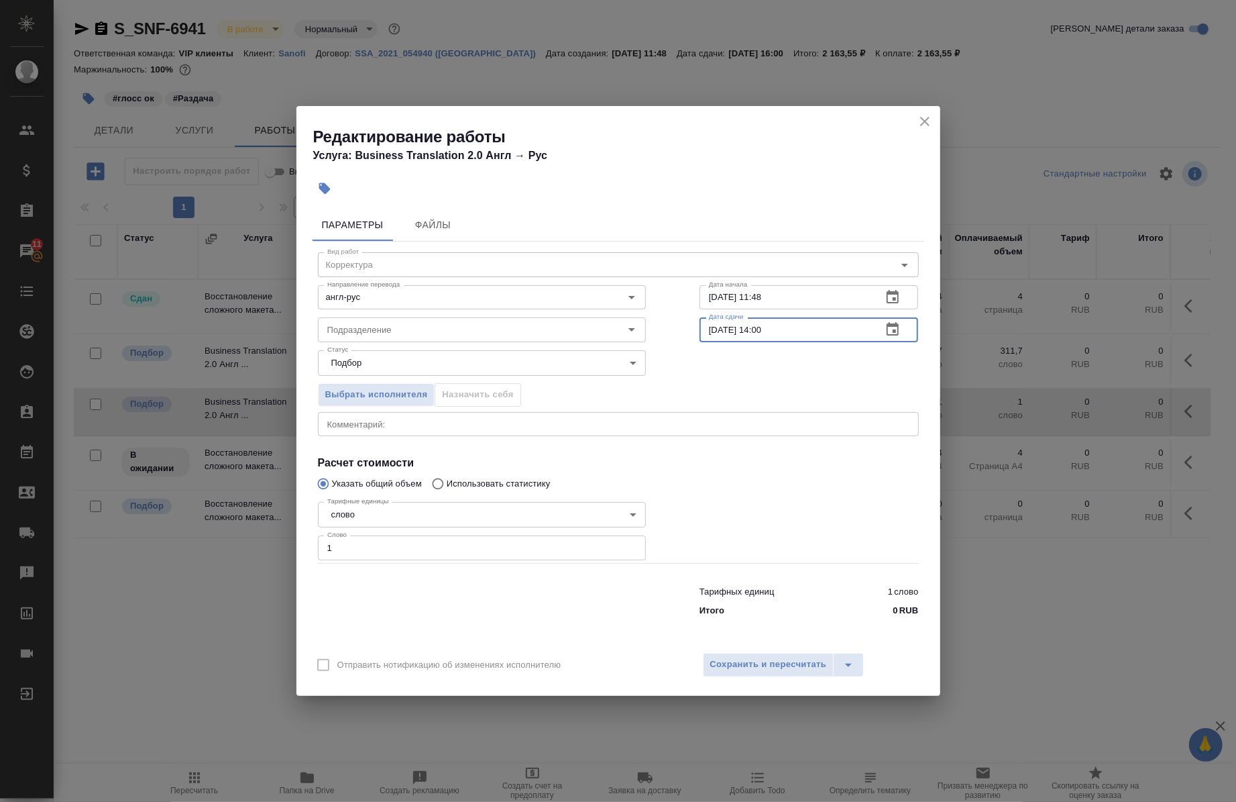
type input "07.10.2025 14:00"
click at [773, 370] on div "Выбрать исполнителя Назначить себя" at bounding box center [618, 392] width 655 height 82
click at [719, 291] on input "06.10.2025 11:48" at bounding box center [786, 297] width 172 height 24
click at [806, 299] on input "07.10.2025 11:48" at bounding box center [786, 297] width 172 height 24
type input "07.10.2025 11:00"
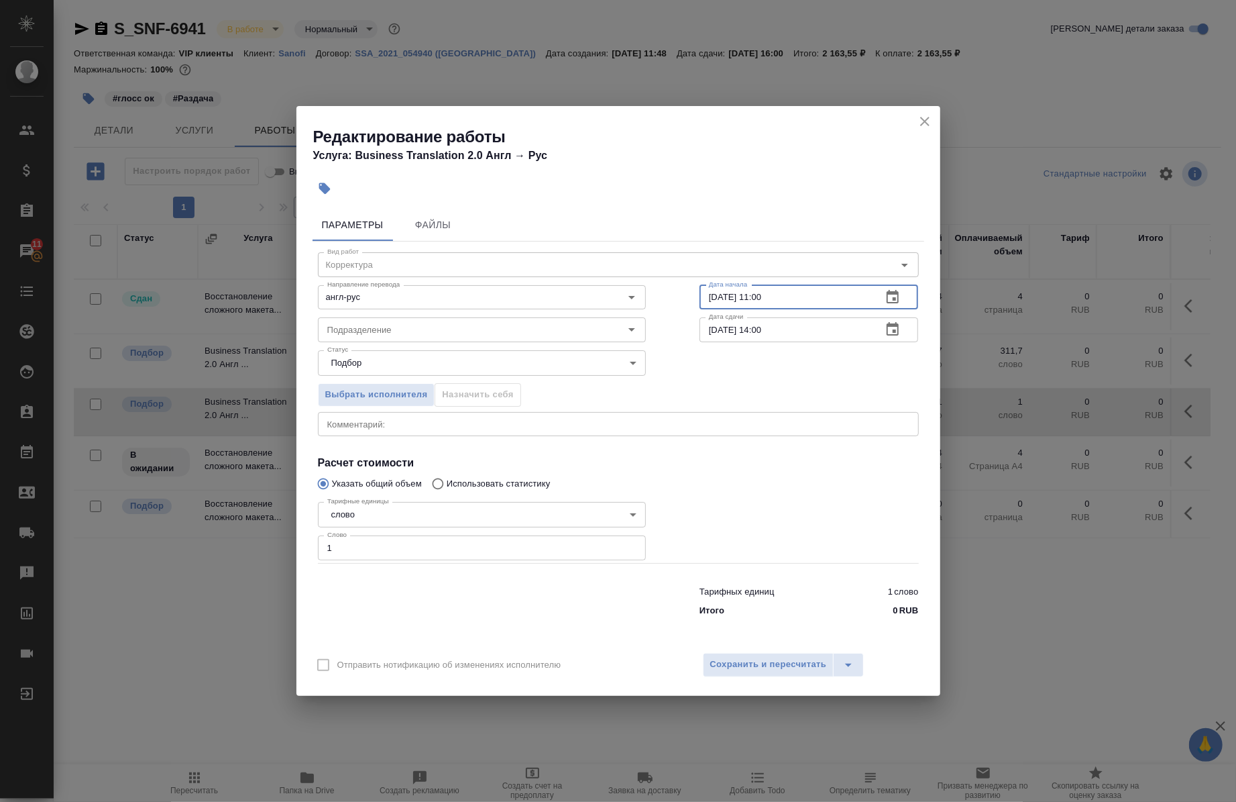
click at [389, 537] on input "1" at bounding box center [482, 547] width 328 height 24
paste input "number"
type input "691"
click at [807, 665] on span "Сохранить и пересчитать" at bounding box center [768, 664] width 117 height 15
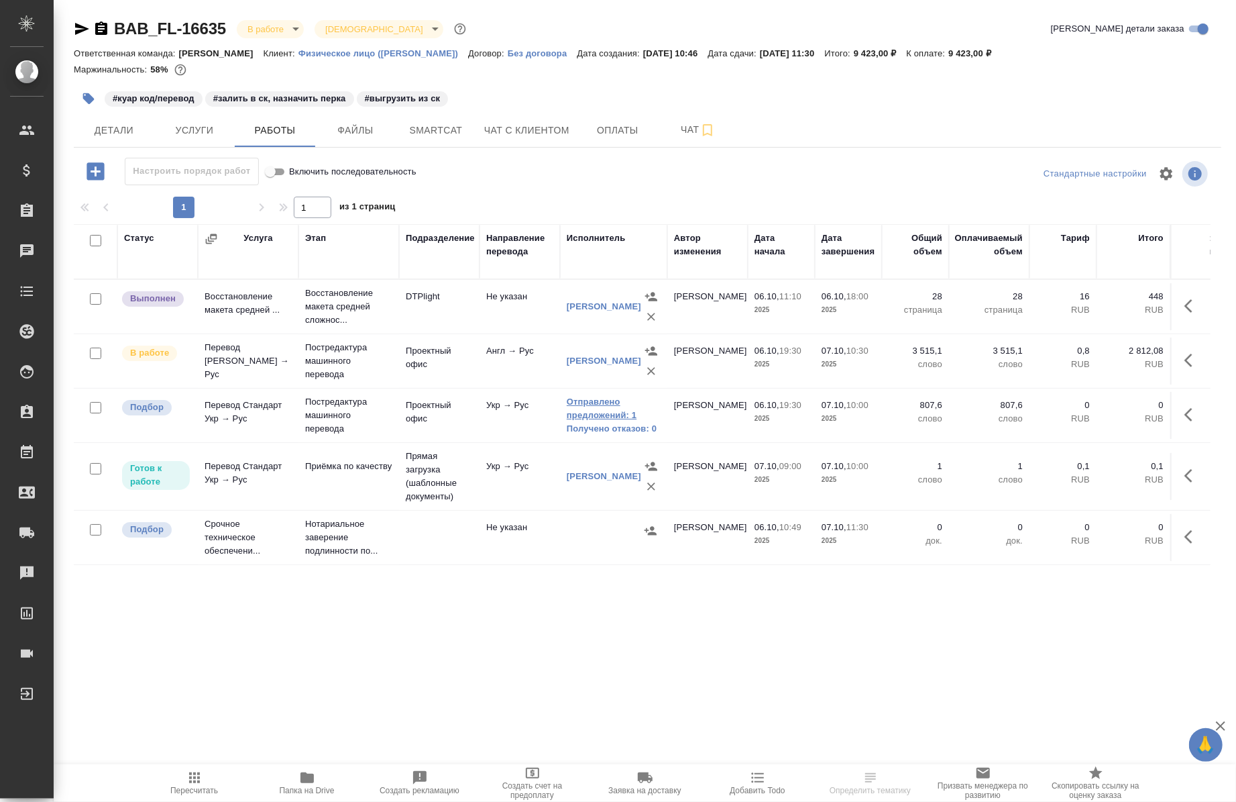
click at [604, 399] on link "Отправлено предложений: 1" at bounding box center [614, 408] width 94 height 27
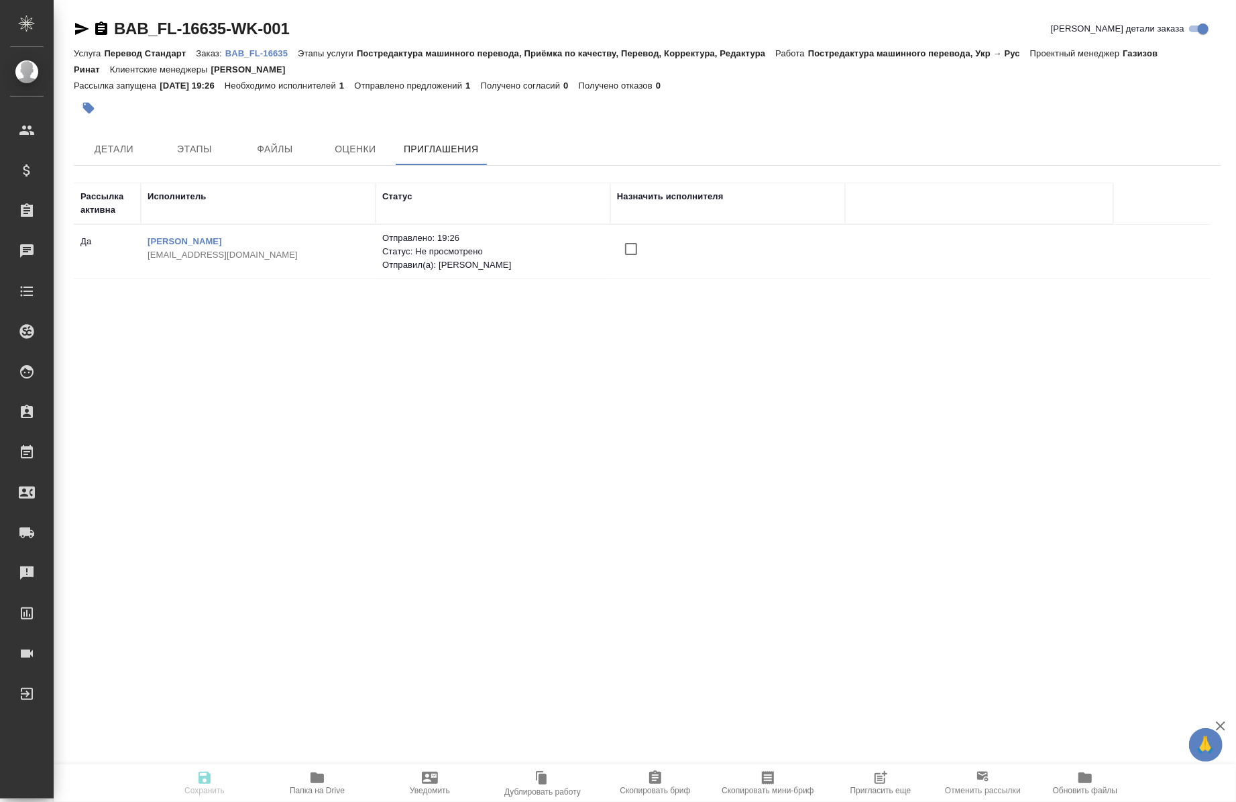
click at [866, 790] on span "Пригласить еще" at bounding box center [881, 789] width 61 height 9
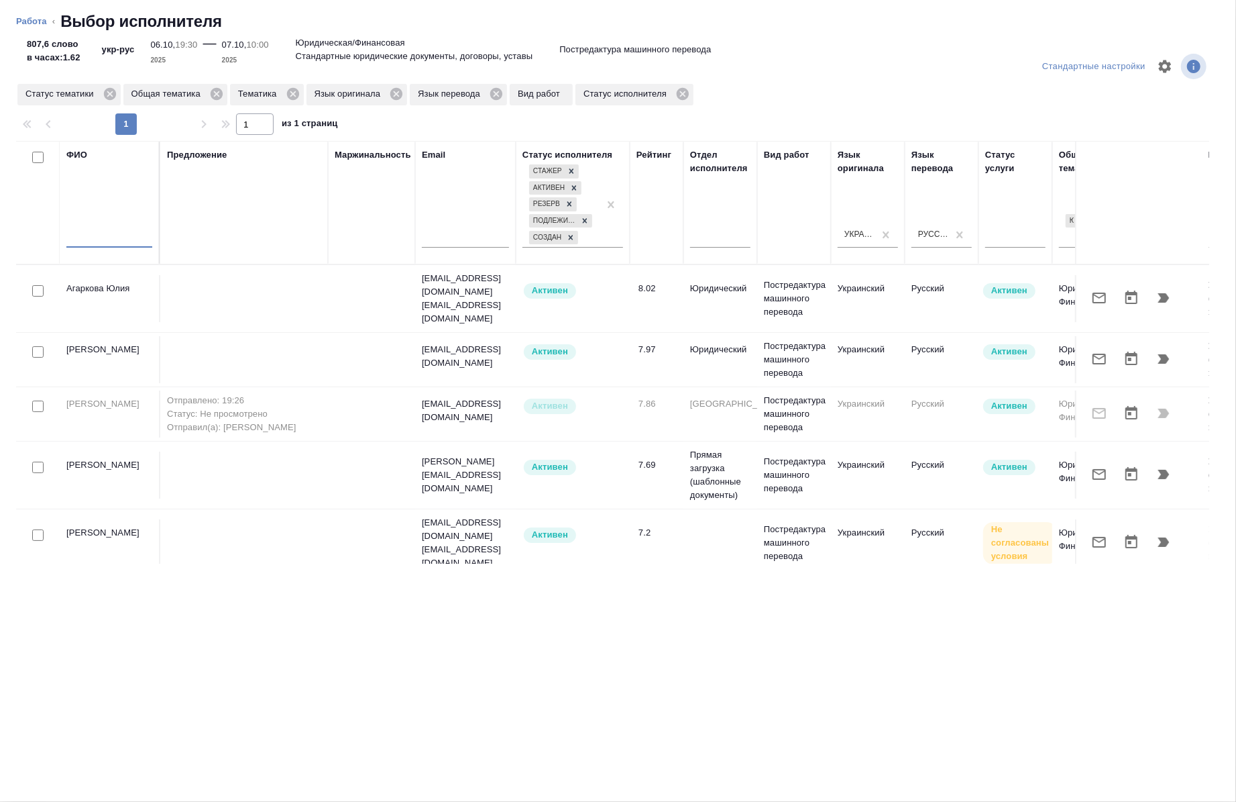
click at [101, 237] on input "text" at bounding box center [109, 239] width 86 height 17
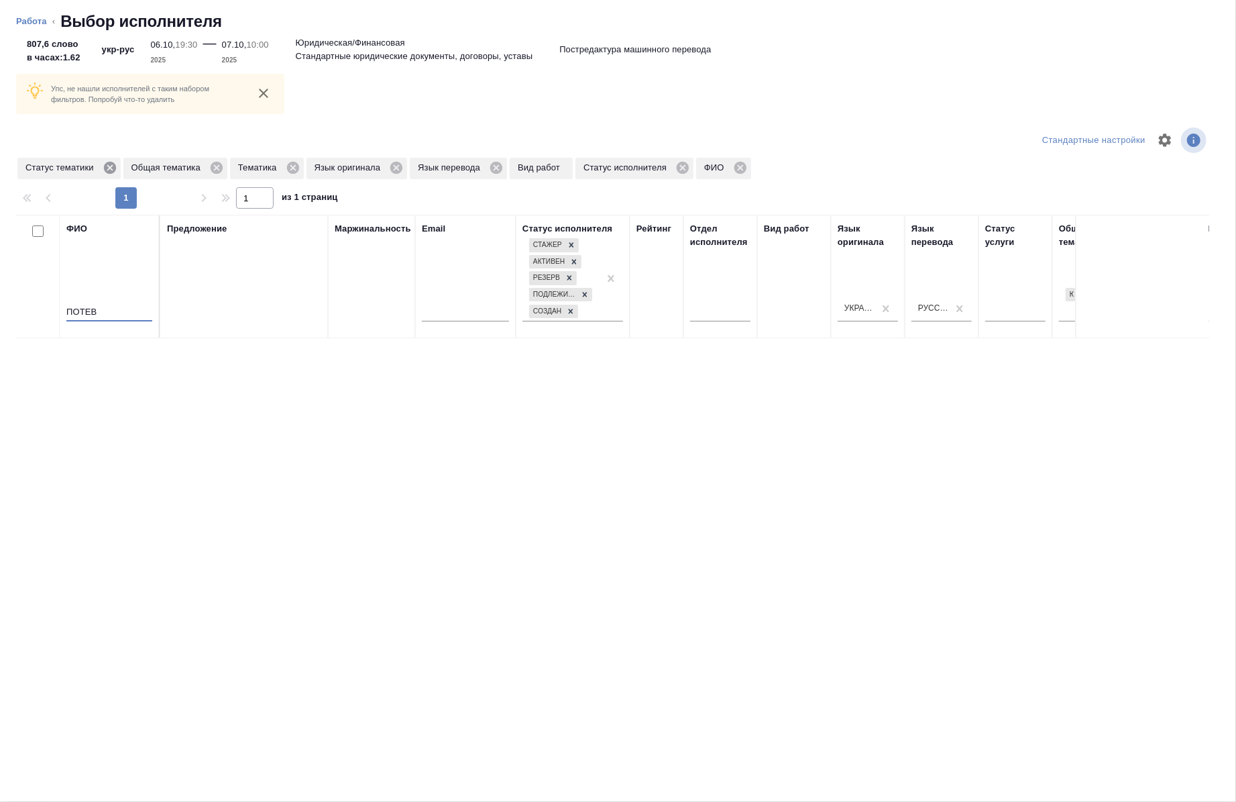
type input "ПОТЕВ"
click at [105, 166] on icon at bounding box center [109, 168] width 12 height 12
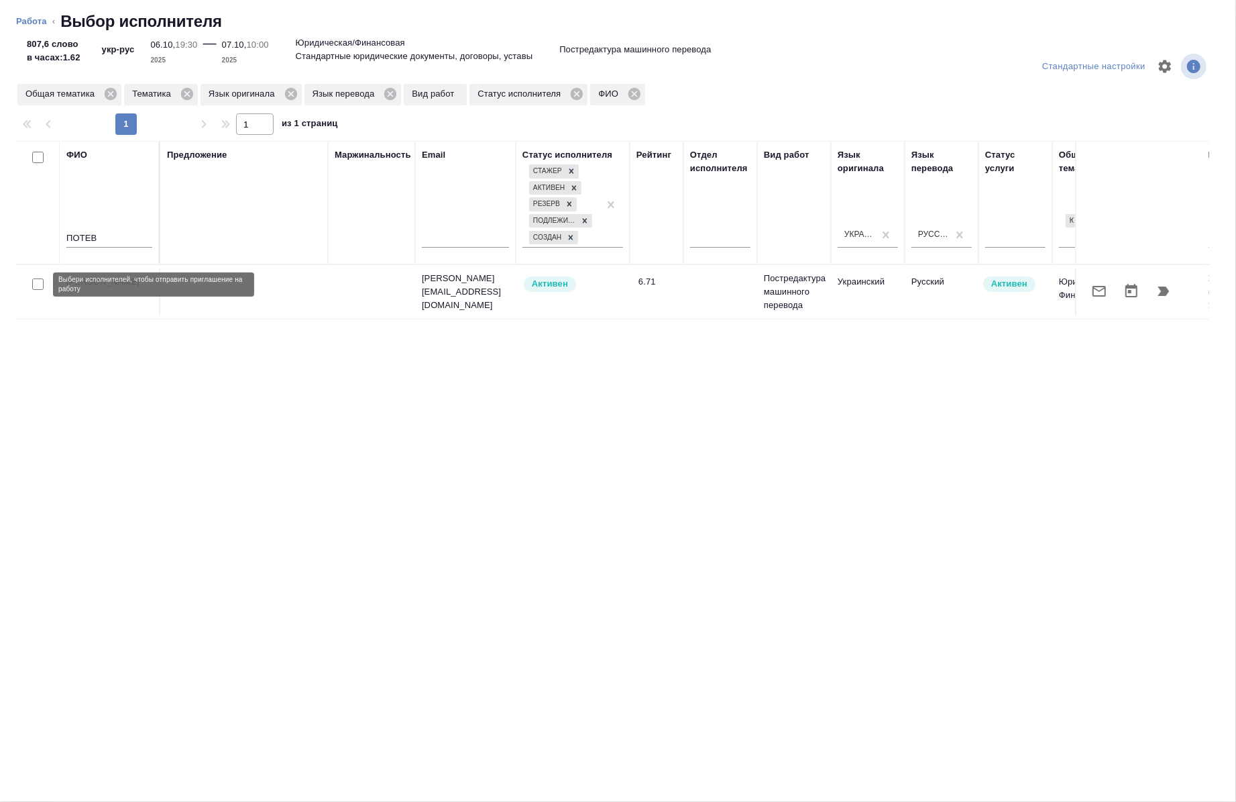
click at [32, 278] on input "checkbox" at bounding box center [37, 283] width 11 height 11
checkbox input "true"
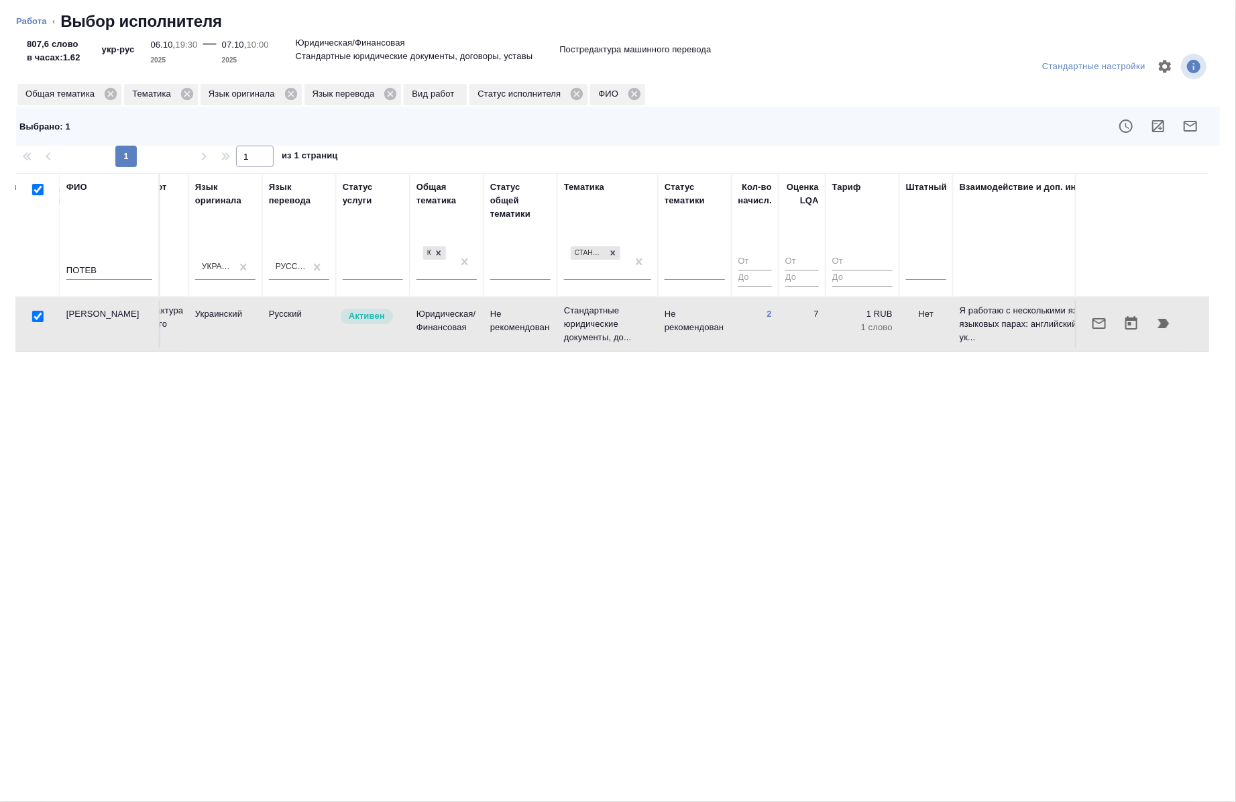
scroll to position [0, 643]
click at [1194, 124] on icon "button" at bounding box center [1190, 126] width 13 height 11
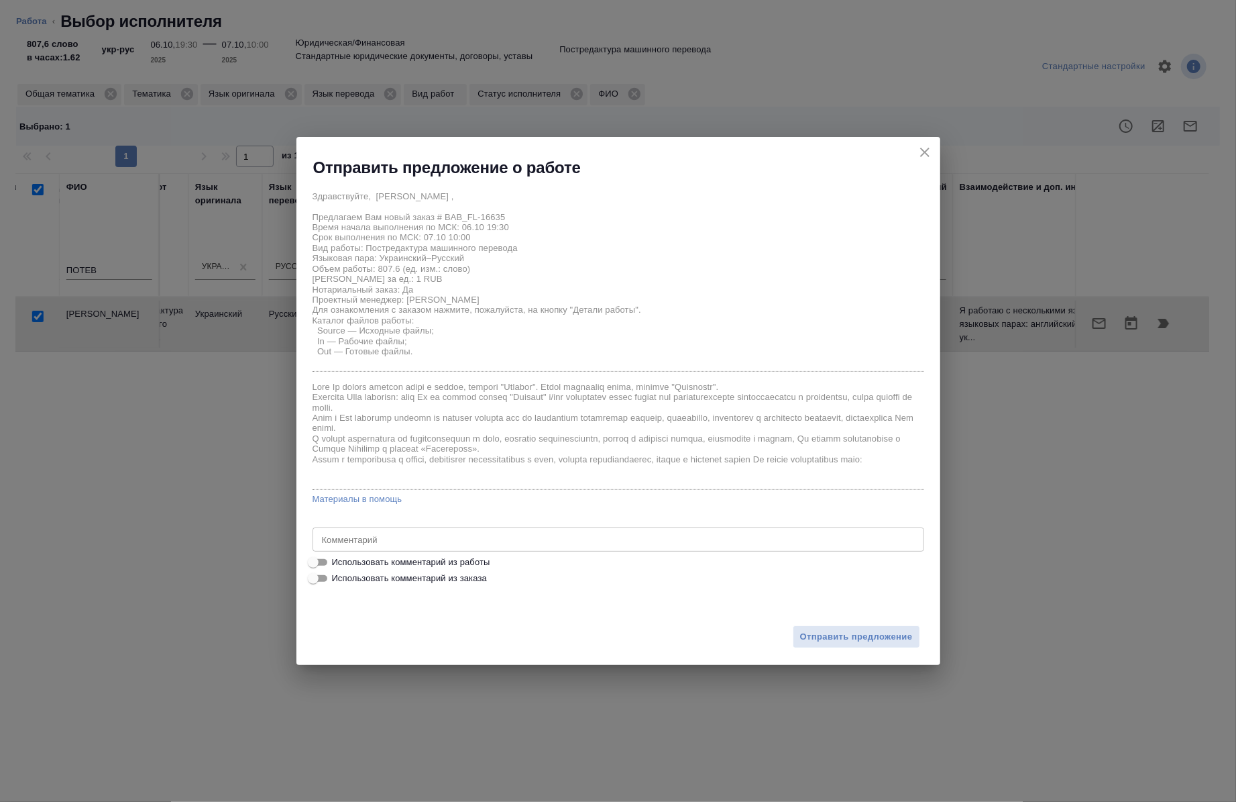
click at [434, 558] on span "Использовать комментарий из работы" at bounding box center [411, 561] width 158 height 13
click at [337, 558] on input "Использовать комментарий из работы" at bounding box center [313, 562] width 48 height 16
checkbox input "true"
type textarea "под нот"
click at [869, 639] on span "Отправить предложение" at bounding box center [856, 636] width 113 height 15
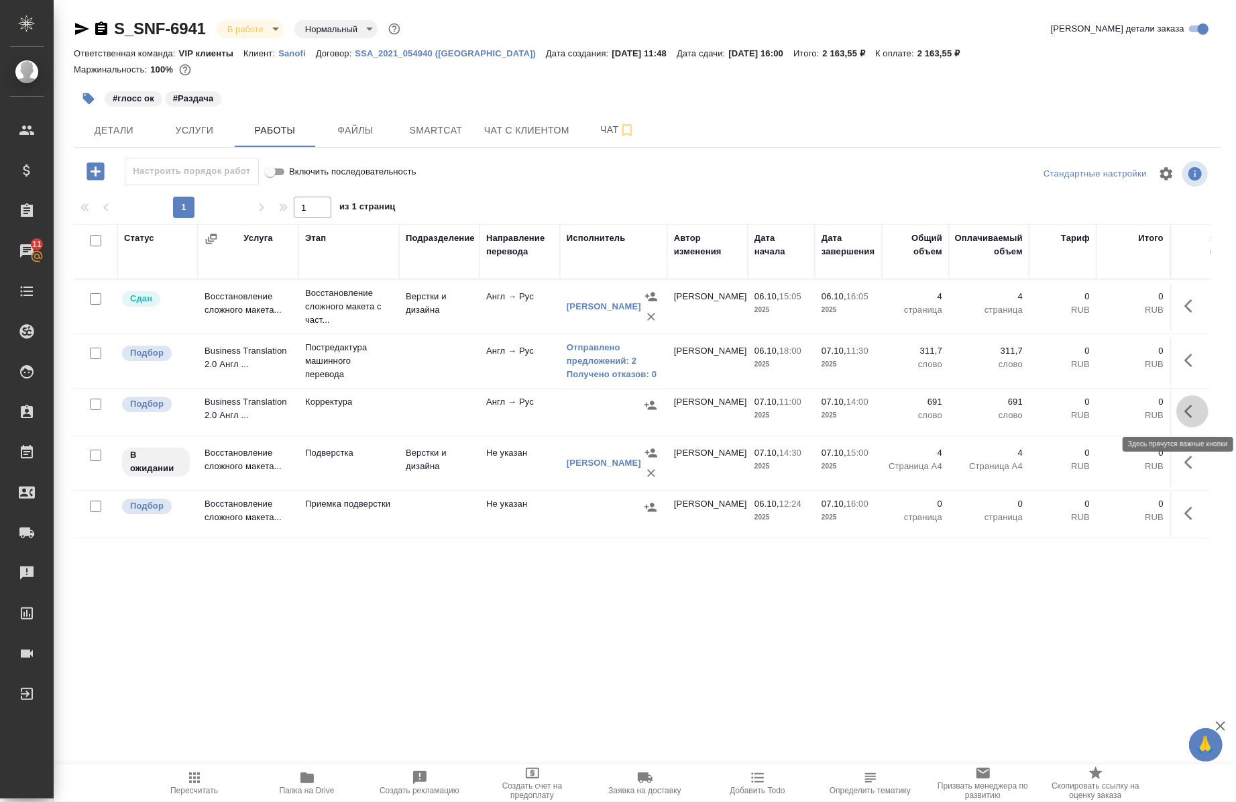
click at [1185, 410] on icon "button" at bounding box center [1193, 411] width 16 height 16
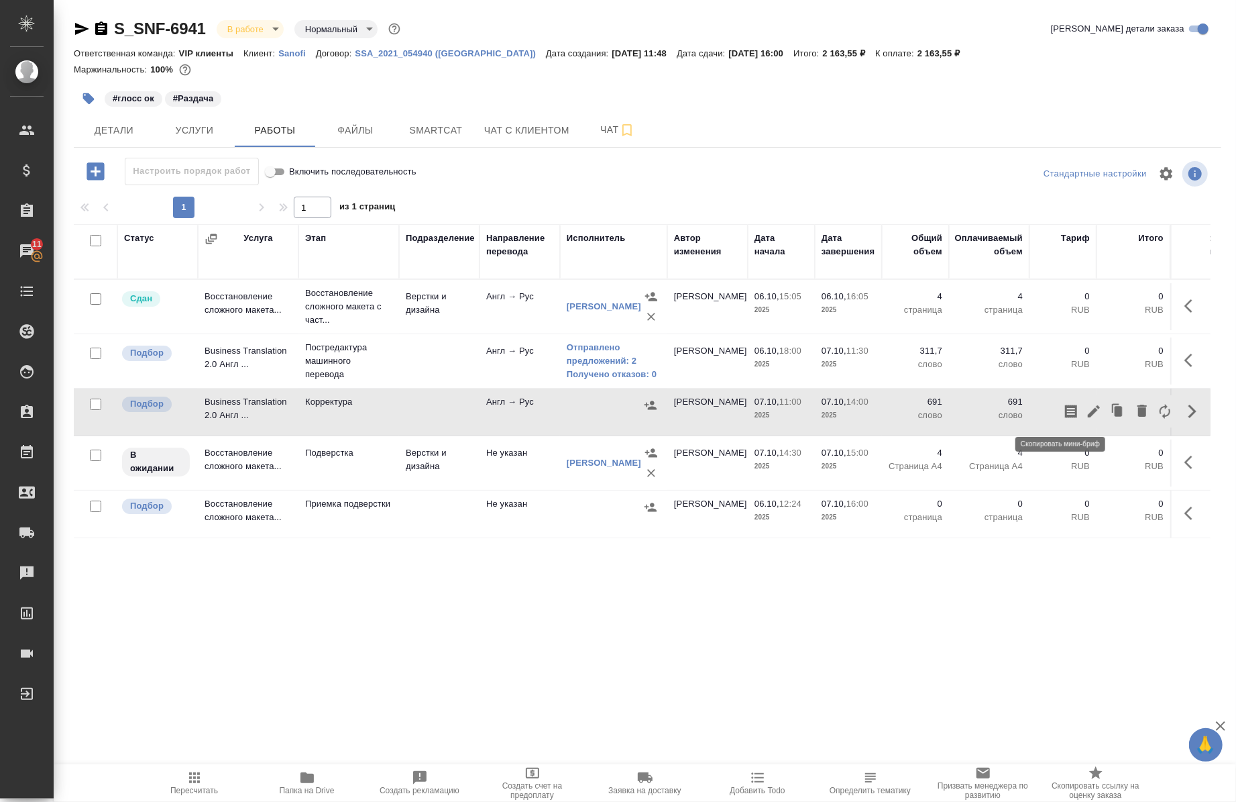
click at [1065, 411] on icon "button" at bounding box center [1071, 410] width 12 height 13
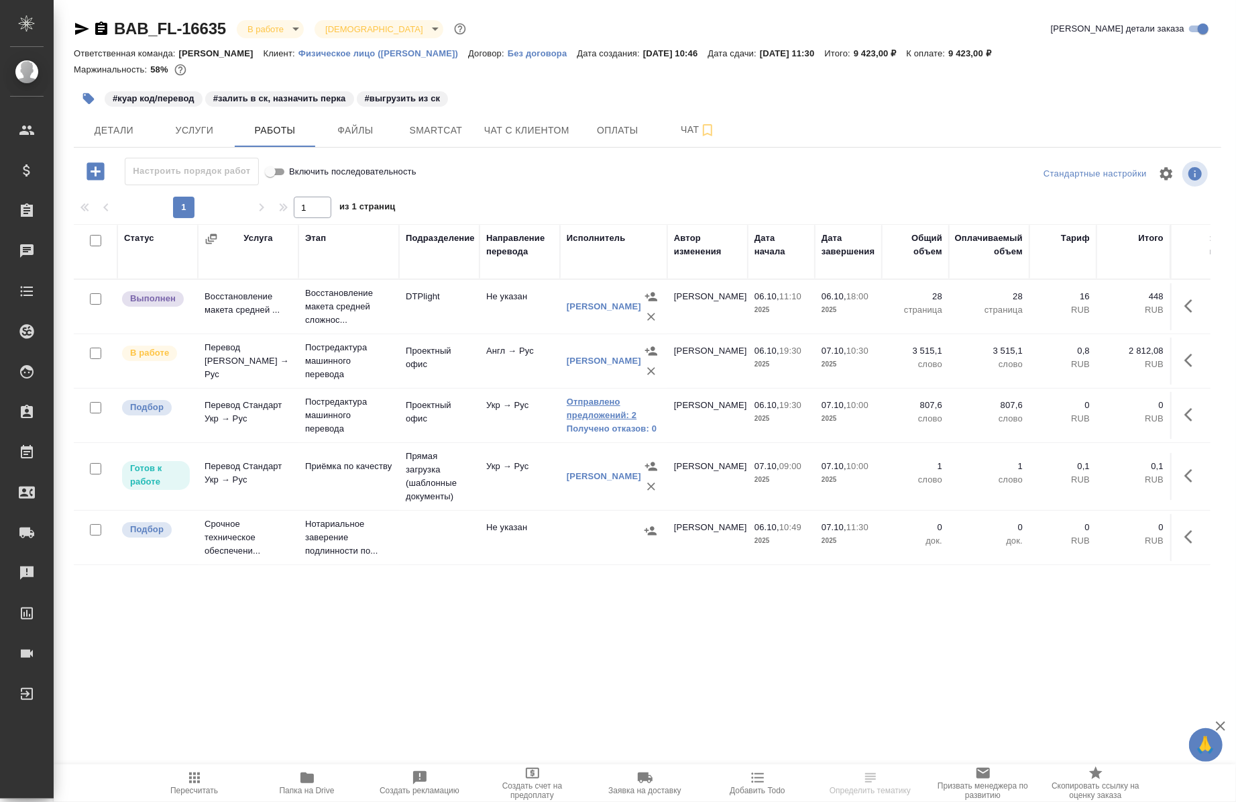
click at [592, 406] on link "Отправлено предложений: 2" at bounding box center [614, 408] width 94 height 27
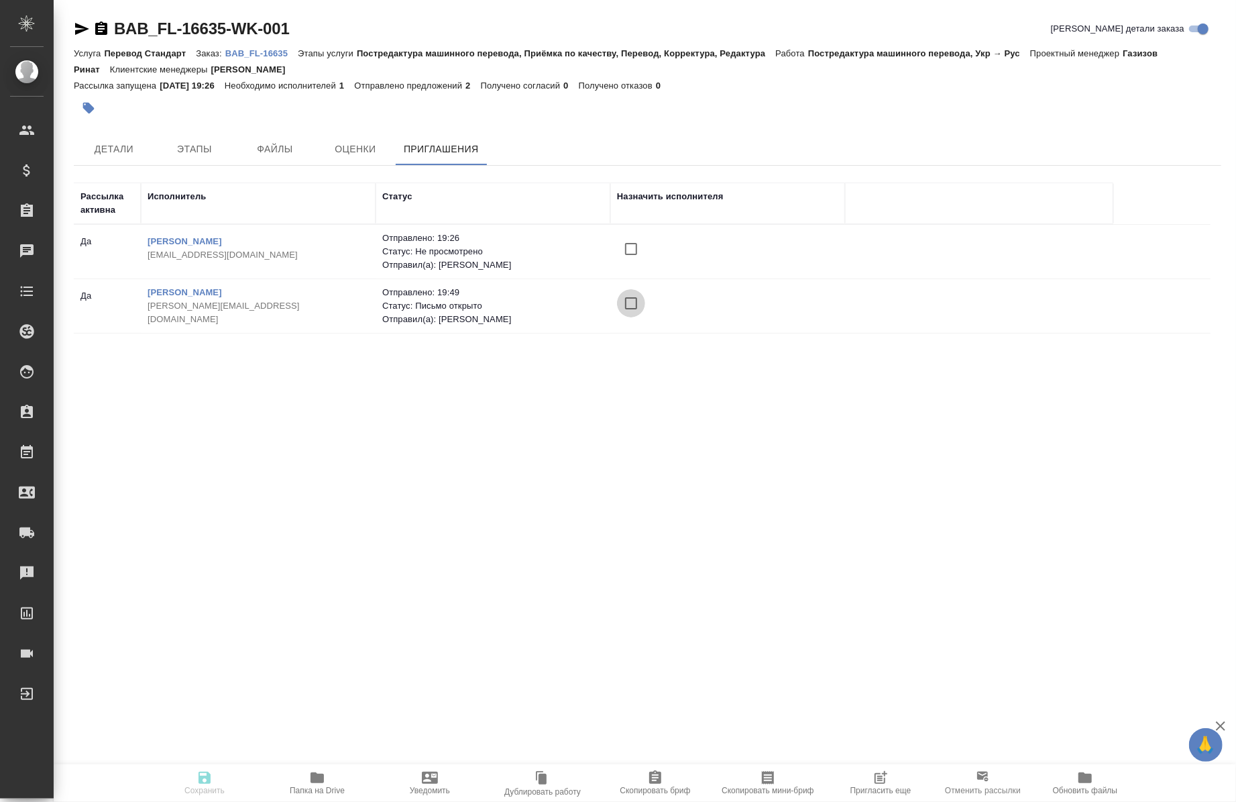
click at [631, 302] on input "checkbox" at bounding box center [631, 303] width 28 height 28
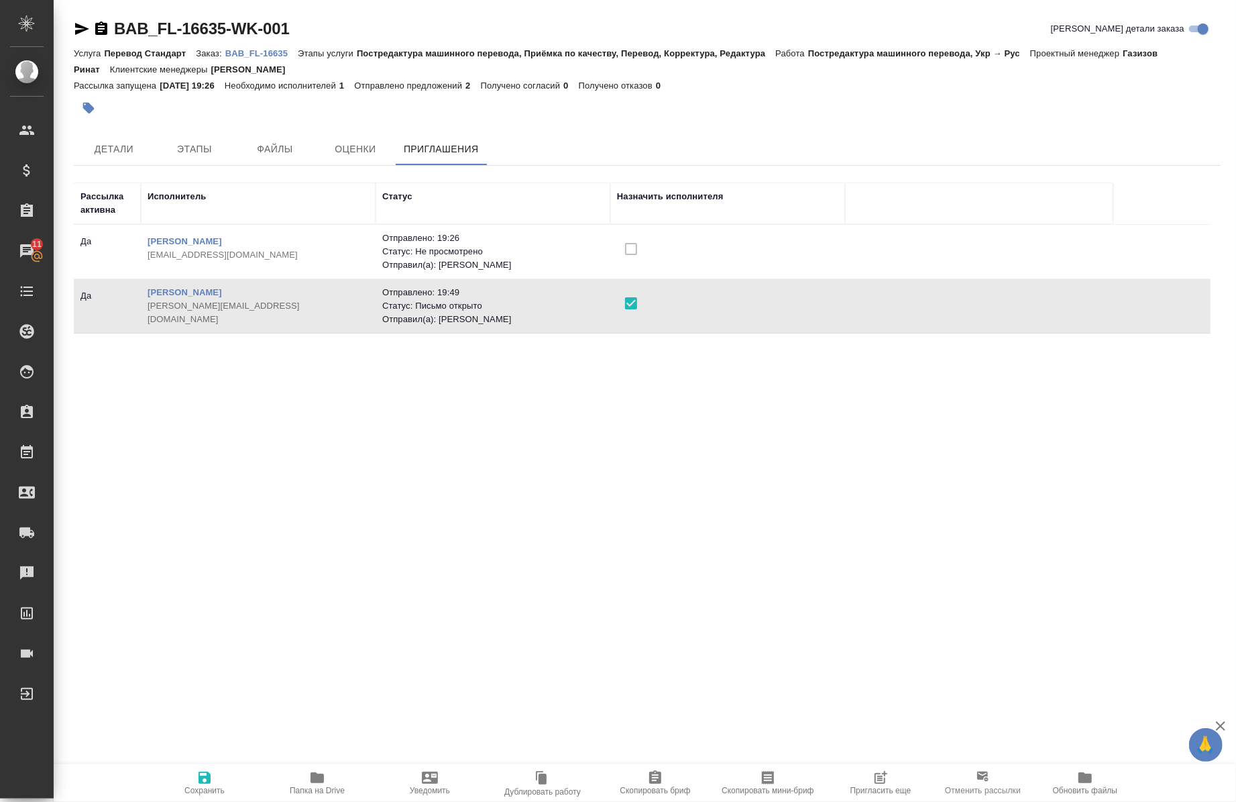
click at [205, 778] on icon "button" at bounding box center [205, 777] width 12 height 12
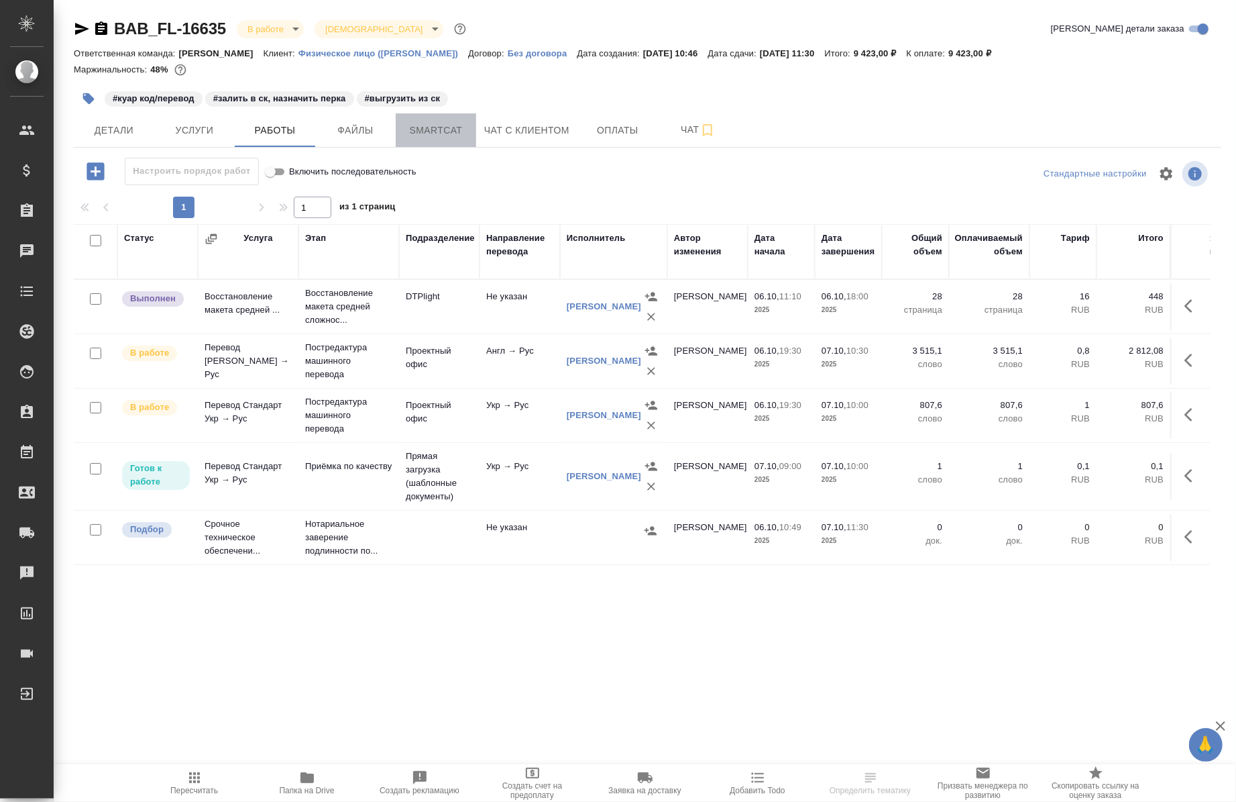
click at [447, 131] on span "Smartcat" at bounding box center [436, 130] width 64 height 17
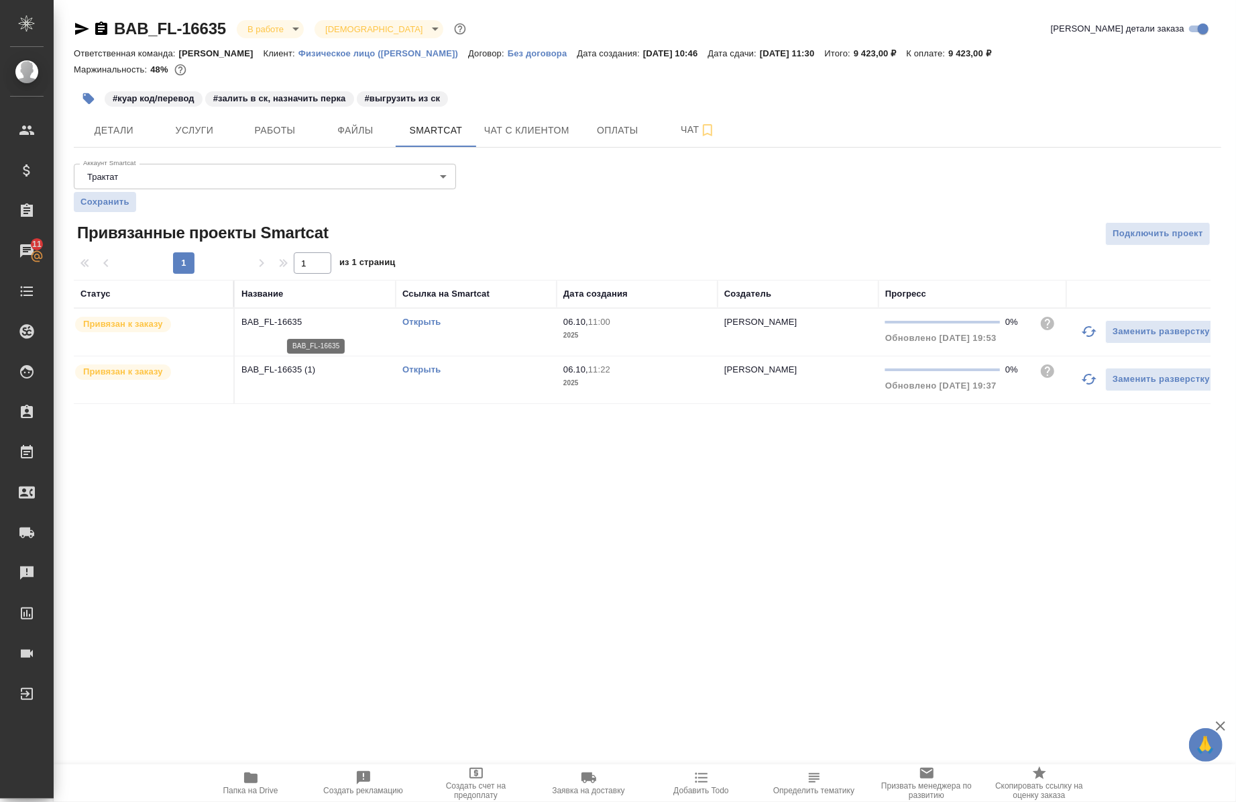
click at [286, 315] on p "BAB_FL-16635" at bounding box center [315, 321] width 148 height 13
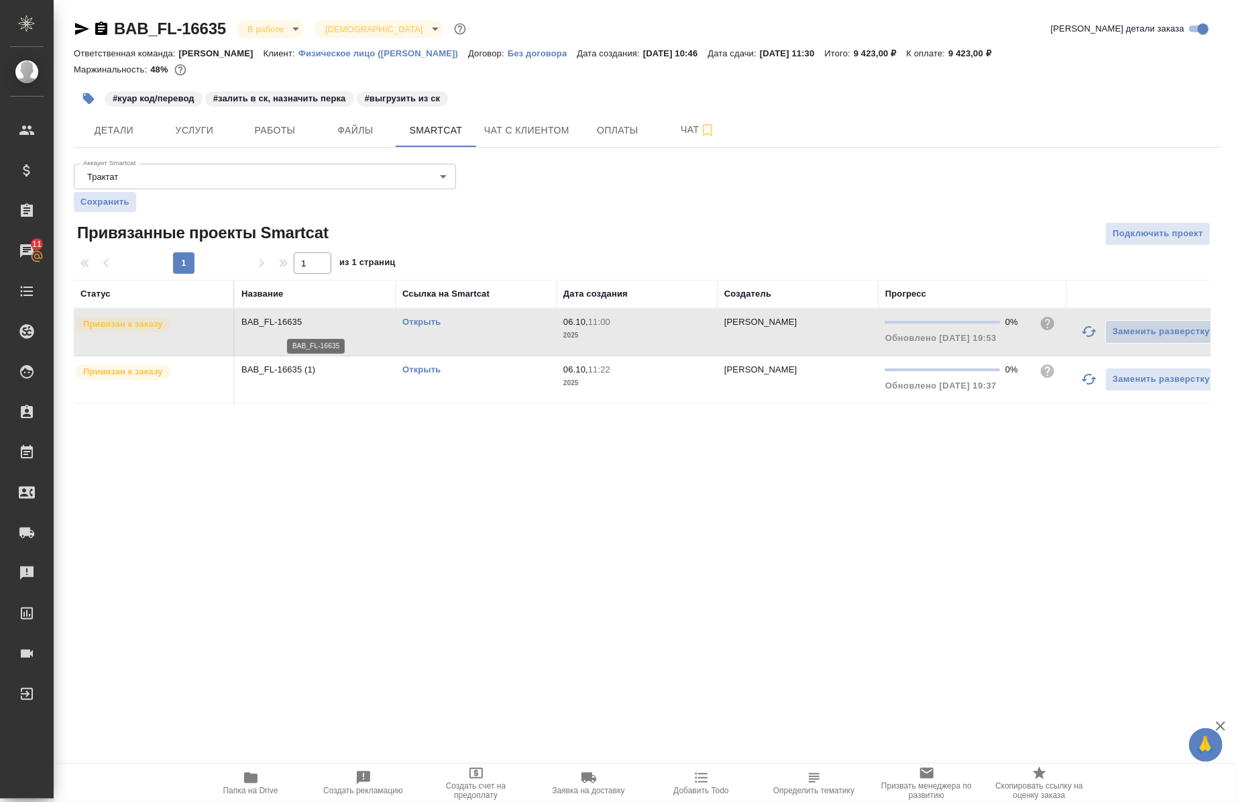
click at [286, 315] on p "BAB_FL-16635" at bounding box center [315, 321] width 148 height 13
click at [82, 23] on icon "button" at bounding box center [82, 29] width 16 height 16
click at [284, 135] on span "Работы" at bounding box center [275, 130] width 64 height 17
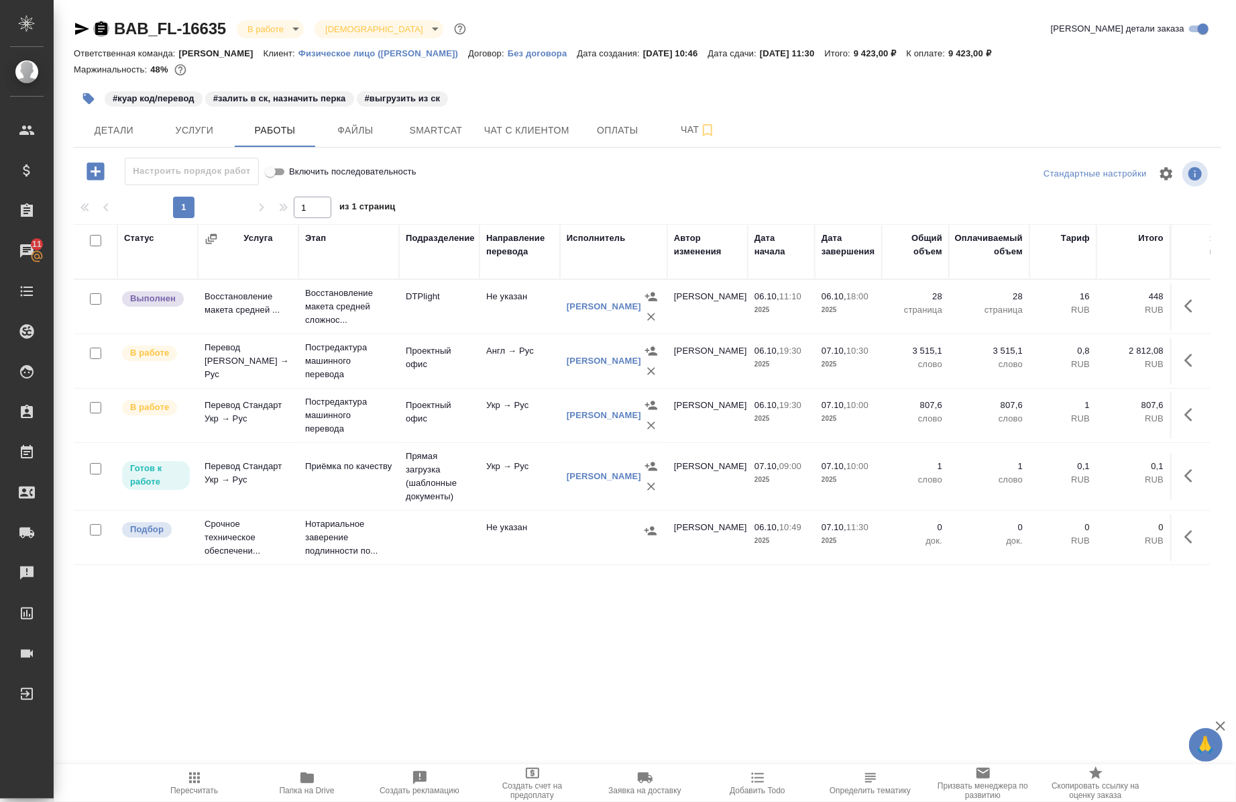
click at [98, 25] on icon "button" at bounding box center [101, 29] width 16 height 16
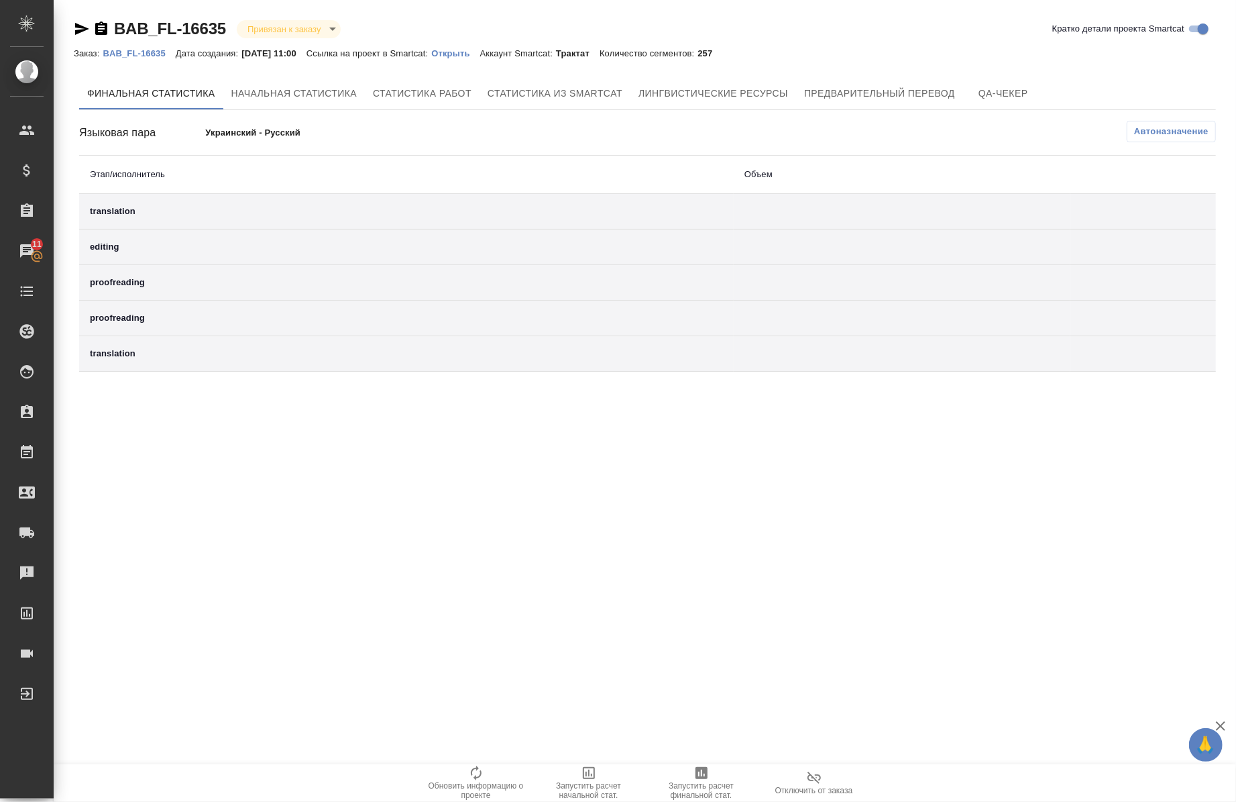
click at [189, 602] on div ".cls-1 fill:#fff; AWATERA [PERSON_NAME] Спецификации Заказы 11 Чаты Todo Проект…" at bounding box center [618, 401] width 1236 height 802
click at [467, 532] on div ".cls-1 fill:#fff; AWATERA [PERSON_NAME] Спецификации Заказы 11 Чаты Todo Проект…" at bounding box center [618, 401] width 1236 height 802
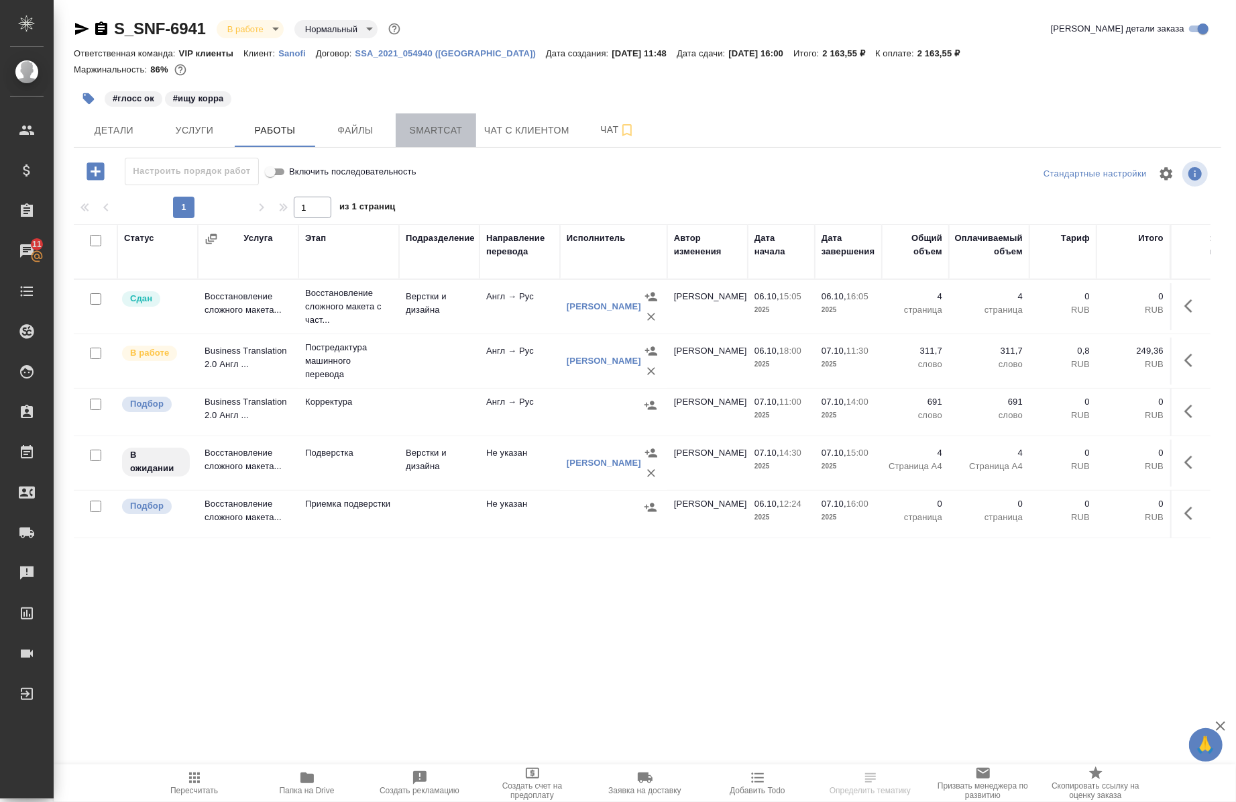
click at [415, 134] on span "Smartcat" at bounding box center [436, 130] width 64 height 17
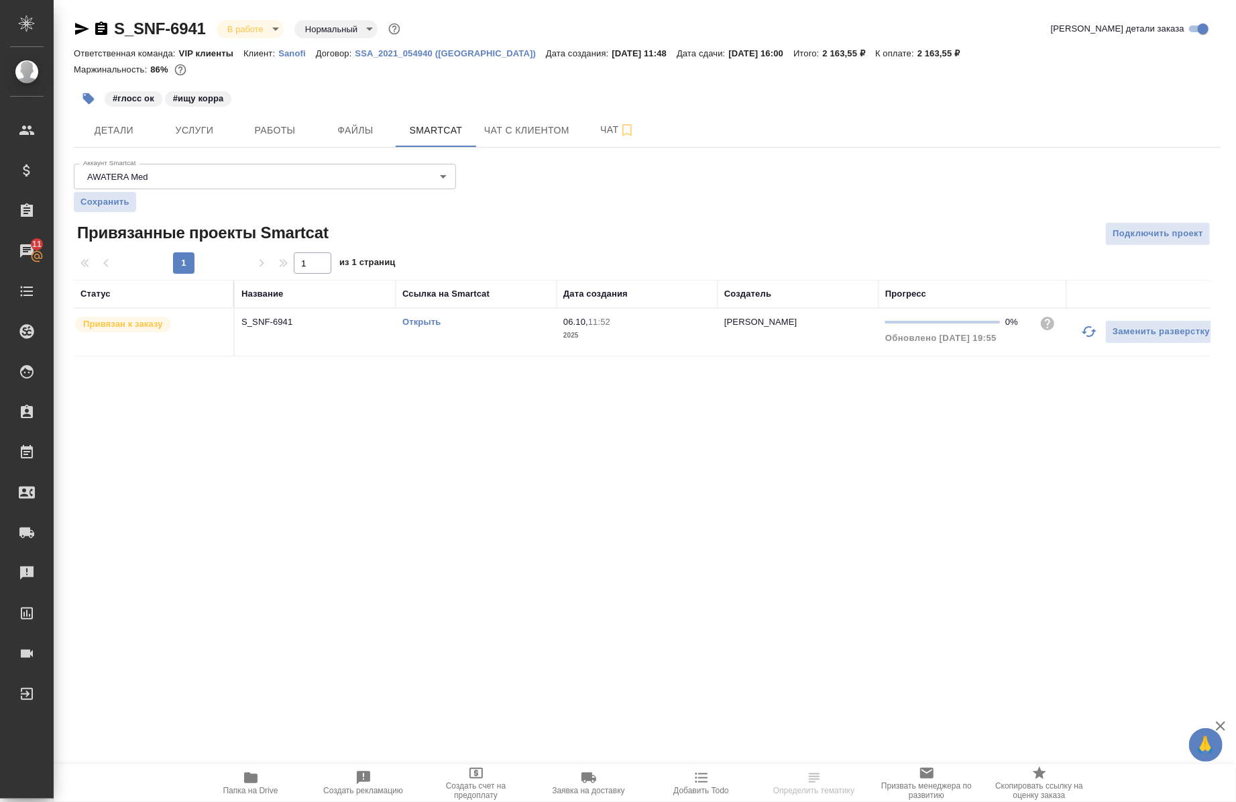
click at [420, 325] on link "Открыть" at bounding box center [421, 322] width 38 height 10
click at [271, 138] on button "Работы" at bounding box center [275, 130] width 80 height 34
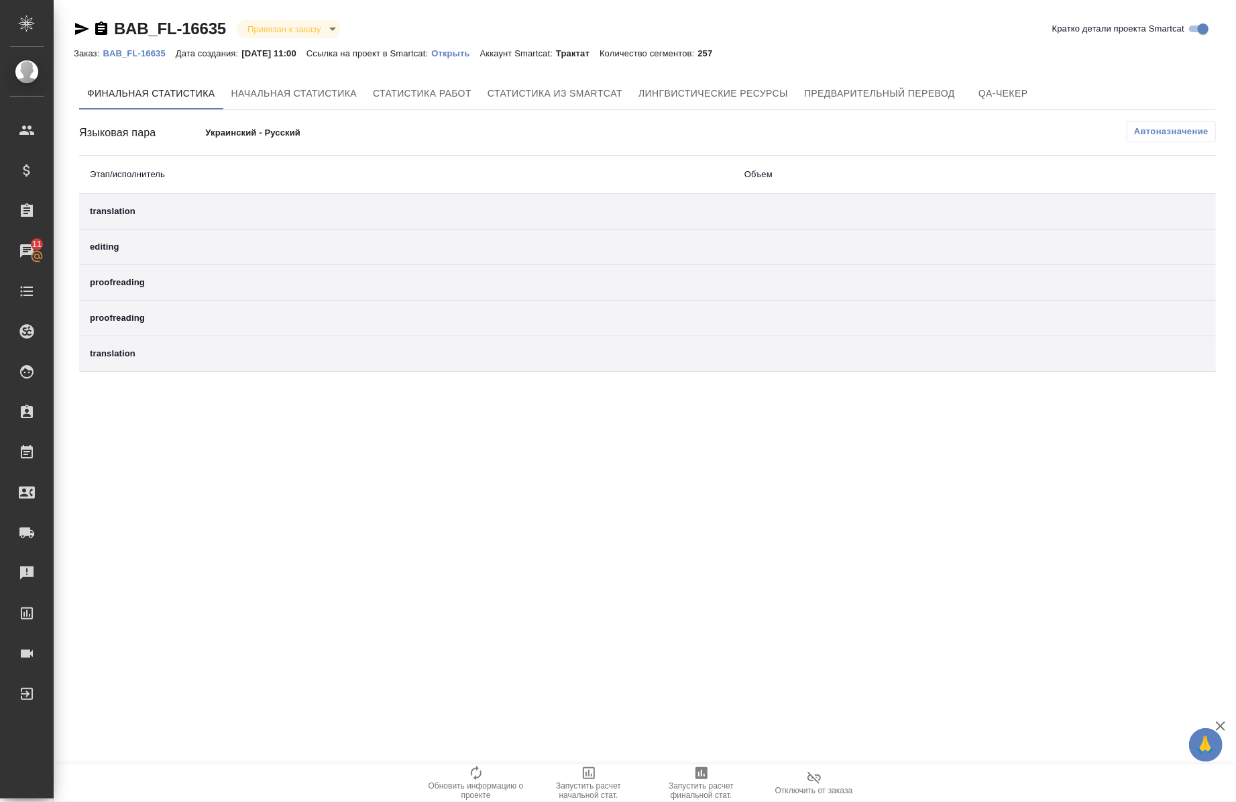
click at [466, 51] on p "Открыть" at bounding box center [455, 53] width 48 height 10
click at [472, 57] on link "Открыть" at bounding box center [455, 52] width 48 height 11
click at [453, 48] on p "Открыть" at bounding box center [455, 53] width 48 height 10
click at [470, 54] on p "Открыть" at bounding box center [455, 53] width 48 height 10
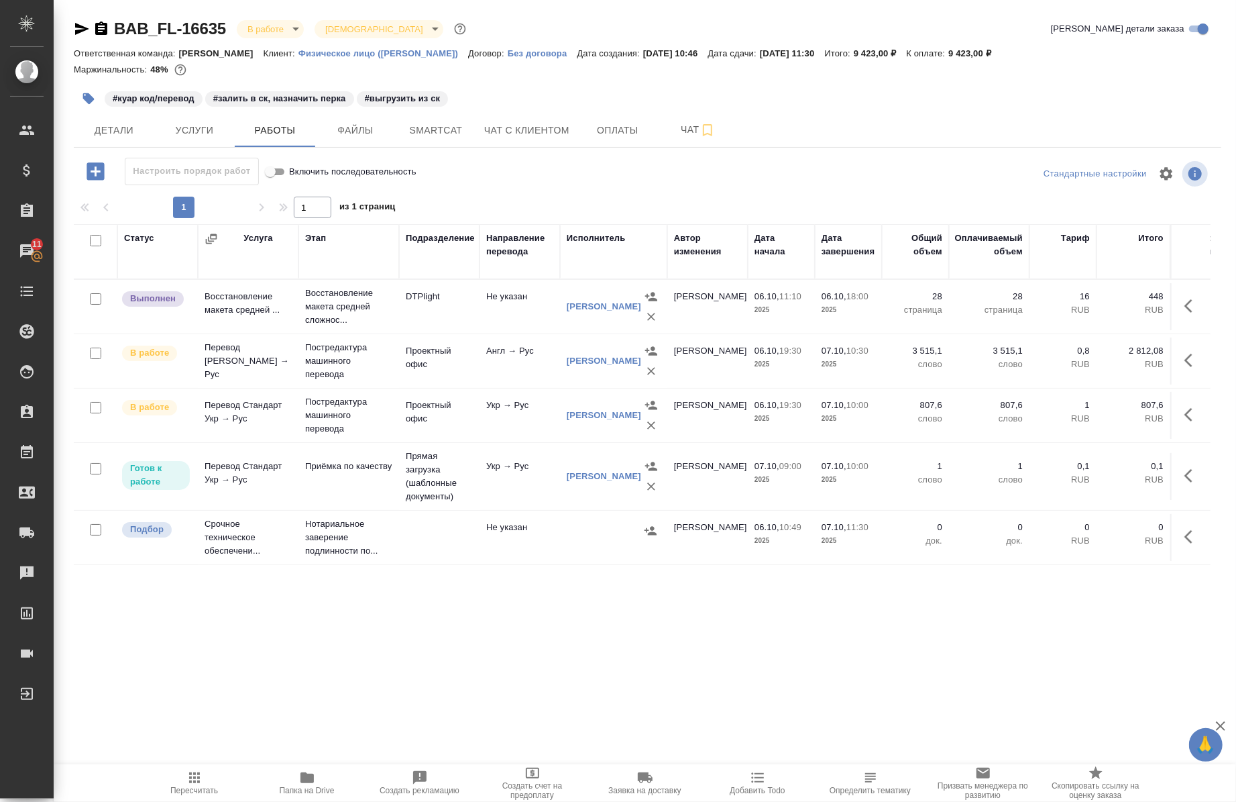
click at [1185, 416] on icon "button" at bounding box center [1193, 414] width 16 height 16
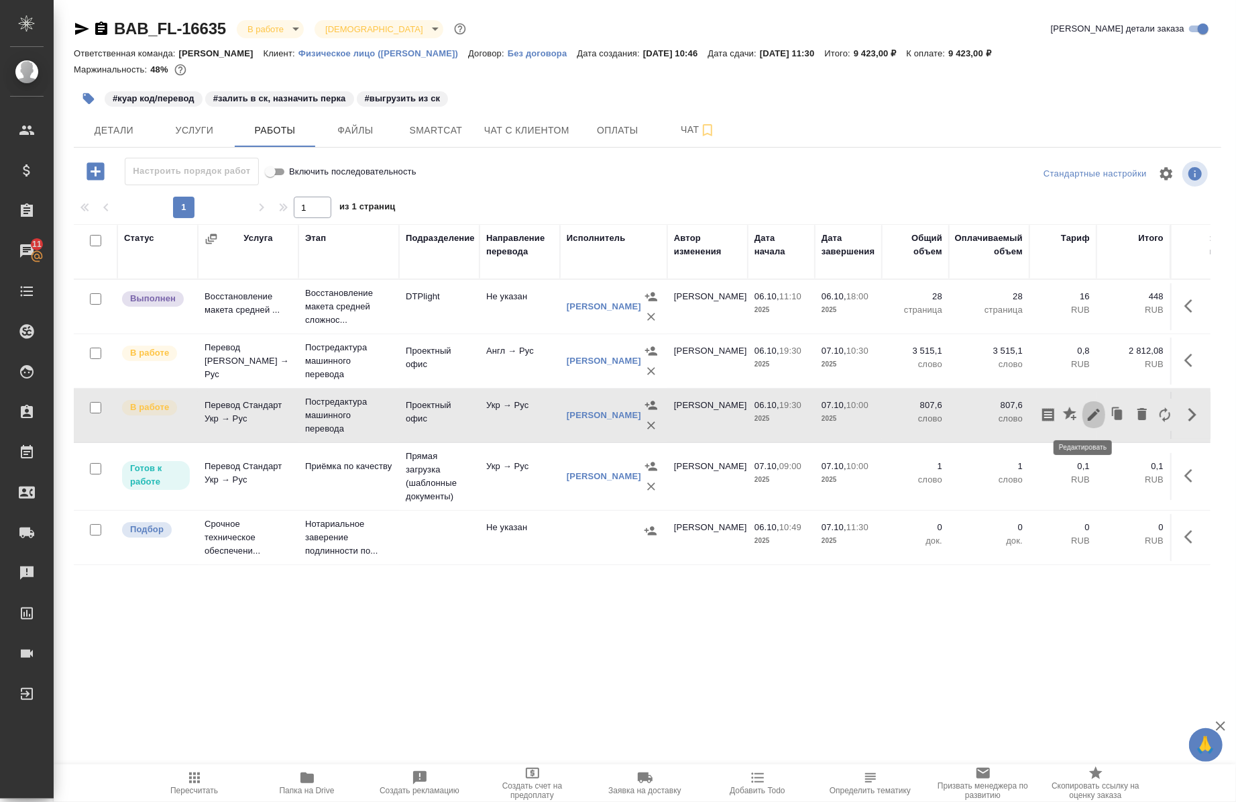
click at [1087, 419] on icon "button" at bounding box center [1094, 414] width 16 height 16
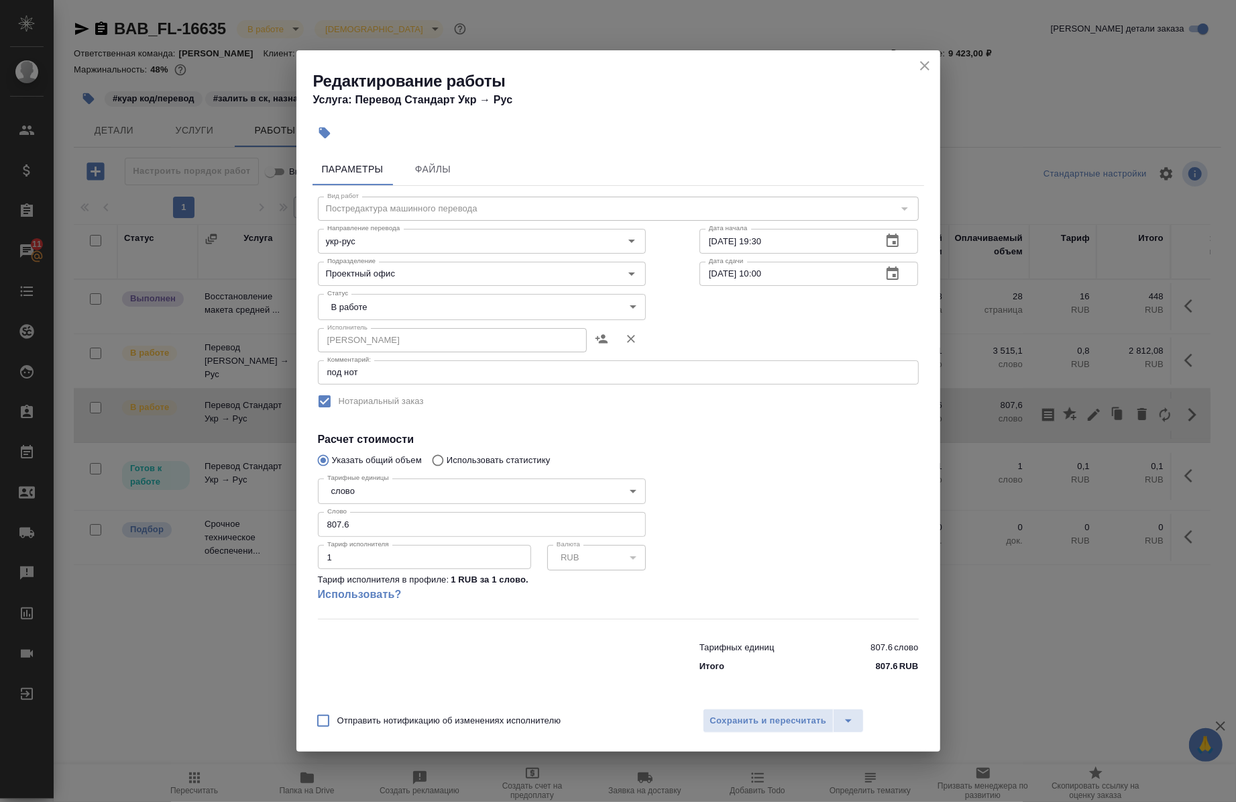
click at [408, 521] on input "807.6" at bounding box center [482, 524] width 328 height 24
type input "8"
paste input "1892.9"
type input "1892.9"
click at [731, 714] on span "Сохранить и пересчитать" at bounding box center [768, 720] width 117 height 15
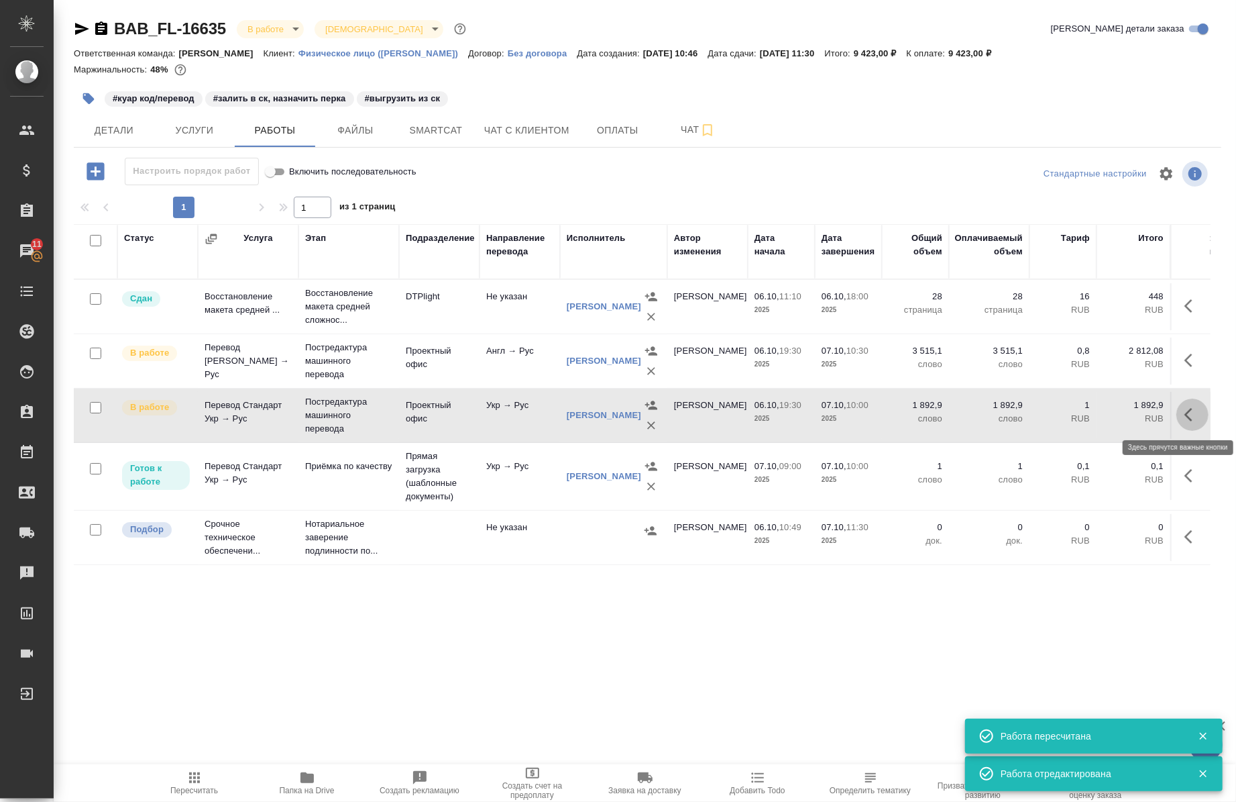
click at [1189, 416] on icon "button" at bounding box center [1193, 414] width 16 height 16
click at [1088, 420] on icon "button" at bounding box center [1094, 414] width 16 height 16
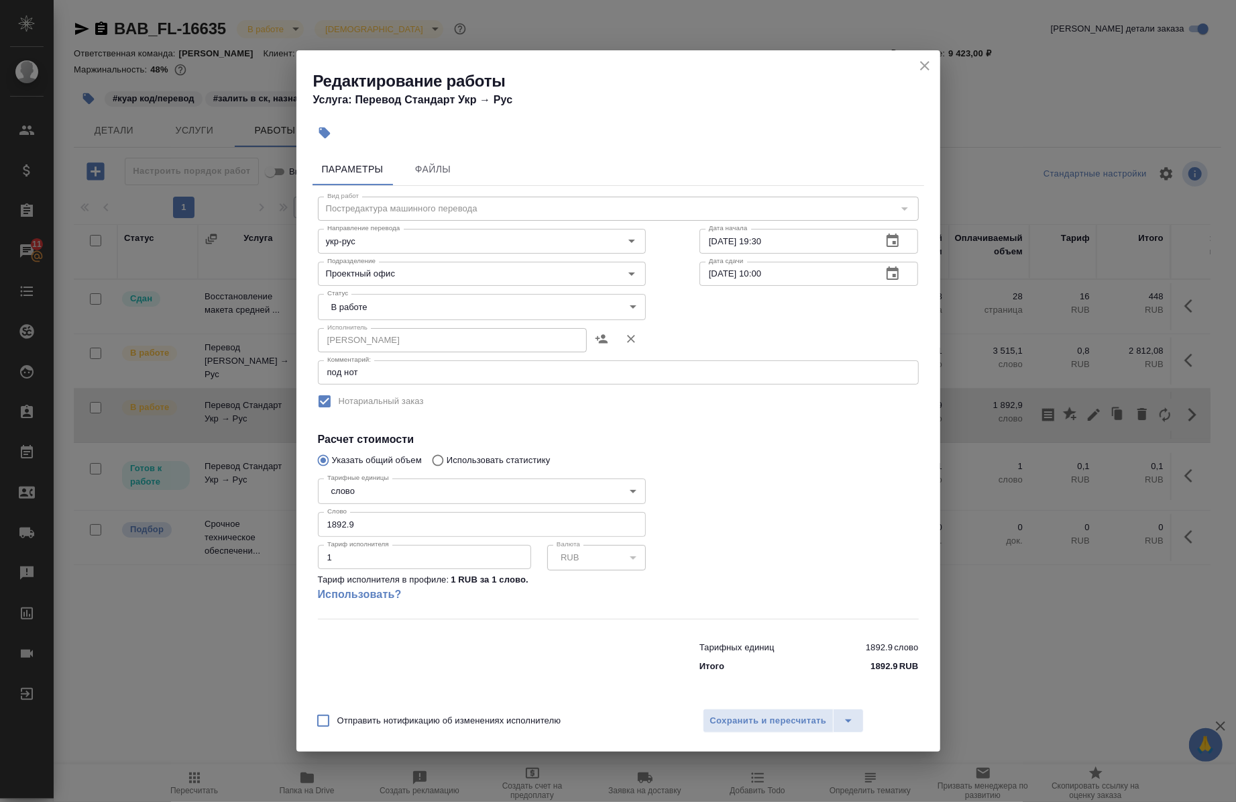
click at [441, 524] on input "1892.9" at bounding box center [482, 524] width 328 height 24
type input "1892.9"
click at [314, 723] on input "Отправить нотификацию об изменениях исполнителю" at bounding box center [323, 720] width 28 height 28
checkbox input "true"
click at [742, 716] on span "Сохранить и пересчитать" at bounding box center [768, 720] width 117 height 15
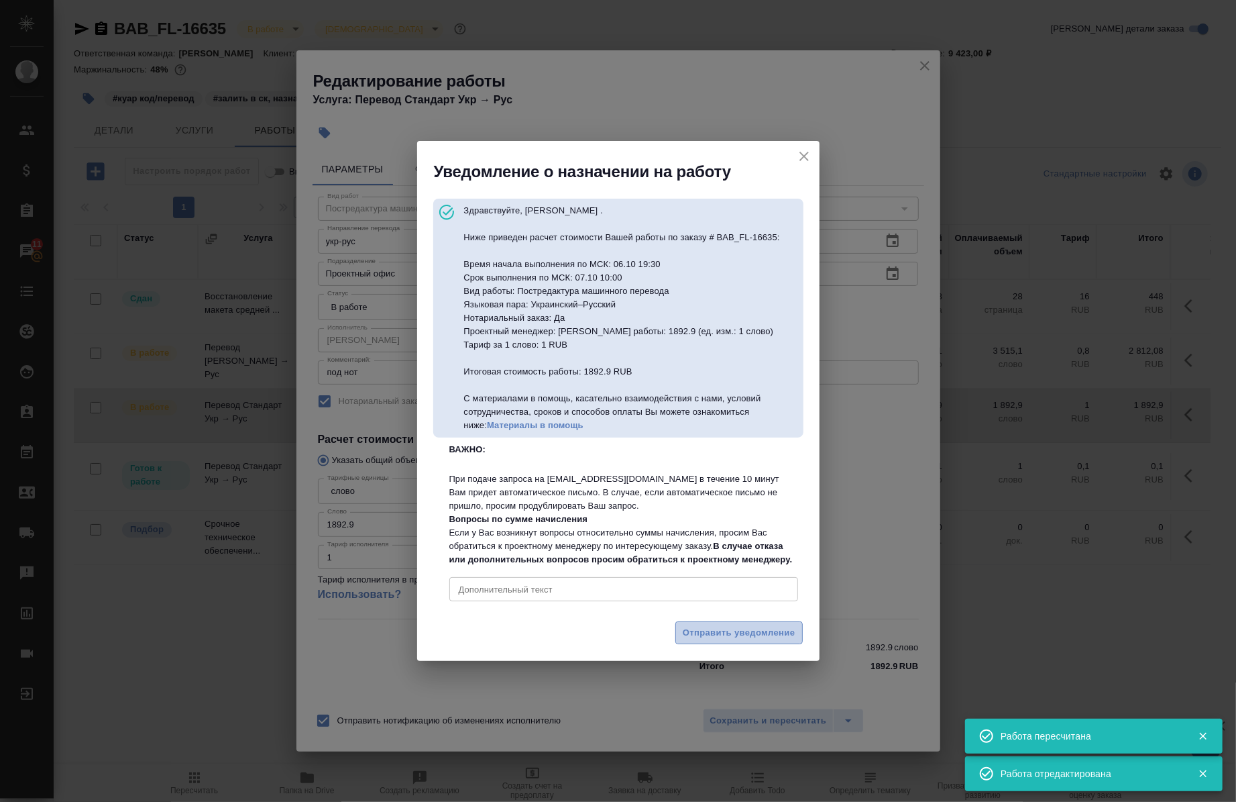
click at [720, 641] on span "Отправить уведомление" at bounding box center [739, 632] width 113 height 15
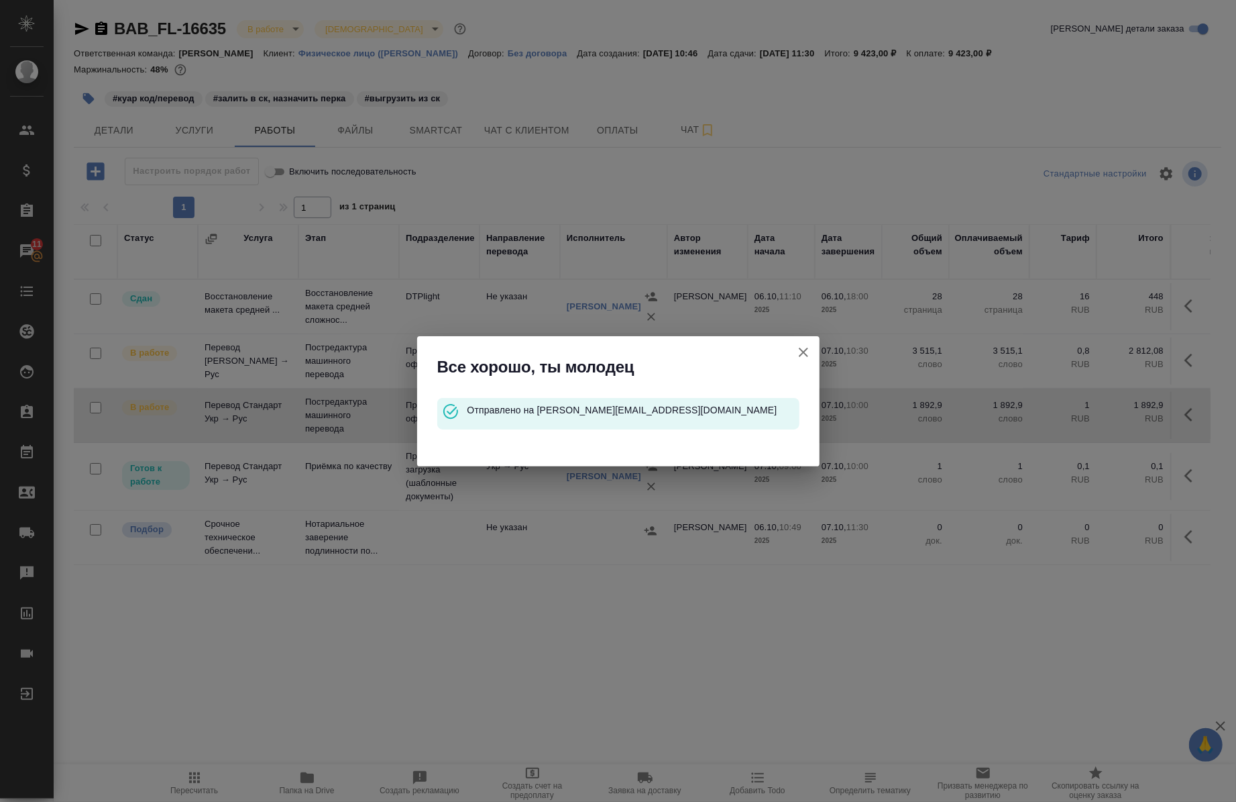
click at [802, 343] on button "Группировать работы по услугам" at bounding box center [803, 352] width 32 height 32
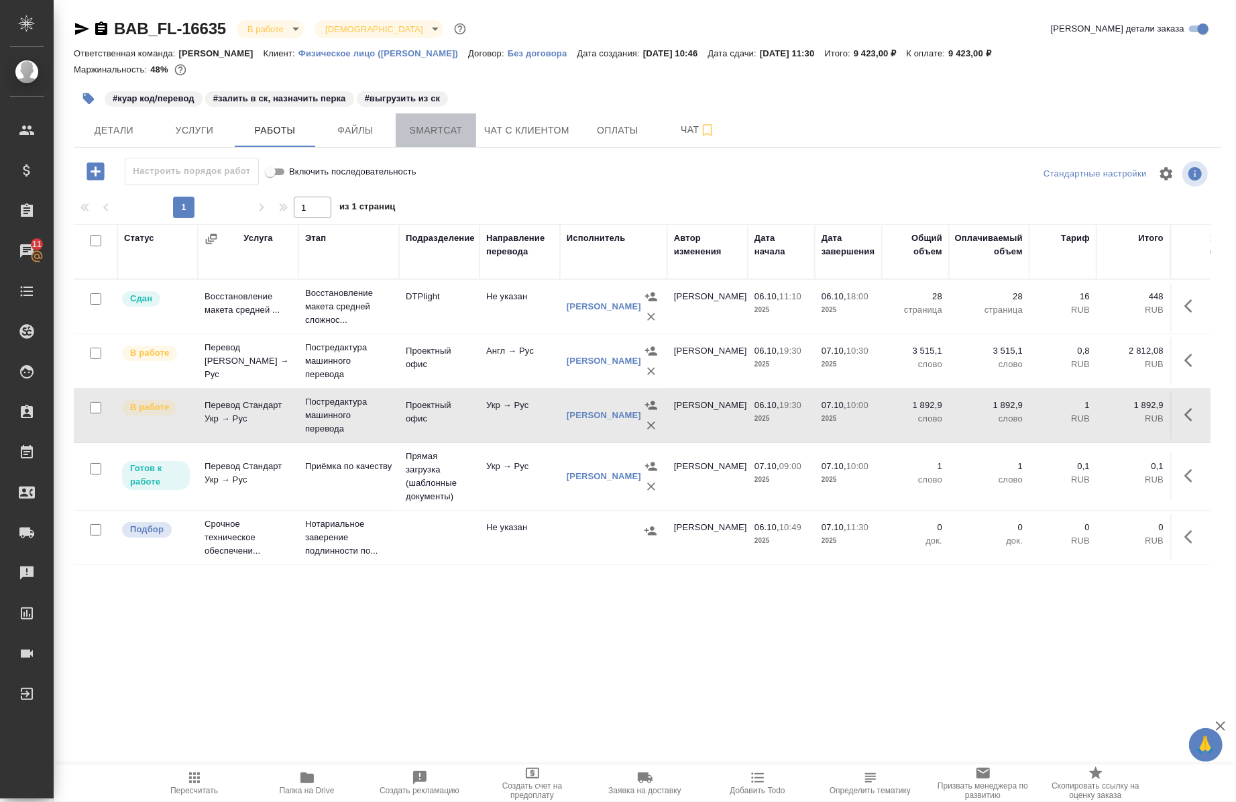
click at [437, 138] on button "Smartcat" at bounding box center [436, 130] width 80 height 34
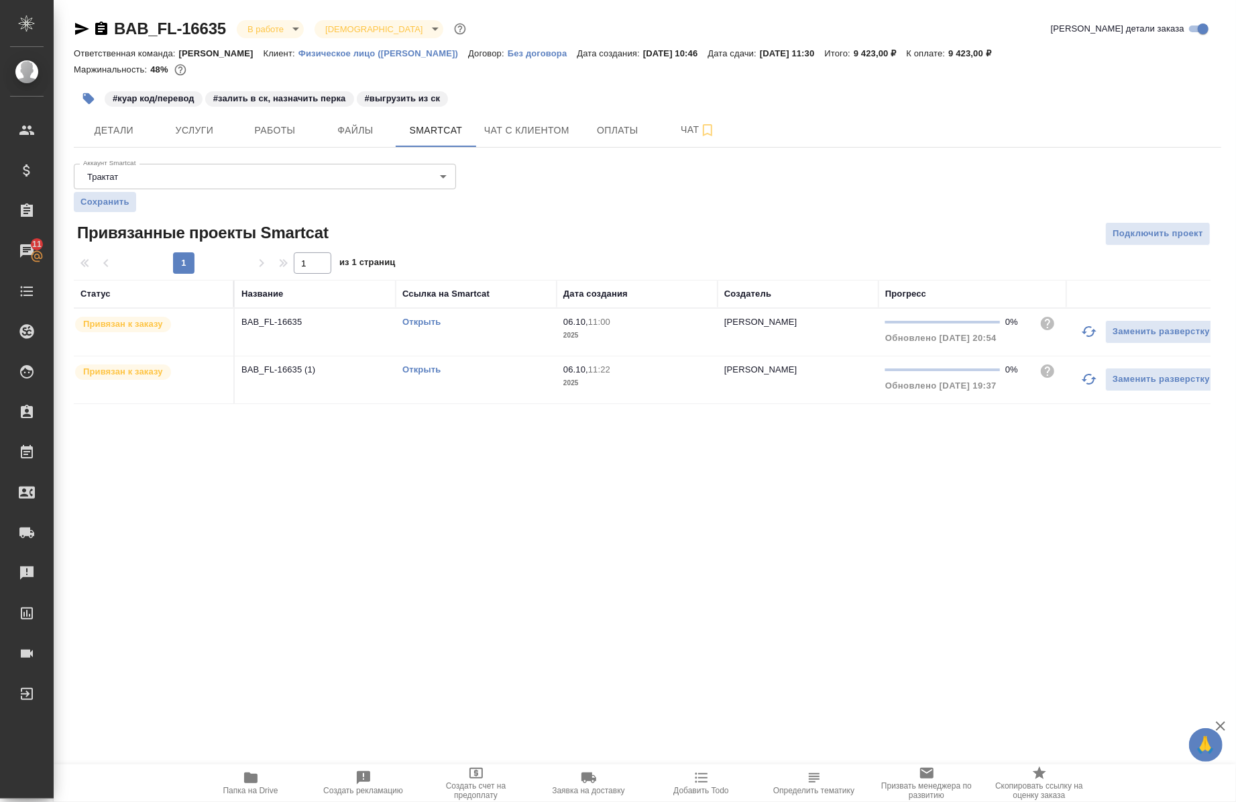
click at [420, 371] on link "Открыть" at bounding box center [421, 369] width 38 height 10
click at [284, 138] on span "Работы" at bounding box center [275, 130] width 64 height 17
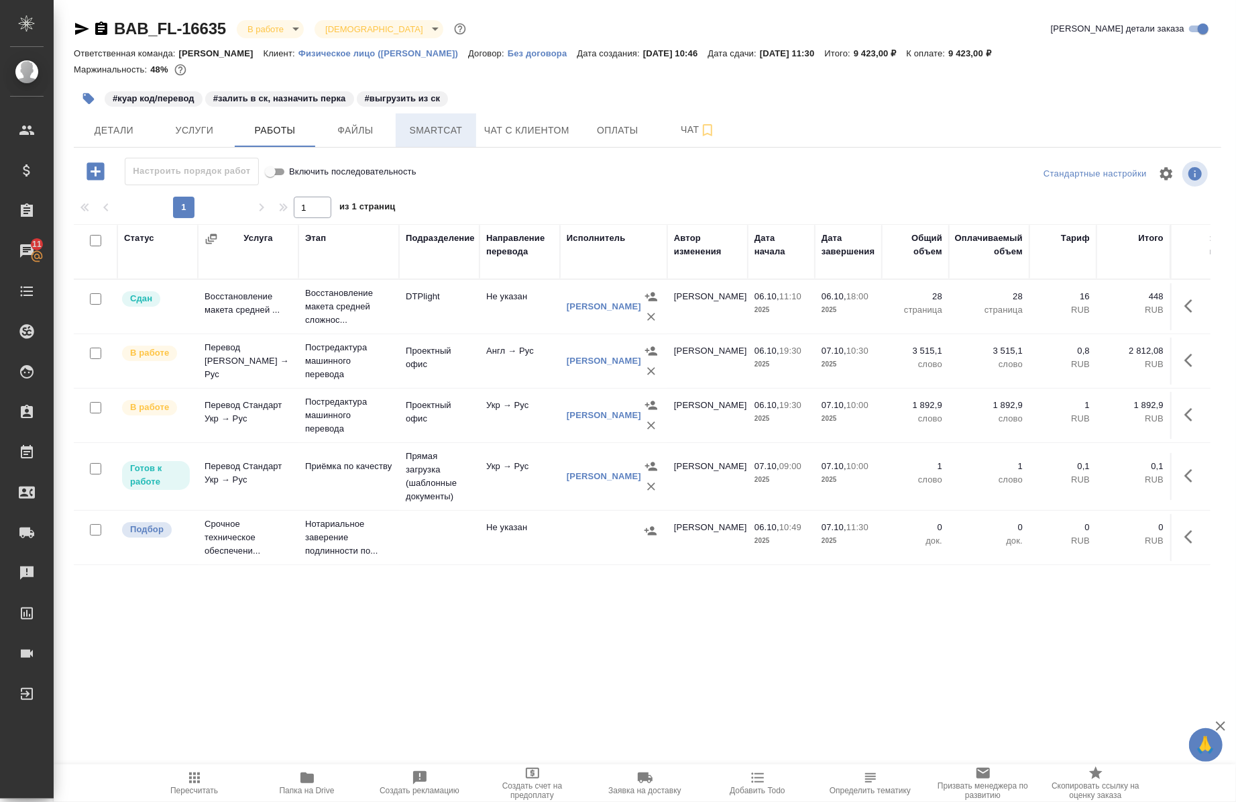
click at [456, 135] on span "Smartcat" at bounding box center [436, 130] width 64 height 17
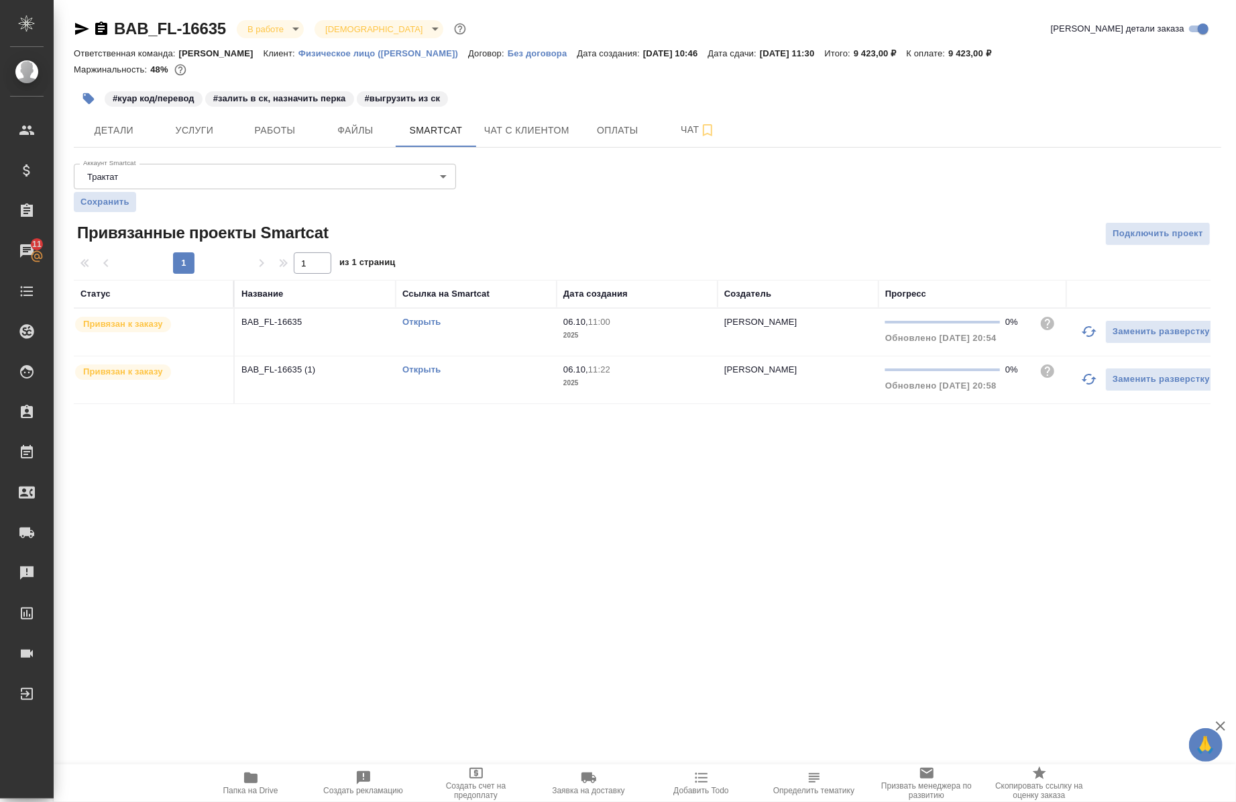
click at [435, 366] on link "Открыть" at bounding box center [421, 369] width 38 height 10
click at [298, 127] on span "Работы" at bounding box center [275, 130] width 64 height 17
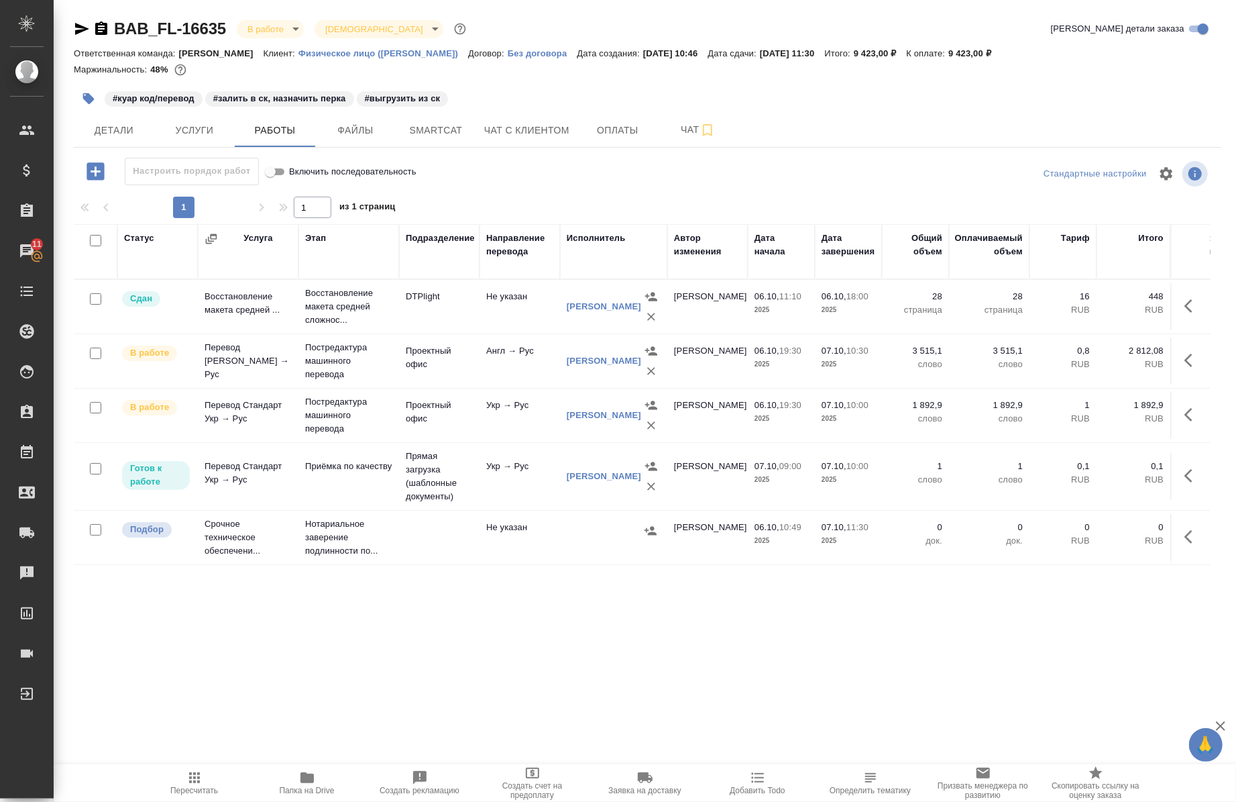
click at [1185, 366] on icon "button" at bounding box center [1193, 360] width 16 height 16
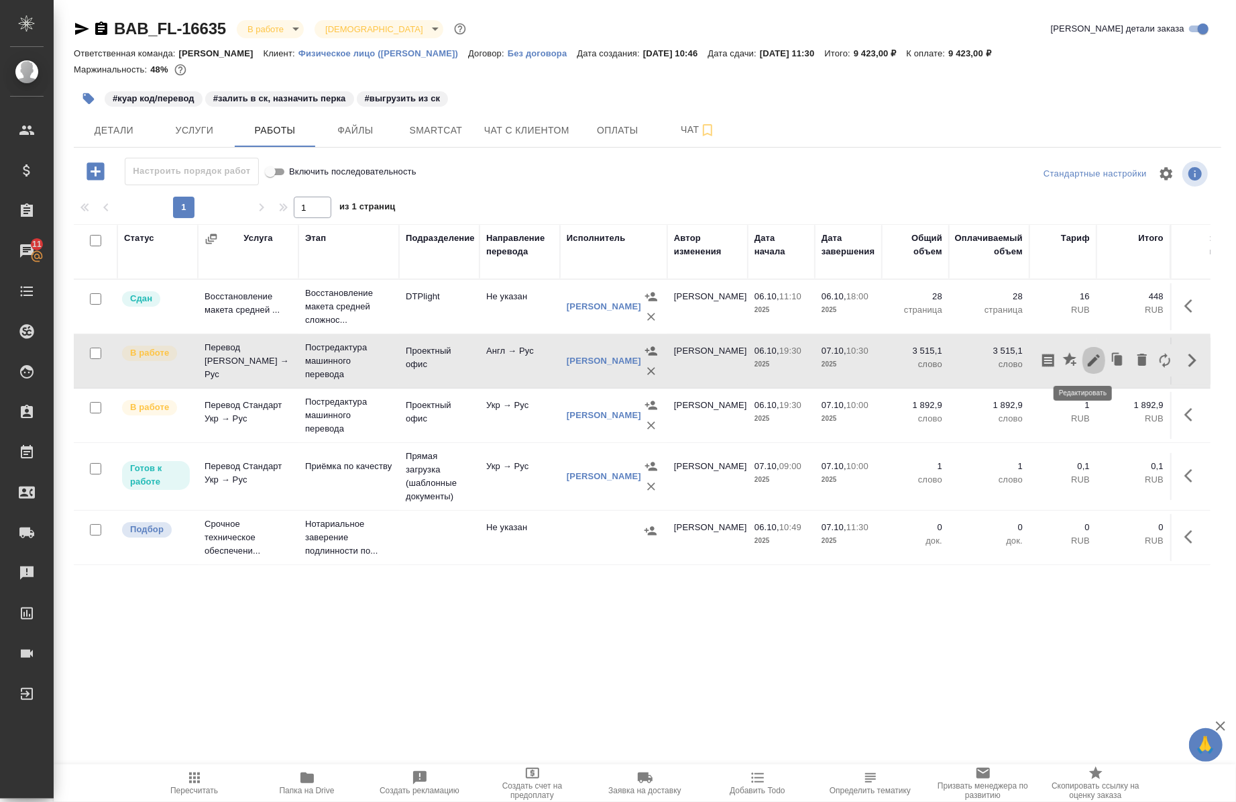
click at [1086, 365] on icon "button" at bounding box center [1094, 360] width 16 height 16
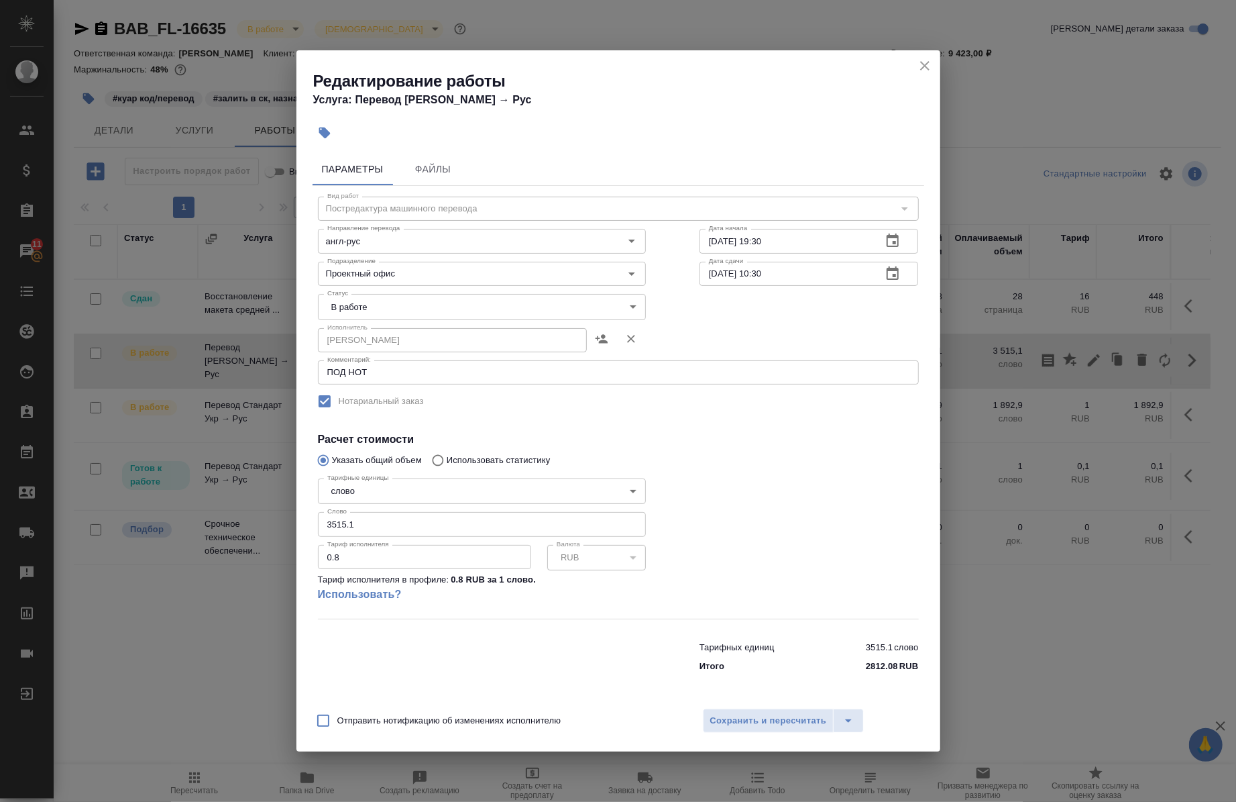
click at [404, 520] on input "3515.1" at bounding box center [482, 524] width 328 height 24
type input "3"
paste input "2346.8"
type input "2346.8"
click at [724, 713] on span "Сохранить и пересчитать" at bounding box center [768, 720] width 117 height 15
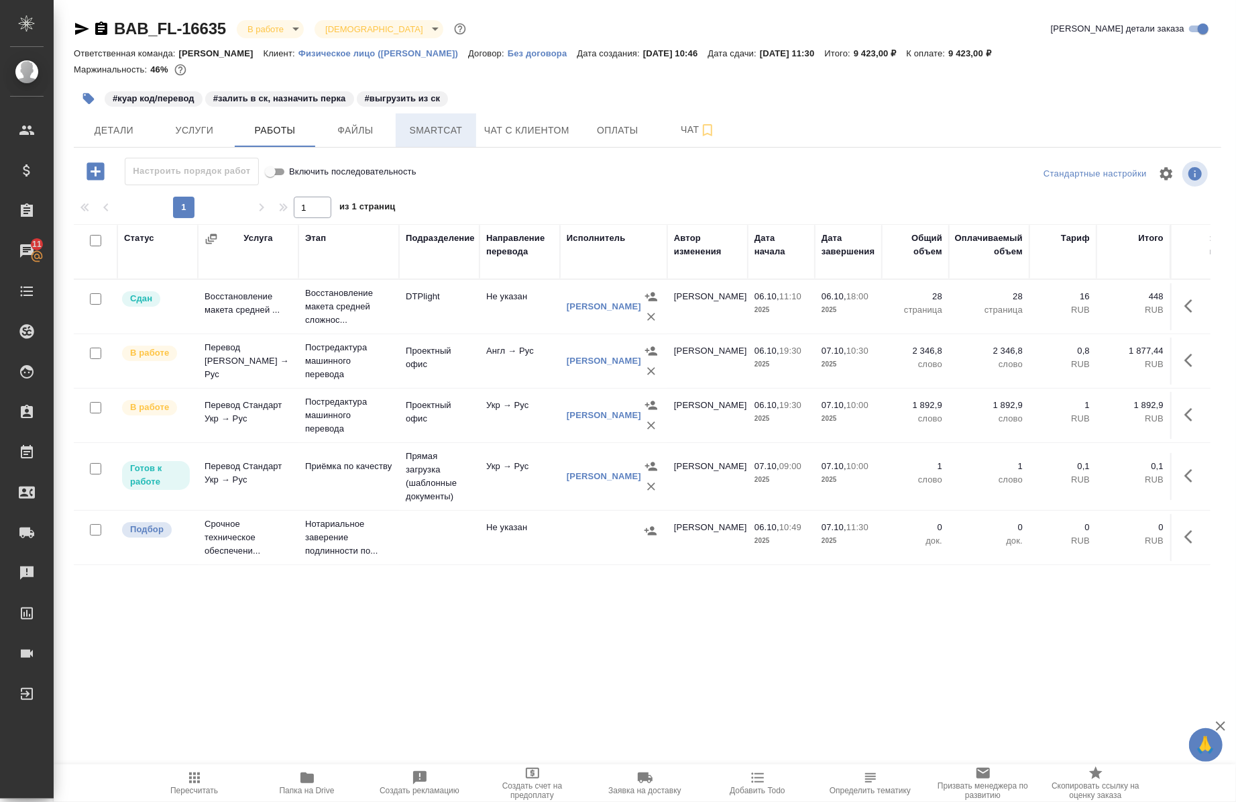
click at [411, 138] on button "Smartcat" at bounding box center [436, 130] width 80 height 34
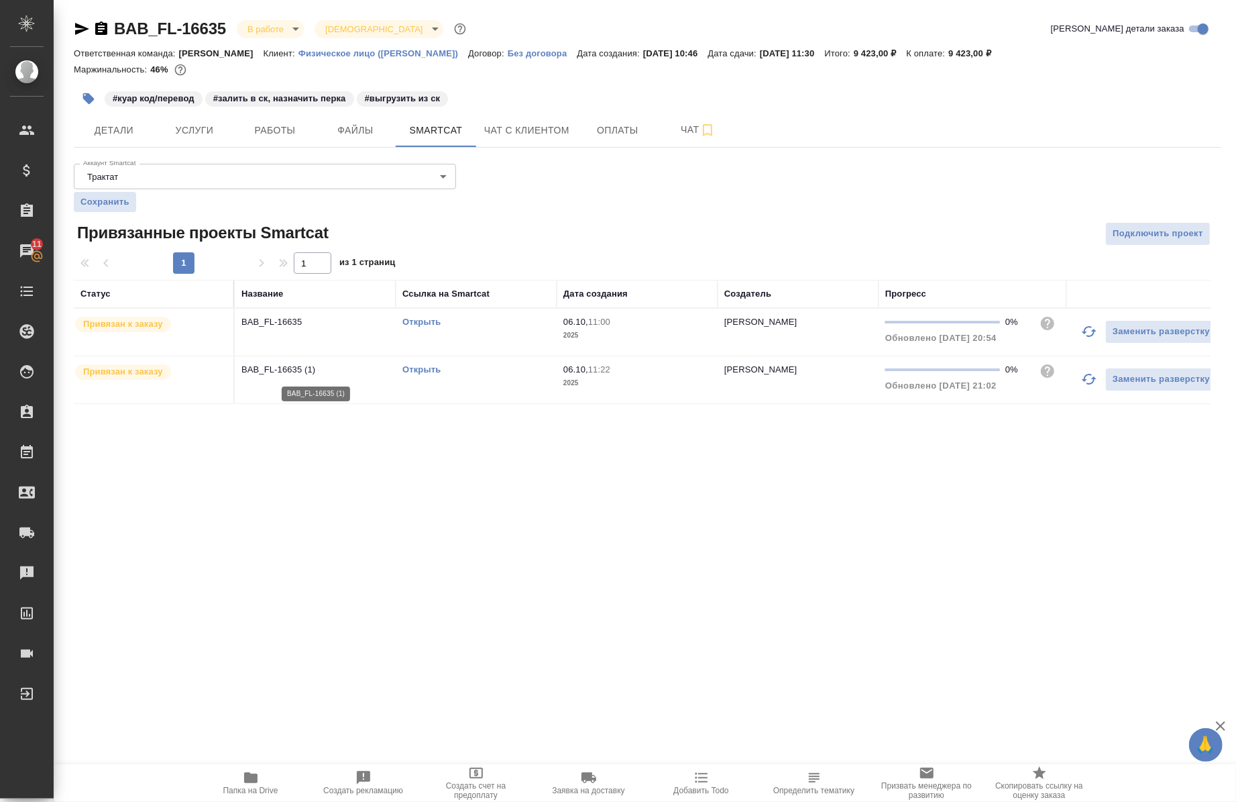
click at [309, 369] on p "BAB_FL-16635 (1)" at bounding box center [315, 369] width 148 height 13
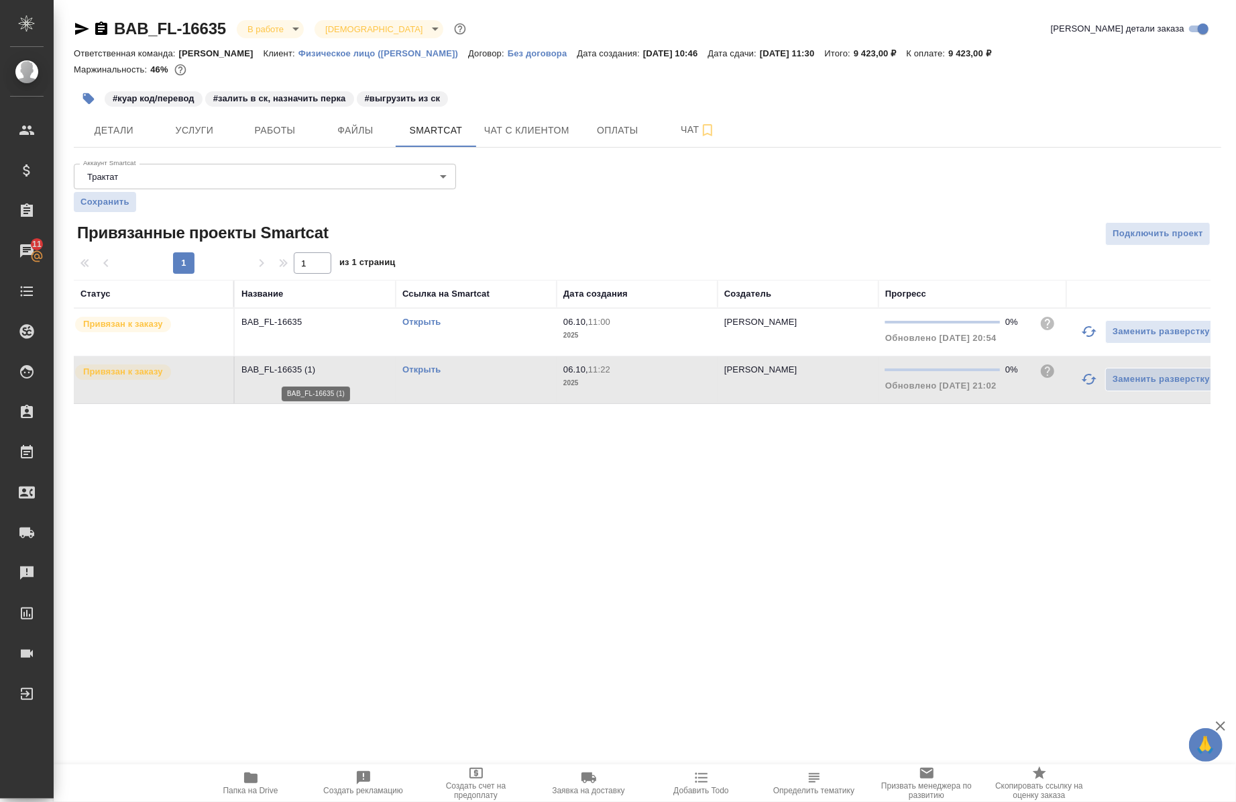
click at [309, 369] on p "BAB_FL-16635 (1)" at bounding box center [315, 369] width 148 height 13
click at [244, 792] on span "Папка на Drive" at bounding box center [250, 789] width 55 height 9
click at [142, 563] on div ".cls-1 fill:#fff; AWATERA Chernova Anna Клиенты Спецификации Заказы 11 Чаты Tod…" at bounding box center [618, 401] width 1236 height 802
click at [425, 323] on link "Открыть" at bounding box center [421, 322] width 38 height 10
click at [286, 325] on p "BAB_FL-16635" at bounding box center [315, 321] width 148 height 13
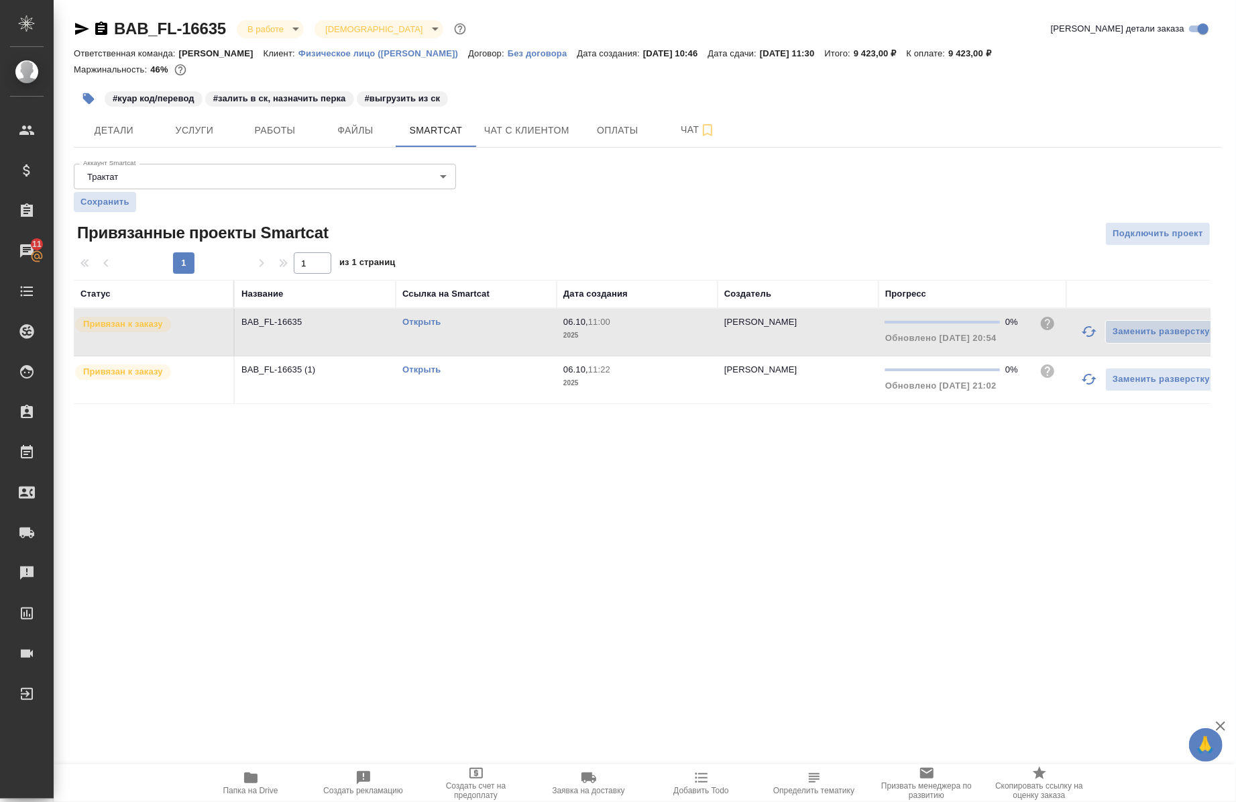
click at [418, 319] on link "Открыть" at bounding box center [421, 322] width 38 height 10
click at [312, 372] on p "BAB_FL-16635 (1)" at bounding box center [315, 369] width 148 height 13
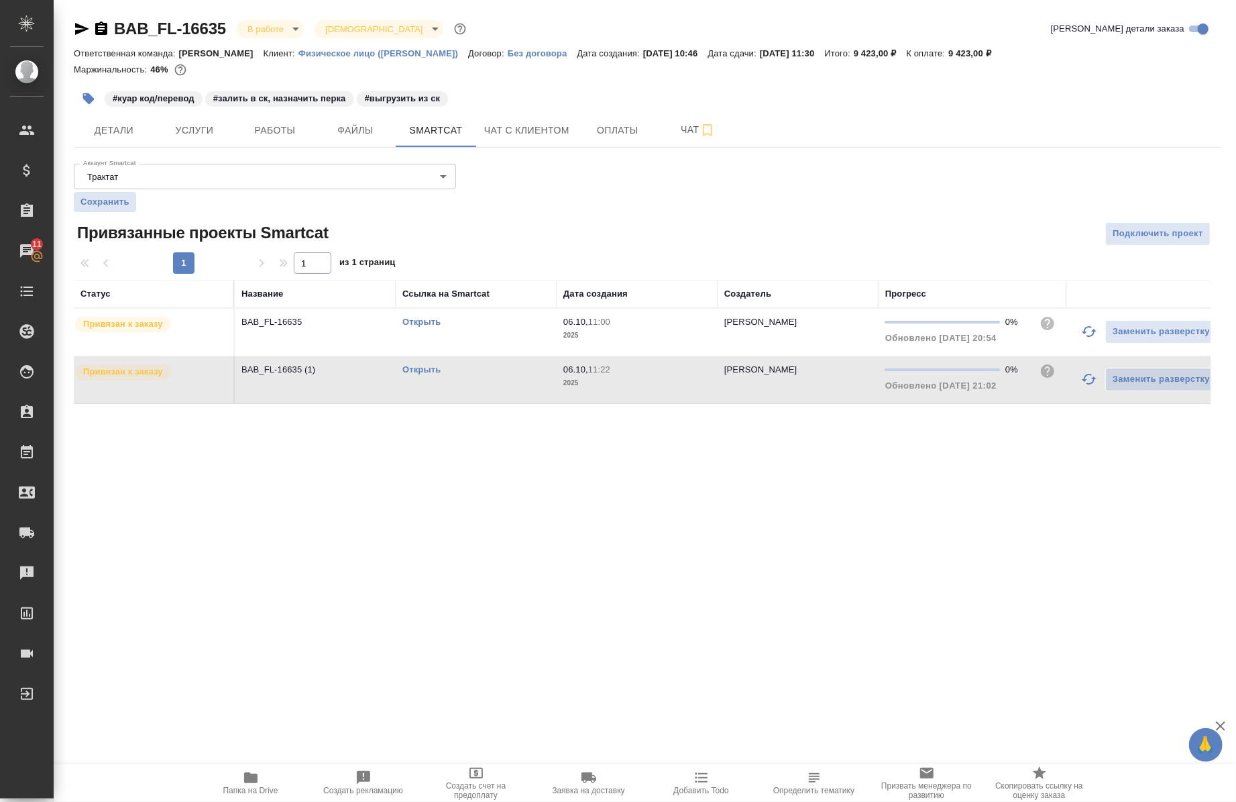
click at [424, 369] on link "Открыть" at bounding box center [421, 369] width 38 height 10
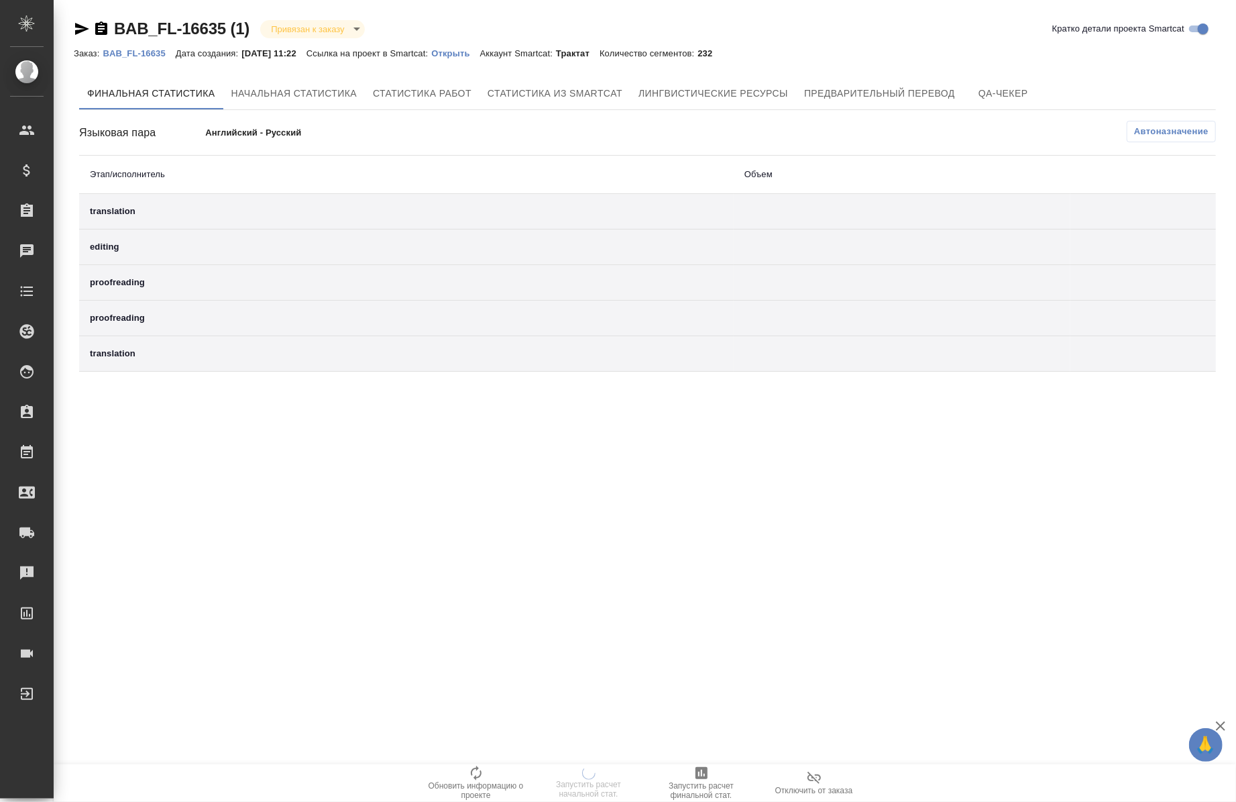
click at [468, 52] on p "Открыть" at bounding box center [455, 53] width 48 height 10
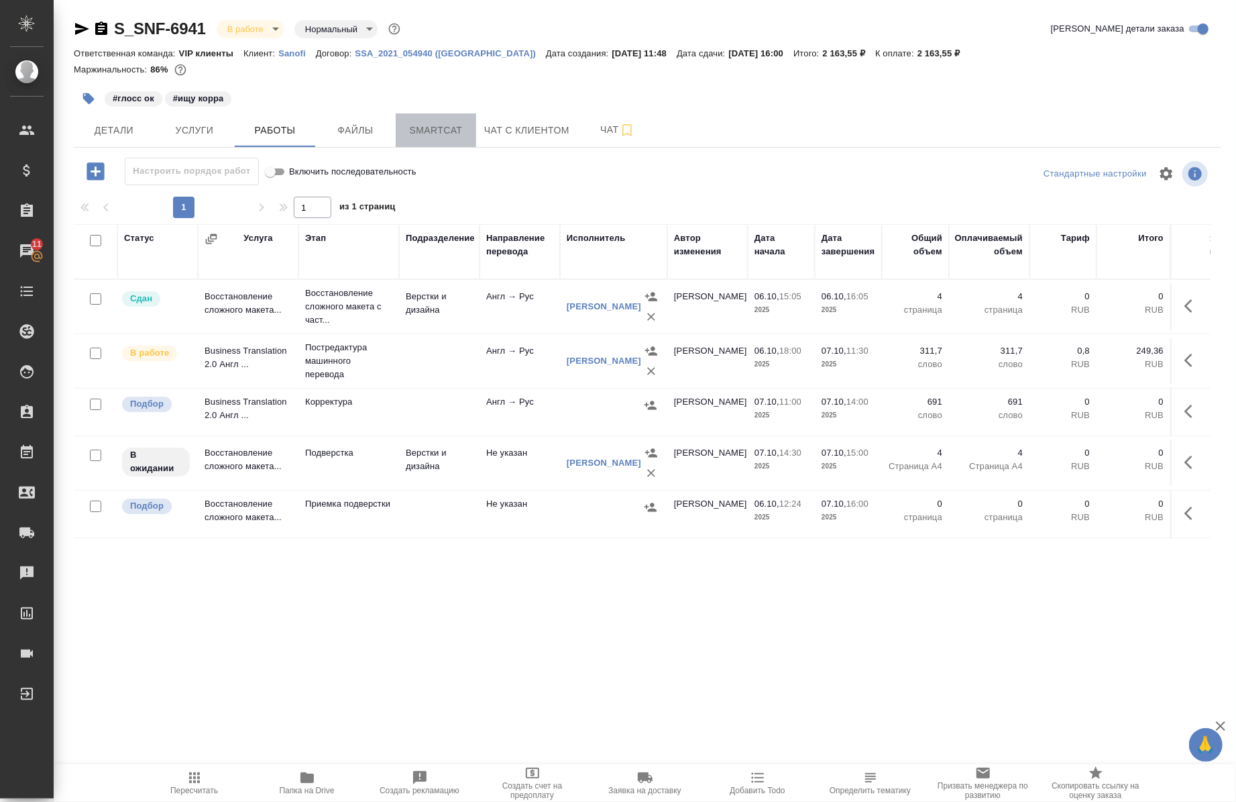
click at [457, 135] on span "Smartcat" at bounding box center [436, 130] width 64 height 17
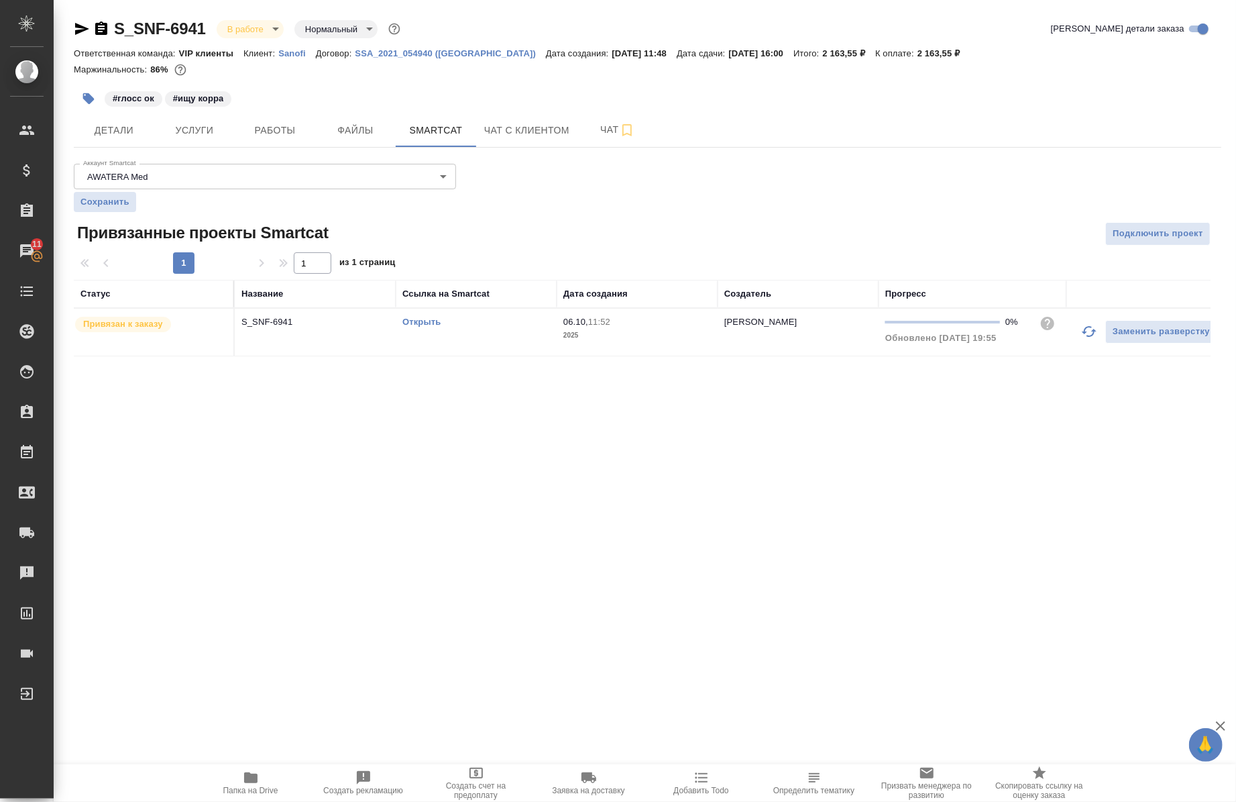
click at [416, 321] on link "Открыть" at bounding box center [421, 322] width 38 height 10
click at [280, 154] on div "S_SNF-6941 В работе inProgress Нормальный normal Кратко детали заказа Ответстве…" at bounding box center [647, 195] width 1162 height 390
click at [270, 132] on span "Работы" at bounding box center [275, 130] width 64 height 17
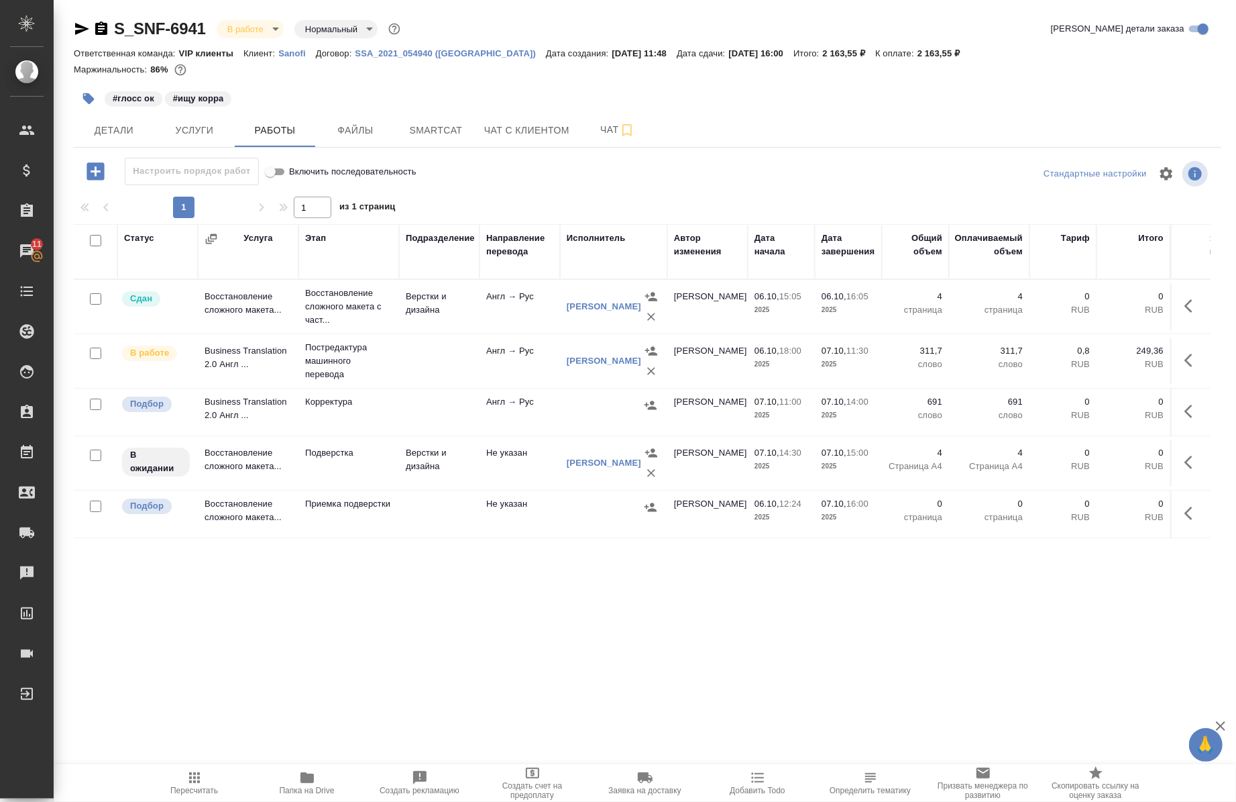
click at [1185, 410] on icon "button" at bounding box center [1193, 411] width 16 height 16
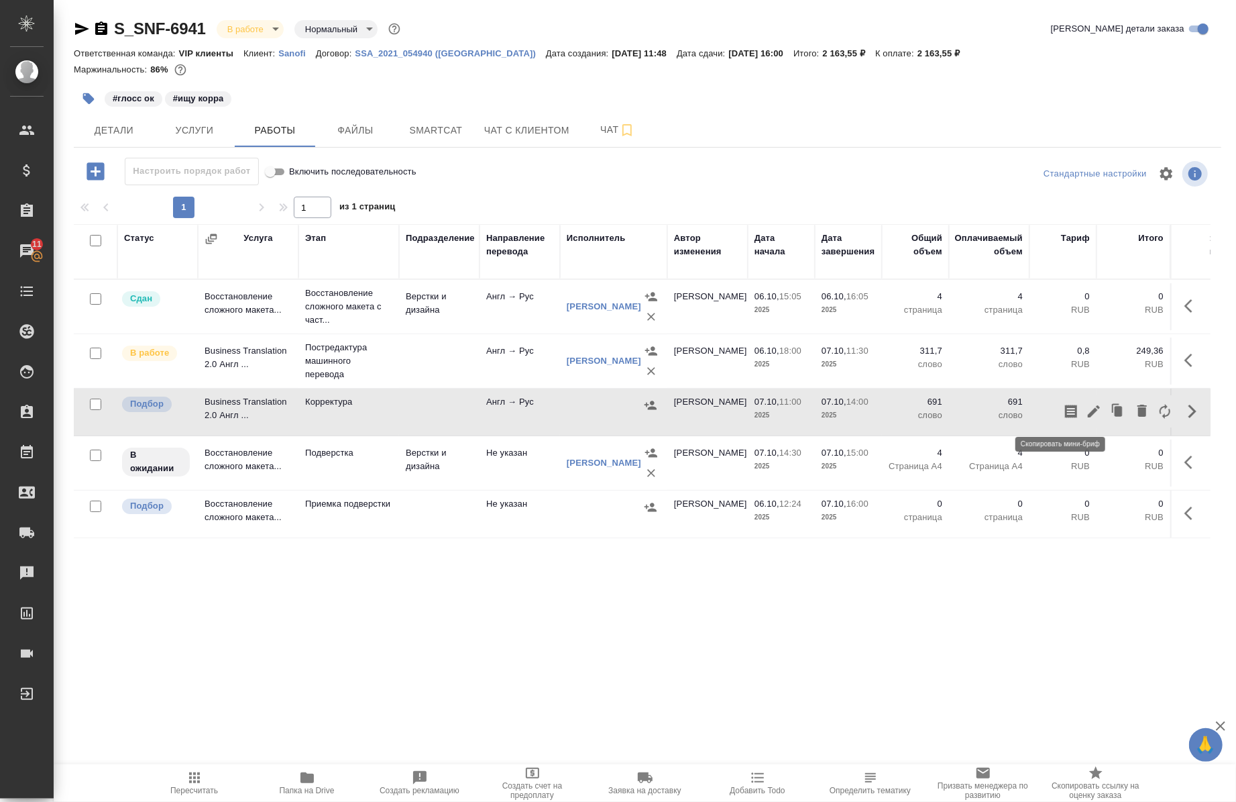
click at [1065, 411] on icon "button" at bounding box center [1071, 410] width 12 height 13
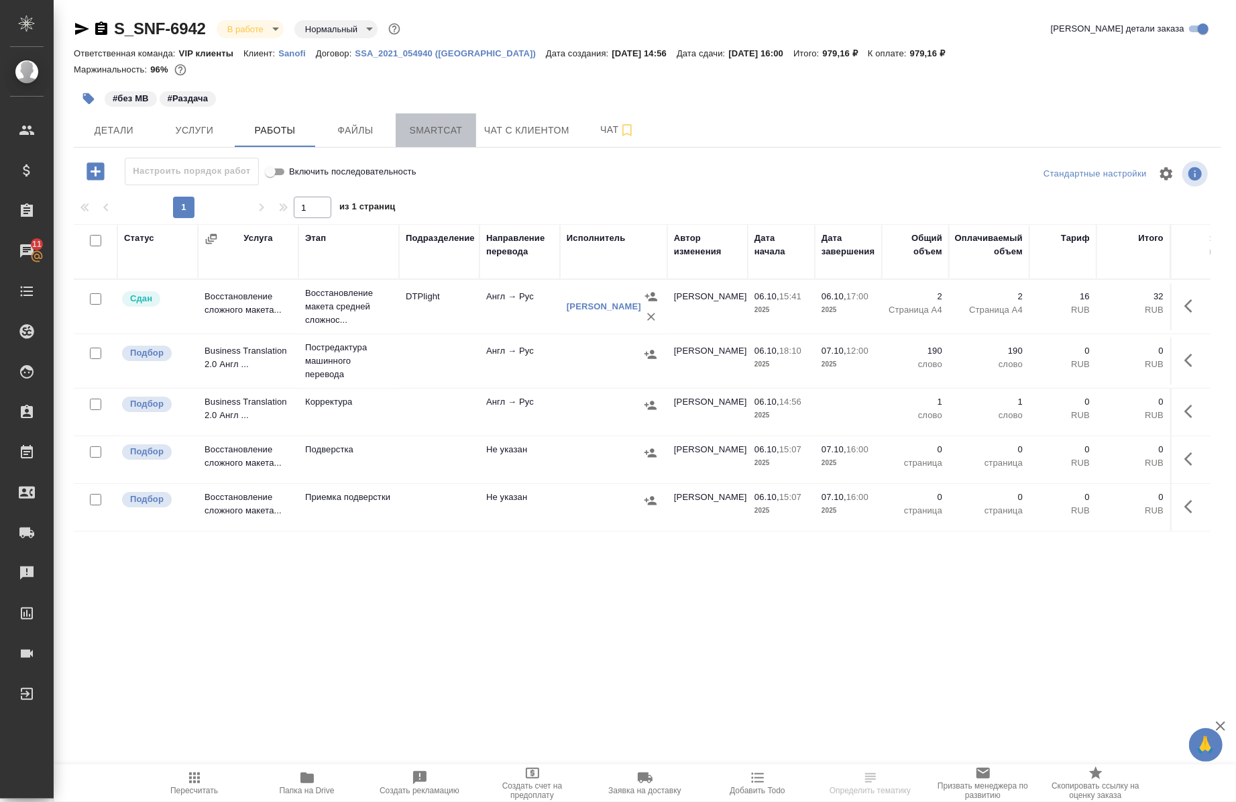
click at [423, 122] on span "Smartcat" at bounding box center [436, 130] width 64 height 17
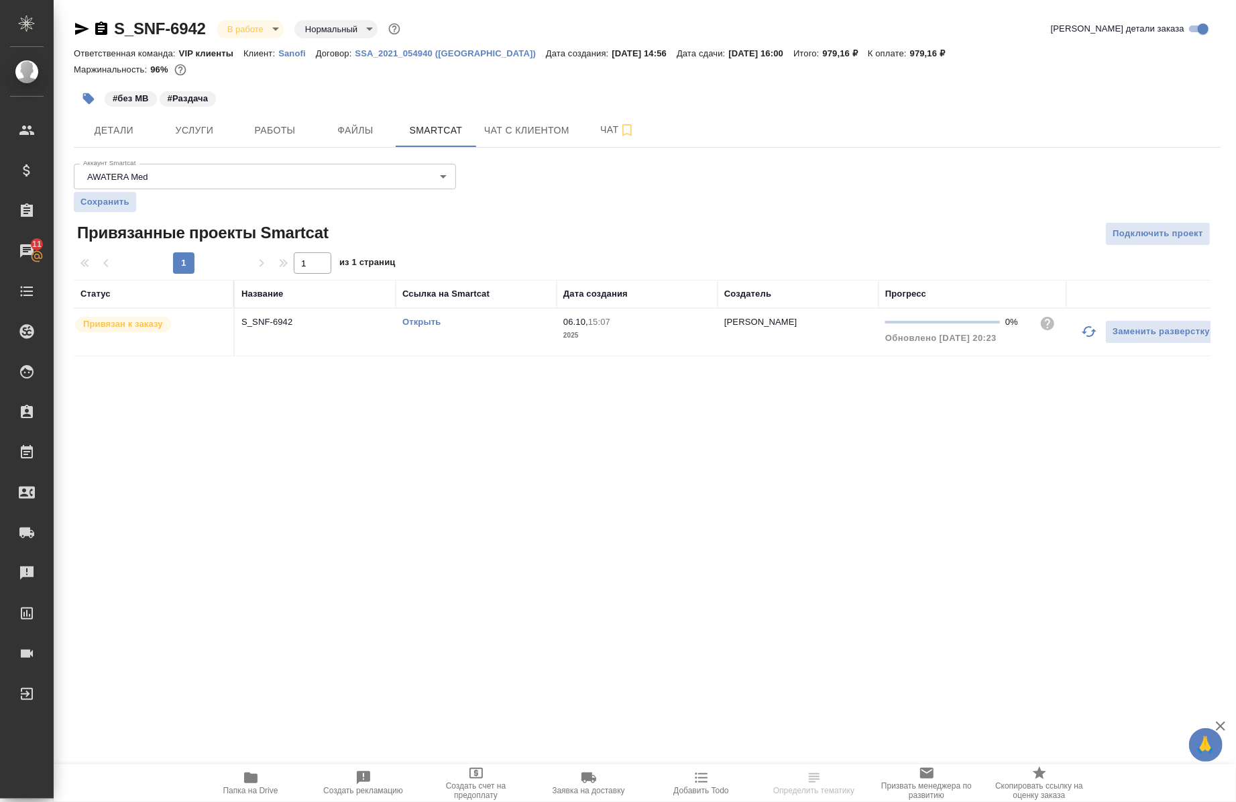
click at [437, 318] on link "Открыть" at bounding box center [421, 322] width 38 height 10
click at [252, 126] on span "Работы" at bounding box center [275, 130] width 64 height 17
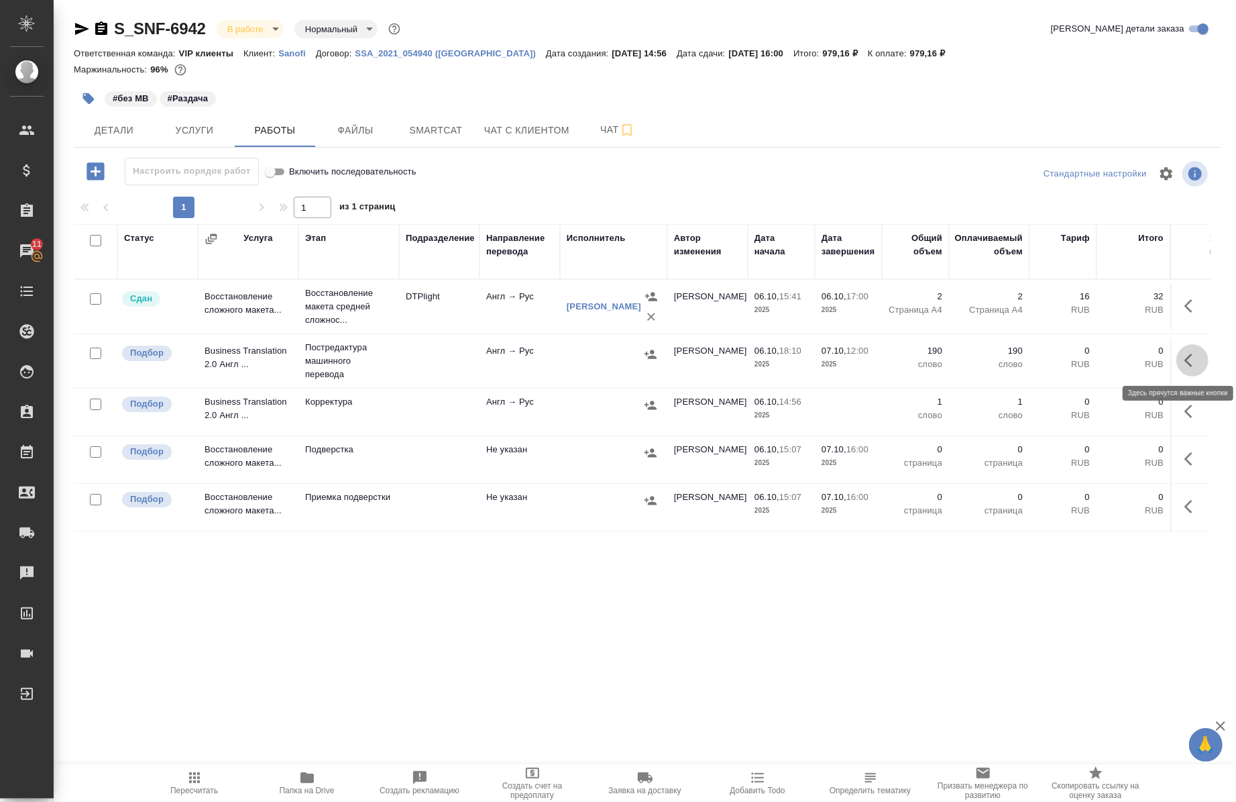
click at [1185, 358] on icon "button" at bounding box center [1189, 359] width 8 height 13
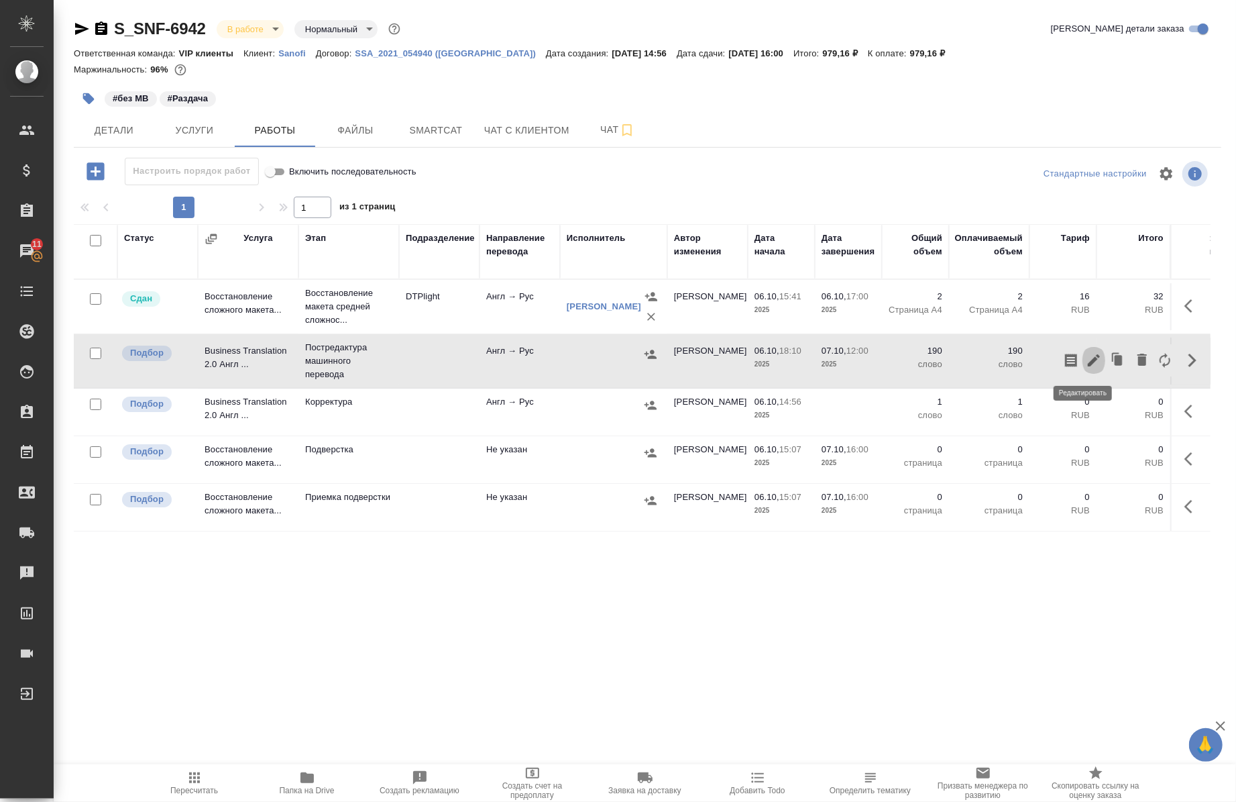
click at [1091, 360] on icon "button" at bounding box center [1094, 360] width 16 height 16
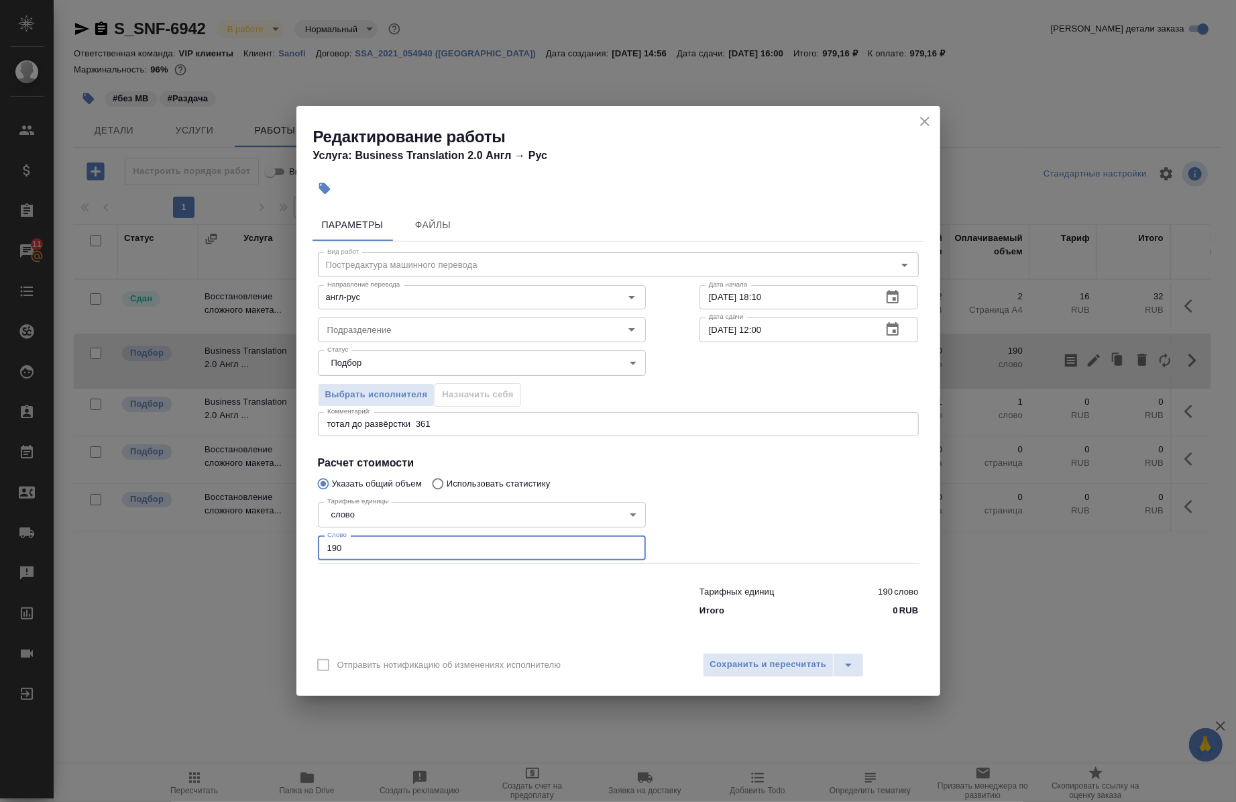
click at [425, 547] on input "190" at bounding box center [482, 547] width 328 height 24
type input "1"
type input "99"
click at [765, 333] on input "[DATE] 12:00" at bounding box center [786, 329] width 172 height 24
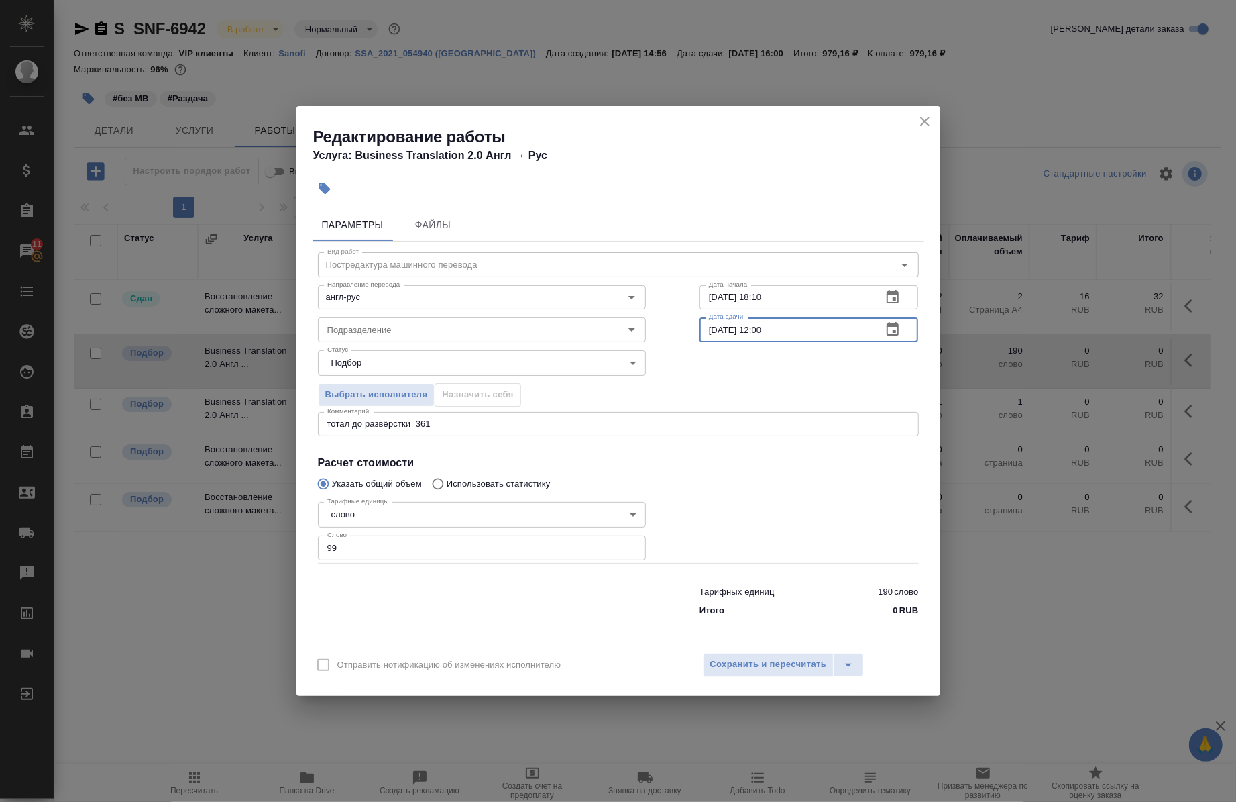
click at [765, 371] on div "Выбрать исполнителя Назначить себя" at bounding box center [618, 392] width 655 height 82
click at [710, 661] on span "Сохранить и пересчитать" at bounding box center [768, 664] width 117 height 15
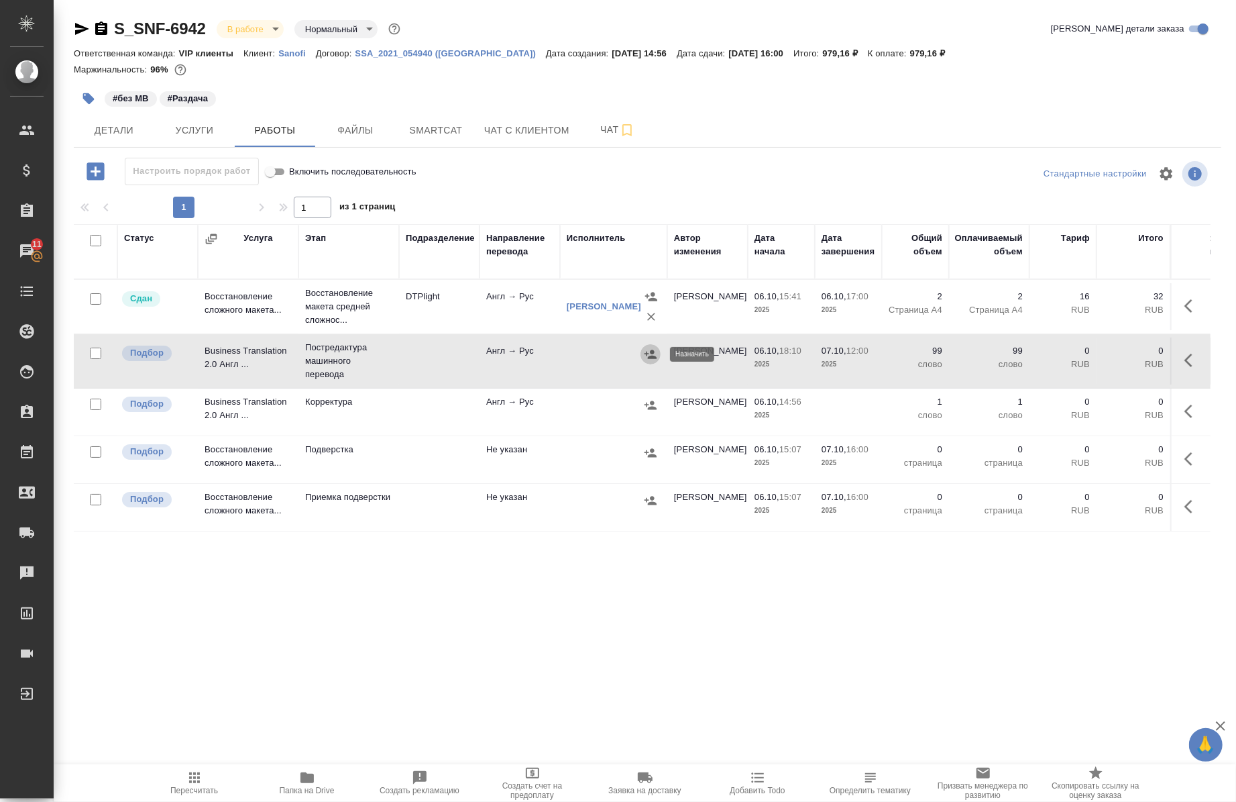
click at [651, 361] on button "button" at bounding box center [651, 354] width 20 height 20
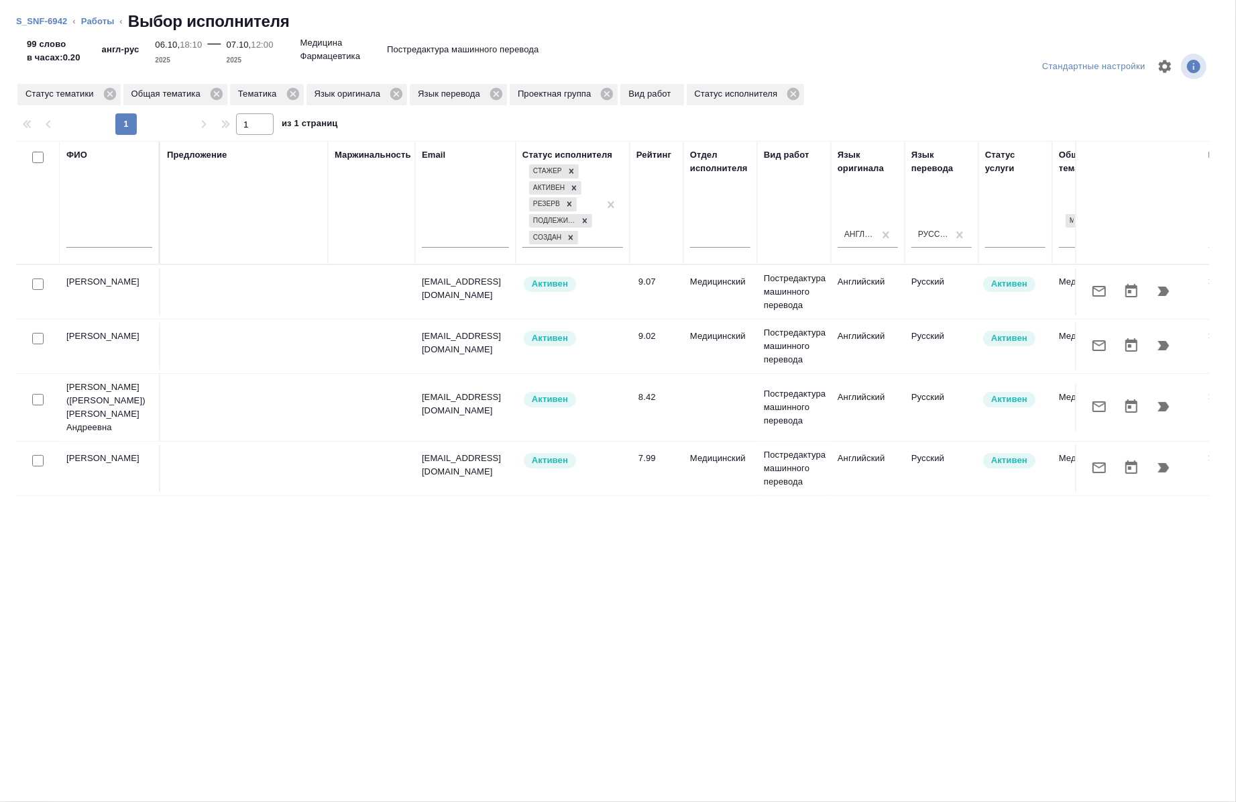
click at [123, 226] on div at bounding box center [109, 240] width 86 height 33
click at [123, 239] on input "text" at bounding box center [109, 239] width 86 height 17
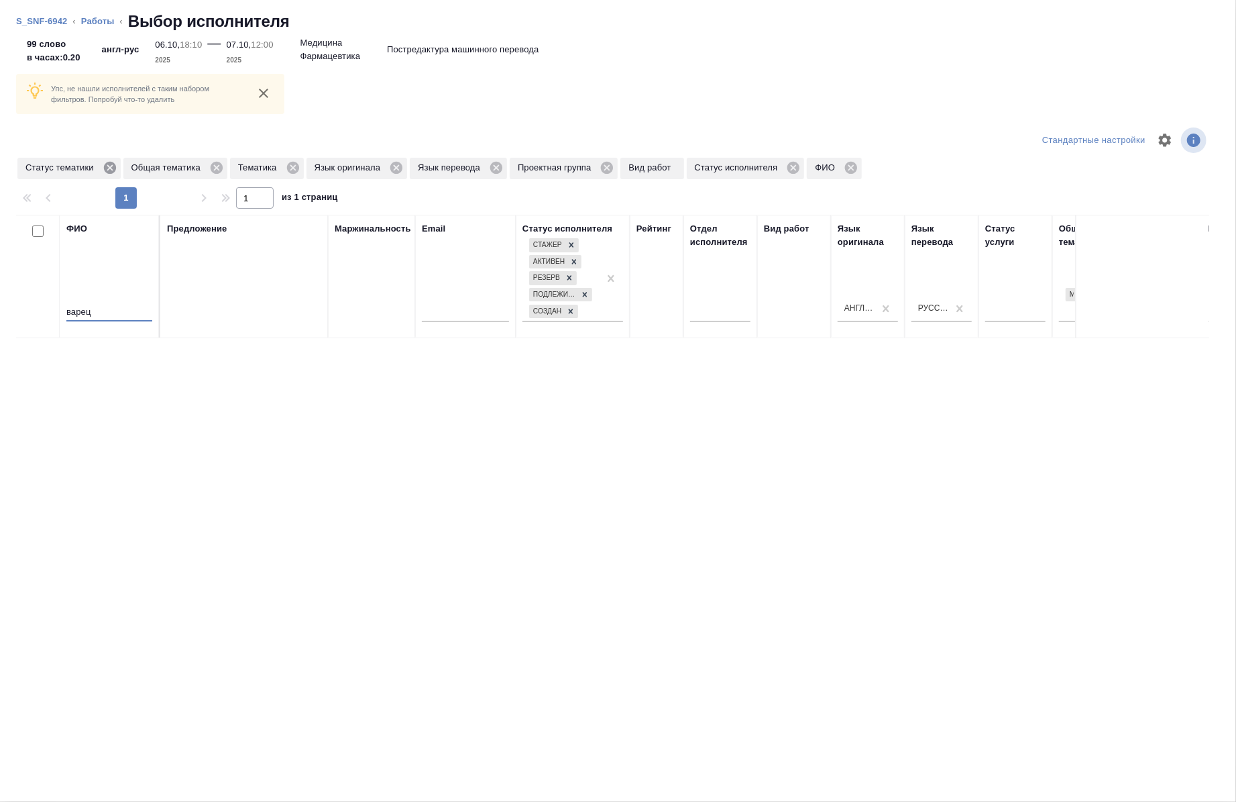
type input "варец"
click at [111, 172] on icon at bounding box center [109, 168] width 12 height 12
click at [111, 172] on icon at bounding box center [111, 168] width 12 height 12
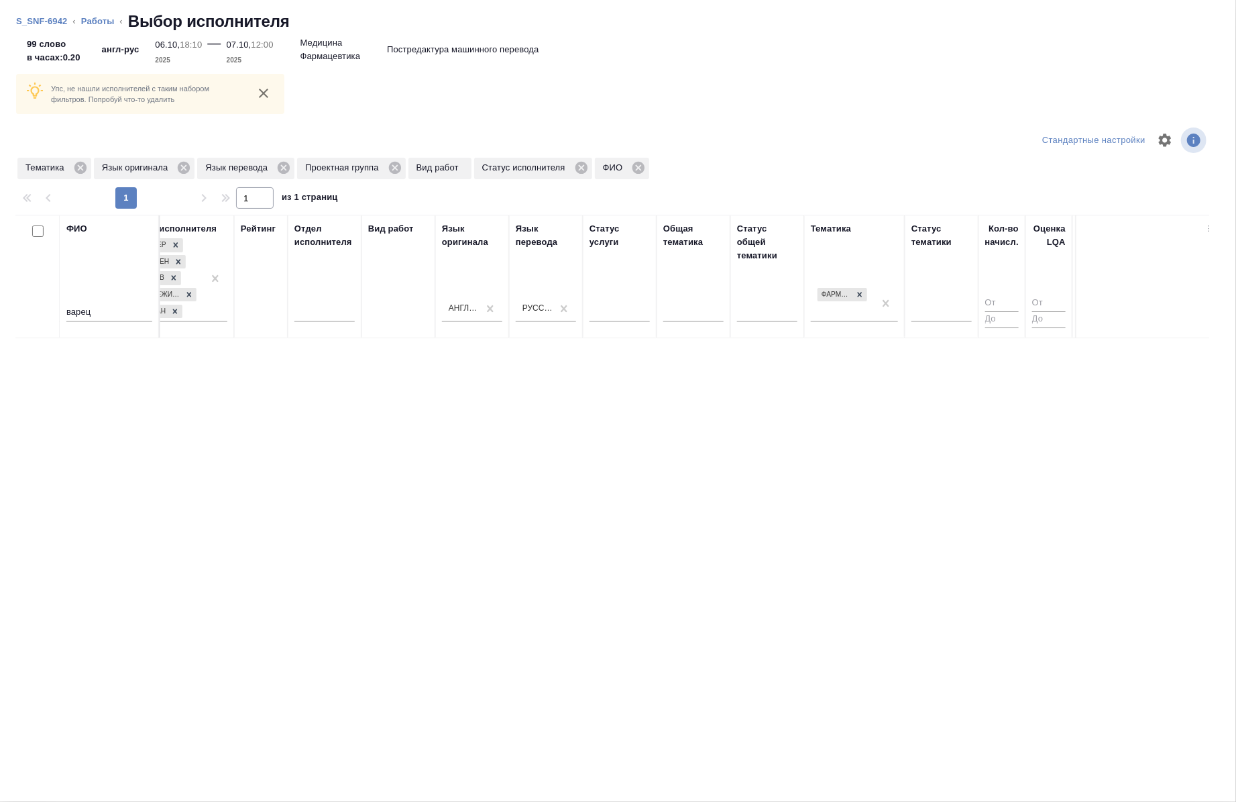
scroll to position [0, 592]
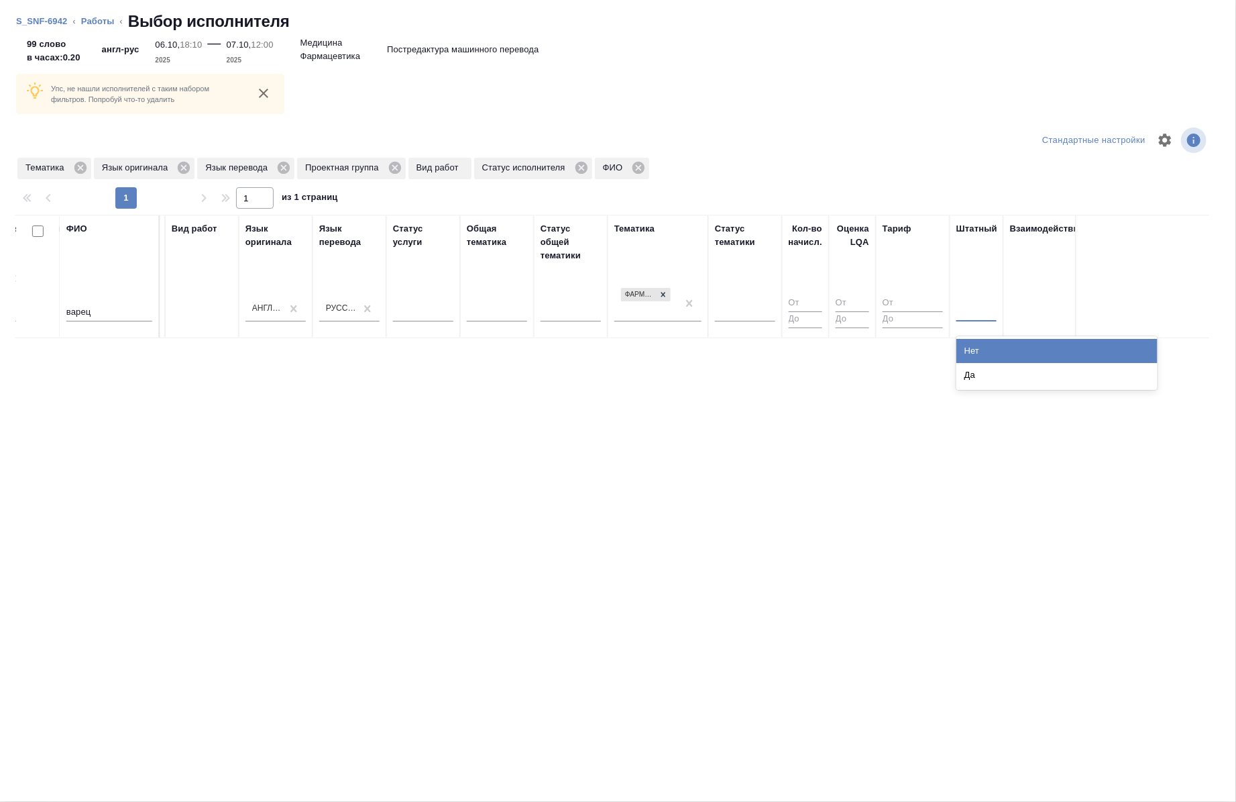
click at [969, 315] on div at bounding box center [976, 307] width 40 height 19
click at [962, 342] on div "Нет" at bounding box center [1056, 351] width 201 height 24
click at [394, 163] on icon at bounding box center [395, 168] width 12 height 12
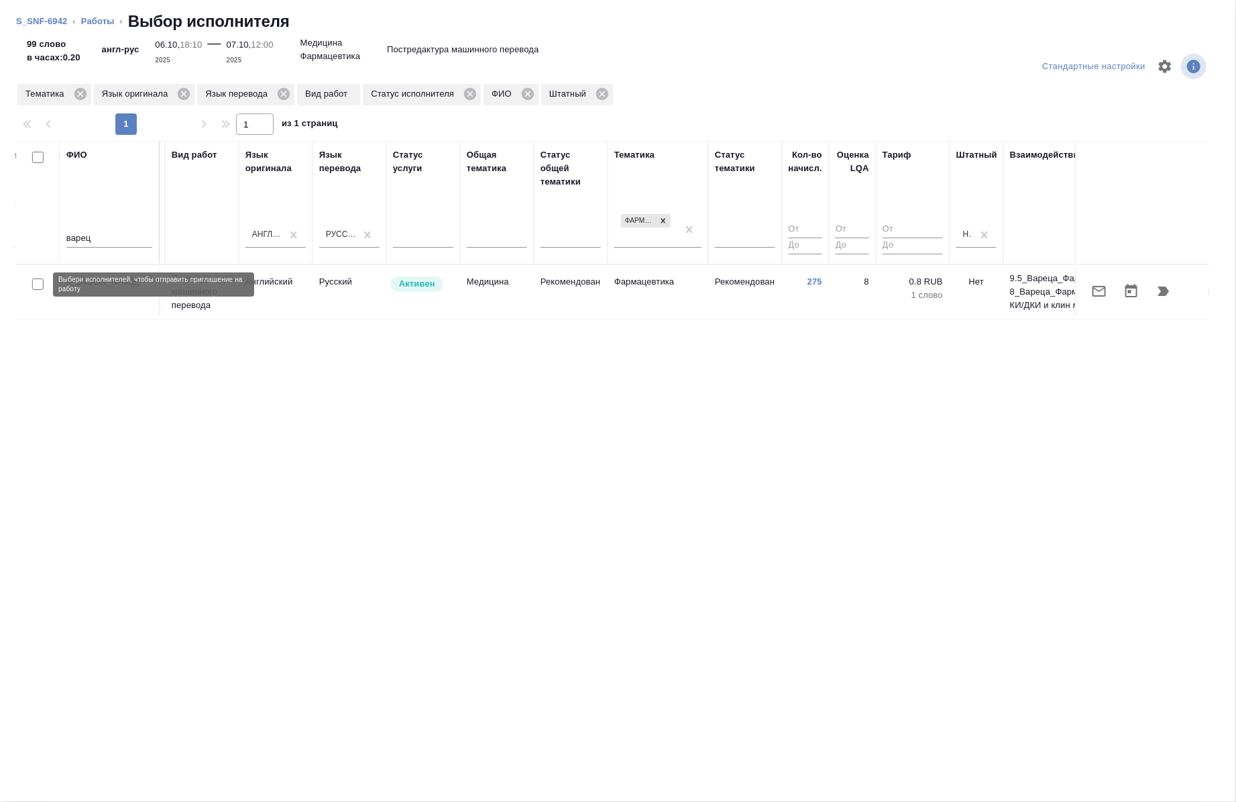
click at [39, 286] on input "checkbox" at bounding box center [37, 283] width 11 height 11
checkbox input "true"
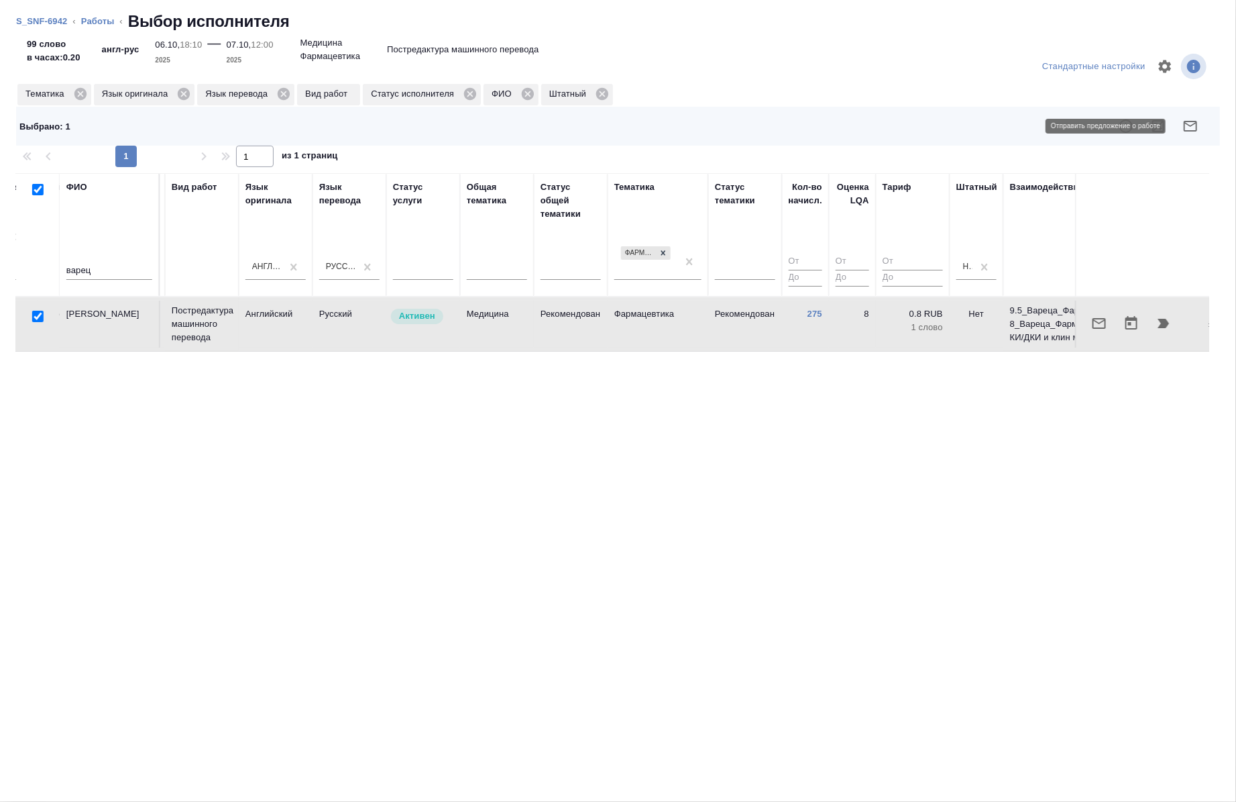
click at [1191, 126] on icon "button" at bounding box center [1191, 126] width 16 height 16
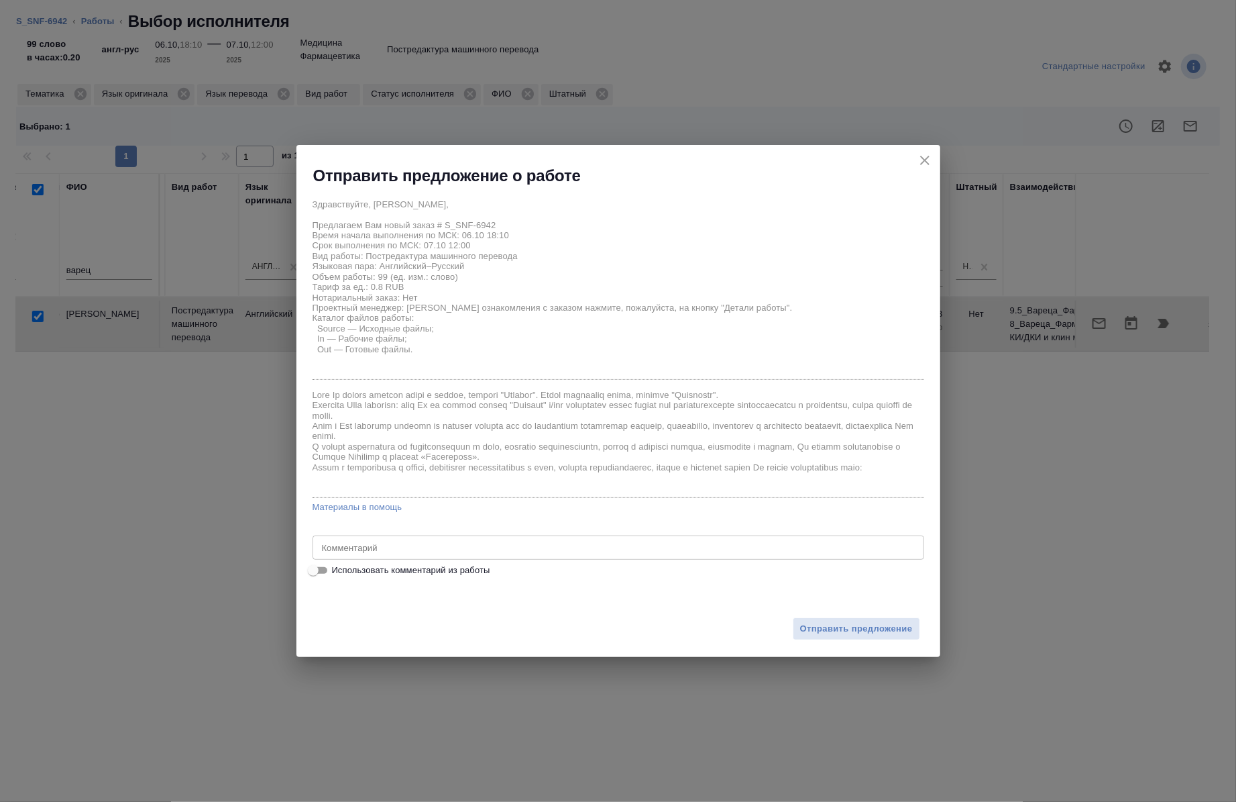
click at [484, 571] on span "Использовать комментарий из работы" at bounding box center [411, 569] width 158 height 13
click at [337, 571] on input "Использовать комментарий из работы" at bounding box center [313, 570] width 48 height 16
checkbox input "true"
type textarea "тотал до развёрстки 361"
click at [816, 635] on span "Отправить предложение" at bounding box center [856, 628] width 113 height 15
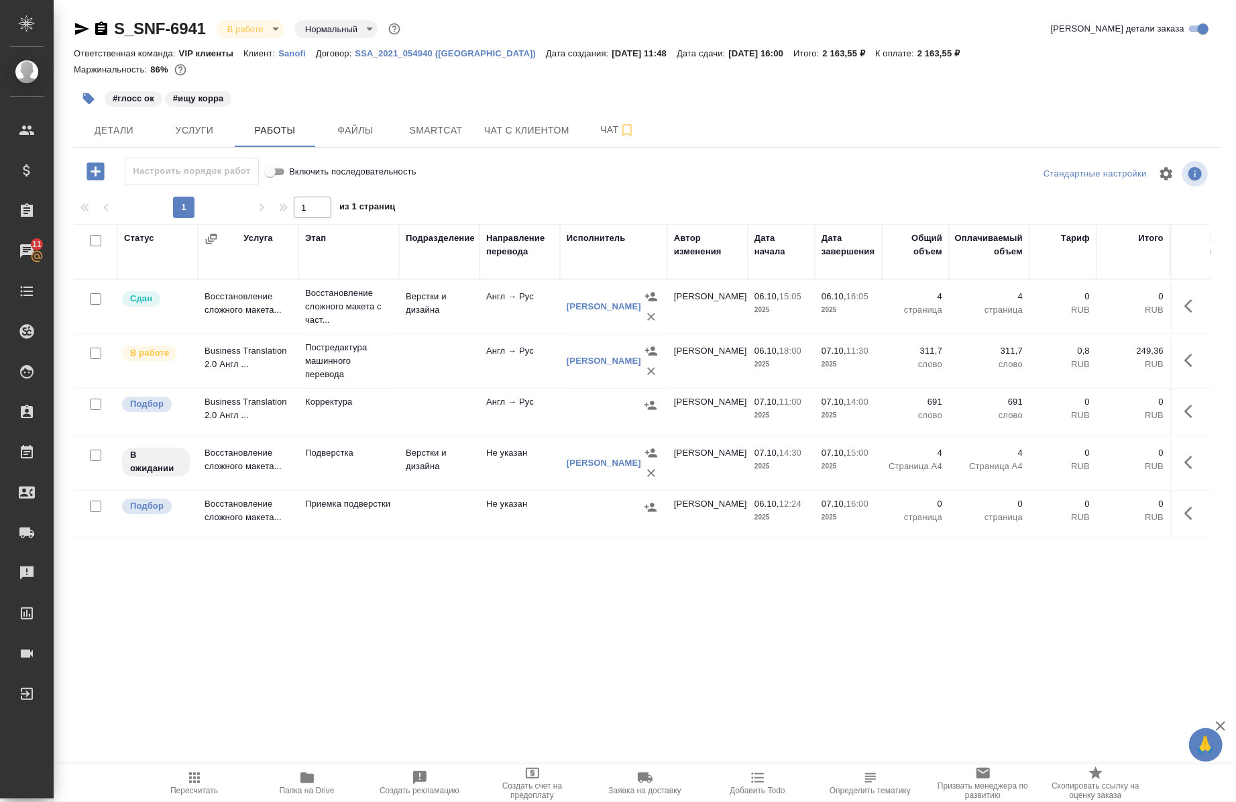
click at [649, 417] on td at bounding box center [613, 411] width 107 height 47
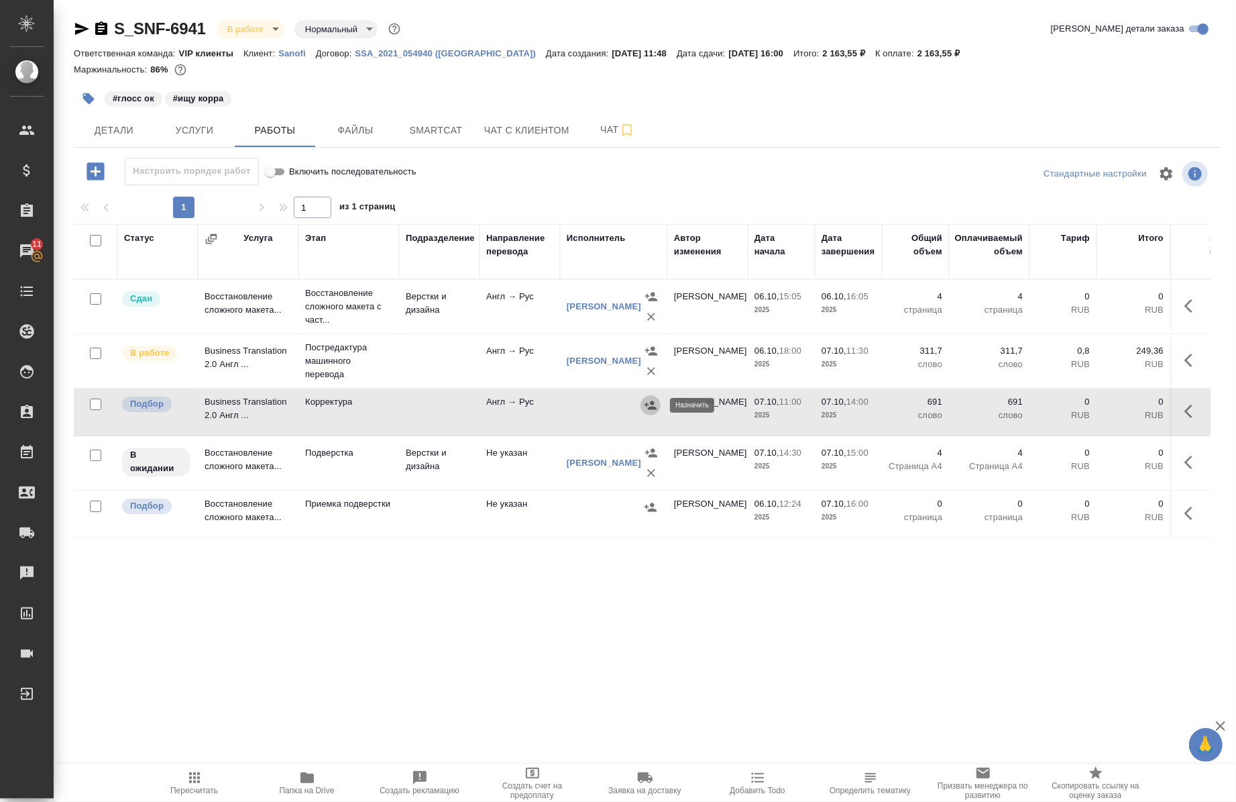
click at [647, 411] on icon "button" at bounding box center [650, 404] width 13 height 13
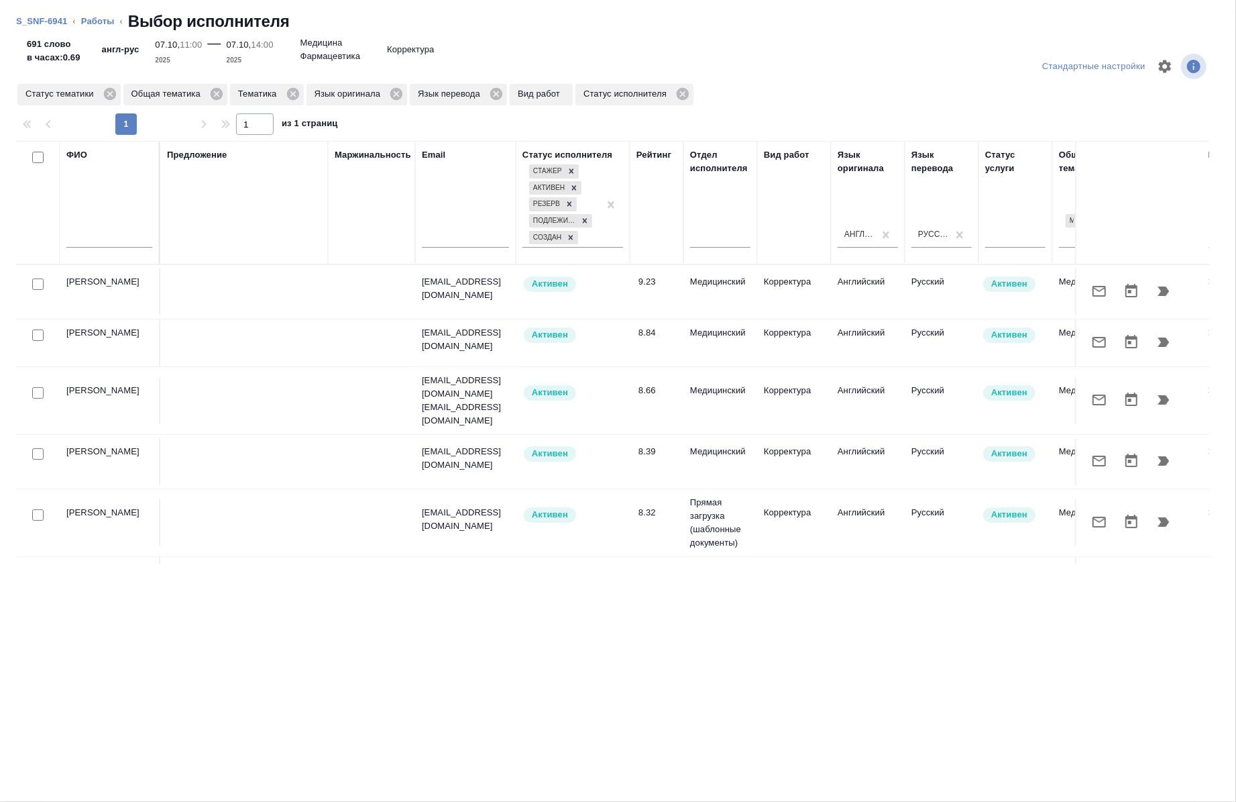
click at [88, 241] on input "text" at bounding box center [109, 239] width 86 height 17
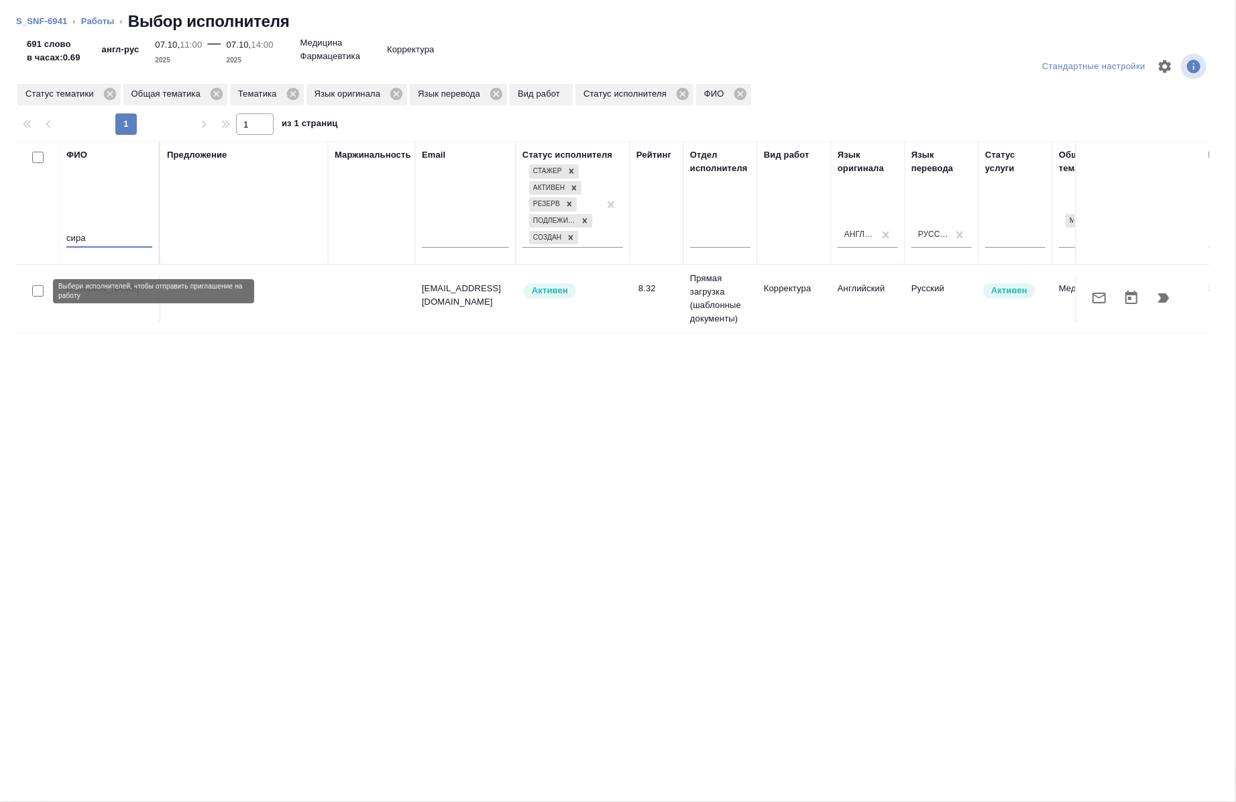
type input "сира"
click at [34, 287] on input "checkbox" at bounding box center [37, 290] width 11 height 11
checkbox input "true"
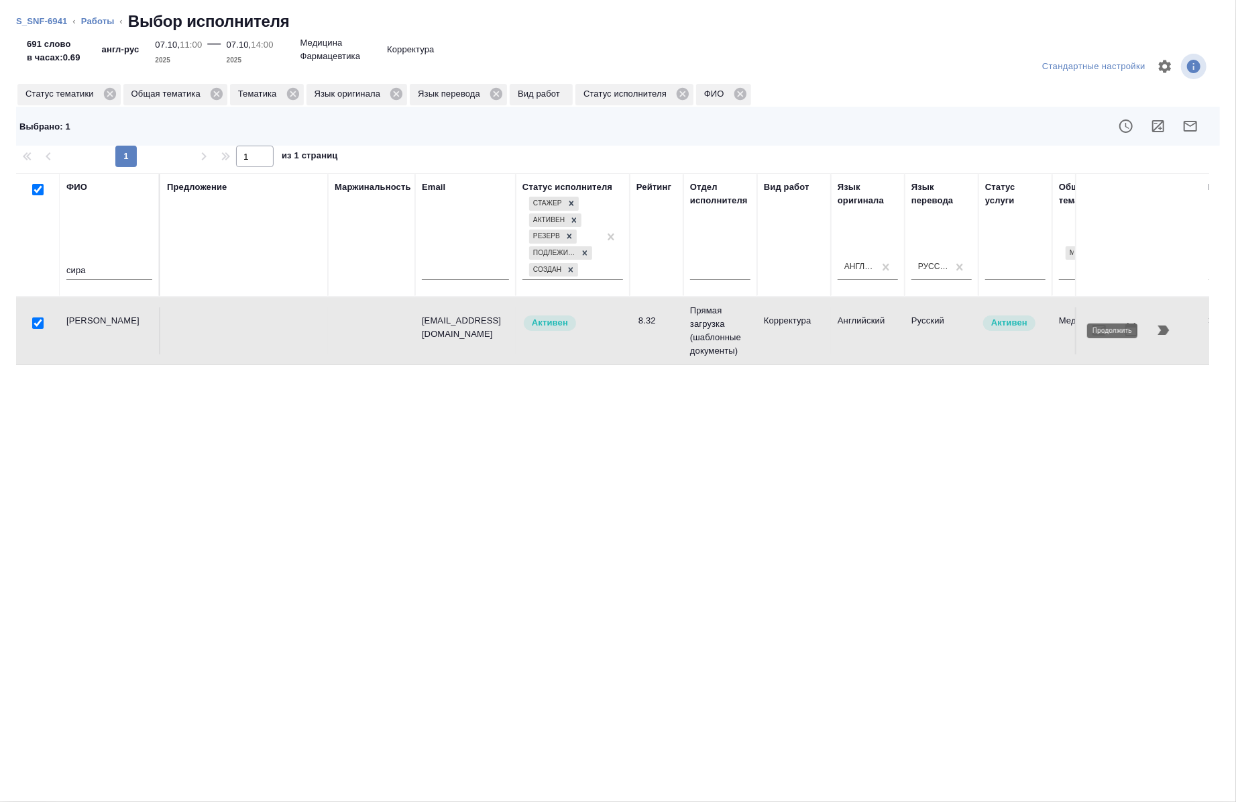
click at [1172, 337] on button "button" at bounding box center [1164, 330] width 32 height 32
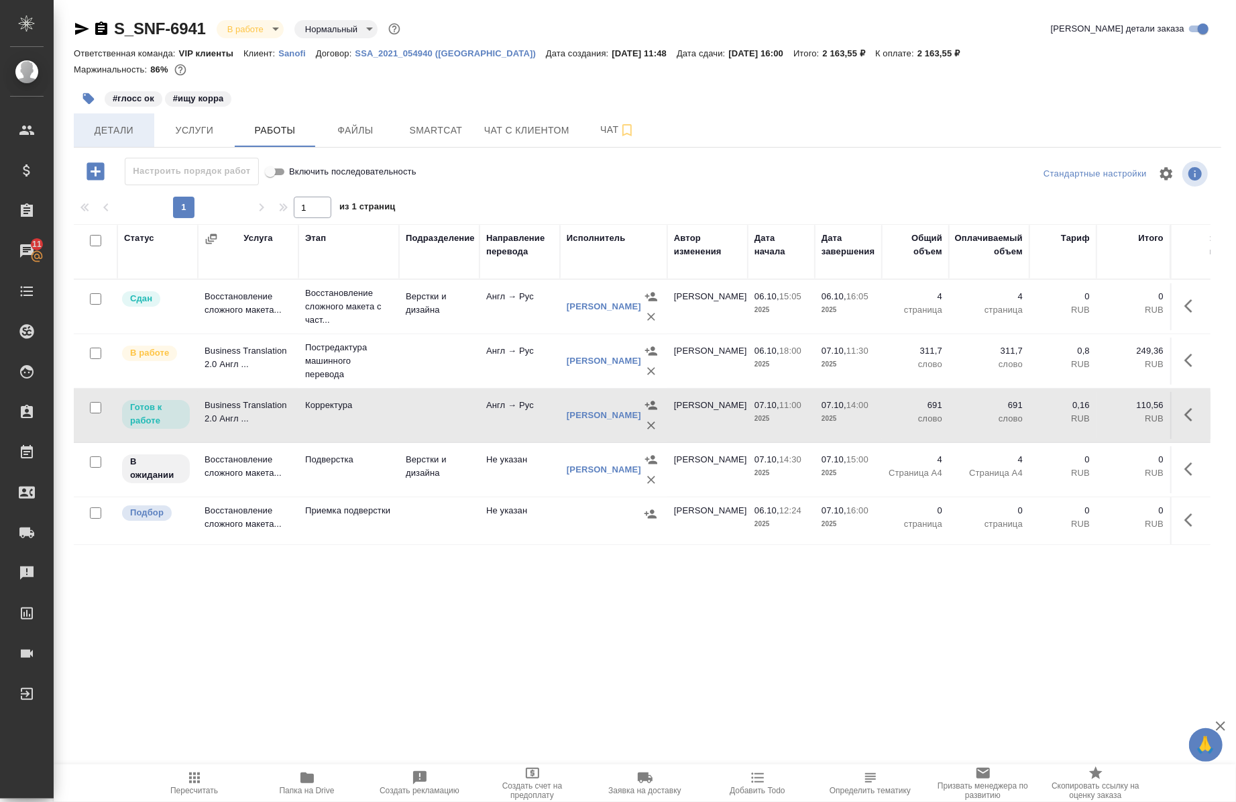
click at [98, 119] on button "Детали" at bounding box center [114, 130] width 80 height 34
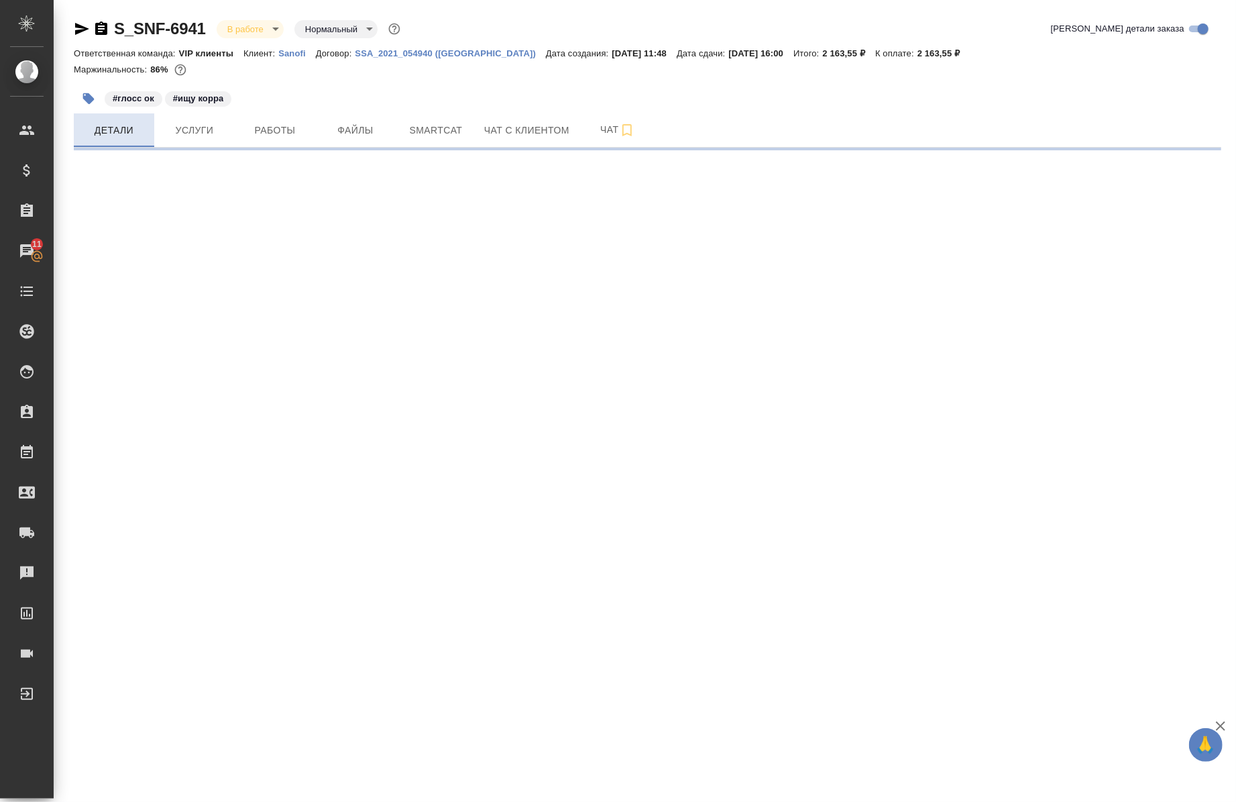
select select "RU"
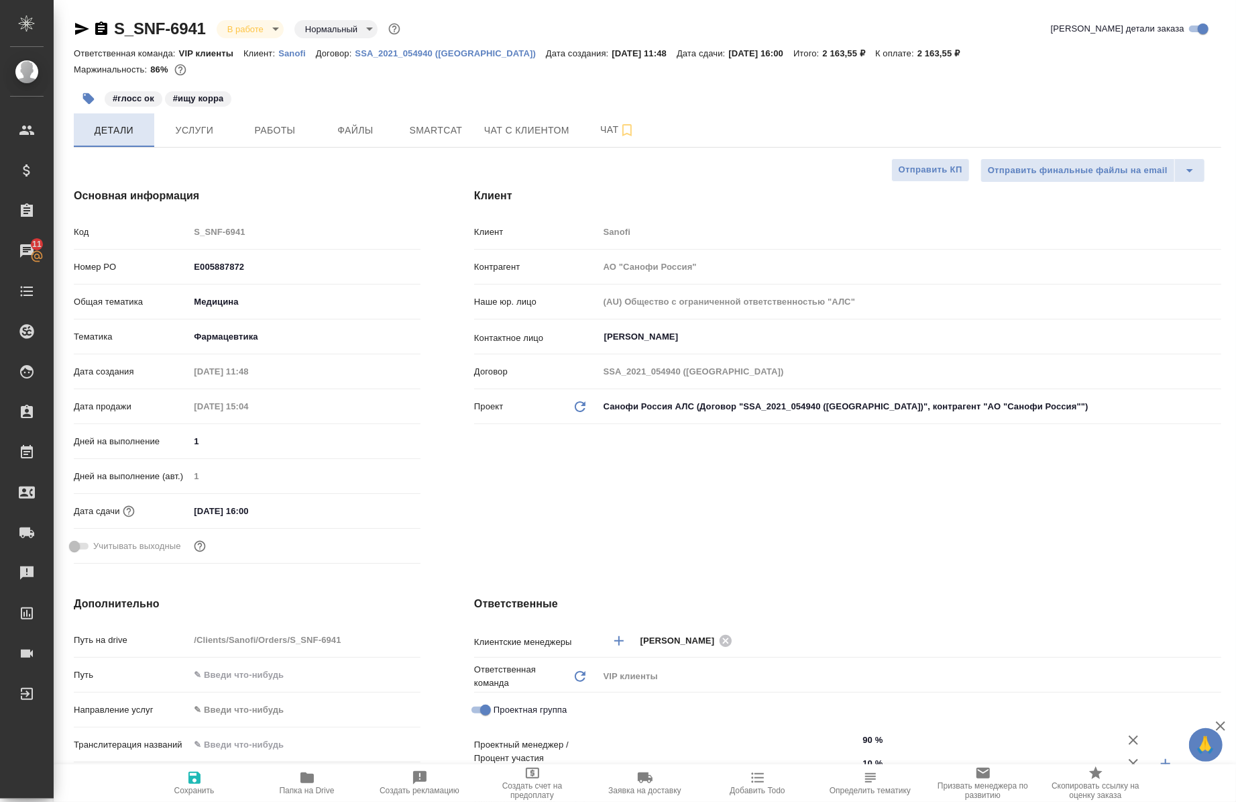
type textarea "x"
type input "[PERSON_NAME]"
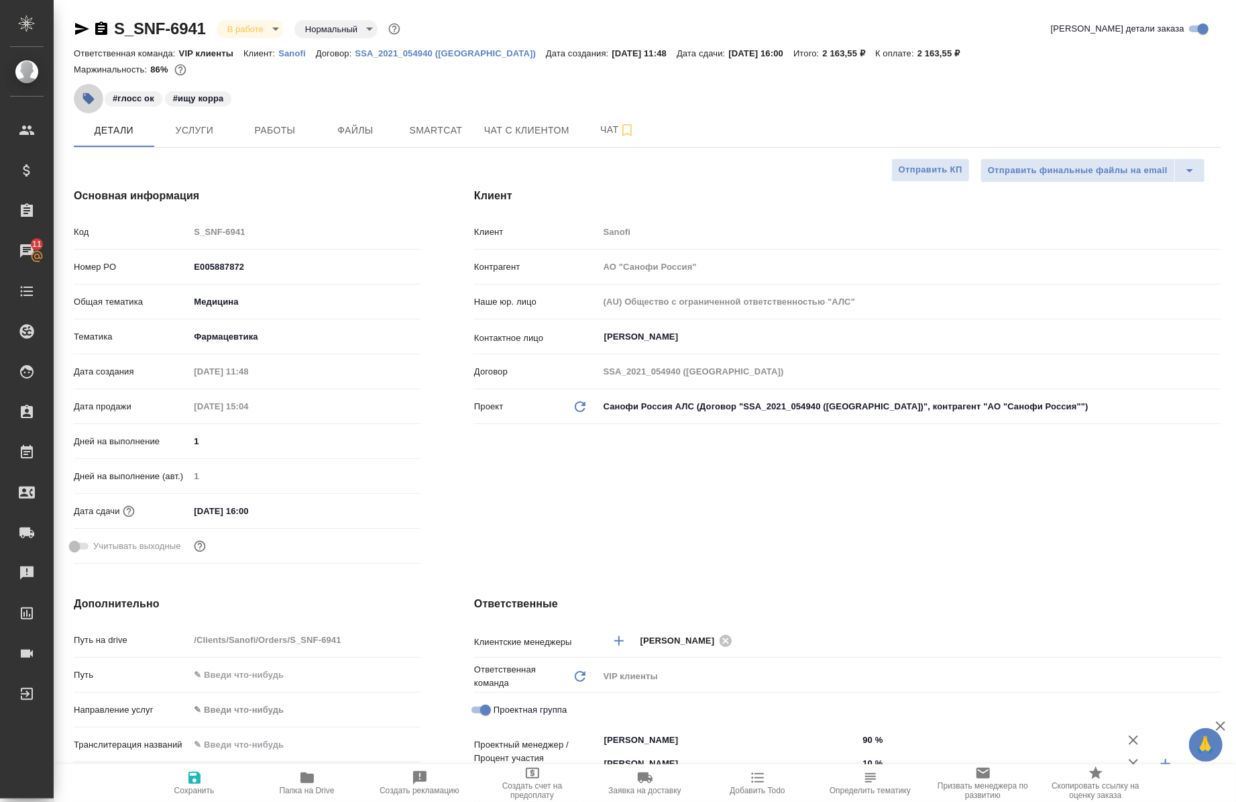
click at [84, 99] on icon "button" at bounding box center [88, 98] width 11 height 11
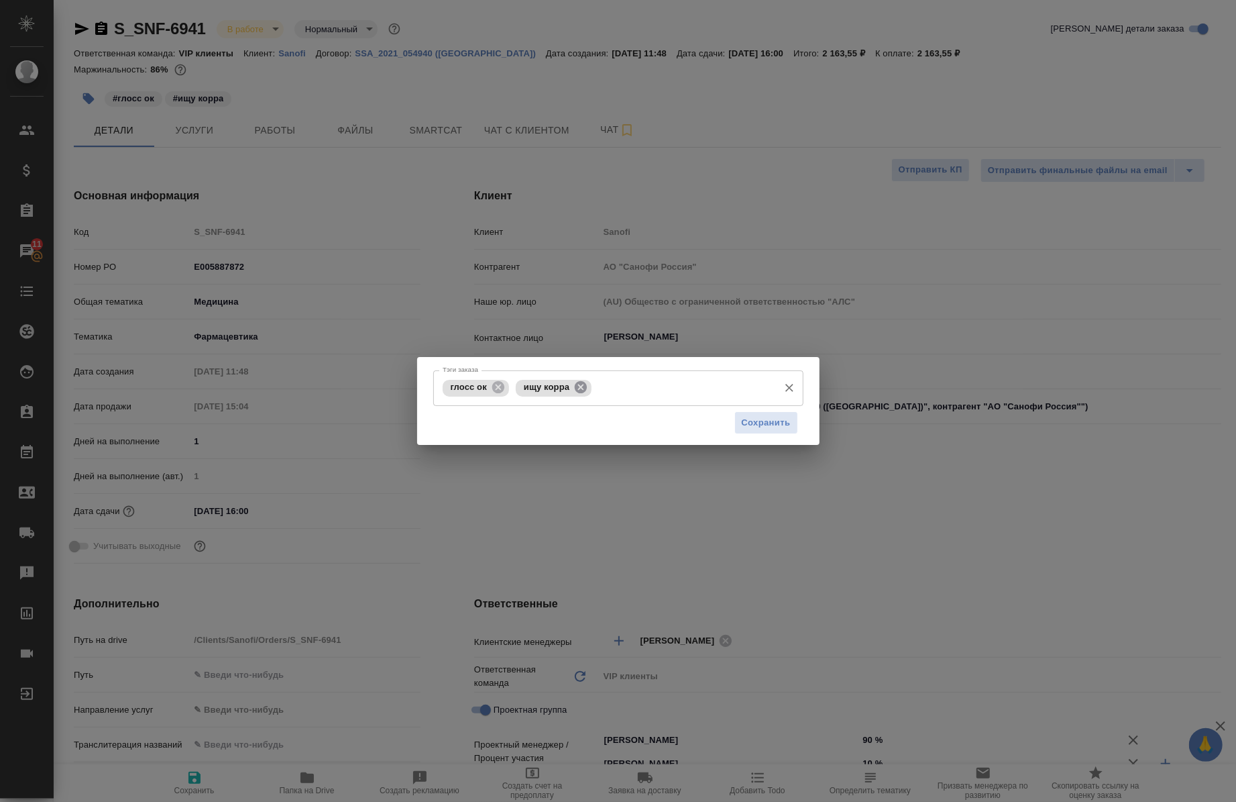
click at [586, 380] on icon at bounding box center [580, 387] width 15 height 15
click at [765, 427] on span "Сохранить" at bounding box center [766, 422] width 49 height 15
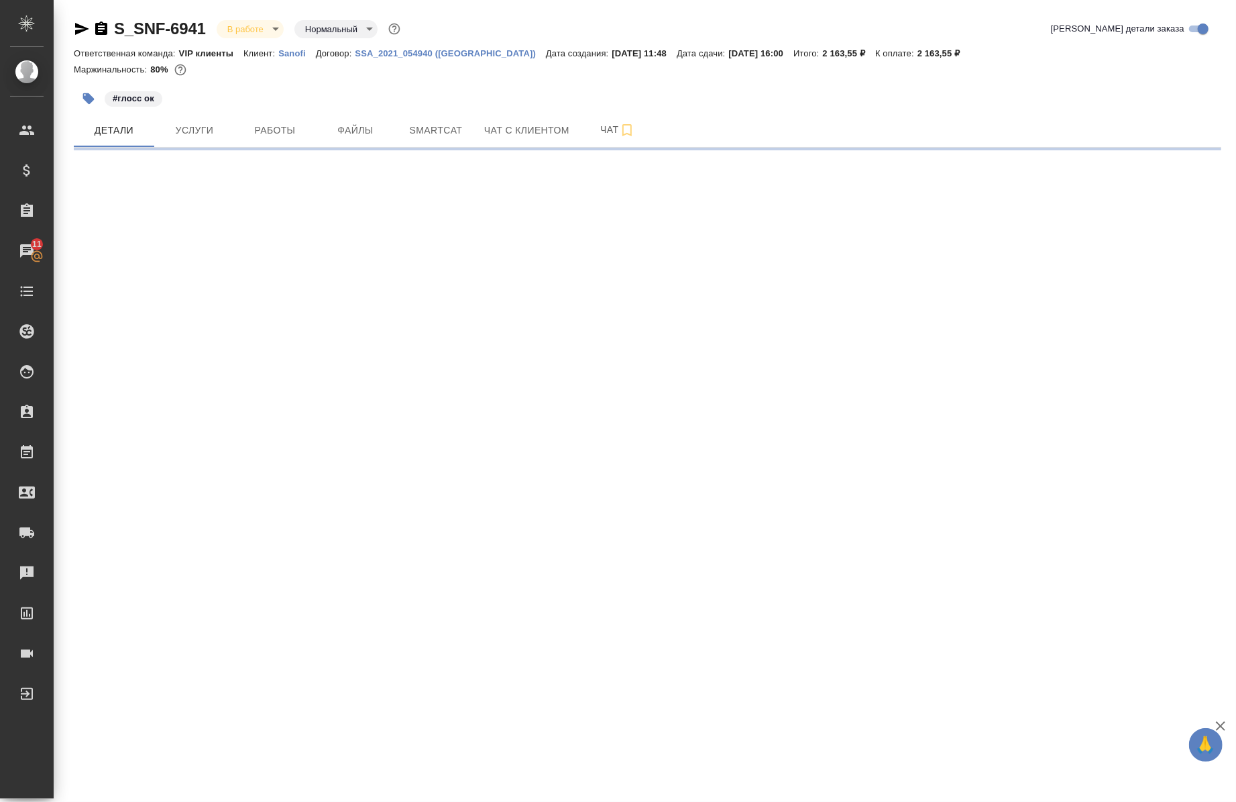
select select "RU"
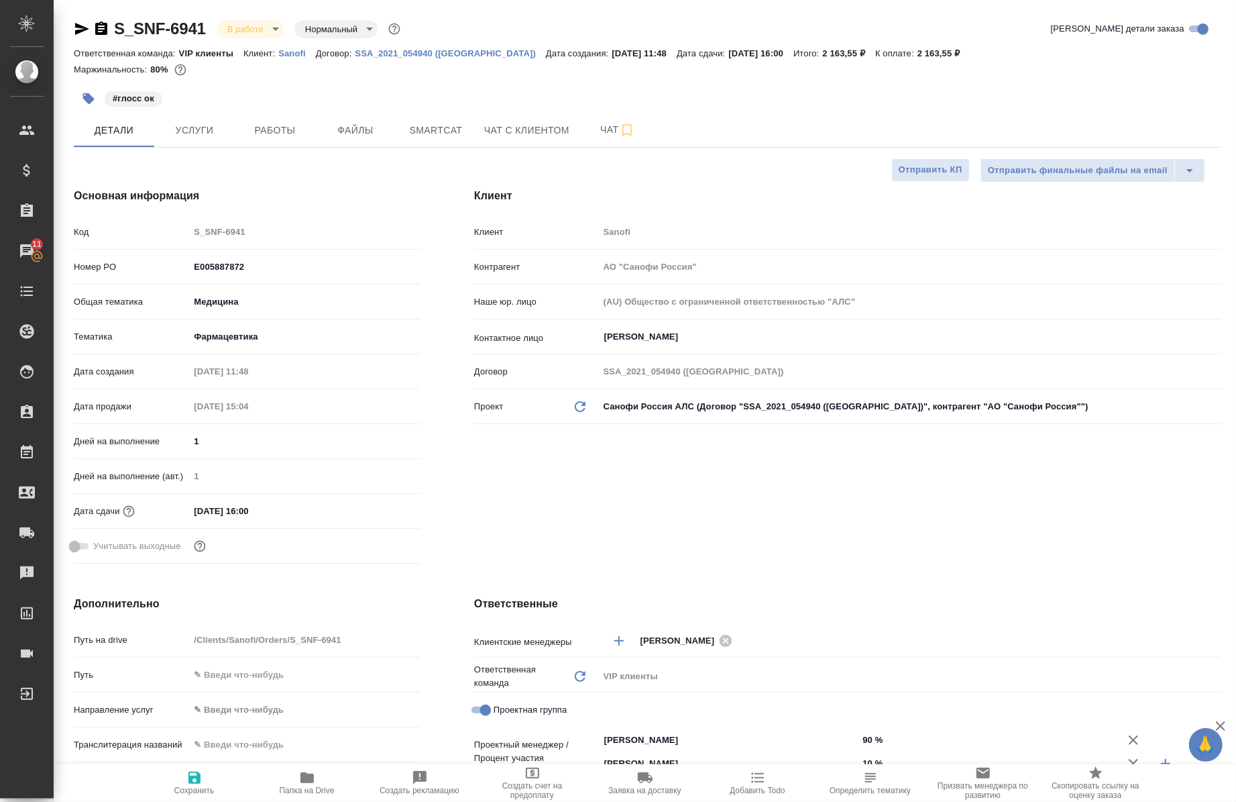
type textarea "x"
drag, startPoint x: 263, startPoint y: 140, endPoint x: 263, endPoint y: 131, distance: 8.0
click at [263, 131] on span "Работы" at bounding box center [275, 130] width 64 height 17
